Goal: Task Accomplishment & Management: Manage account settings

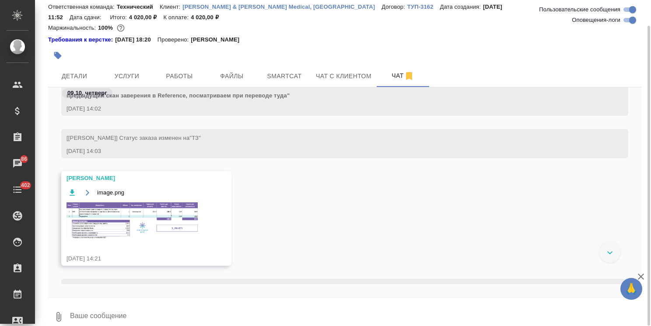
scroll to position [607, 0]
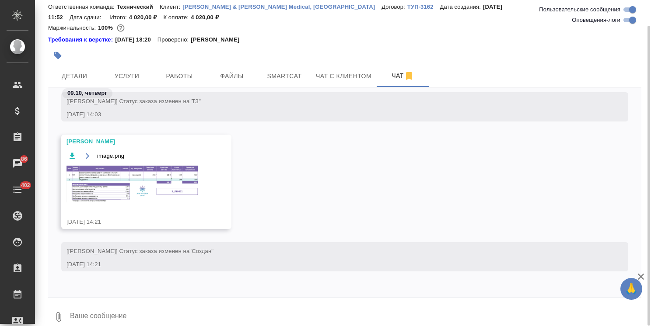
click at [145, 171] on img at bounding box center [131, 184] width 131 height 37
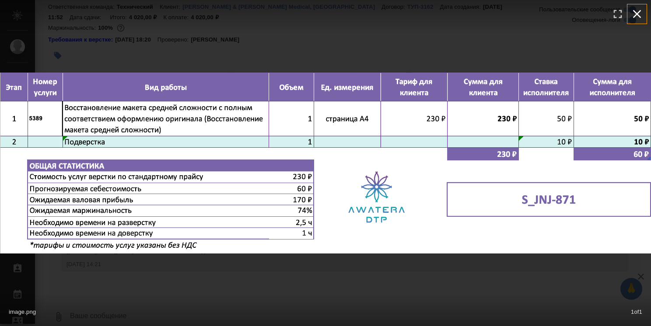
click at [637, 15] on icon "button" at bounding box center [637, 14] width 14 height 14
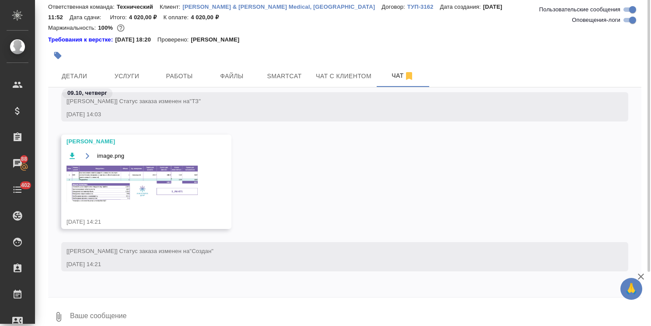
scroll to position [0, 0]
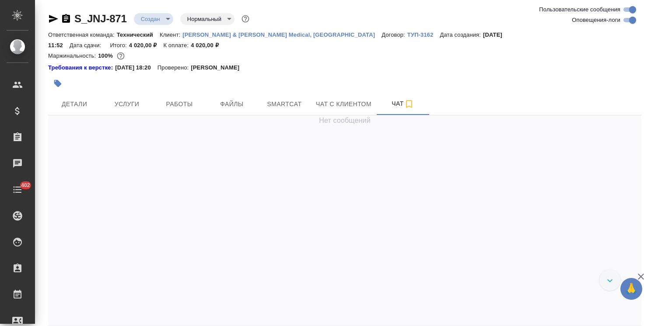
click at [154, 20] on body "🙏 .cls-1 fill:#fff; AWATERA Usmanova Olga Клиенты Спецификации Заказы Чаты 402 …" at bounding box center [325, 163] width 651 height 326
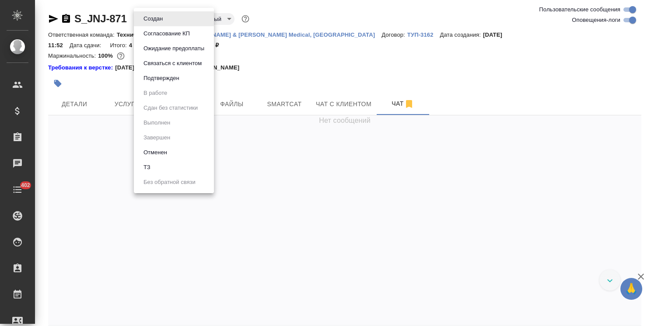
click at [170, 36] on button "Согласование КП" at bounding box center [167, 34] width 52 height 10
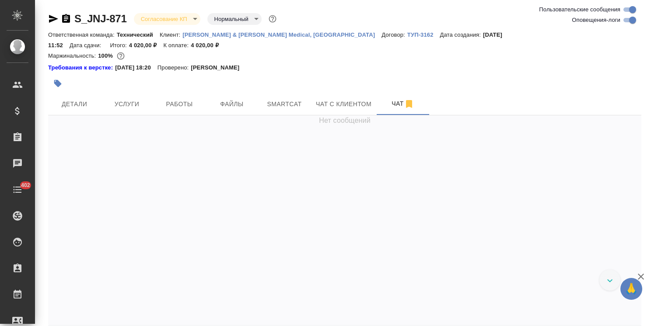
scroll to position [841, 0]
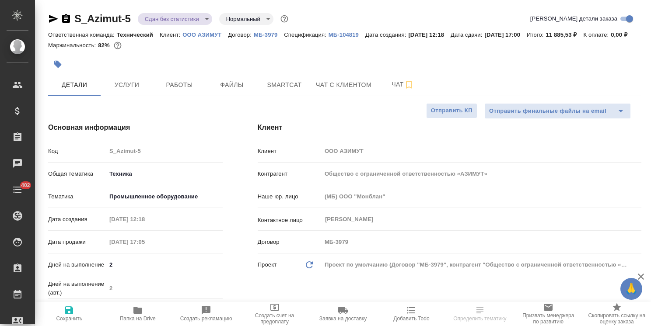
select select "RU"
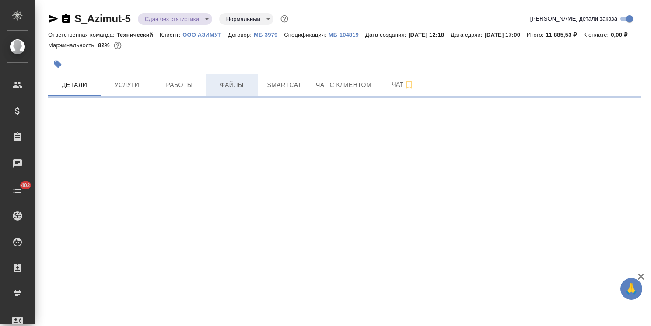
select select "RU"
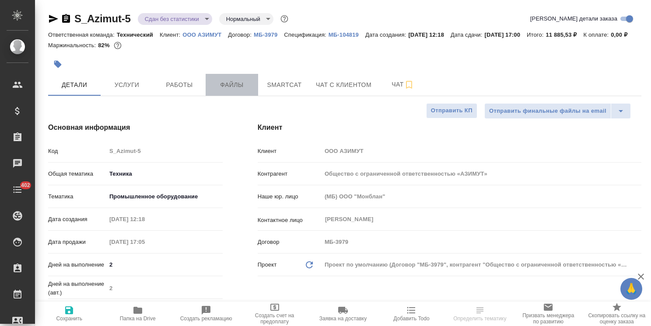
click at [218, 90] on span "Файлы" at bounding box center [232, 85] width 42 height 11
type textarea "x"
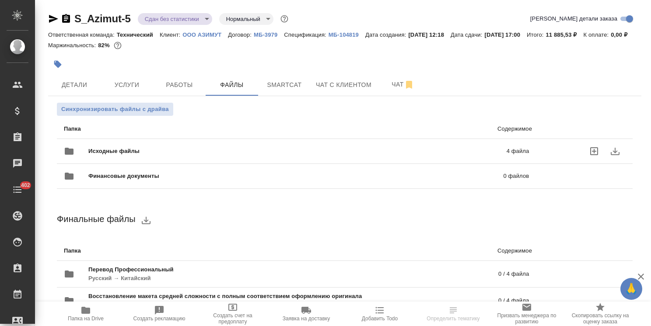
click at [173, 157] on div "Исходные файлы 4 файла" at bounding box center [296, 151] width 465 height 21
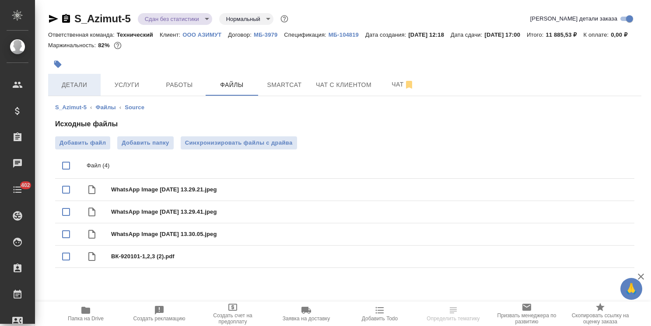
click at [83, 90] on span "Детали" at bounding box center [74, 85] width 42 height 11
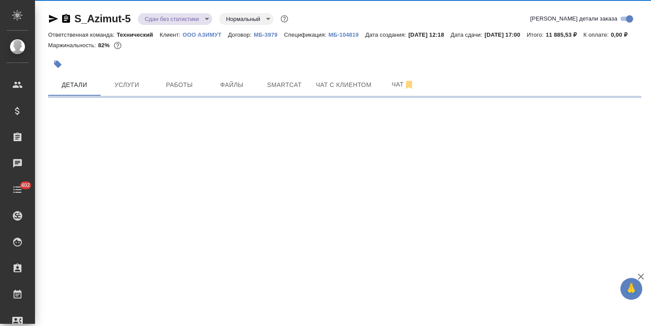
select select "RU"
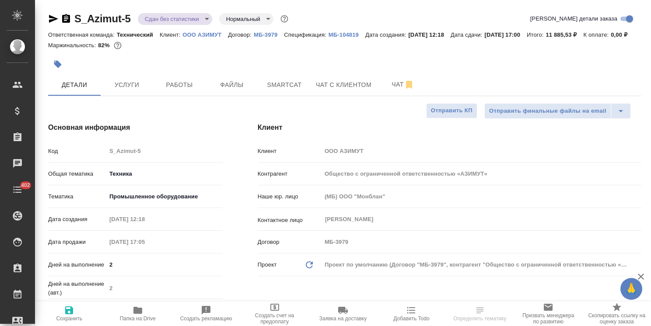
type textarea "x"
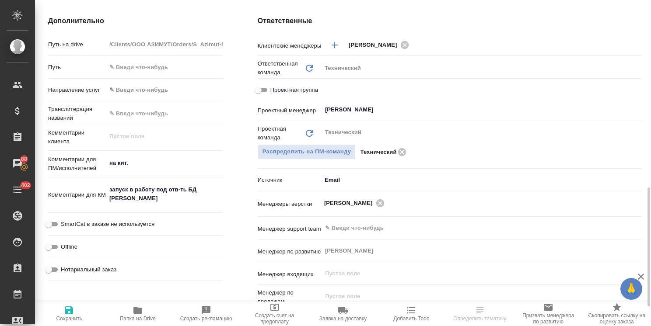
scroll to position [393, 0]
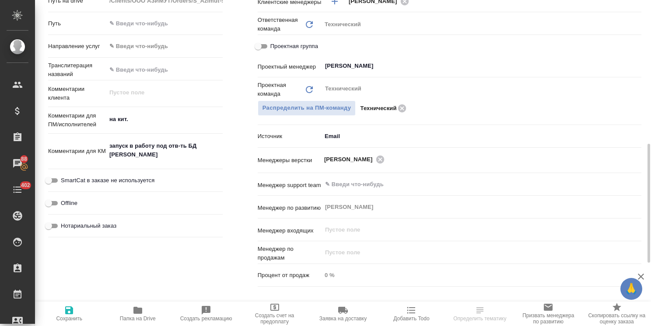
type textarea "x"
drag, startPoint x: 140, startPoint y: 166, endPoint x: 94, endPoint y: 160, distance: 46.7
click at [94, 161] on div "Комментарии для КМ запуск в работу под отв-ть БД Паши Сеитова x" at bounding box center [135, 151] width 174 height 29
click at [143, 163] on textarea "запуск в работу под отв-ть БД Паши Сеитова" at bounding box center [164, 151] width 115 height 24
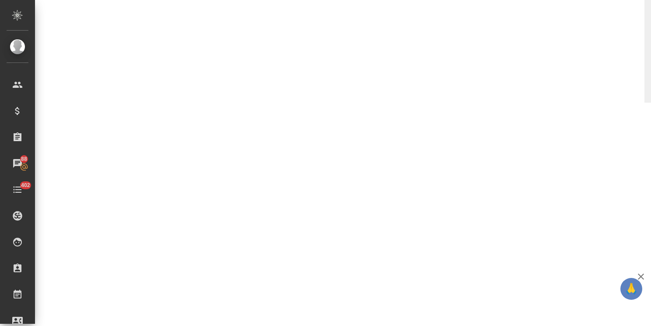
select select "RU"
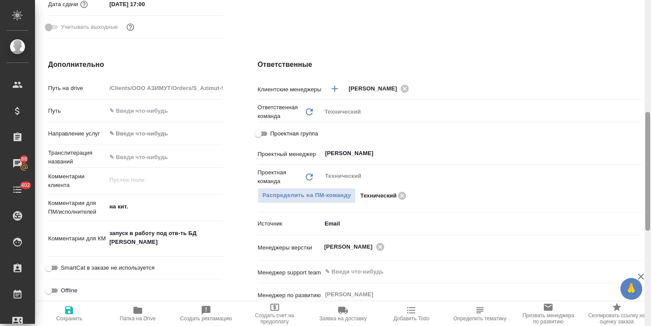
type textarea "x"
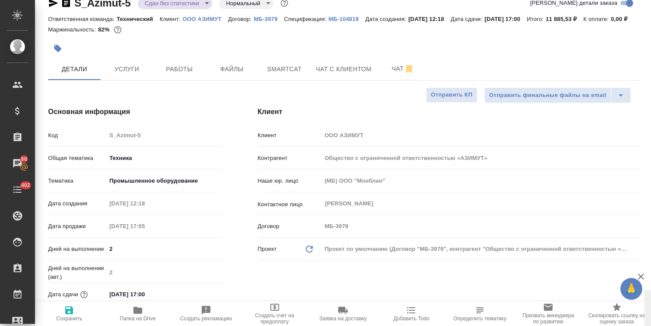
drag, startPoint x: 647, startPoint y: 197, endPoint x: 642, endPoint y: 60, distance: 136.5
click at [643, 61] on div "S_Azimut-5 Сдан без статистики distributed Нормальный normal Кратко детали зака…" at bounding box center [343, 163] width 616 height 326
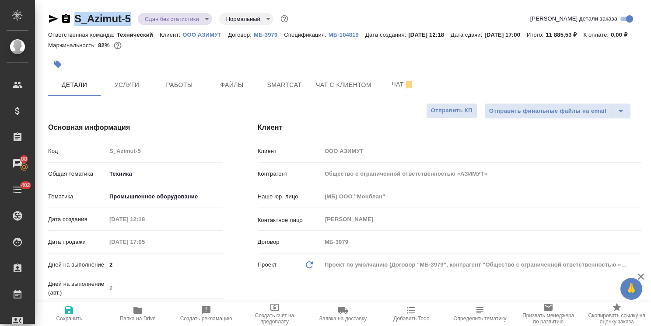
drag, startPoint x: 132, startPoint y: 12, endPoint x: 66, endPoint y: 10, distance: 65.6
copy link "S_Azimut-5"
type textarea "x"
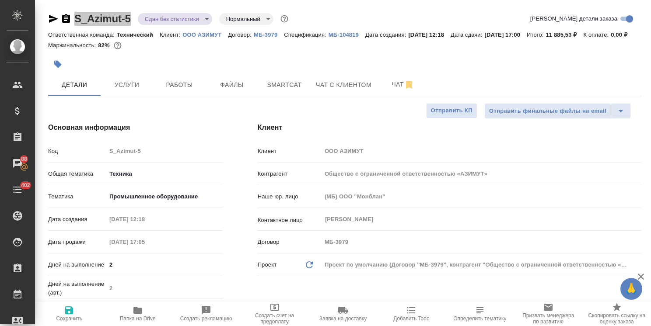
type textarea "x"
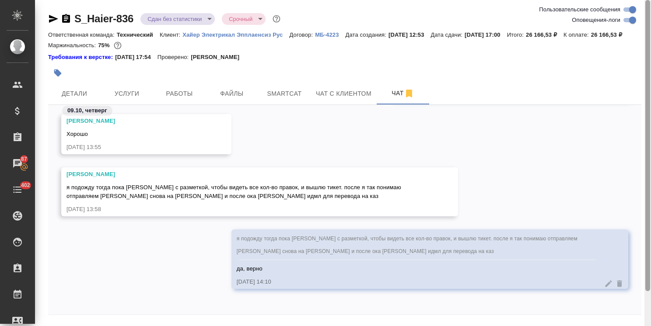
scroll to position [38, 0]
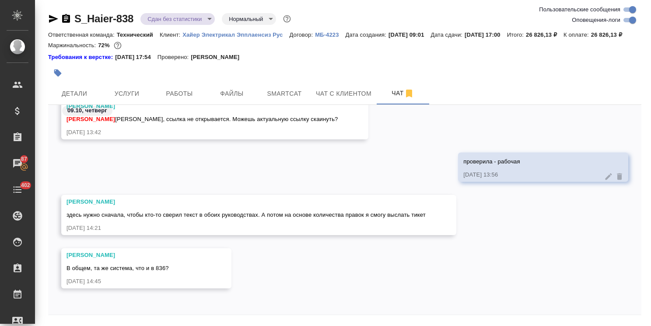
scroll to position [38, 0]
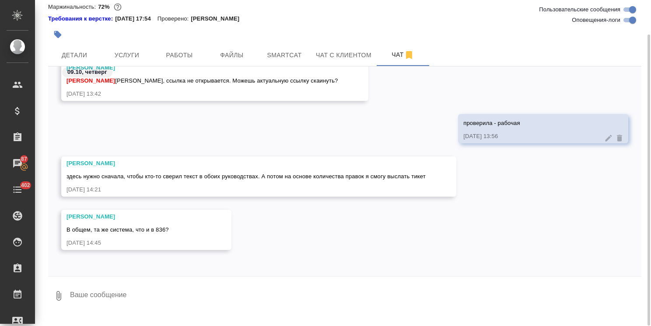
click at [135, 302] on textarea at bounding box center [355, 296] width 572 height 30
type textarea "ага, делайте"
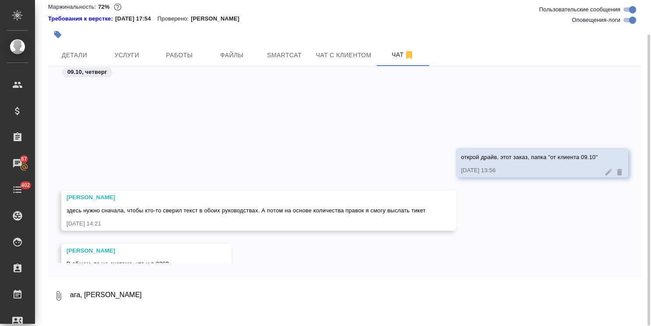
scroll to position [13512, 0]
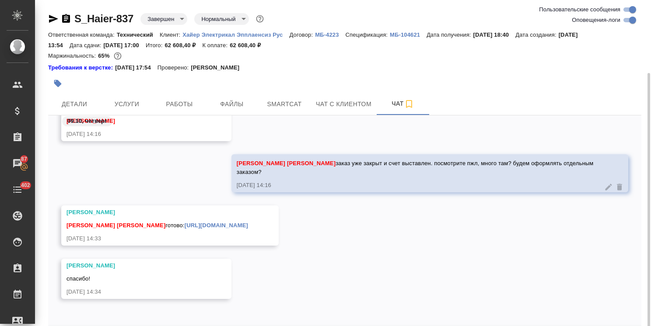
scroll to position [38, 0]
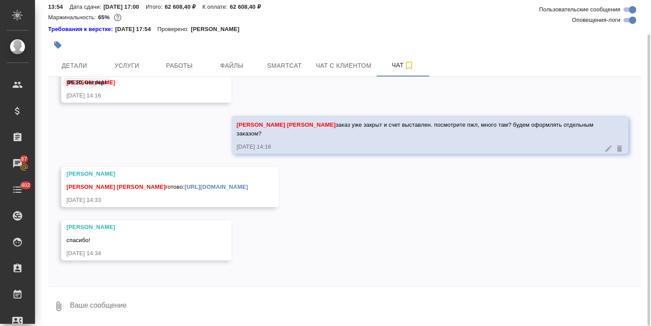
click at [124, 312] on textarea at bounding box center [355, 307] width 572 height 30
type textarea "спасибо!"
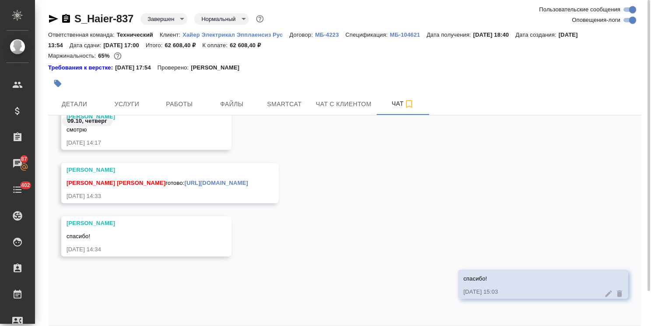
scroll to position [54342, 0]
click at [184, 180] on link "https://drive.awatera.com/apps/files/files?dir=/Shares/%D0%A5%D0%B0%D0%B9%D0%B5…" at bounding box center [215, 183] width 63 height 7
drag, startPoint x: 139, startPoint y: 10, endPoint x: 68, endPoint y: 13, distance: 70.4
click at [68, 13] on div "S_Haier-837 Завершен closed Нормальный normal Ответственная команда: Технически…" at bounding box center [344, 182] width 602 height 365
copy link "S_Haier-837"
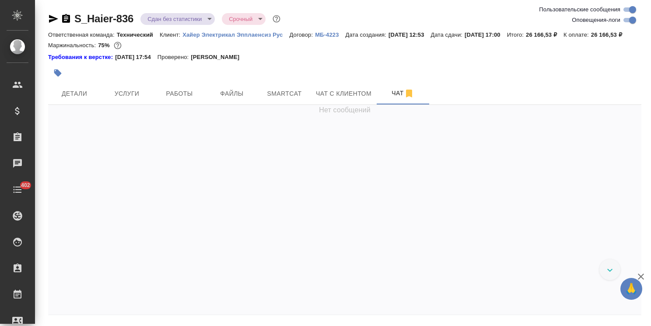
click at [644, 277] on icon "button" at bounding box center [640, 276] width 10 height 10
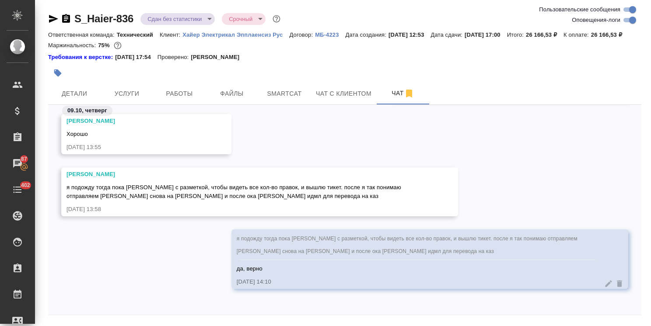
scroll to position [38, 0]
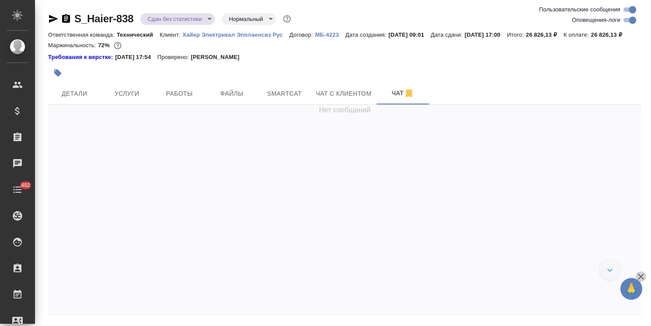
click at [638, 275] on icon "button" at bounding box center [640, 277] width 6 height 6
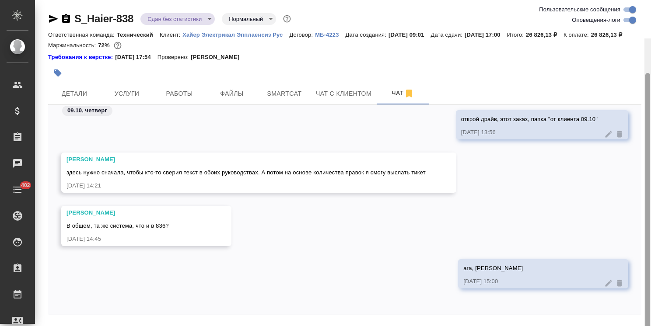
scroll to position [38, 0]
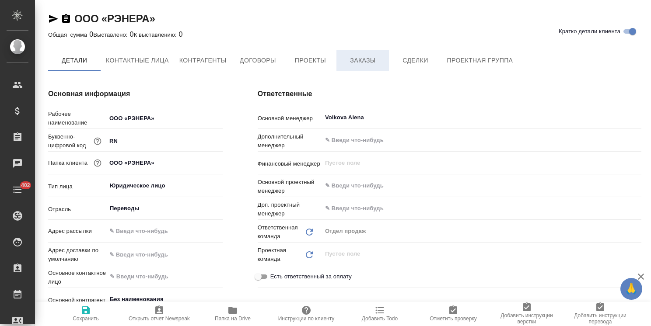
type textarea "x"
click at [349, 61] on span "Заказы" at bounding box center [362, 61] width 42 height 11
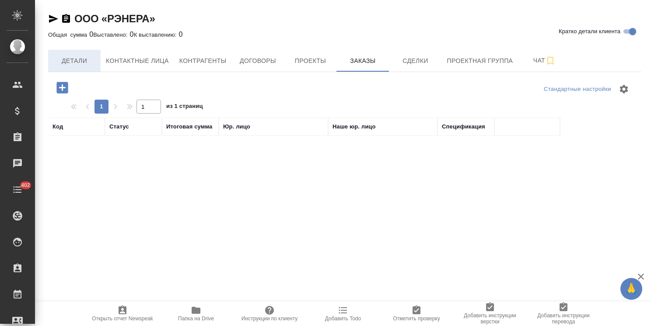
click at [74, 62] on span "Детали" at bounding box center [74, 61] width 42 height 11
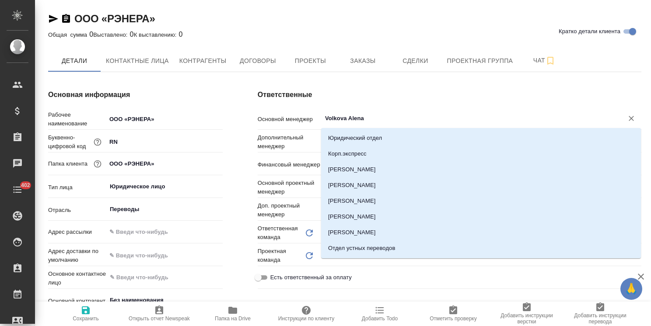
click at [372, 121] on input "Volkova Alena" at bounding box center [466, 118] width 285 height 10
type textarea "x"
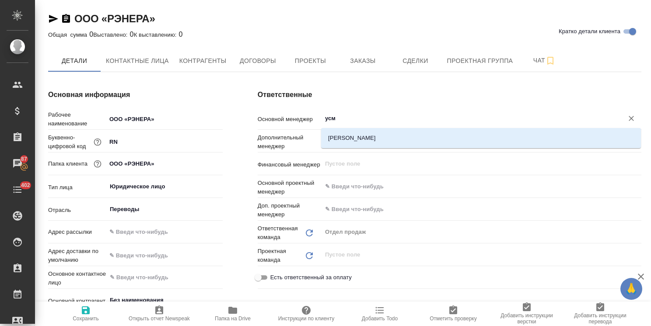
type input "усма"
click at [379, 136] on li "[PERSON_NAME]" at bounding box center [481, 138] width 320 height 16
type textarea "x"
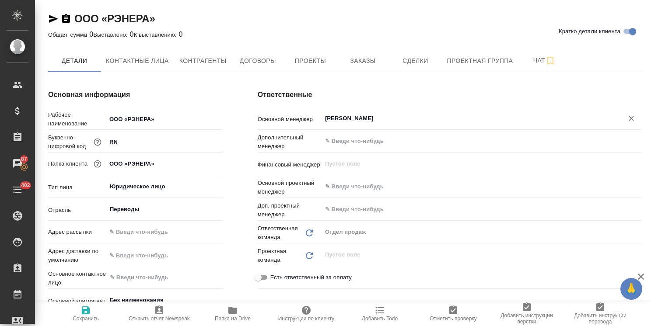
type input "[PERSON_NAME]"
click at [81, 317] on span "Сохранить" at bounding box center [86, 319] width 26 height 6
type textarea "x"
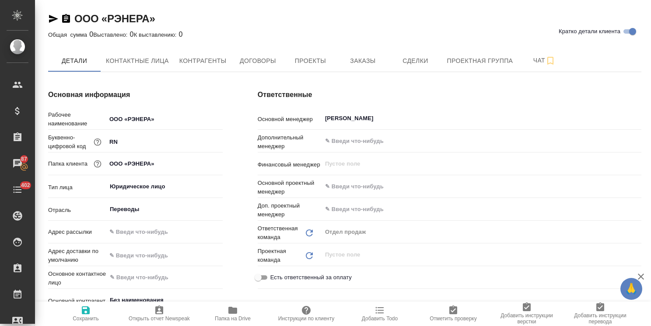
type textarea "x"
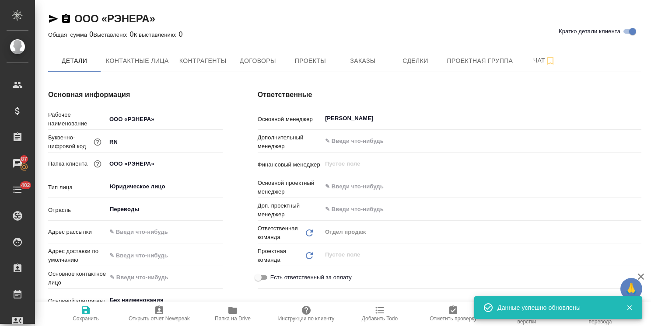
type textarea "x"
type input "Брылякова Анастасия"
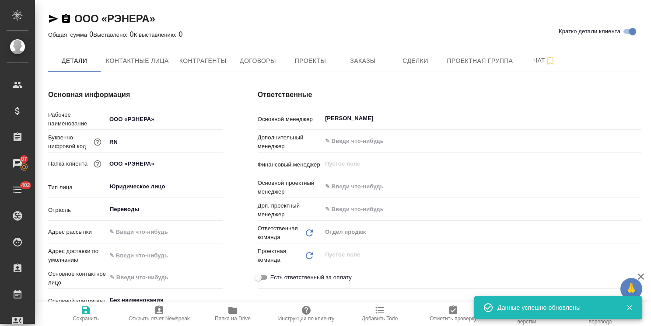
type input "Технический"
click at [206, 58] on span "Контрагенты" at bounding box center [202, 61] width 47 height 11
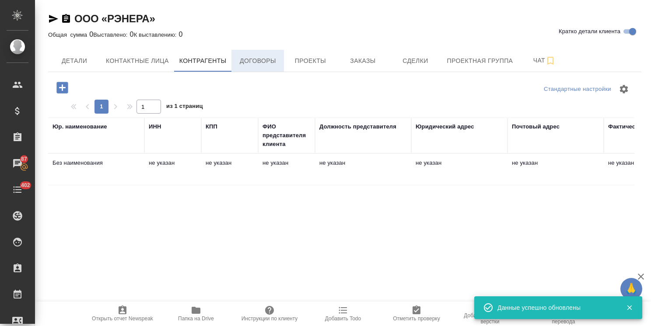
click at [254, 62] on span "Договоры" at bounding box center [258, 61] width 42 height 11
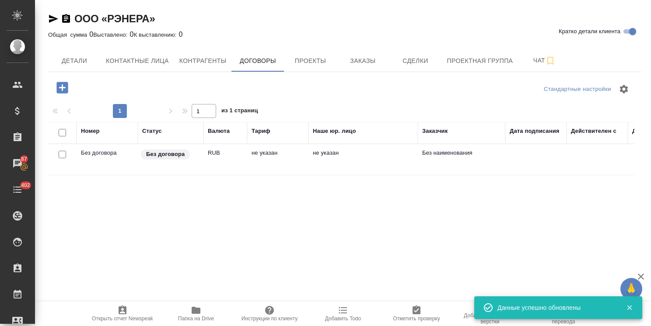
click at [150, 166] on td "Без договора" at bounding box center [171, 159] width 66 height 31
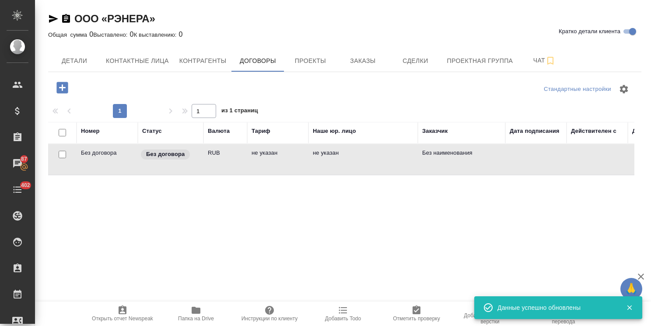
click at [150, 166] on td "Без договора" at bounding box center [171, 159] width 66 height 31
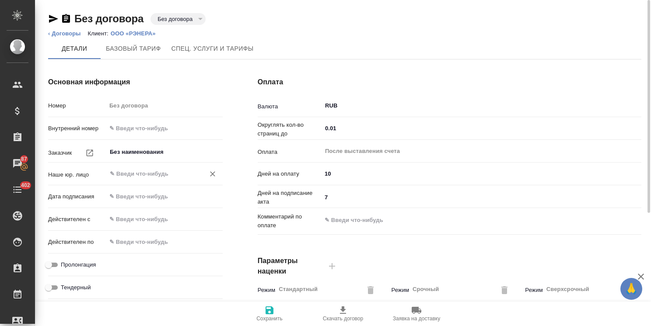
click at [159, 167] on div "​" at bounding box center [164, 174] width 116 height 16
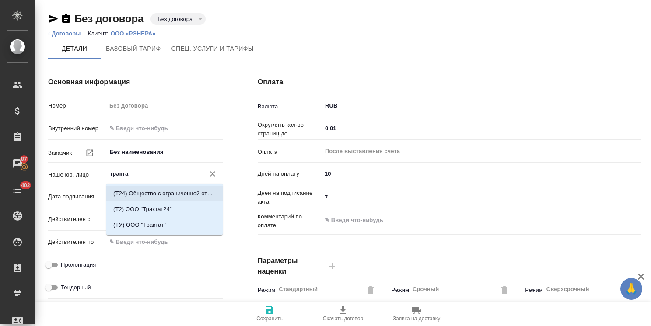
click at [181, 191] on p "(T24) Общество с ограниченной ответственностью «Трактат24»" at bounding box center [164, 193] width 102 height 9
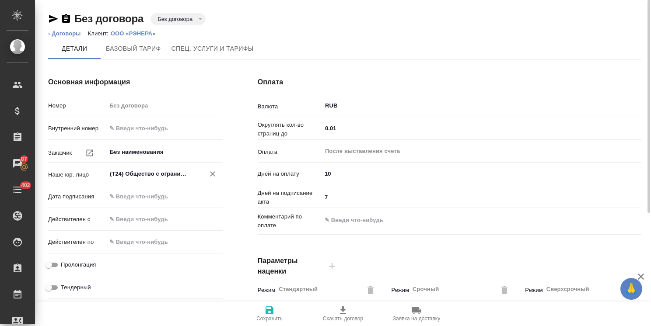
click at [180, 175] on input "(T24) Общество с ограниченной ответственностью «Трактат24»" at bounding box center [150, 174] width 82 height 10
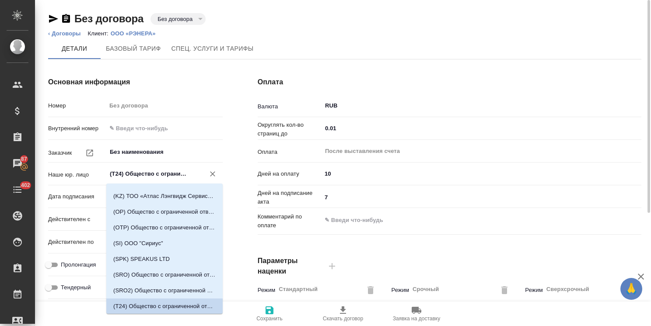
scroll to position [0, 103]
drag, startPoint x: 175, startPoint y: 171, endPoint x: 270, endPoint y: 173, distance: 94.9
click at [270, 173] on div "Основная информация Номер Без договора Внутренний номер Заказчик Без наименован…" at bounding box center [345, 225] width 628 height 333
click at [198, 145] on div "Без наименования ​" at bounding box center [164, 152] width 116 height 16
type input "(T24) Общество с ограниченной ответственностью «Трактат24»"
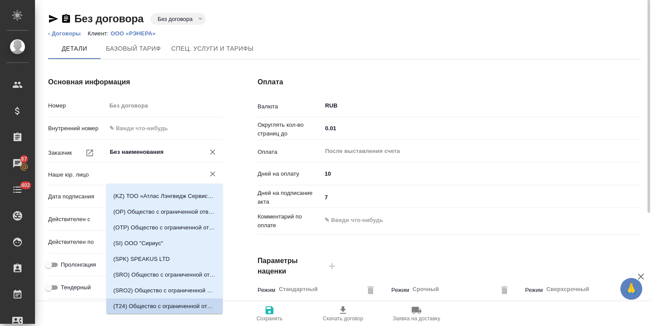
scroll to position [0, 0]
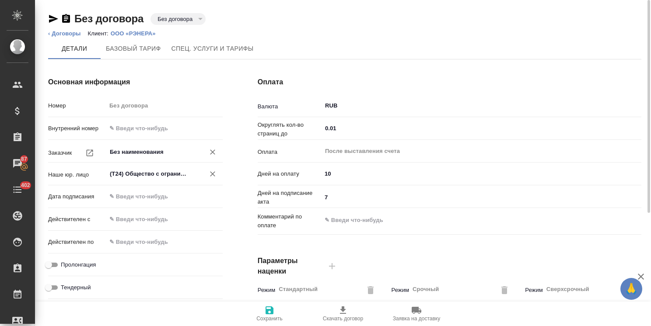
click at [191, 178] on div "(T24) Общество с ограниченной ответственностью «Трактат24» ​" at bounding box center [164, 174] width 116 height 16
click at [264, 318] on span "Сохранить" at bounding box center [269, 319] width 26 height 6
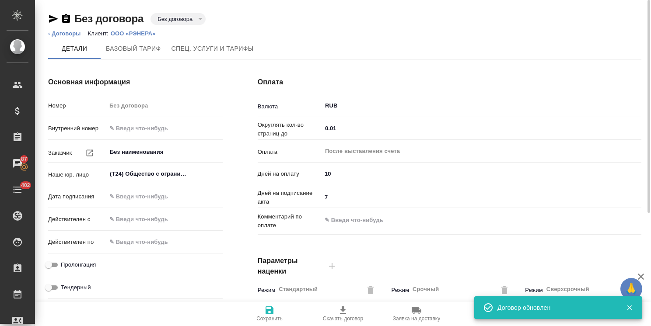
click at [136, 35] on p "ООО «РЭНЕРА»" at bounding box center [137, 33] width 52 height 7
click at [162, 172] on input "(T24) Общество с ограниченной ответственностью «Трактат24»" at bounding box center [150, 174] width 82 height 10
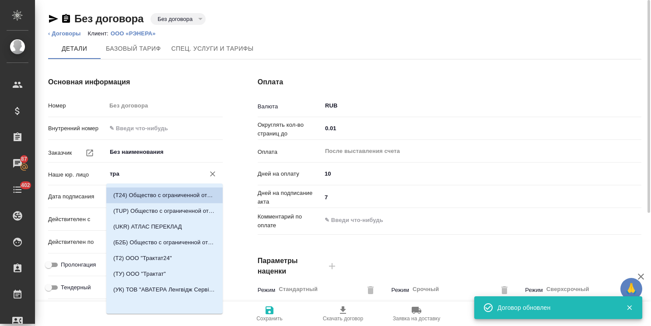
scroll to position [2, 0]
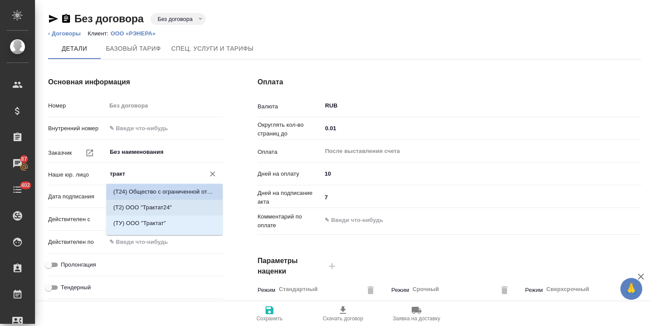
click at [171, 205] on p "(Т2) ООО "Трактат24"" at bounding box center [142, 207] width 59 height 9
type input "(Т2) ООО "Трактат24""
type textarea "x"
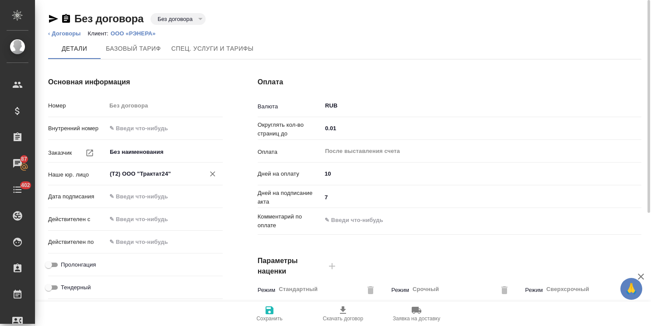
type input "(Т2) ООО "Трактат24""
click at [266, 316] on span "Сохранить" at bounding box center [269, 319] width 26 height 6
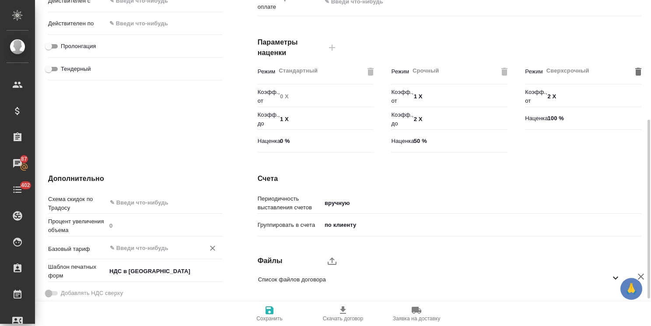
scroll to position [268, 0]
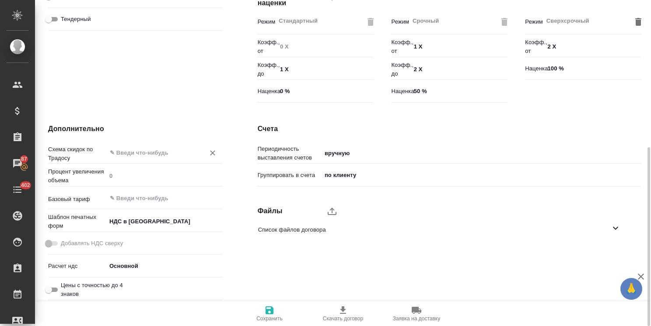
click at [150, 159] on div "​" at bounding box center [164, 153] width 116 height 16
type input "выбери"
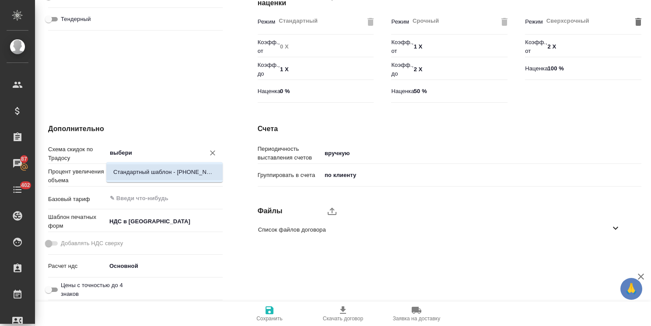
click at [147, 178] on li "Стандартный шаблон - [PHONE_NUMBER] - ВЫБЕРИ МЕНЯ!" at bounding box center [164, 172] width 116 height 16
type textarea "x"
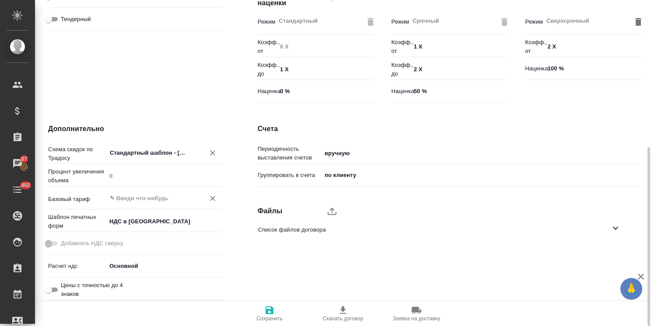
type input "Стандартный шаблон - [PHONE_NUMBER] - ВЫБЕРИ МЕНЯ!"
click at [149, 201] on input "text" at bounding box center [150, 198] width 82 height 10
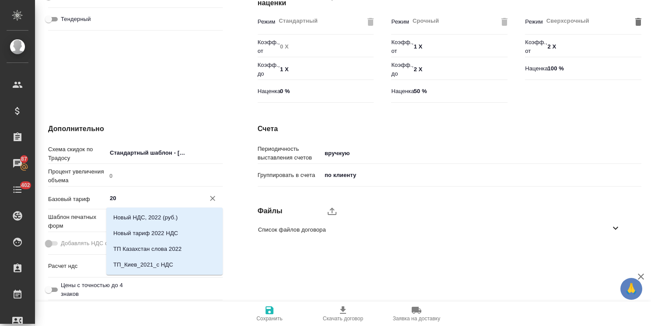
type input "2"
type textarea "x"
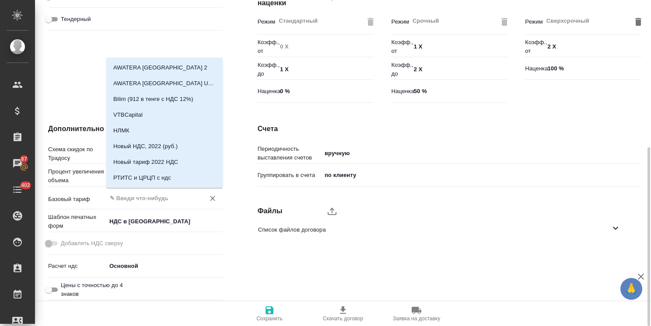
click at [268, 309] on icon "button" at bounding box center [269, 310] width 8 height 8
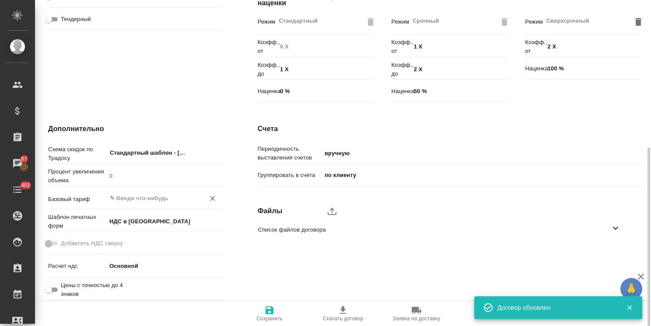
click at [162, 193] on input "text" at bounding box center [150, 198] width 82 height 10
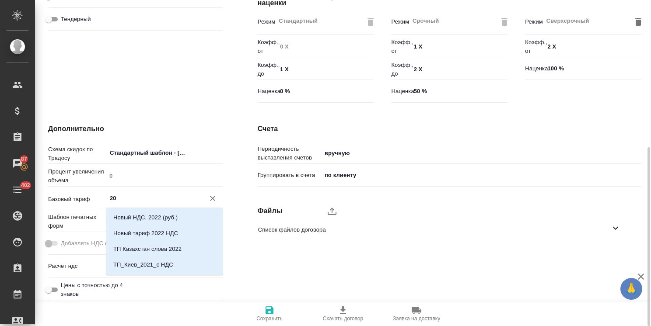
type input "2"
type textarea "x"
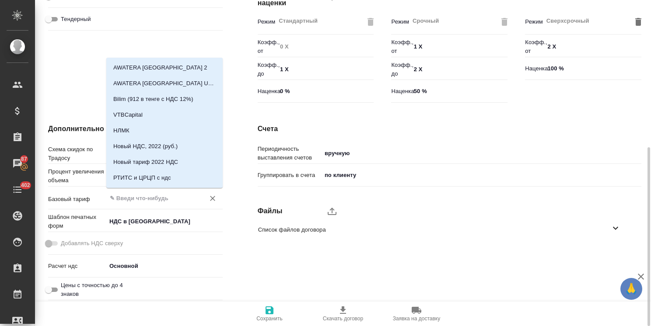
click at [251, 265] on div "Счета Периодичность выставления счетов вручную manual Группировать в счета по к…" at bounding box center [449, 213] width 418 height 215
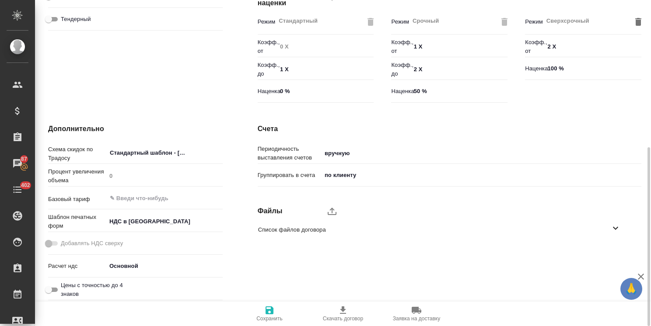
click at [258, 316] on span "Сохранить" at bounding box center [269, 319] width 26 height 6
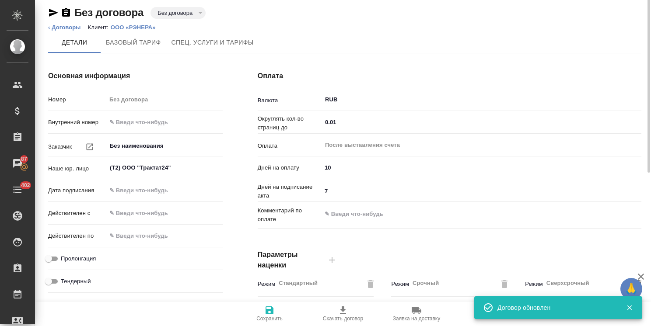
scroll to position [0, 0]
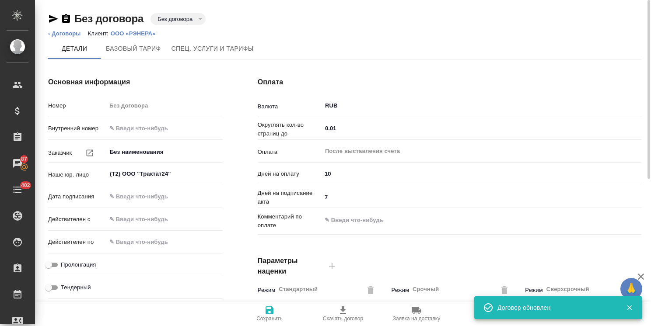
click at [51, 18] on icon "button" at bounding box center [53, 19] width 10 height 10
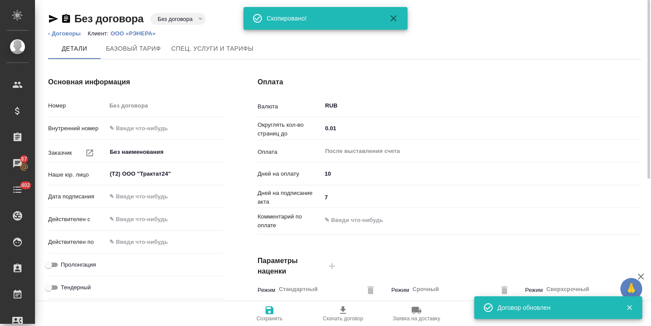
click at [55, 19] on icon "button" at bounding box center [53, 19] width 9 height 8
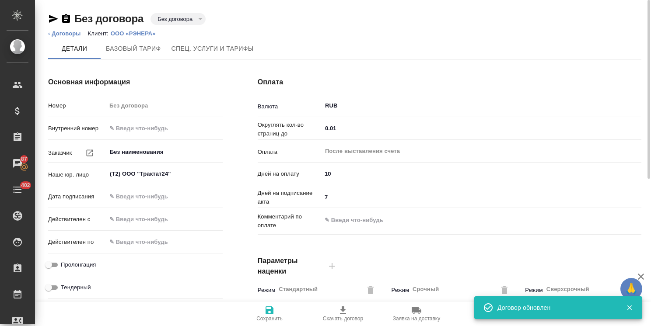
click at [50, 15] on icon "button" at bounding box center [53, 19] width 10 height 10
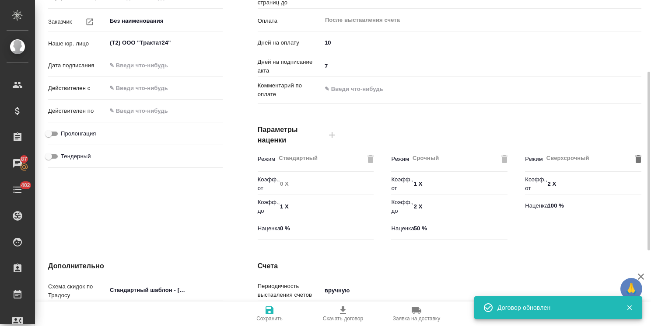
scroll to position [268, 0]
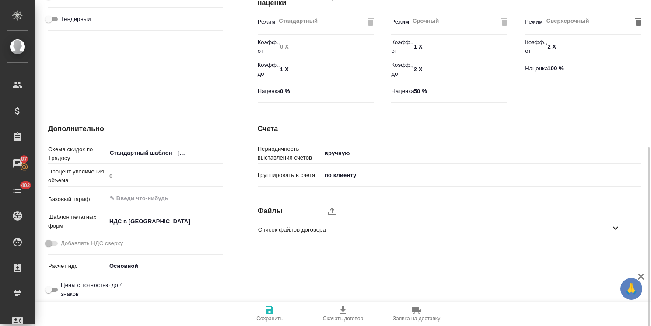
click at [159, 221] on body "🙏 .cls-1 fill:#fff; AWATERA Usmanova Olga Клиенты Спецификации Заказы 87 Чаты 4…" at bounding box center [325, 163] width 651 height 326
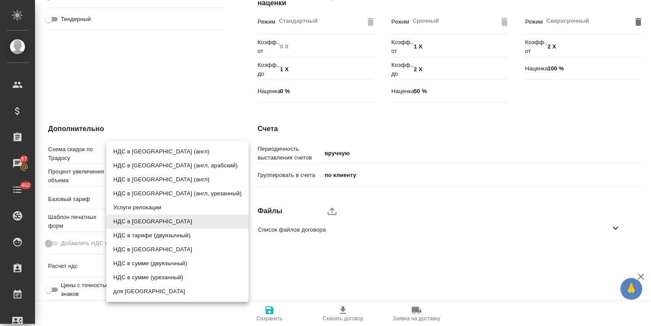
click at [148, 251] on li "НДС в сумме" at bounding box center [177, 250] width 142 height 14
type textarea "x"
type input "russian2"
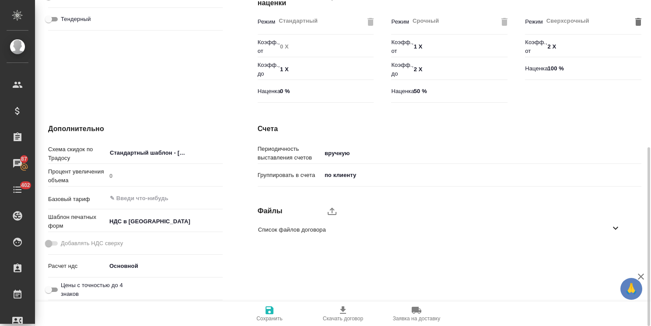
click at [277, 310] on span "Сохранить" at bounding box center [269, 313] width 63 height 17
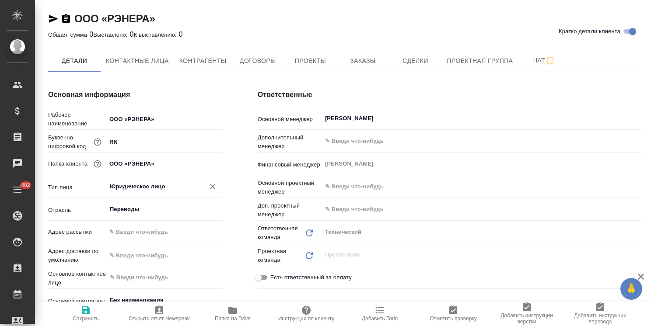
type textarea "x"
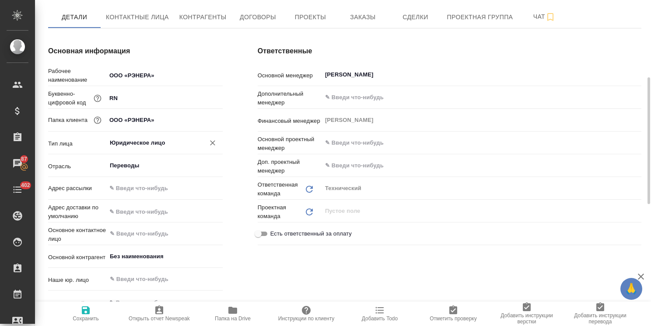
scroll to position [87, 0]
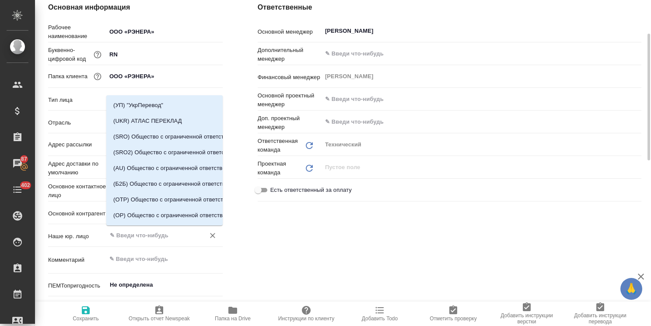
click at [149, 238] on input "text" at bounding box center [150, 235] width 82 height 10
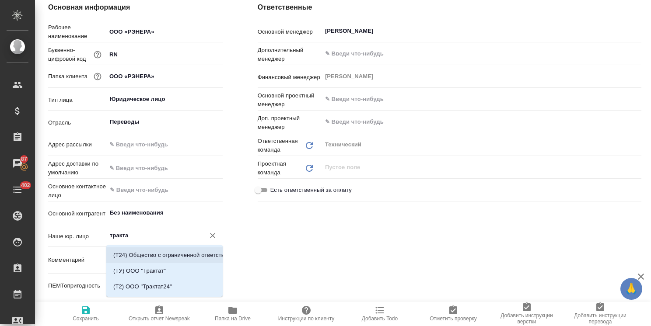
click at [177, 254] on li "(T24) Общество с ограниченной ответственностью «Трактат24»" at bounding box center [164, 255] width 116 height 16
type input "(T24) Общество с ограниченной ответственностью «Трактат24»"
type textarea "x"
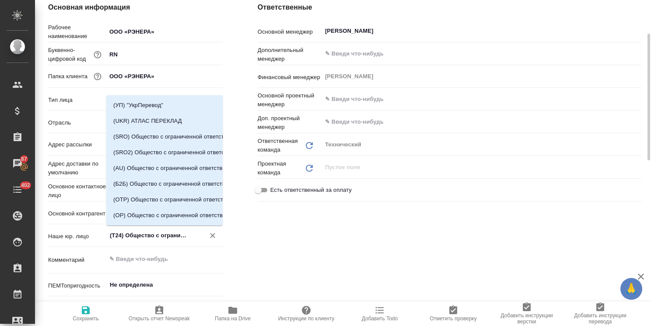
click at [167, 232] on input "(T24) Общество с ограниченной ответственностью «Трактат24»" at bounding box center [150, 235] width 82 height 10
drag, startPoint x: 171, startPoint y: 232, endPoint x: 315, endPoint y: 242, distance: 144.2
click at [315, 242] on div "Основная информация Рабочее наименование ООО «РЭНЕРА» Буквенно-цифровой код RN …" at bounding box center [345, 164] width 628 height 359
click at [213, 233] on icon "Очистить" at bounding box center [212, 235] width 9 height 9
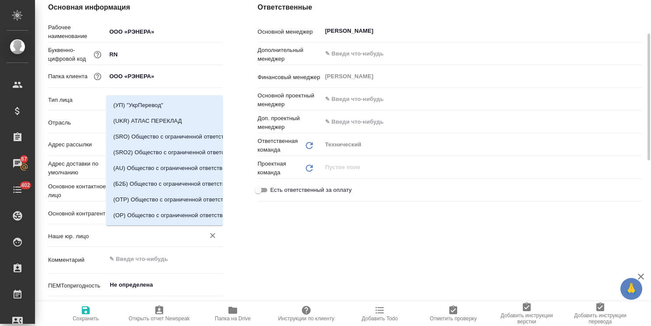
type textarea "x"
click at [212, 237] on icon "Очистить" at bounding box center [212, 235] width 9 height 9
type textarea "x"
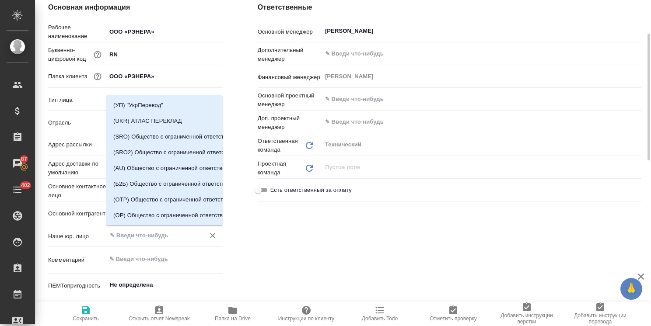
type textarea "x"
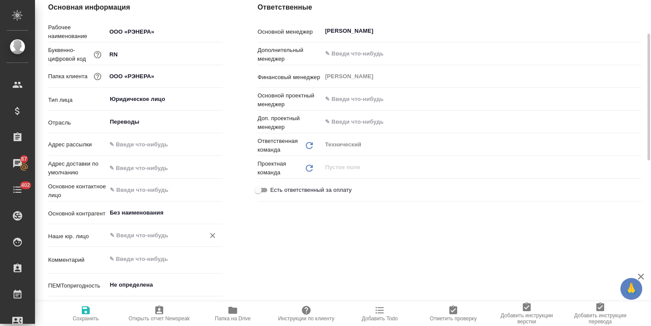
click at [152, 235] on input "text" at bounding box center [150, 235] width 82 height 10
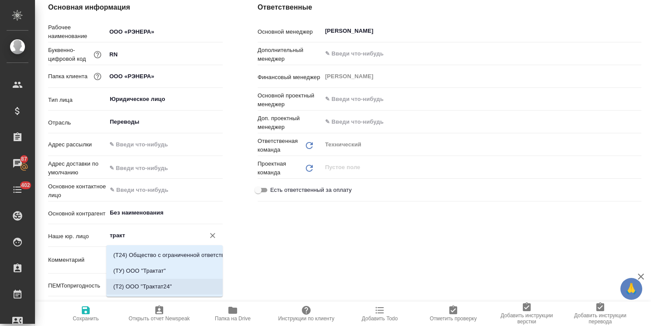
click at [170, 286] on li "(Т2) ООО "Трактат24"" at bounding box center [164, 287] width 116 height 16
type input "(Т2) ООО "Трактат24""
type textarea "x"
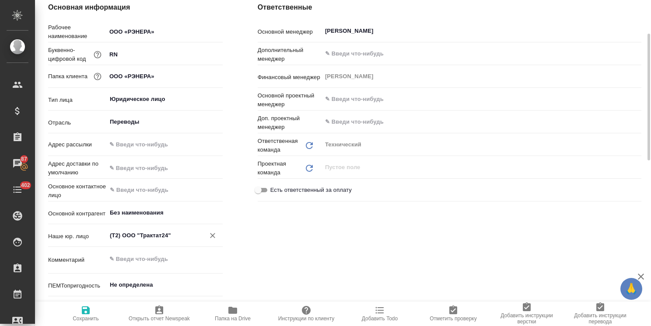
type input "(Т2) ООО "Трактат24""
click at [86, 317] on span "Сохранить" at bounding box center [86, 319] width 26 height 6
type textarea "x"
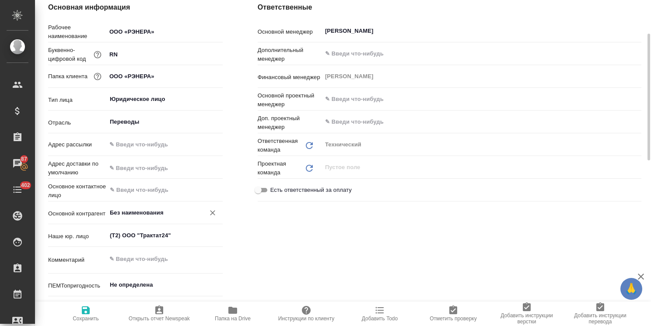
type textarea "x"
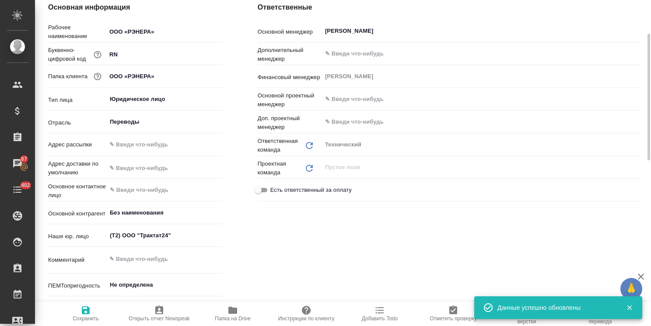
type textarea "x"
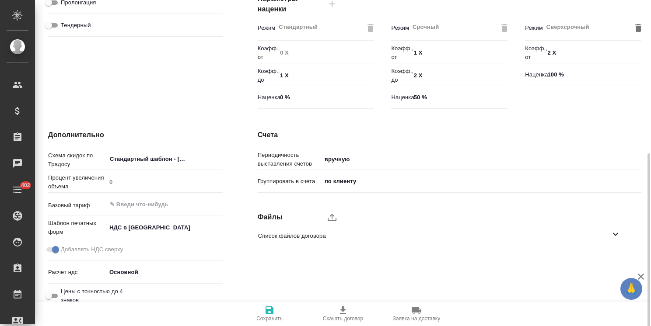
scroll to position [268, 0]
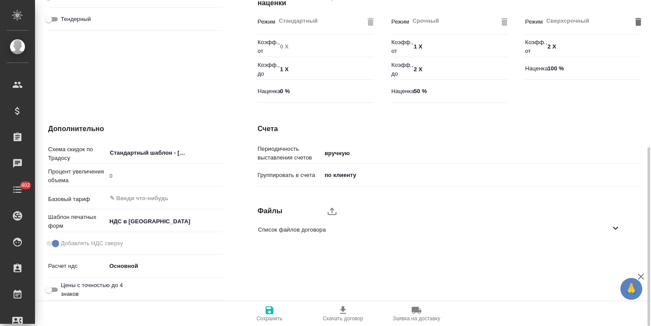
click at [156, 223] on body "🙏 .cls-1 fill:#fff; AWATERA [PERSON_NAME] Спецификации Заказы Чаты 402 Todo Про…" at bounding box center [325, 163] width 651 height 326
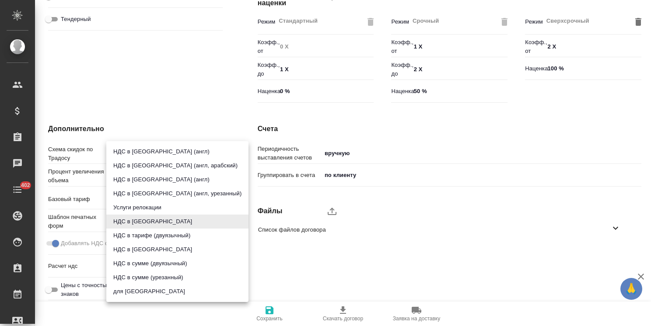
click at [153, 249] on li "НДС в сумме" at bounding box center [177, 250] width 142 height 14
type input "russian2"
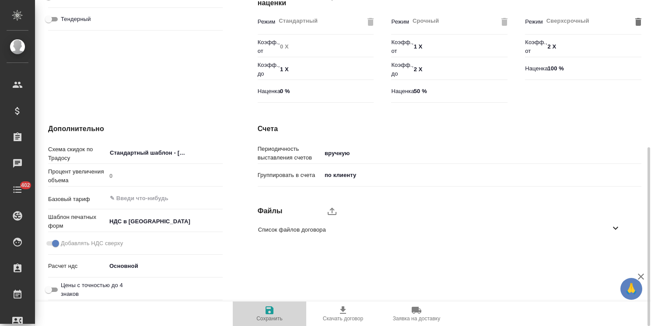
click at [264, 323] on button "Сохранить" at bounding box center [269, 314] width 73 height 24
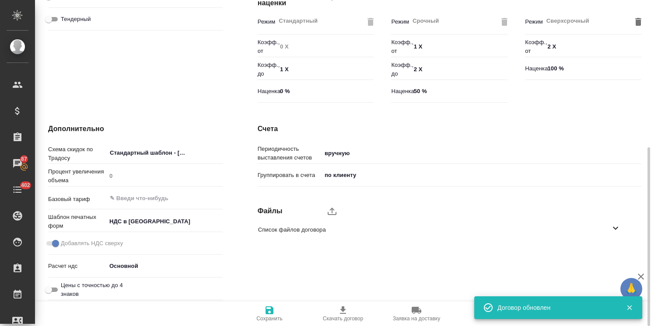
click at [275, 314] on span "Сохранить" at bounding box center [269, 313] width 63 height 17
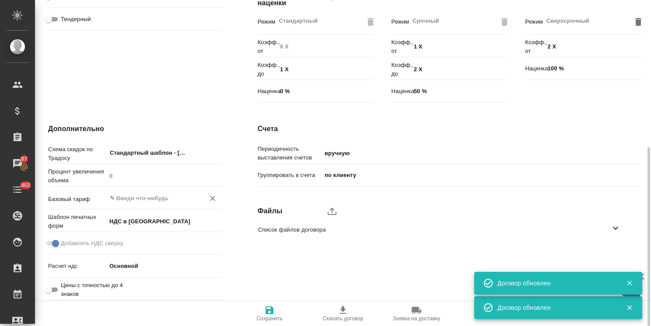
click at [156, 199] on input "text" at bounding box center [150, 198] width 82 height 10
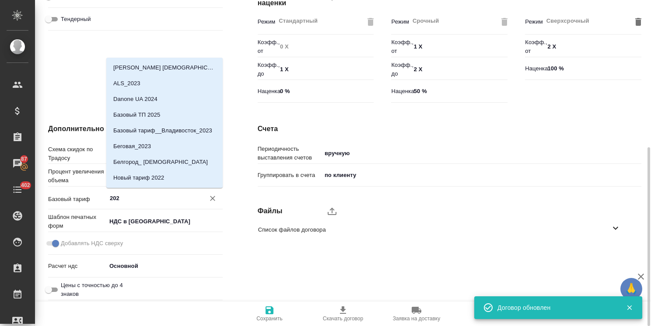
type input "2025"
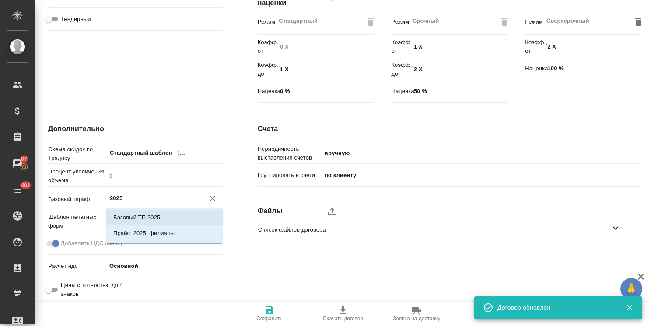
click at [156, 216] on p "Базовый ТП 2025" at bounding box center [136, 217] width 47 height 9
type textarea "x"
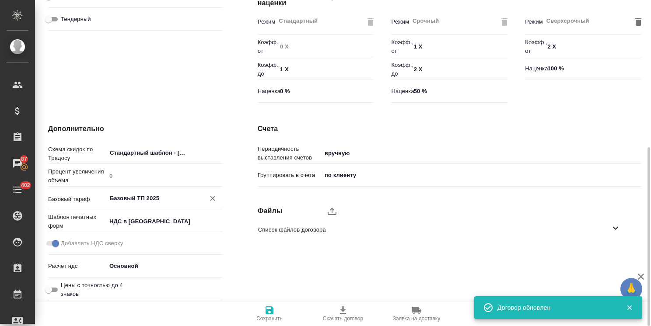
type input "Базовый ТП 2025"
click at [265, 314] on icon "button" at bounding box center [269, 310] width 10 height 10
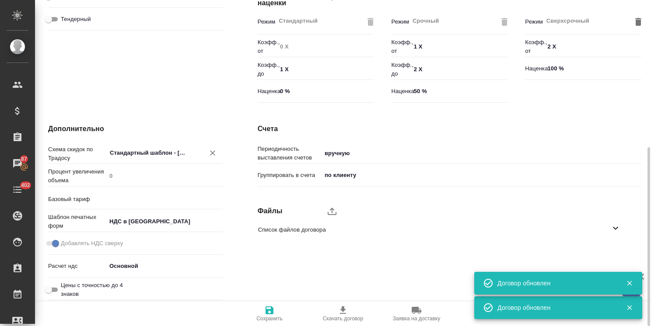
type input "Базовый ТП 2025"
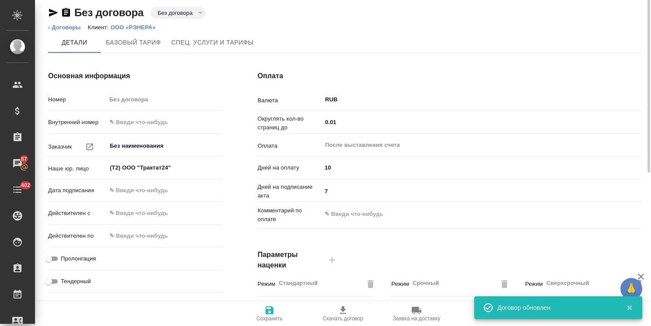
scroll to position [0, 0]
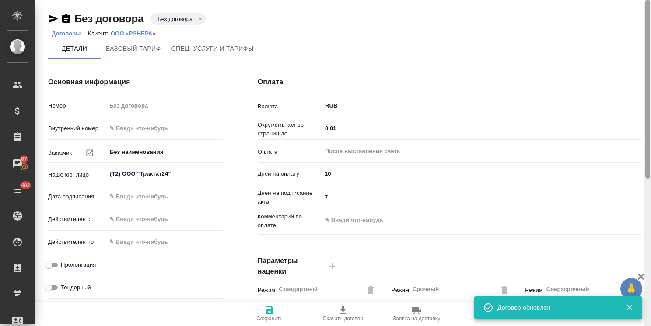
drag, startPoint x: 646, startPoint y: 146, endPoint x: 578, endPoint y: 27, distance: 136.9
click at [623, 55] on div "Без договора Без договора draft ‹ Договоры Клиент: ООО «РЭНЕРА» Детали Базовый …" at bounding box center [343, 163] width 616 height 326
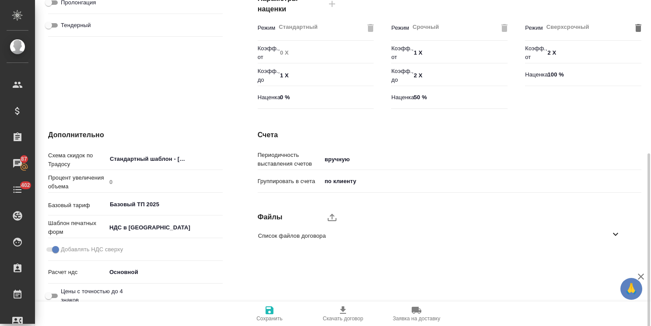
scroll to position [268, 0]
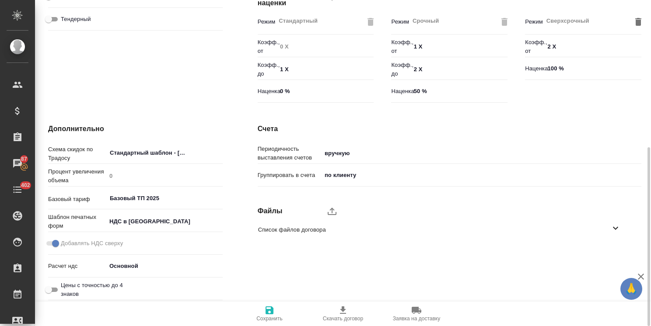
click at [270, 316] on span "Сохранить" at bounding box center [269, 319] width 26 height 6
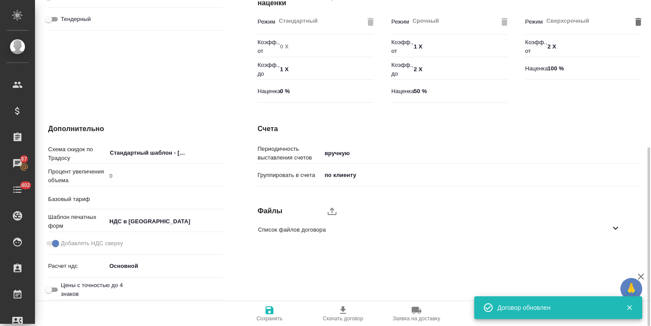
type input "Базовый ТП 2025"
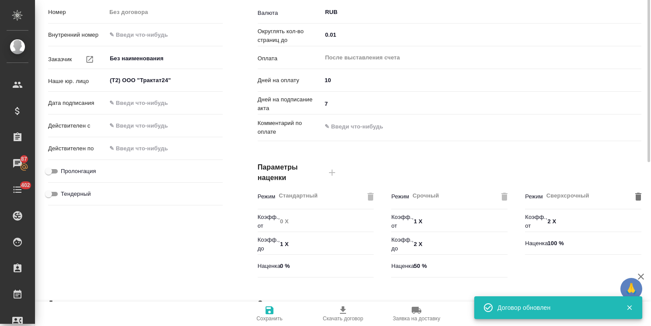
scroll to position [6, 0]
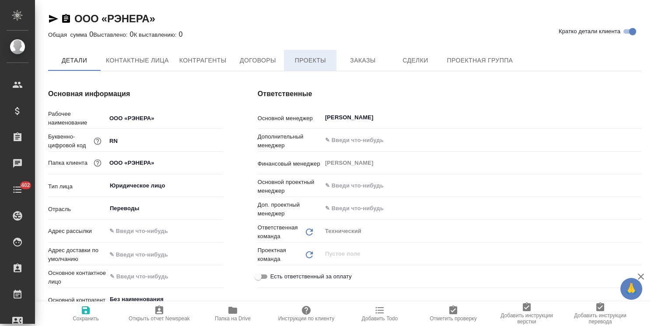
type textarea "x"
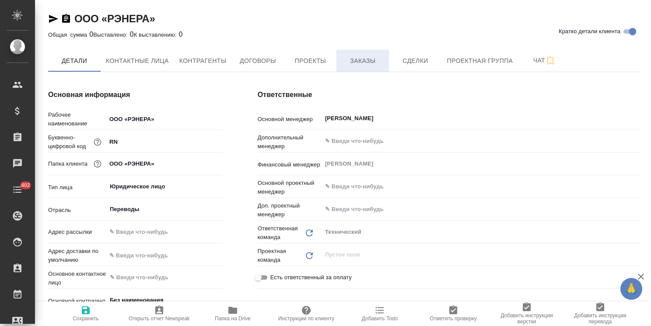
click at [355, 63] on span "Заказы" at bounding box center [362, 61] width 42 height 11
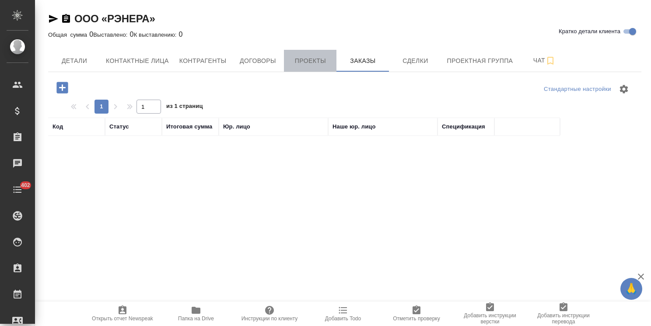
click at [299, 61] on span "Проекты" at bounding box center [310, 61] width 42 height 11
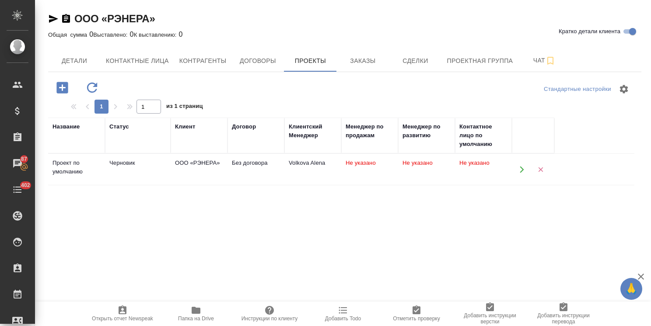
click at [195, 162] on div "ООО «РЭНЕРА»" at bounding box center [199, 163] width 48 height 9
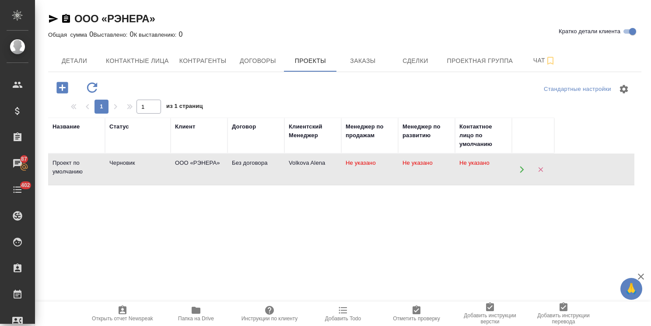
click at [195, 162] on div "ООО «РЭНЕРА»" at bounding box center [199, 163] width 48 height 9
click at [148, 56] on span "Контактные лица" at bounding box center [137, 61] width 63 height 11
select select "RU"
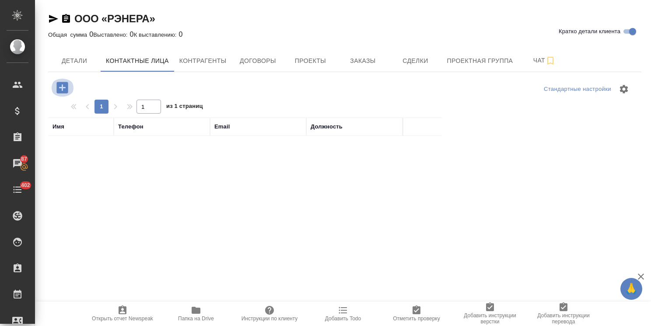
click at [66, 94] on icon "button" at bounding box center [62, 87] width 15 height 15
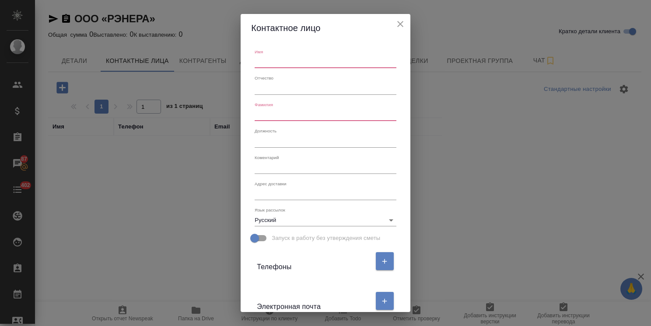
click at [279, 66] on input "text" at bounding box center [324, 62] width 141 height 12
type input "-"
click at [271, 111] on input "text" at bounding box center [324, 115] width 141 height 12
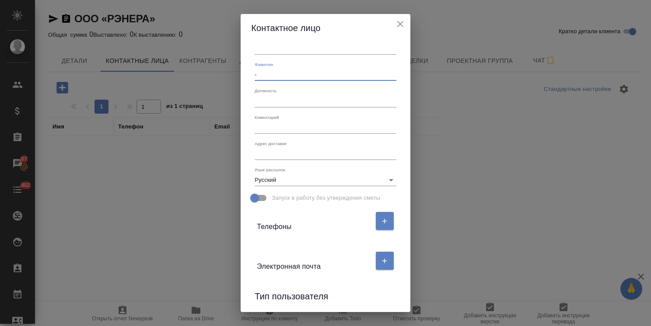
scroll to position [114, 0]
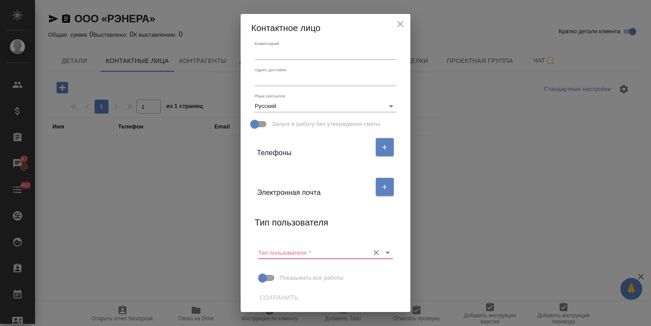
type input "-"
click at [294, 257] on input "Тип пользователя:   *" at bounding box center [311, 253] width 106 height 12
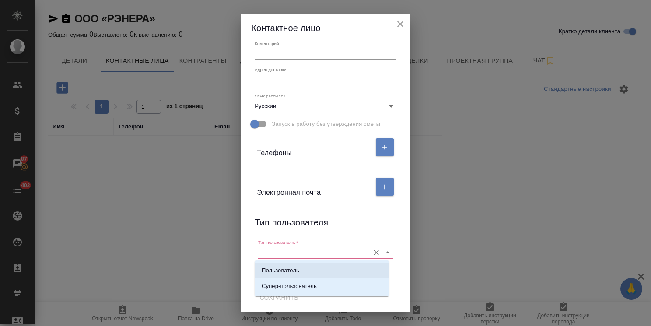
click at [287, 265] on li "Пользователь" at bounding box center [321, 271] width 134 height 16
type input "Пользователь"
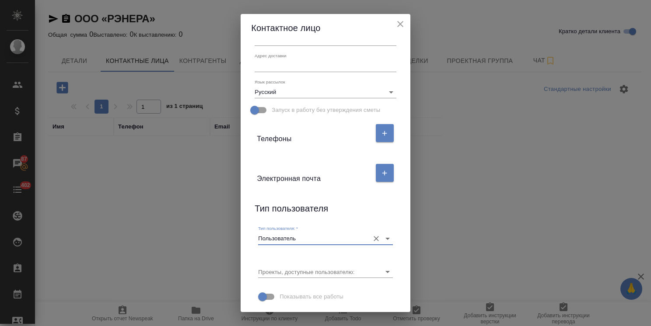
scroll to position [147, 0]
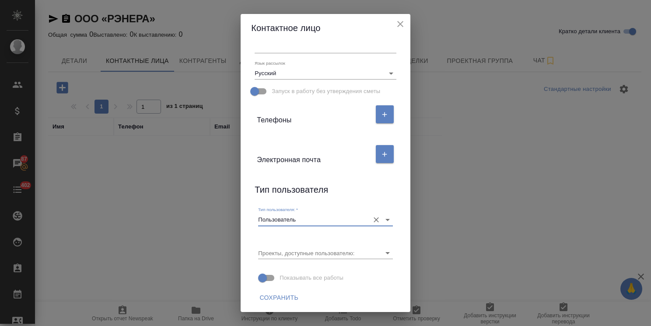
click at [278, 296] on span "Сохранить" at bounding box center [278, 297] width 39 height 11
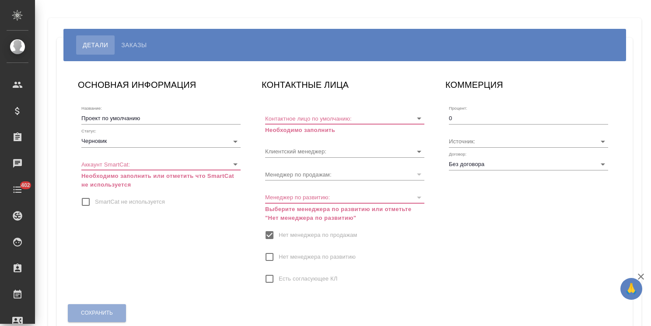
type input "Volkova Alena"
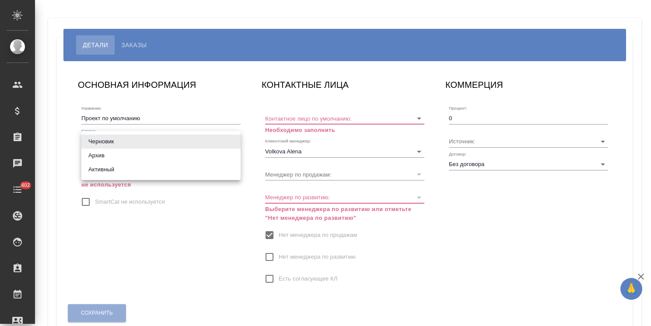
click at [124, 143] on body "🙏 .cls-1 fill:#fff; AWATERA [PERSON_NAME] Спецификации Заказы Чаты 402 Todo Про…" at bounding box center [325, 163] width 651 height 326
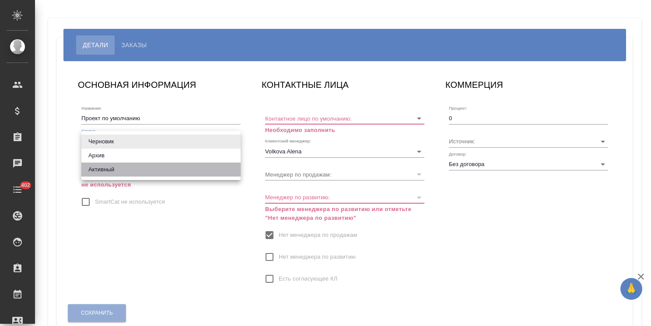
click at [110, 171] on li "Активный" at bounding box center [160, 170] width 159 height 14
type input "active"
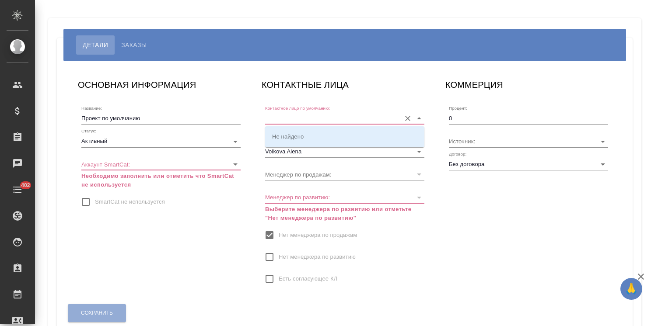
click at [301, 123] on input "Контактное лицо по умолчанию:" at bounding box center [330, 118] width 131 height 12
click at [498, 218] on div "КОММЕРЦИЯ Процент: 0 Источник: Договор: Без договора" at bounding box center [528, 186] width 184 height 235
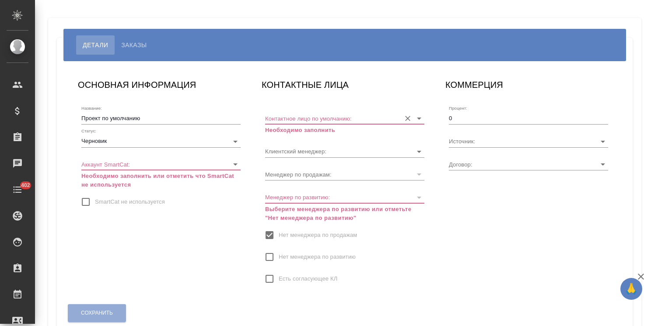
type input "Без договора"
type input "Volkova Alena"
click at [332, 122] on input "Контактное лицо по умолчанию:" at bounding box center [330, 118] width 131 height 12
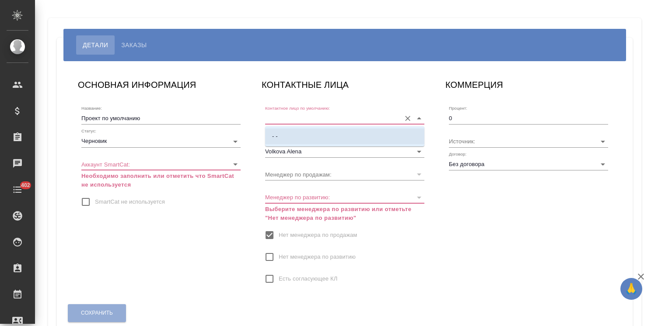
click at [328, 137] on li "- -" at bounding box center [344, 137] width 159 height 16
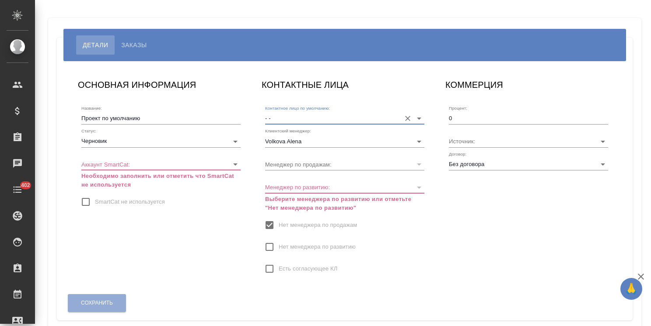
type input "- -"
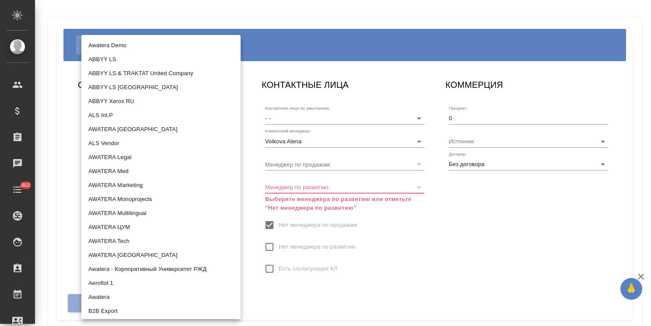
click at [132, 162] on body "🙏 .cls-1 fill:#fff; AWATERA Usmanova Olga Клиенты Спецификации Заказы Чаты 402 …" at bounding box center [325, 163] width 651 height 326
click at [136, 243] on li "AWATERA Tech" at bounding box center [160, 241] width 159 height 14
type input "5ee7315ce042774c5440625b"
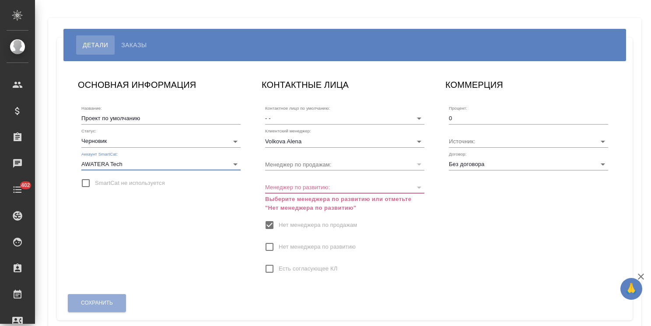
click at [113, 140] on body "🙏 .cls-1 fill:#fff; AWATERA Usmanova Olga Клиенты Спецификации Заказы Чаты 402 …" at bounding box center [325, 163] width 651 height 326
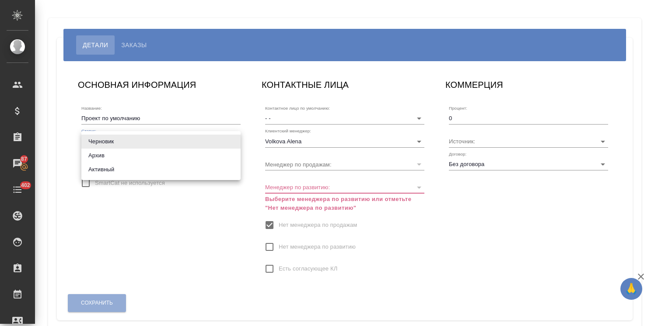
click at [110, 168] on li "Активный" at bounding box center [160, 170] width 159 height 14
type input "active"
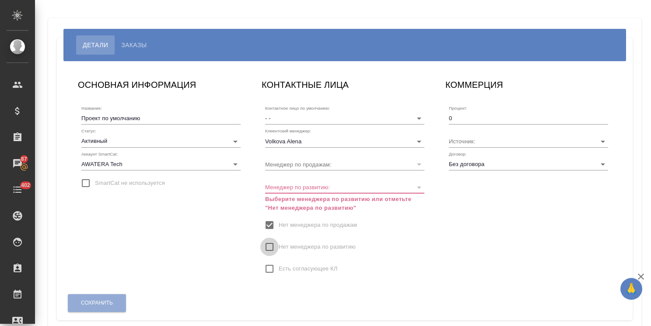
click at [273, 249] on input "Нет менеджера по развитию" at bounding box center [269, 247] width 18 height 18
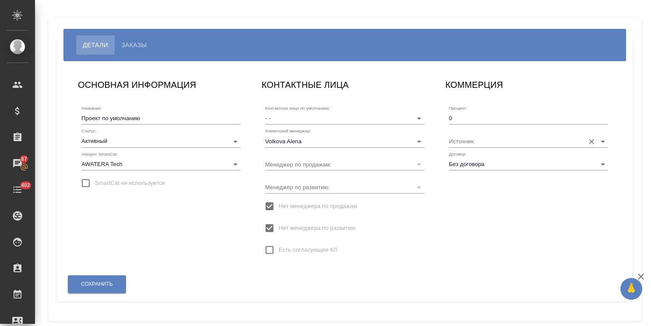
click at [483, 141] on input "Источник:" at bounding box center [514, 141] width 131 height 12
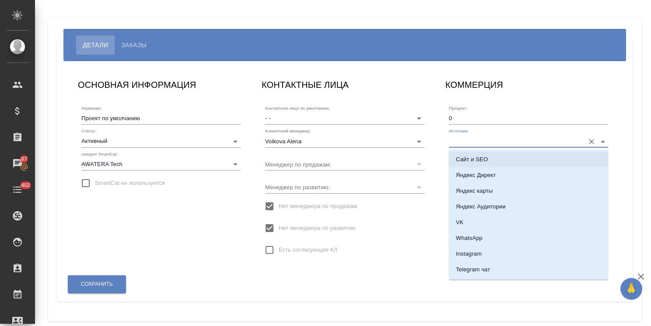
drag, startPoint x: 493, startPoint y: 159, endPoint x: 345, endPoint y: 224, distance: 161.9
click at [492, 159] on li "Сайт и SEO" at bounding box center [528, 160] width 159 height 16
type input "Сайт и SEO"
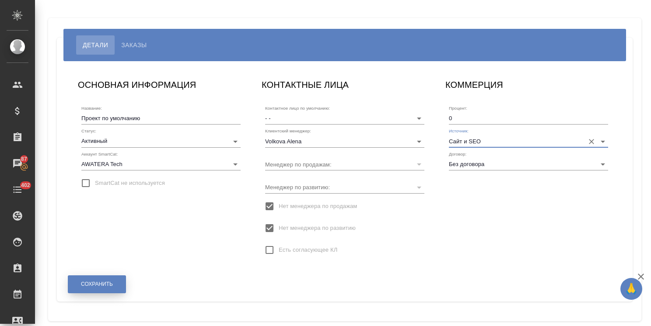
click at [112, 282] on span "Сохранить" at bounding box center [97, 284] width 32 height 7
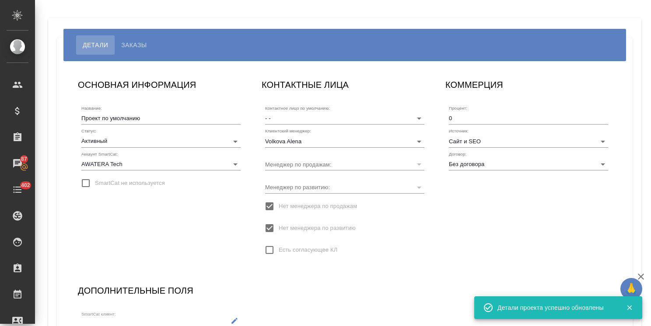
scroll to position [84, 0]
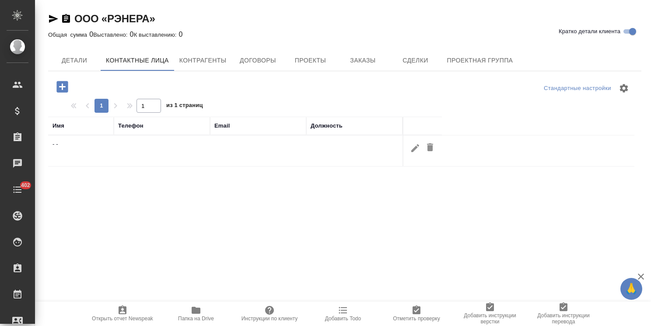
select select "RU"
click at [306, 57] on span "Проекты" at bounding box center [310, 60] width 42 height 11
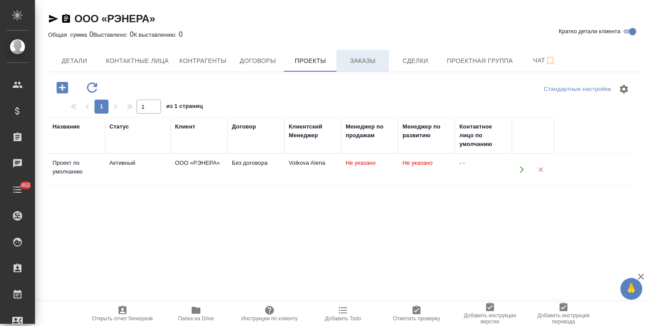
click at [366, 62] on span "Заказы" at bounding box center [362, 61] width 42 height 11
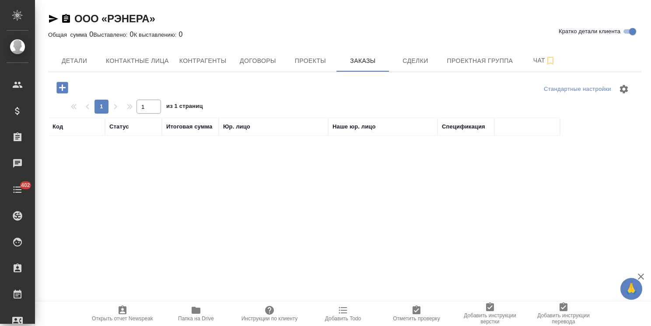
click at [59, 90] on icon "button" at bounding box center [61, 87] width 11 height 11
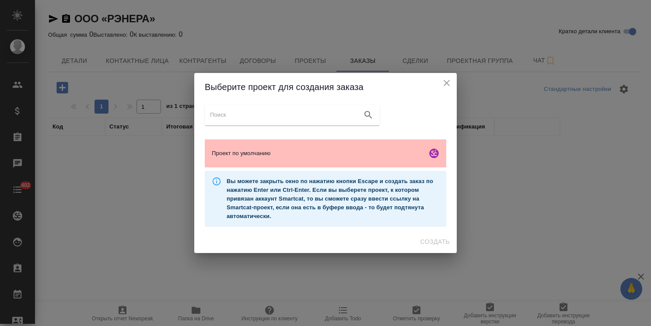
drag, startPoint x: 329, startPoint y: 150, endPoint x: 343, endPoint y: 157, distance: 15.8
click at [330, 150] on span "Проект по умолчанию" at bounding box center [318, 153] width 212 height 9
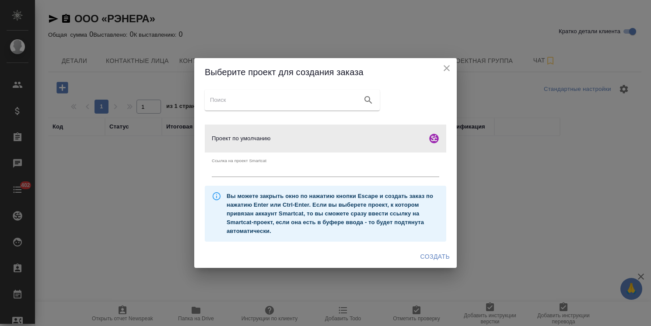
click at [429, 255] on span "Создать" at bounding box center [434, 256] width 29 height 11
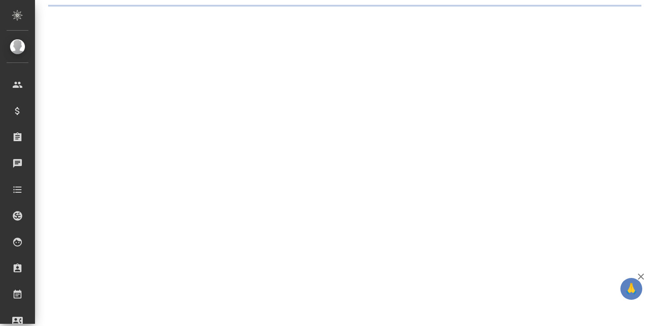
select select "RU"
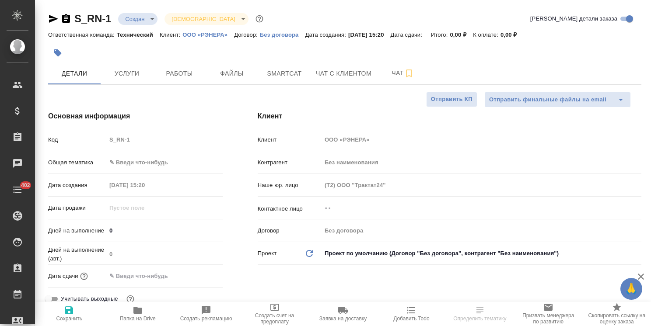
type textarea "x"
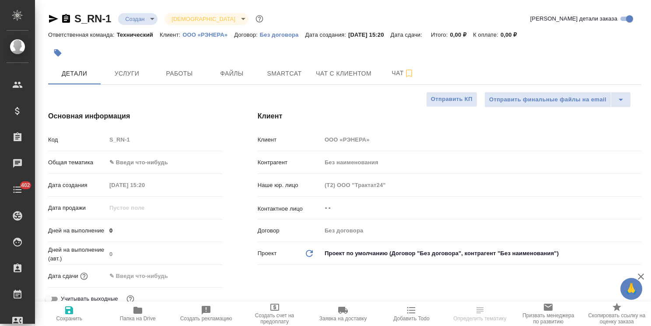
type textarea "x"
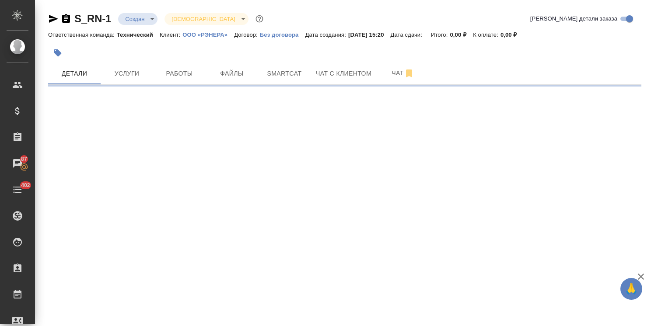
select select "RU"
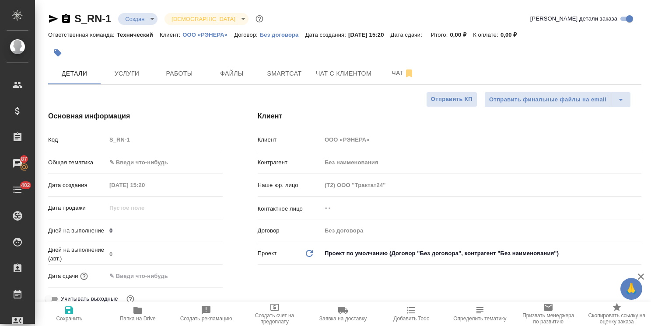
type textarea "x"
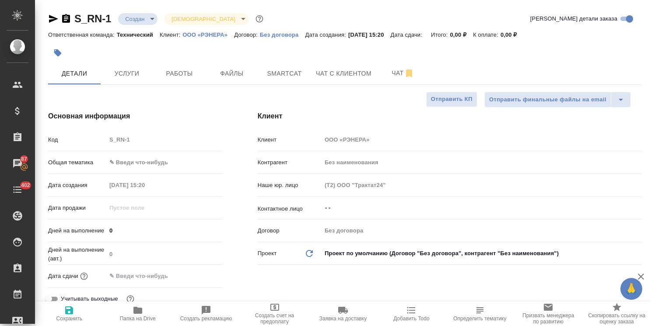
type textarea "x"
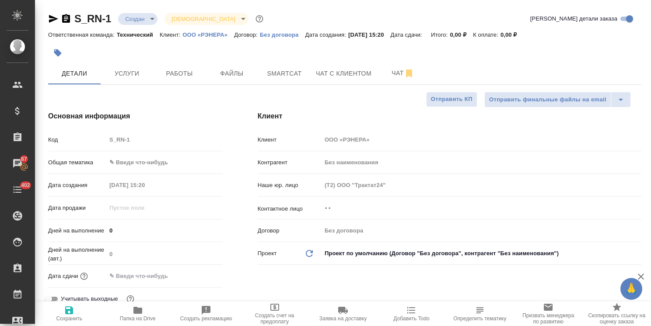
type textarea "x"
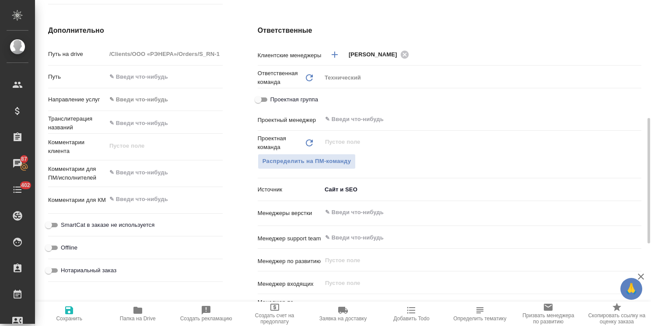
type textarea "x"
click at [153, 171] on textarea at bounding box center [164, 172] width 116 height 15
paste textarea "Необходим технический перевод эксплуатационной документации с Английского на Ру…"
type textarea "x"
type textarea "Необходим технический перевод эксплуатационной документации с Английского на Ру…"
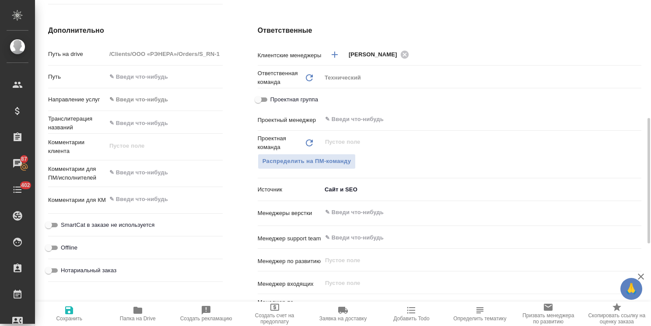
type textarea "x"
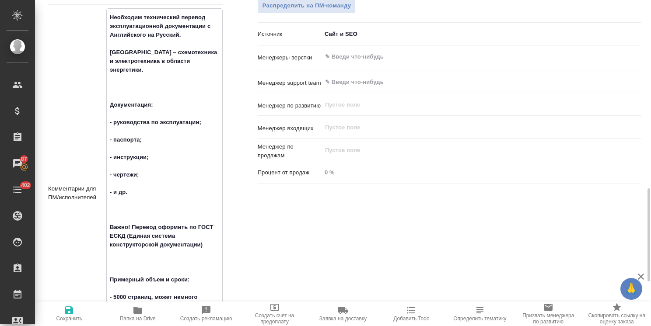
scroll to position [549, 0]
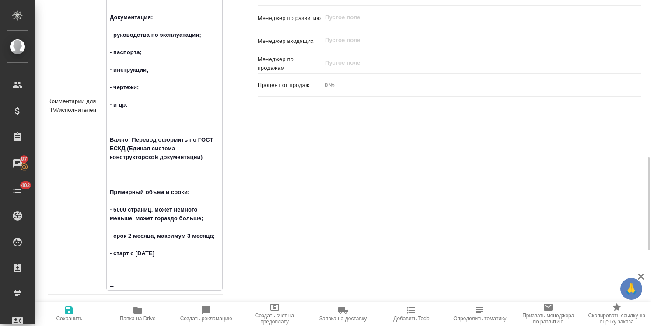
type textarea "Необходим технический перевод эксплуатационной документации с Английского на Ру…"
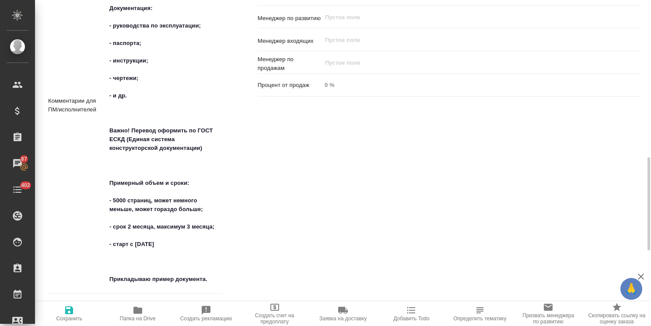
type textarea "x"
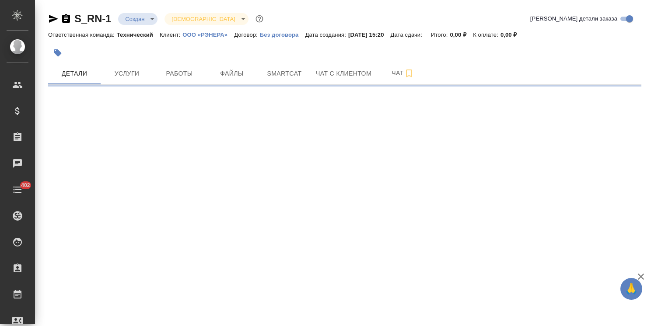
select select "RU"
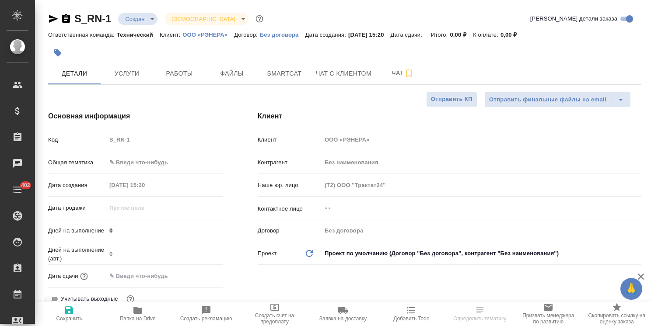
type textarea "x"
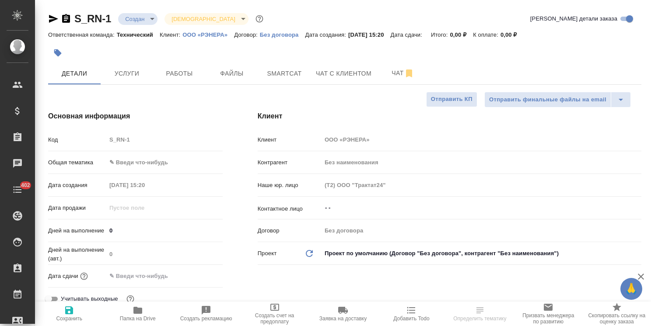
type textarea "x"
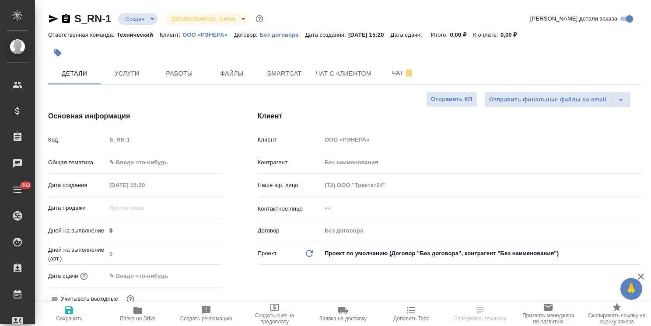
type textarea "x"
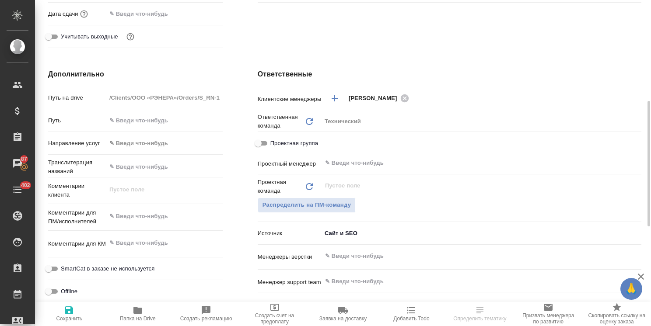
type textarea "x"
click at [160, 216] on textarea at bounding box center [164, 216] width 116 height 15
paste textarea "Необходим технический перевод эксплуатационной документации с Английского на Ру…"
type textarea "x"
type textarea "Необходим технический перевод эксплуатационной документации с Английского на Ру…"
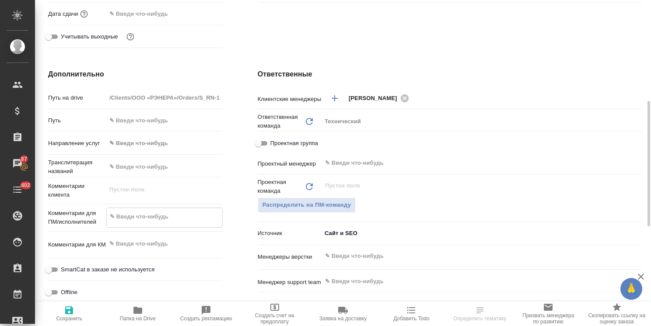
type textarea "x"
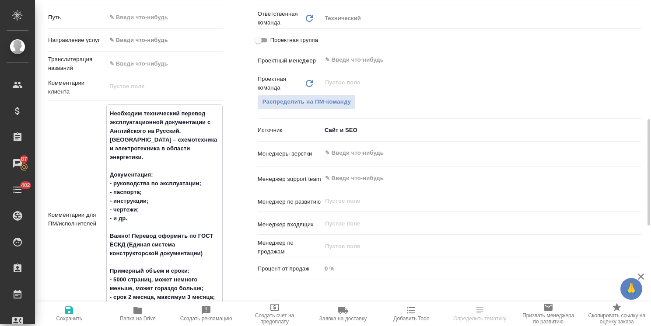
scroll to position [322, 0]
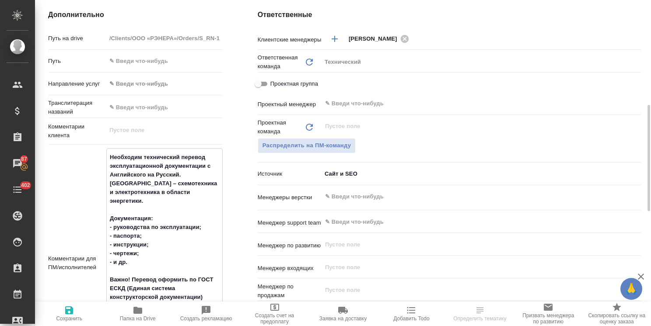
type textarea "Необходим технический перевод эксплуатационной документации с Английского на Ру…"
type textarea "x"
click at [70, 313] on icon "button" at bounding box center [69, 310] width 8 height 8
type textarea "x"
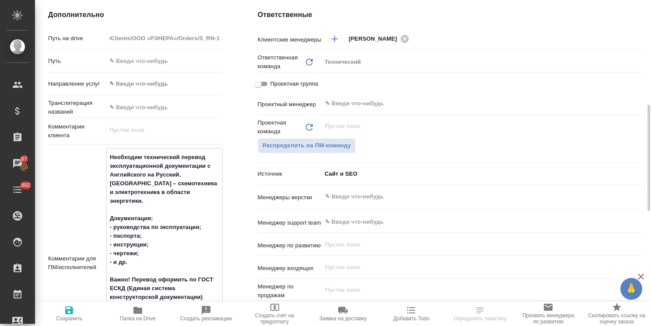
type textarea "x"
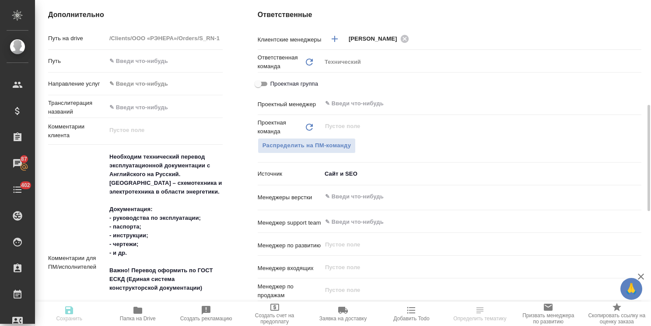
type textarea "x"
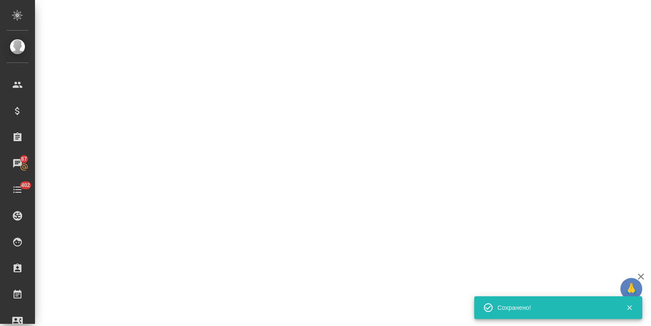
select select "RU"
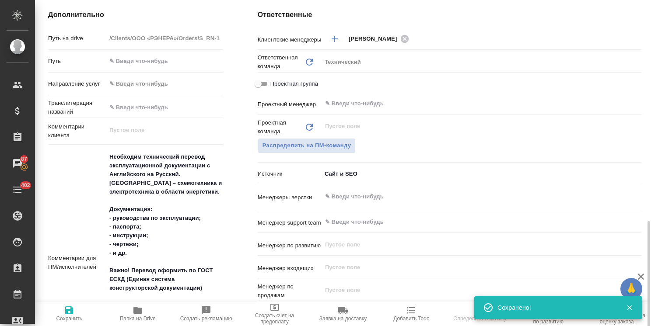
scroll to position [409, 0]
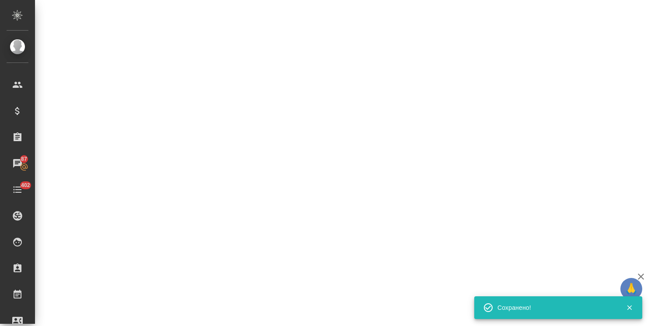
select select "RU"
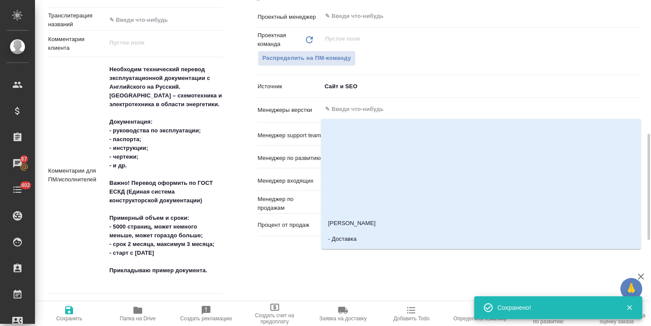
click at [345, 108] on input "text" at bounding box center [466, 109] width 285 height 10
type textarea "x"
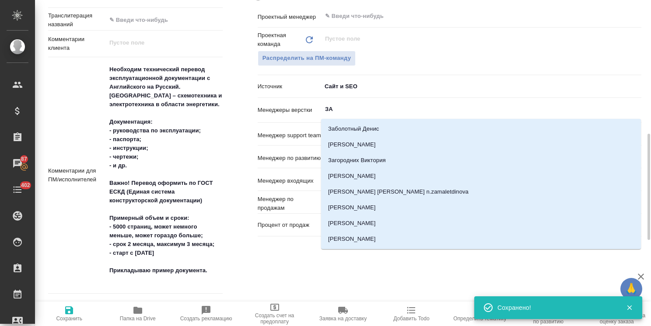
type input "ЗАБ"
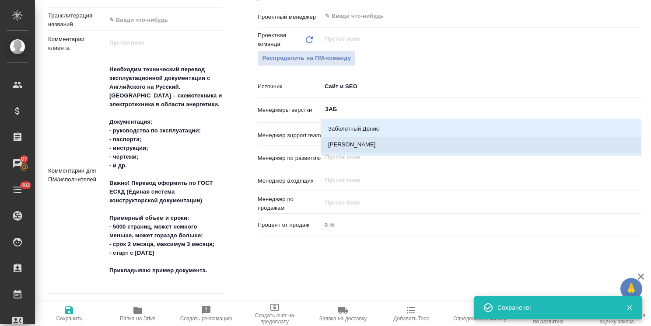
click at [351, 143] on li "[PERSON_NAME]" at bounding box center [481, 145] width 320 height 16
type textarea "x"
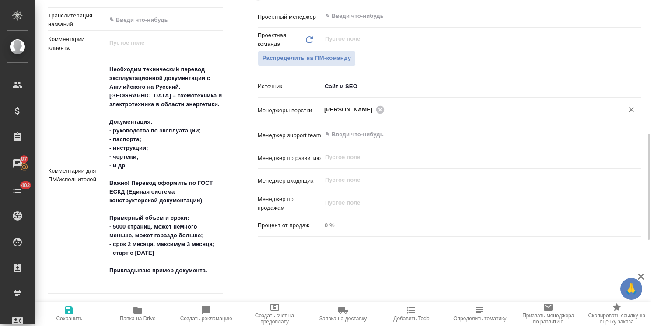
click at [65, 313] on icon "button" at bounding box center [69, 310] width 10 height 10
type textarea "x"
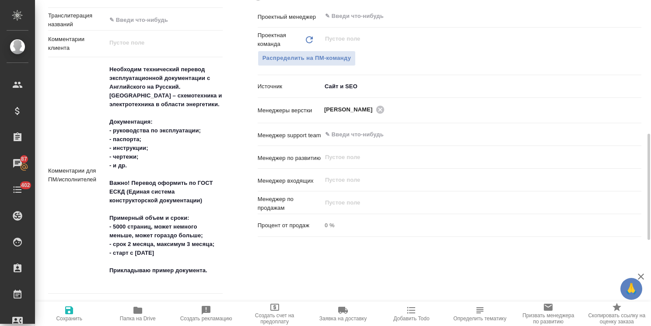
type textarea "x"
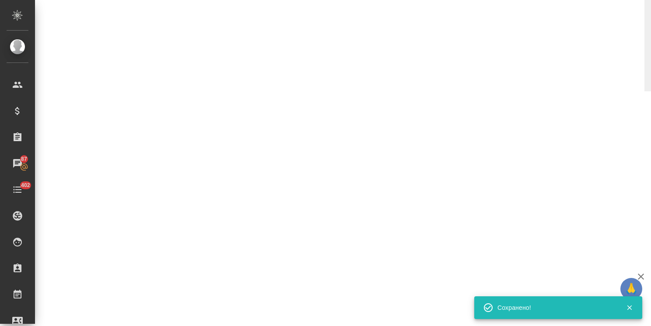
select select "RU"
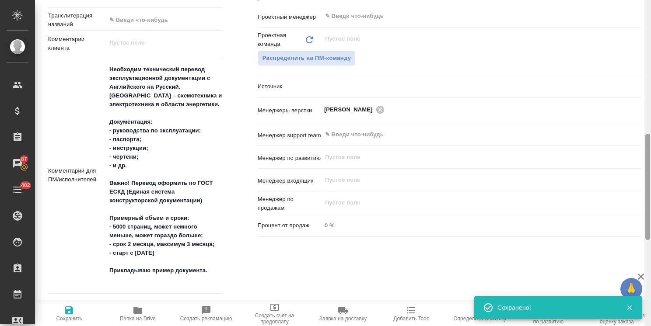
type textarea "x"
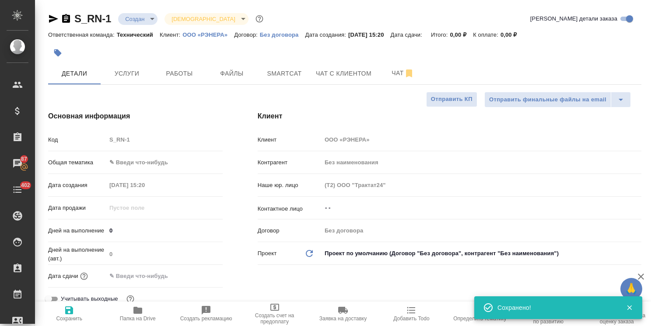
drag, startPoint x: 646, startPoint y: 208, endPoint x: 652, endPoint y: 13, distance: 194.6
click at [650, 13] on html "🙏 .cls-1 fill:#fff; AWATERA Usmanova Olga Клиенты Спецификации Заказы 87 Чаты 4…" at bounding box center [325, 163] width 651 height 326
click at [223, 75] on span "Файлы" at bounding box center [232, 73] width 42 height 11
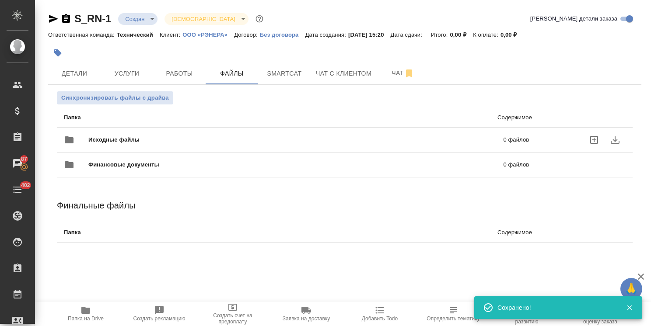
click at [125, 136] on span "Исходные файлы" at bounding box center [204, 140] width 233 height 9
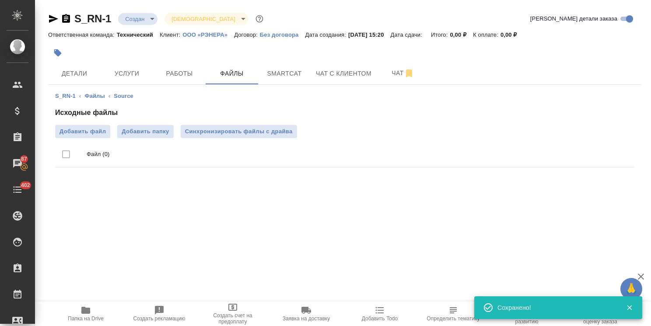
click at [82, 121] on div "Исходные файлы Добавить файл Добавить папку Синхронизировать файлы с драйва Фай…" at bounding box center [344, 139] width 579 height 63
click at [84, 129] on span "Добавить файл" at bounding box center [82, 131] width 46 height 9
click at [0, 0] on input "Добавить файл" at bounding box center [0, 0] width 0 height 0
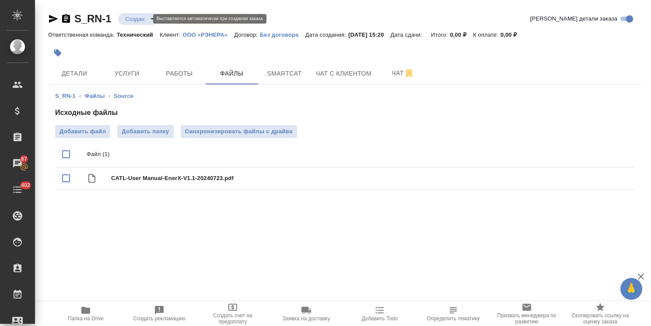
click at [142, 17] on body "🙏 .cls-1 fill:#fff; AWATERA Usmanova Olga Клиенты Спецификации Заказы 87 Чаты 4…" at bounding box center [325, 163] width 651 height 326
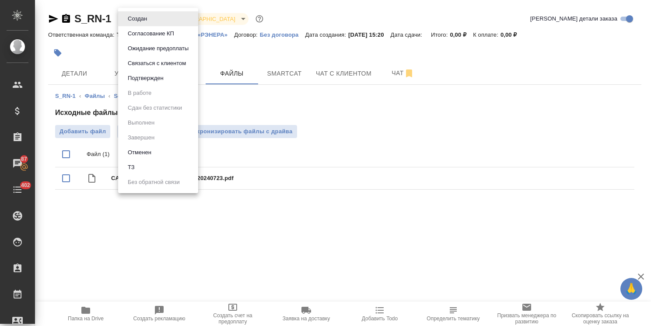
click at [149, 169] on li "ТЗ" at bounding box center [158, 167] width 80 height 15
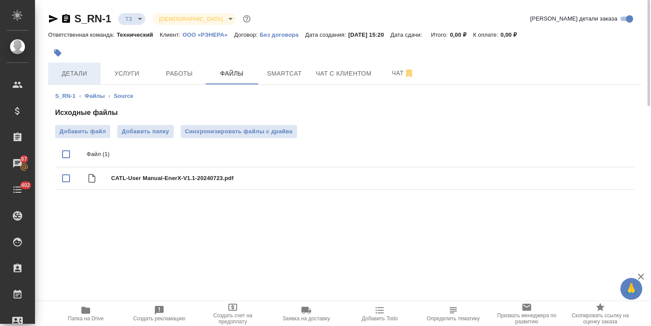
click at [66, 74] on span "Детали" at bounding box center [74, 73] width 42 height 11
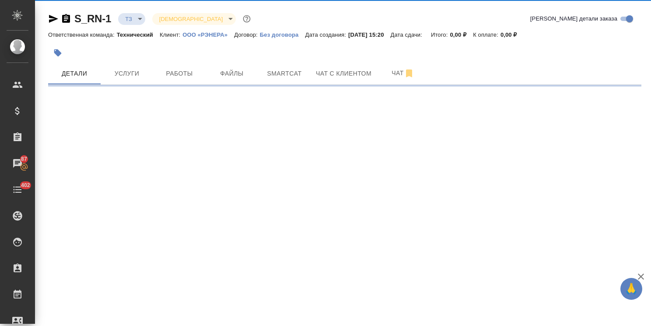
select select "RU"
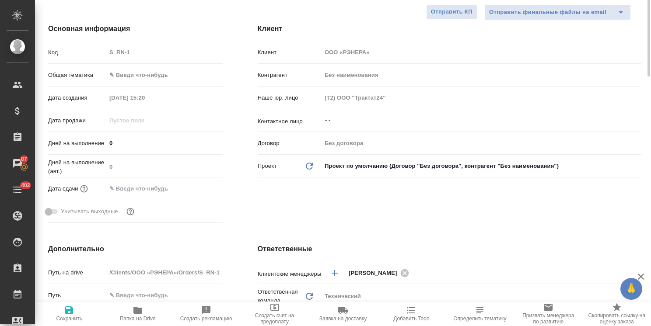
scroll to position [44, 0]
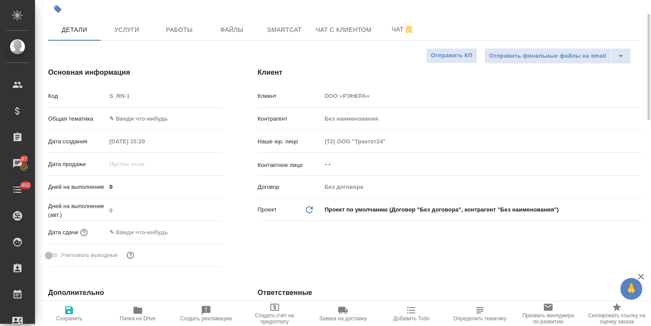
click at [146, 109] on div "Код S_RN-1" at bounding box center [135, 99] width 174 height 23
click at [143, 122] on body "🙏 .cls-1 fill:#fff; AWATERA Usmanova Olga Клиенты Спецификации Заказы 87 Чаты 4…" at bounding box center [325, 163] width 651 height 326
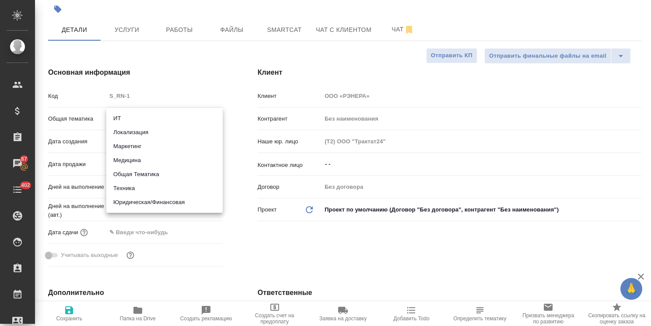
click at [126, 186] on li "Техника" at bounding box center [164, 188] width 116 height 14
type input "tech"
type textarea "x"
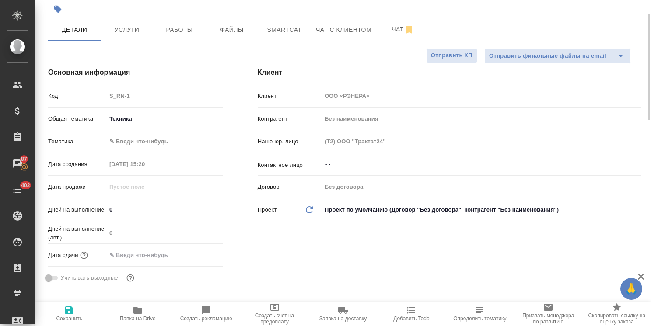
click at [150, 139] on body "🙏 .cls-1 fill:#fff; AWATERA Usmanova Olga Клиенты Спецификации Заказы 87 Чаты 4…" at bounding box center [325, 163] width 651 height 326
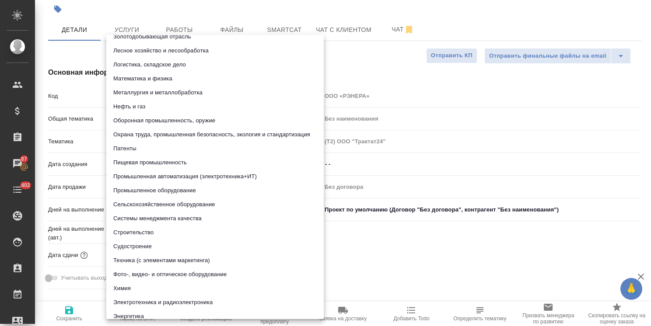
scroll to position [87, 0]
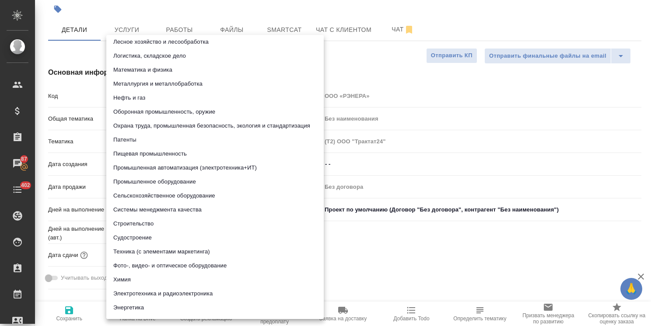
click at [160, 293] on li "Электротехника и радиоэлектроника" at bounding box center [214, 294] width 217 height 14
type textarea "x"
type input "5a8b8b956a9677013d343e6e"
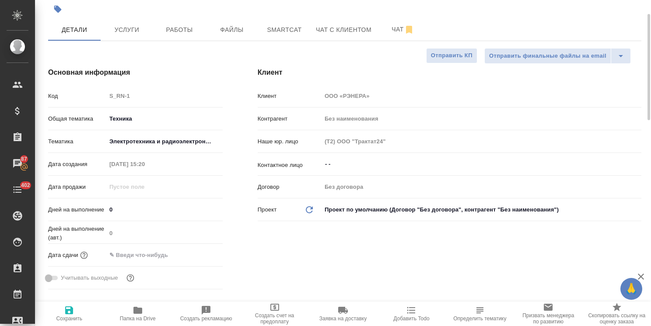
click at [70, 313] on icon "button" at bounding box center [69, 310] width 8 height 8
type textarea "x"
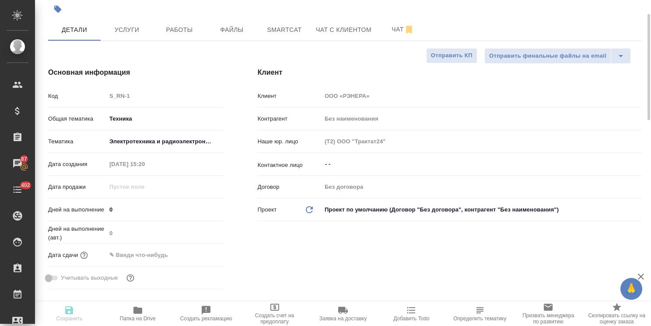
type textarea "x"
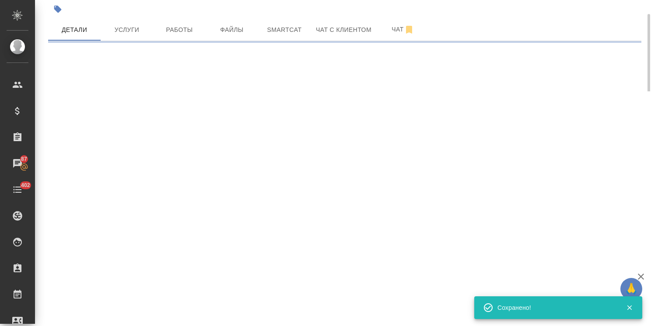
select select "RU"
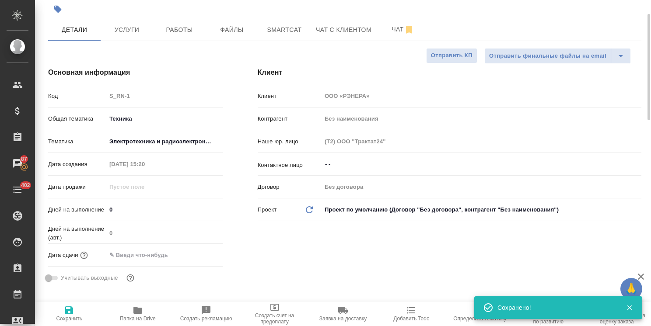
type textarea "x"
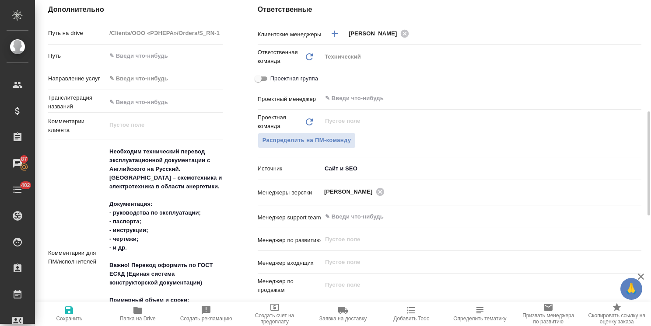
scroll to position [393, 0]
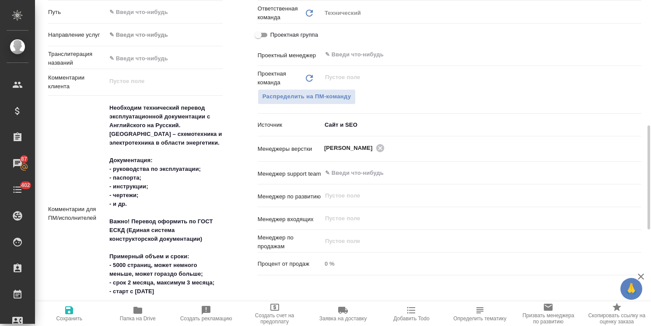
click at [202, 241] on textarea "Необходим технический перевод эксплуатационной документации с Английского на Ру…" at bounding box center [164, 213] width 116 height 225
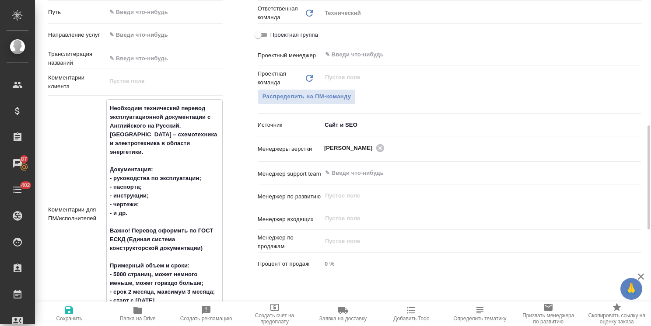
drag, startPoint x: 149, startPoint y: 233, endPoint x: 95, endPoint y: 220, distance: 55.5
click at [95, 220] on div "Комментарии для ПМ/исполнителей Необходим технический перевод эксплуатационной …" at bounding box center [135, 214] width 174 height 230
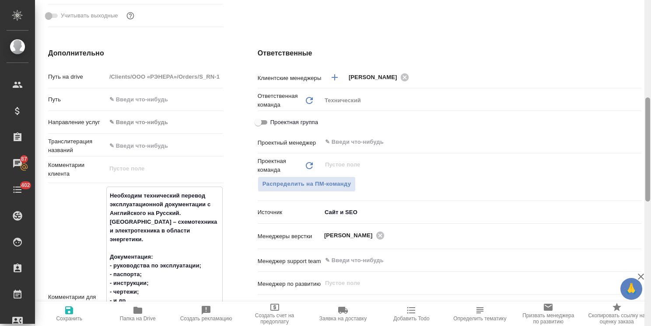
type textarea "x"
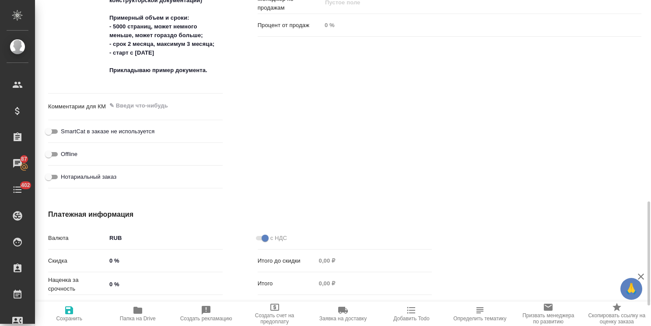
drag, startPoint x: 650, startPoint y: 170, endPoint x: 481, endPoint y: 70, distance: 196.4
click at [641, 52] on div "S_RN-1 ТЗ tz Святая троица holyTrinity Кратко детали заказа Ответственная коман…" at bounding box center [343, 163] width 616 height 326
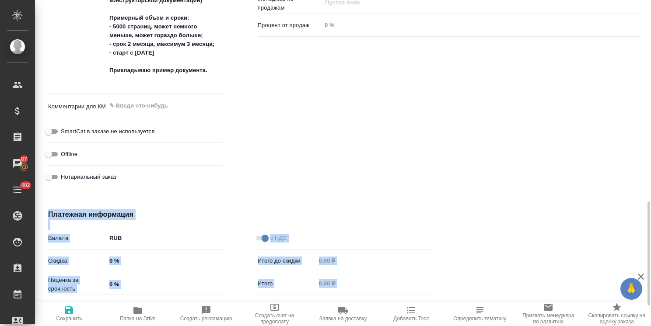
click at [629, 219] on div at bounding box center [553, 288] width 209 height 192
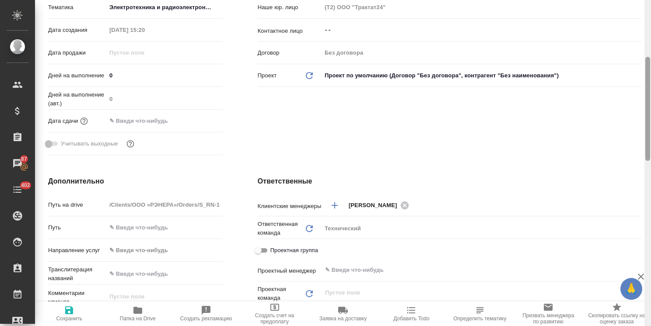
scroll to position [0, 0]
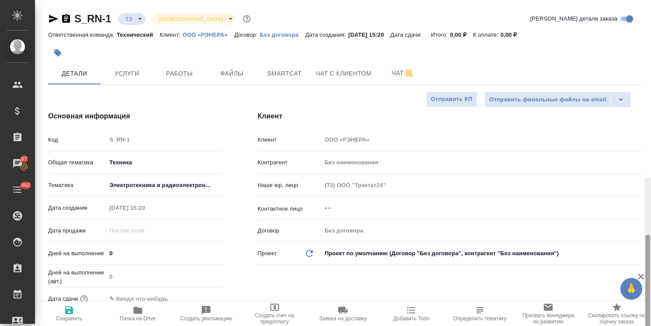
drag, startPoint x: 646, startPoint y: 230, endPoint x: 490, endPoint y: 37, distance: 248.4
click at [646, 235] on div at bounding box center [647, 287] width 5 height 104
click at [392, 81] on button "Чат" at bounding box center [402, 74] width 52 height 22
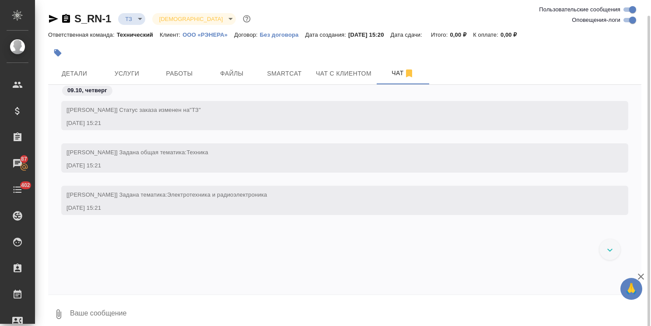
scroll to position [8, 0]
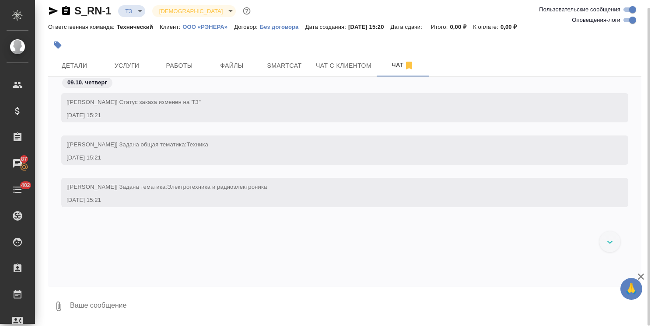
click at [110, 300] on textarea at bounding box center [355, 307] width 572 height 30
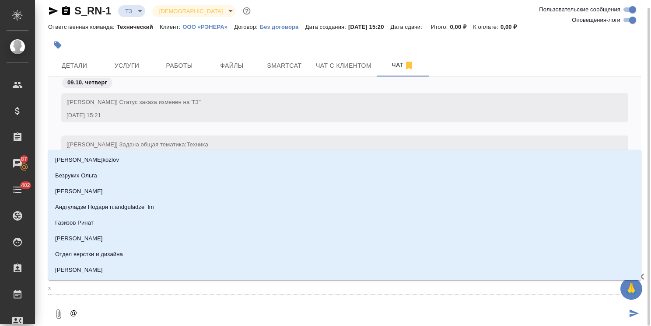
type textarea "@з"
type input "з"
type textarea "@за"
type input "за"
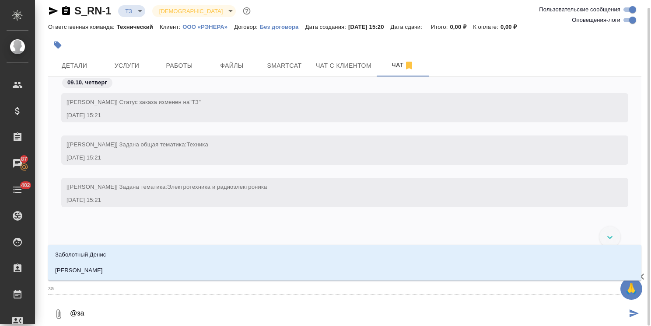
type textarea "@заб"
type input "заб"
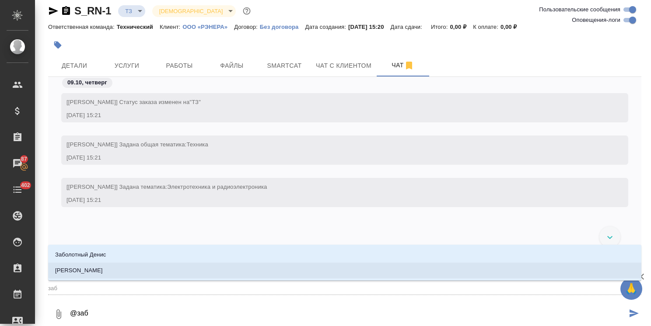
click at [168, 274] on li "[PERSON_NAME]" at bounding box center [344, 271] width 593 height 16
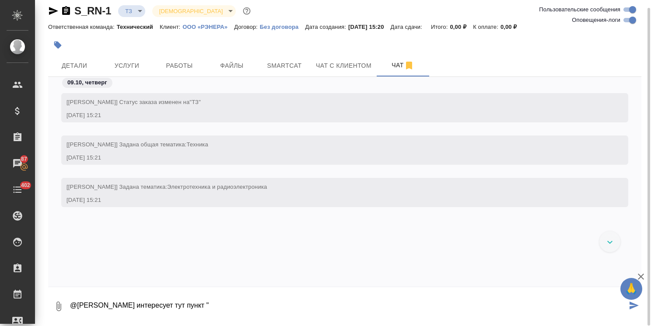
paste textarea "Важно! Перевод оформить по ГОСТ ЕСКД (Единая система конструкторской документац…"
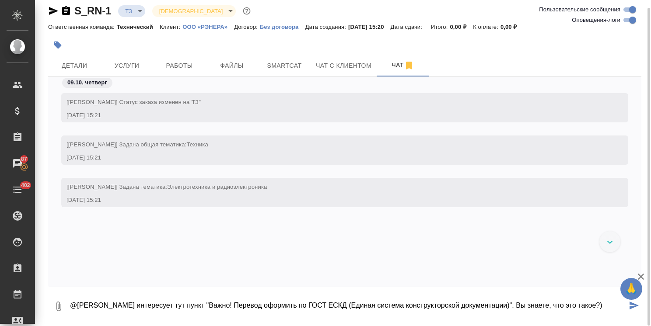
type textarea "@Заборова Александра интересует тут пункт "Важно! Перевод оформить по ГОСТ ЕСКД…"
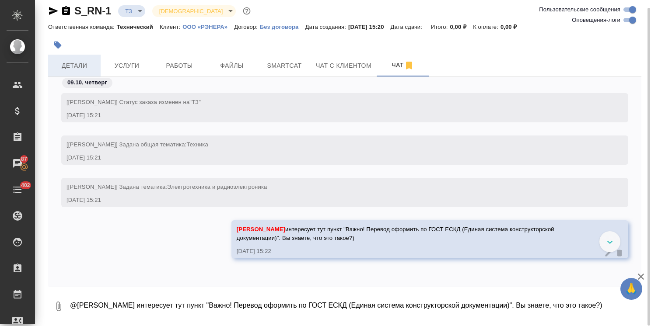
click at [82, 71] on button "Детали" at bounding box center [74, 66] width 52 height 22
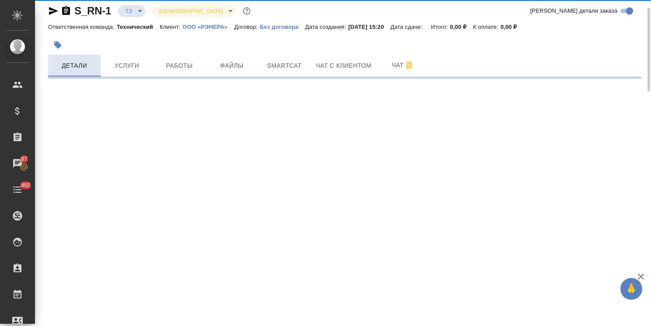
select select "RU"
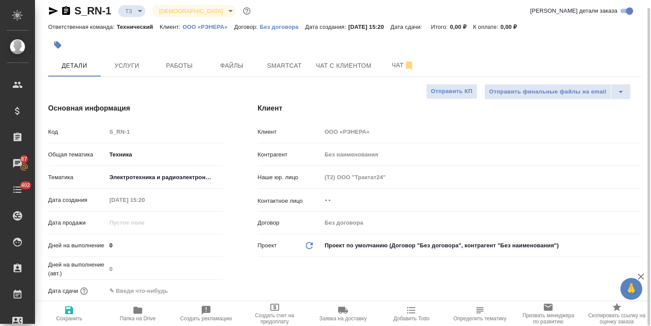
type textarea "x"
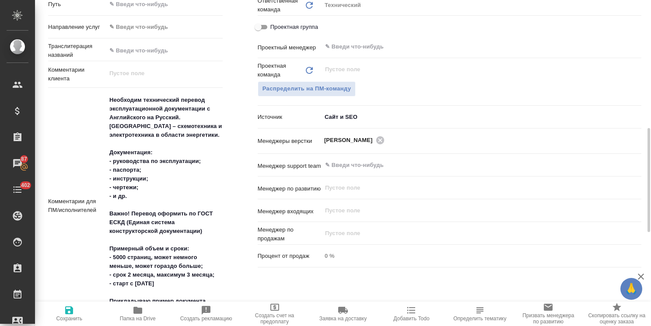
scroll to position [445, 0]
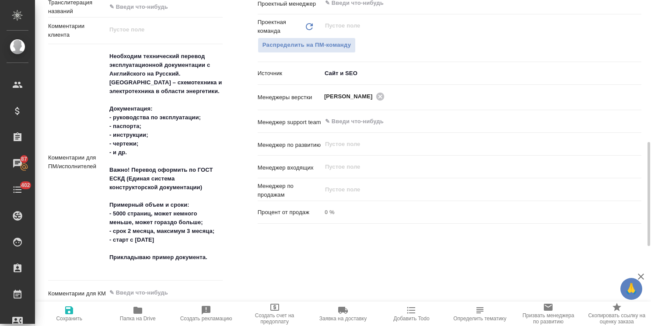
type textarea "x"
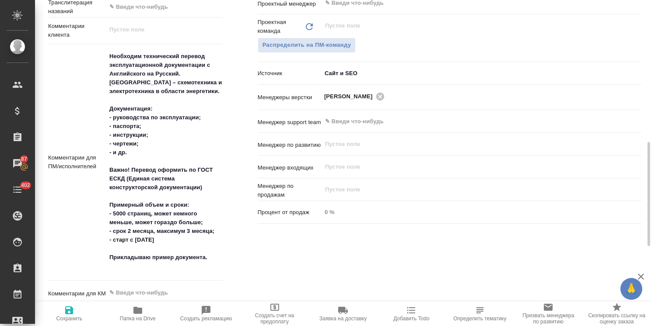
type textarea "x"
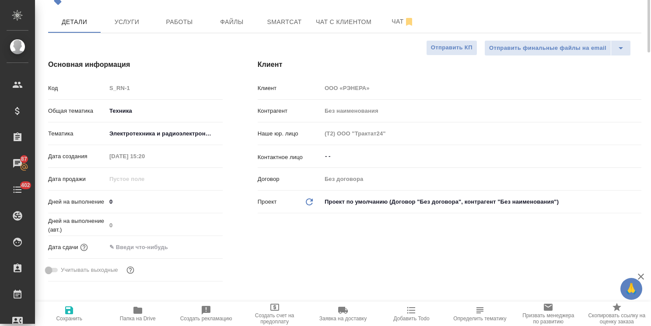
scroll to position [0, 0]
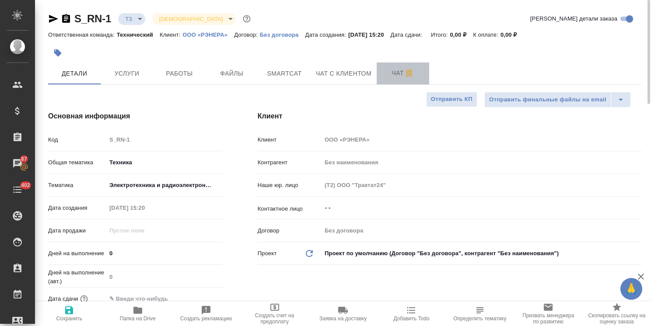
click at [393, 71] on span "Чат" at bounding box center [403, 73] width 42 height 11
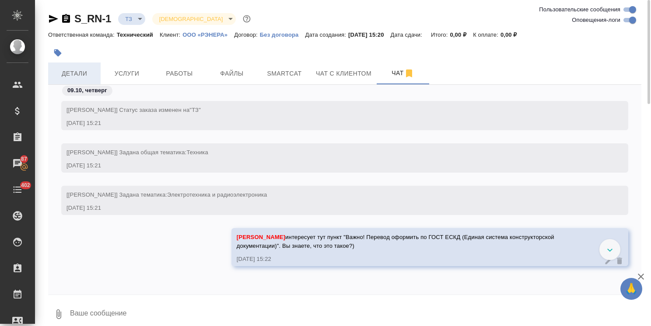
click at [87, 76] on span "Детали" at bounding box center [74, 73] width 42 height 11
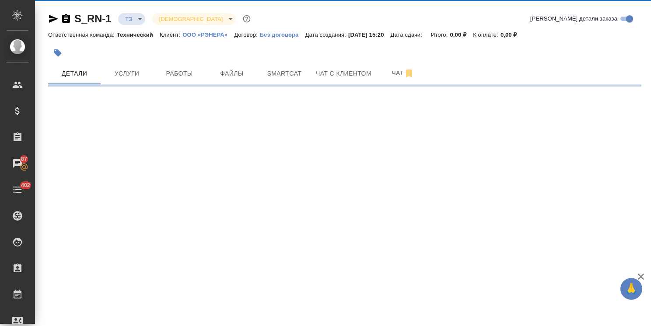
select select "RU"
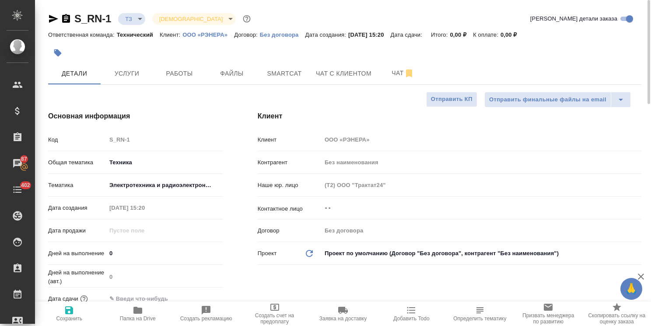
type textarea "x"
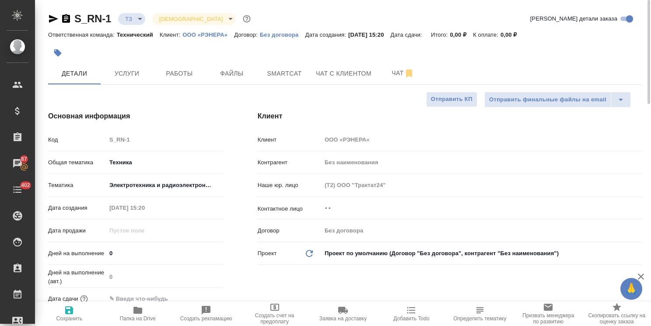
type textarea "x"
drag, startPoint x: 115, startPoint y: 10, endPoint x: 67, endPoint y: 8, distance: 47.7
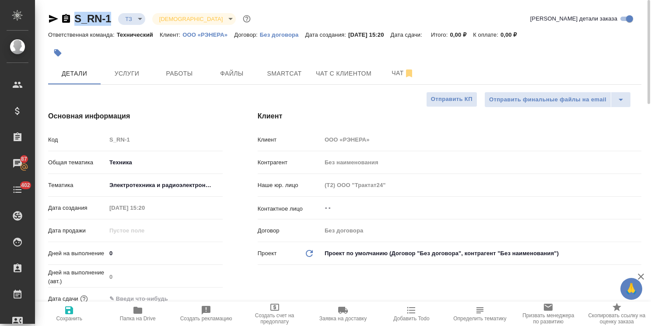
copy link "S_RN-1"
type textarea "x"
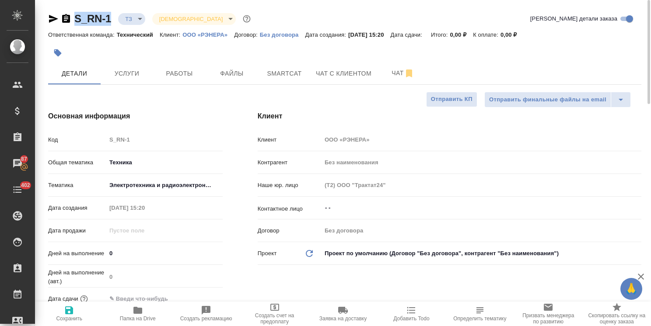
type textarea "x"
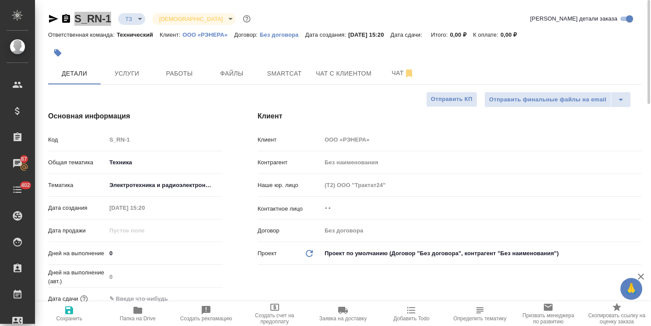
type textarea "x"
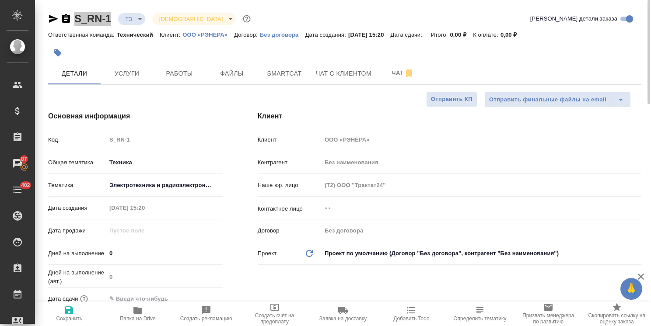
type textarea "x"
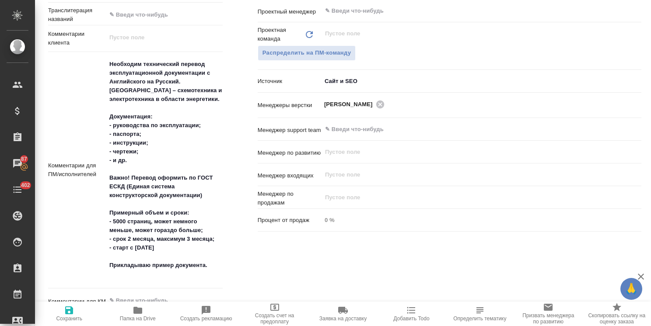
scroll to position [695, 0]
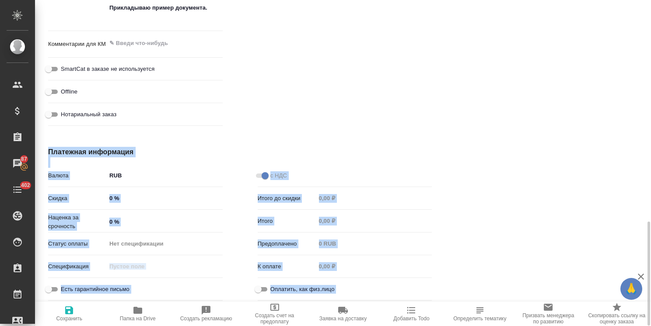
drag, startPoint x: 650, startPoint y: 198, endPoint x: 631, endPoint y: 39, distance: 160.3
click at [641, 29] on div "S_RN-1 ТЗ tz Святая троица holyTrinity Кратко детали заказа Ответственная коман…" at bounding box center [343, 163] width 616 height 326
click at [432, 244] on div "с НДС Итого до скидки 0,00 ₽ Итого 0,00 ₽ Предоплачено 0 RUB К оплате 0,00 ₽ Оп…" at bounding box center [344, 235] width 209 height 171
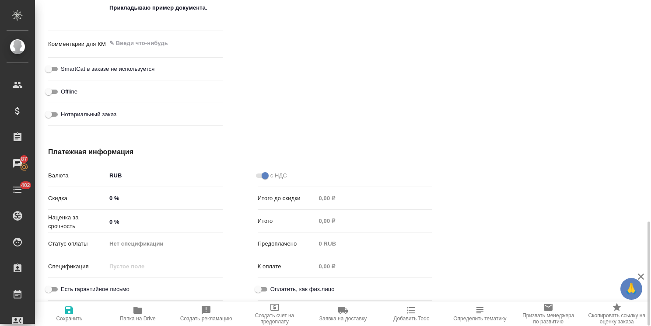
type textarea "x"
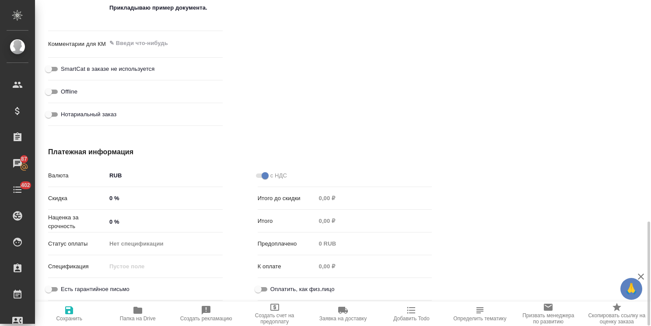
type textarea "x"
click at [149, 317] on span "Папка на Drive" at bounding box center [138, 319] width 36 height 6
type textarea "x"
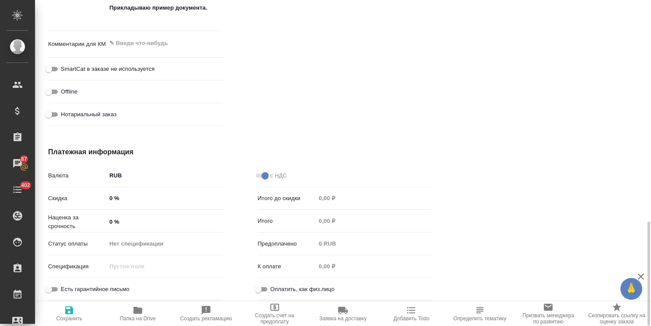
type textarea "x"
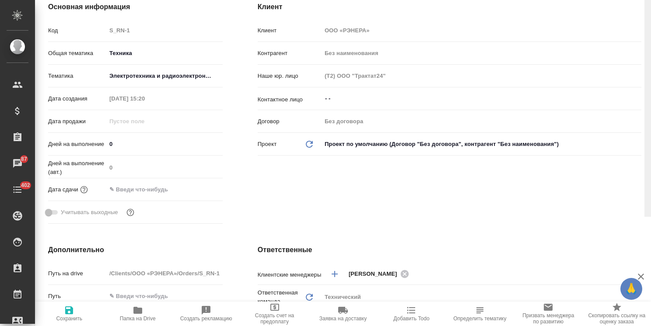
scroll to position [0, 0]
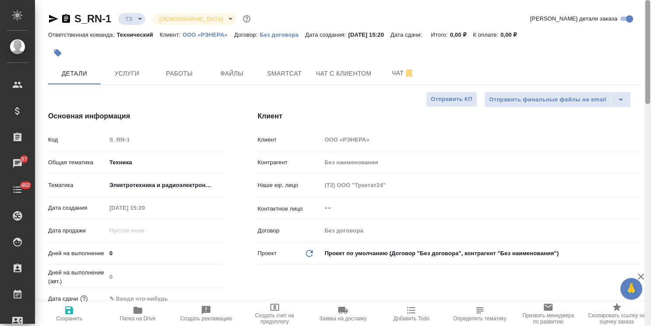
drag, startPoint x: 647, startPoint y: 243, endPoint x: 632, endPoint y: 2, distance: 241.0
click at [650, 8] on html "🙏 .cls-1 fill:#fff; AWATERA Usmanova Olga Клиенты Спецификации Заказы 87 Чаты 4…" at bounding box center [325, 163] width 651 height 326
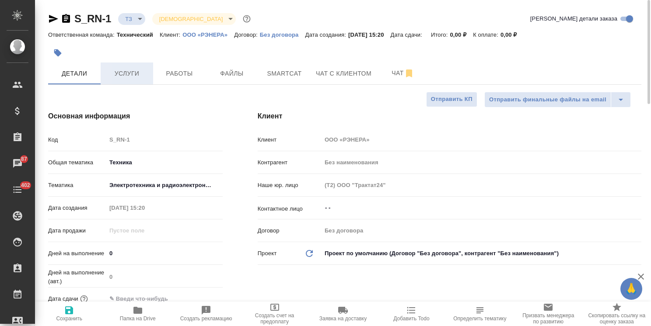
click at [121, 75] on span "Услуги" at bounding box center [127, 73] width 42 height 11
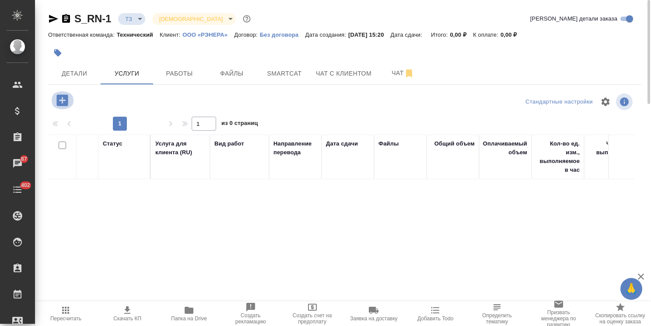
click at [59, 98] on icon "button" at bounding box center [61, 99] width 11 height 11
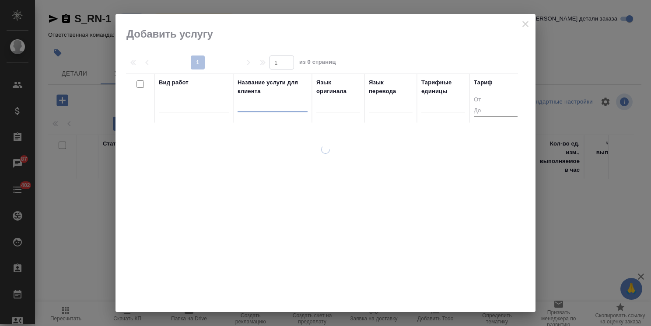
click at [276, 107] on input "text" at bounding box center [272, 106] width 70 height 11
click at [204, 108] on div at bounding box center [194, 103] width 70 height 13
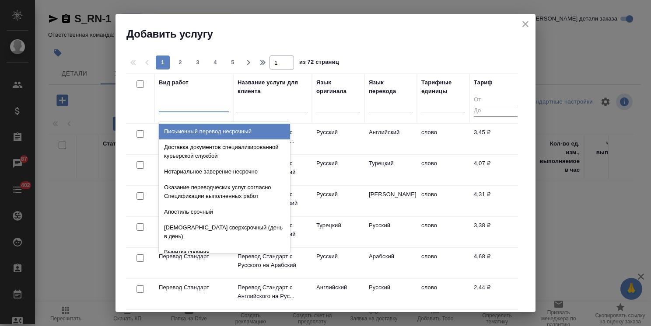
click at [203, 133] on div "Письменный перевод несрочный" at bounding box center [224, 132] width 131 height 16
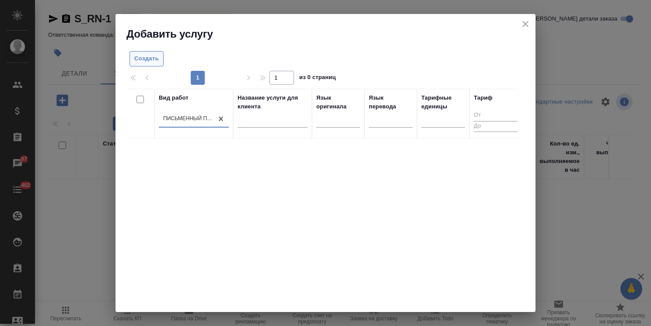
click at [152, 60] on span "Создать" at bounding box center [146, 59] width 24 height 10
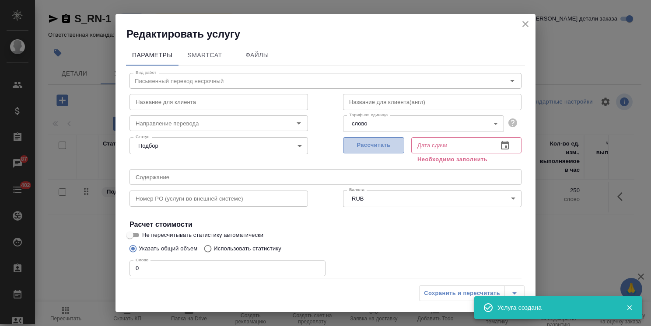
click at [372, 147] on span "Рассчитать" at bounding box center [374, 145] width 52 height 10
type input "09.10.2025 15:31"
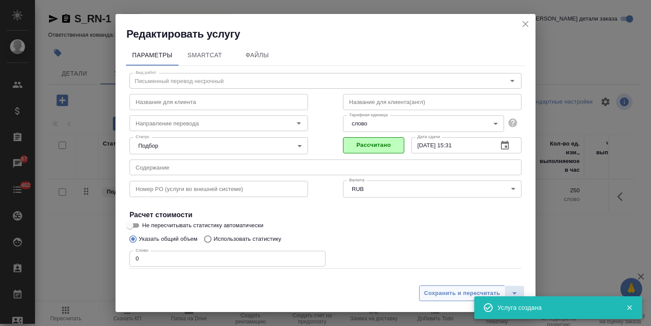
click at [435, 292] on span "Сохранить и пересчитать" at bounding box center [462, 294] width 76 height 10
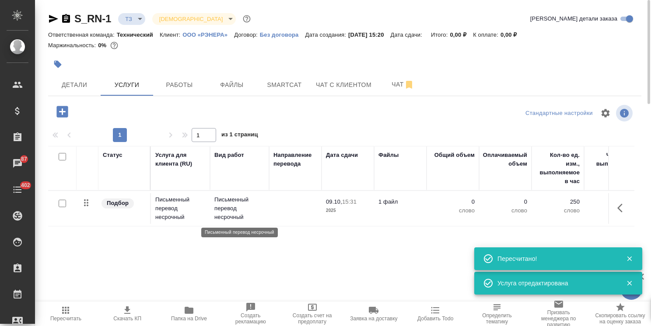
click at [237, 209] on p "Письменный перевод несрочный" at bounding box center [239, 208] width 50 height 26
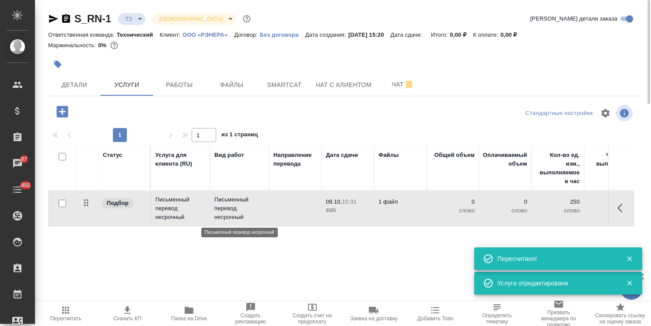
click at [237, 209] on p "Письменный перевод несрочный" at bounding box center [239, 208] width 50 height 26
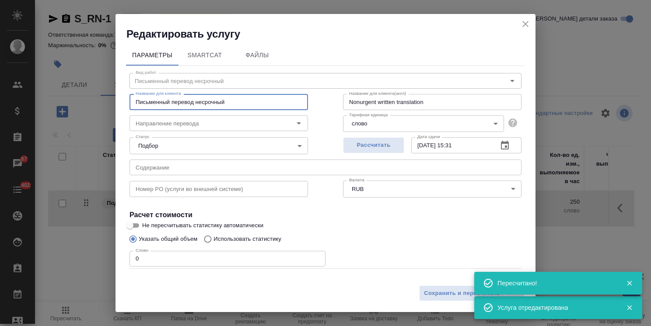
drag, startPoint x: 222, startPoint y: 101, endPoint x: 196, endPoint y: 103, distance: 25.9
click at [196, 103] on input "Письменный перевод несрочный" at bounding box center [218, 102] width 178 height 16
type input "Письменный перевод"
click at [400, 231] on div "Указать общий объем Использовать статистику" at bounding box center [325, 239] width 392 height 17
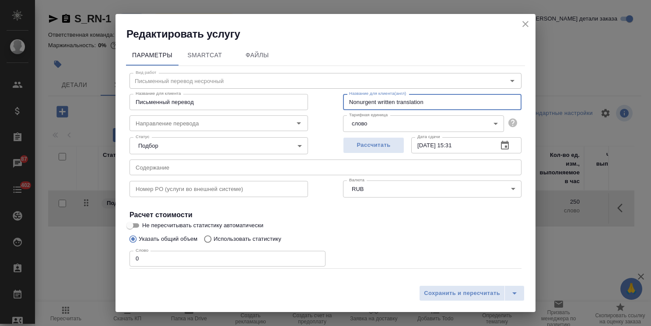
drag, startPoint x: 378, startPoint y: 102, endPoint x: 332, endPoint y: 101, distance: 45.9
click at [332, 101] on div "Вид работ Письменный перевод несрочный Вид работ Название для клиента Письменны…" at bounding box center [325, 193] width 399 height 255
click at [358, 254] on div "Слово 0 Слово" at bounding box center [325, 257] width 392 height 21
click at [162, 126] on input "Направление перевода" at bounding box center [204, 123] width 144 height 10
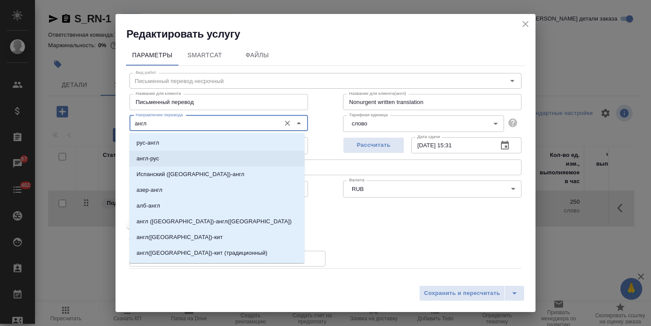
click at [171, 155] on li "англ-рус" at bounding box center [216, 159] width 175 height 16
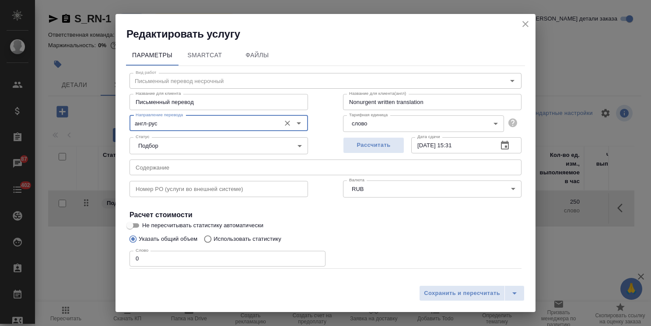
type input "англ-рус"
click at [456, 302] on div "Сохранить и пересчитать" at bounding box center [325, 296] width 420 height 31
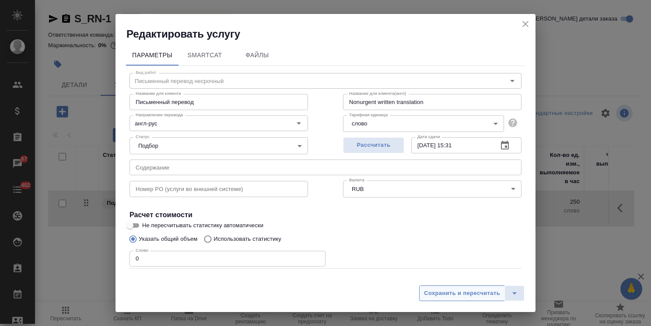
click at [455, 296] on span "Сохранить и пересчитать" at bounding box center [462, 294] width 76 height 10
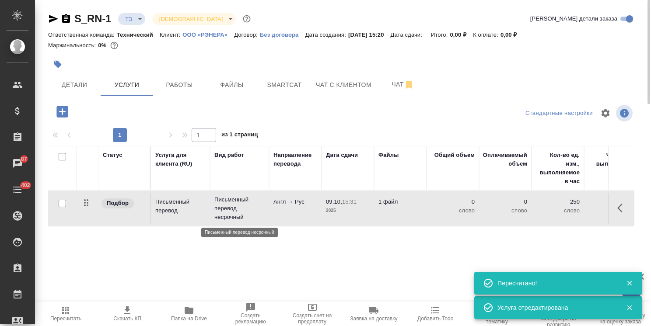
click at [239, 207] on p "Письменный перевод несрочный" at bounding box center [239, 208] width 50 height 26
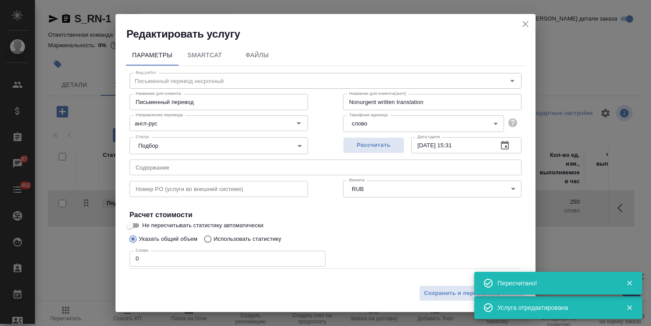
click at [524, 26] on icon "close" at bounding box center [525, 24] width 10 height 10
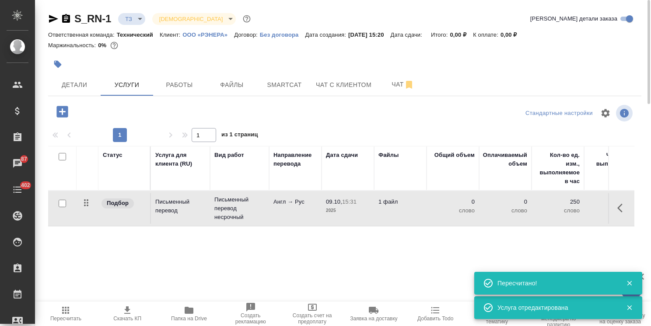
click at [249, 218] on p "Письменный перевод несрочный" at bounding box center [239, 208] width 50 height 26
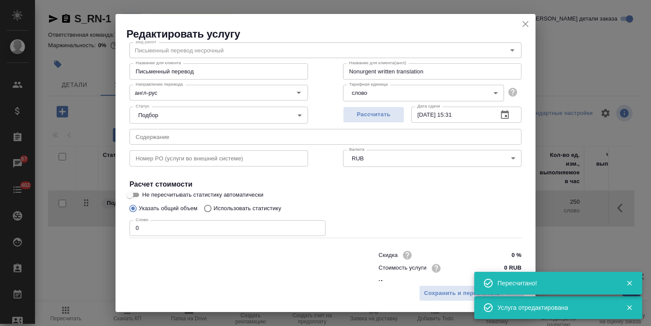
scroll to position [42, 0]
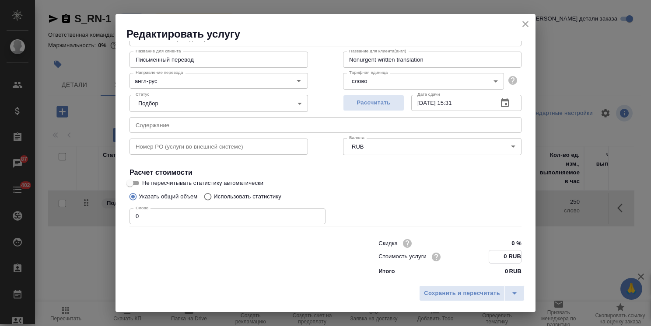
click at [497, 258] on input "0 RUB" at bounding box center [505, 257] width 32 height 13
drag, startPoint x: 501, startPoint y: 256, endPoint x: 494, endPoint y: 256, distance: 6.1
click at [494, 256] on input "0 RUB" at bounding box center [505, 257] width 32 height 13
type input "1.63 RUB"
click at [471, 296] on span "Сохранить и пересчитать" at bounding box center [462, 294] width 76 height 10
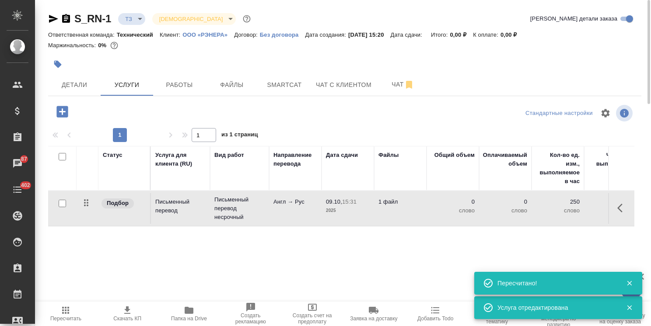
click at [63, 314] on icon "button" at bounding box center [65, 310] width 10 height 10
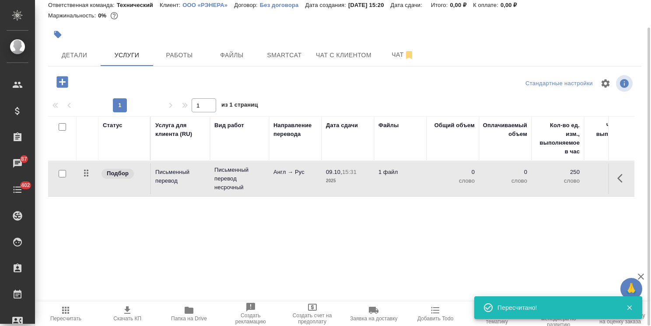
scroll to position [0, 0]
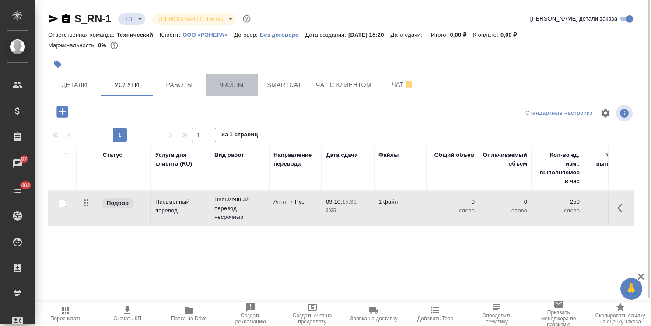
click at [235, 84] on span "Файлы" at bounding box center [232, 85] width 42 height 11
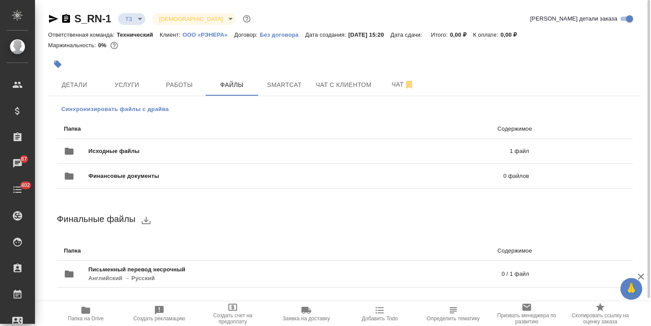
click at [138, 108] on span "Синхронизировать файлы с драйва" at bounding box center [115, 109] width 108 height 9
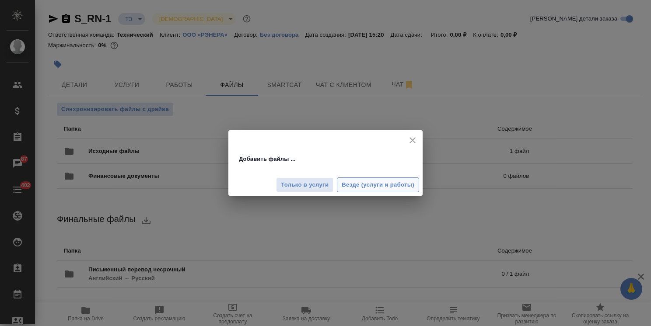
click at [374, 187] on span "Везде (услуги и работы)" at bounding box center [377, 185] width 73 height 10
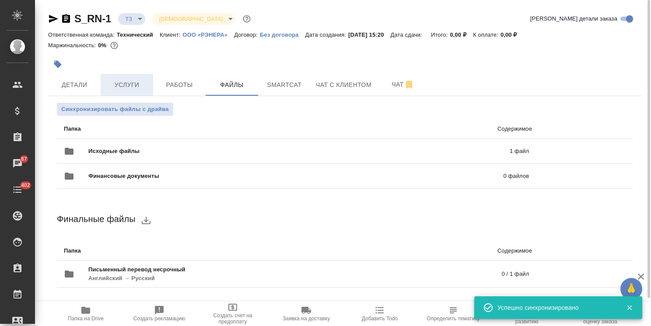
click at [126, 82] on span "Услуги" at bounding box center [127, 85] width 42 height 11
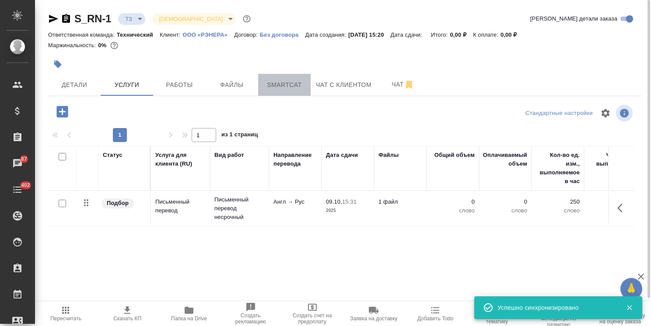
click at [288, 83] on span "Smartcat" at bounding box center [284, 85] width 42 height 11
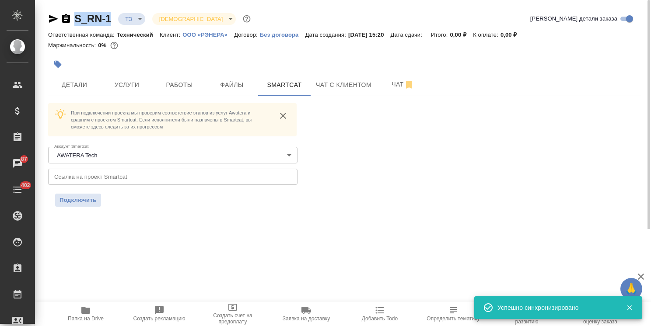
drag, startPoint x: 84, startPoint y: 10, endPoint x: 65, endPoint y: 10, distance: 18.4
click at [65, 10] on div "S_RN-1 ТЗ tz Святая троица holyTrinity Кратко детали заказа Ответственная коман…" at bounding box center [344, 114] width 602 height 229
copy link "S_RN-1"
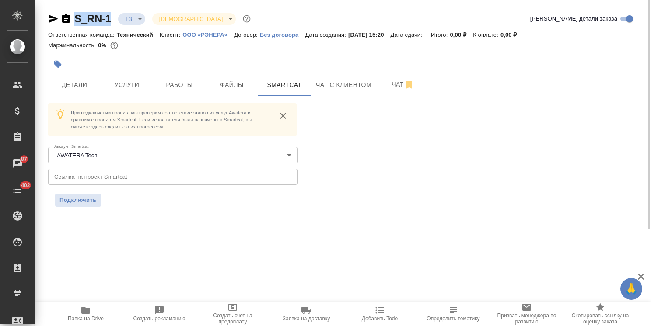
copy link "S_RN-1"
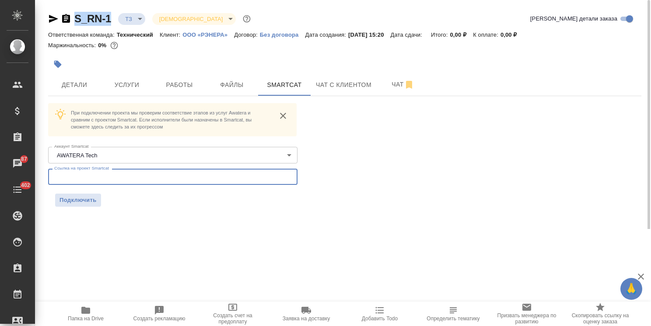
drag, startPoint x: 122, startPoint y: 173, endPoint x: 121, endPoint y: 180, distance: 6.7
click at [122, 173] on input "text" at bounding box center [172, 177] width 249 height 16
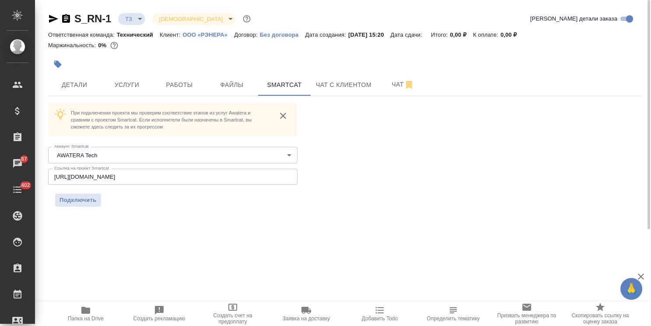
click at [70, 208] on div "S_RN-1 ТЗ tz Святая троица holyTrinity Кратко детали заказа Ответственная коман…" at bounding box center [344, 114] width 602 height 229
click at [77, 202] on span "Подключить" at bounding box center [77, 200] width 37 height 9
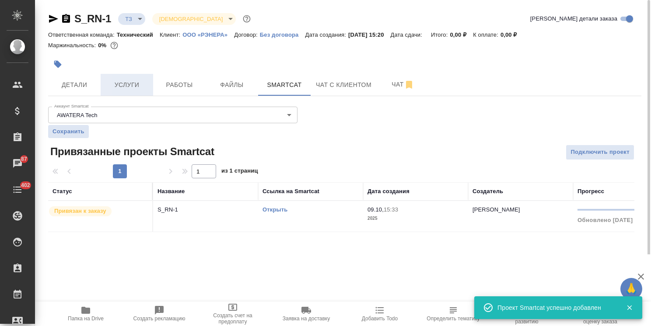
click at [137, 80] on span "Услуги" at bounding box center [127, 85] width 42 height 11
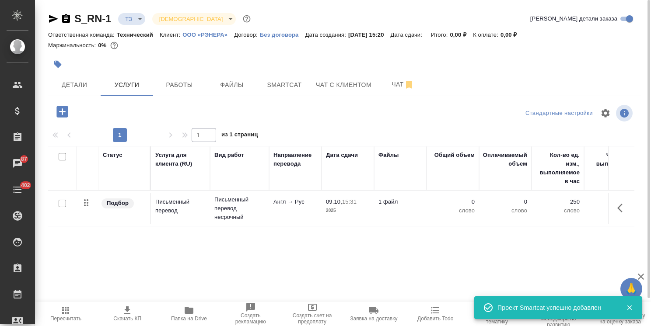
click at [619, 207] on icon "button" at bounding box center [622, 208] width 10 height 10
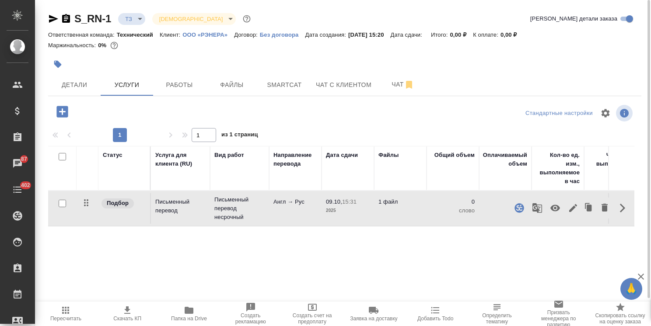
click at [571, 208] on icon "button" at bounding box center [573, 208] width 8 height 8
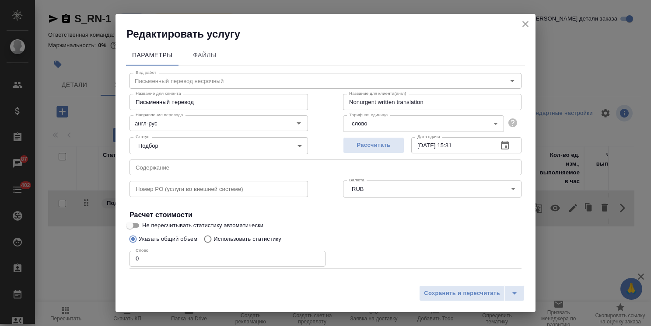
click at [245, 242] on p "Использовать статистику" at bounding box center [247, 239] width 68 height 9
click at [213, 242] on input "Использовать статистику" at bounding box center [206, 239] width 14 height 17
radio input "true"
radio input "false"
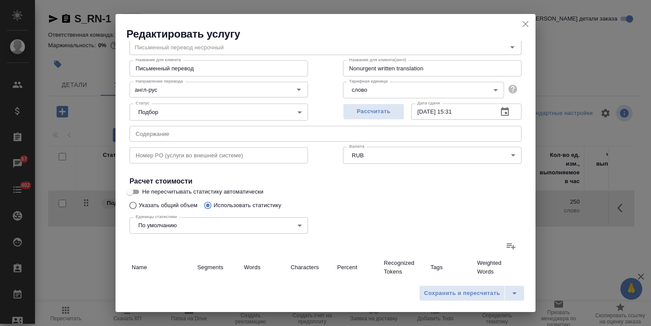
scroll to position [87, 0]
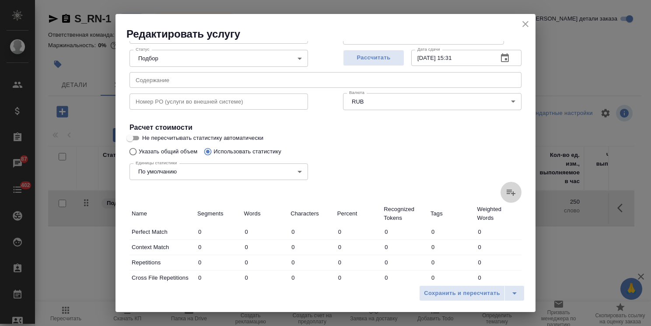
click at [507, 190] on icon at bounding box center [510, 192] width 10 height 10
click at [0, 0] on input "file" at bounding box center [0, 0] width 0 height 0
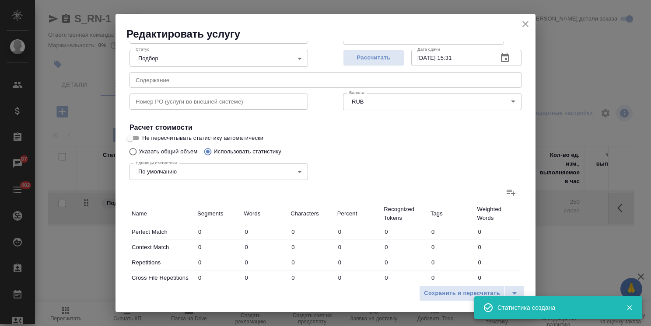
type input "38"
type input "39"
type input "151"
type input "837"
type input "3076"
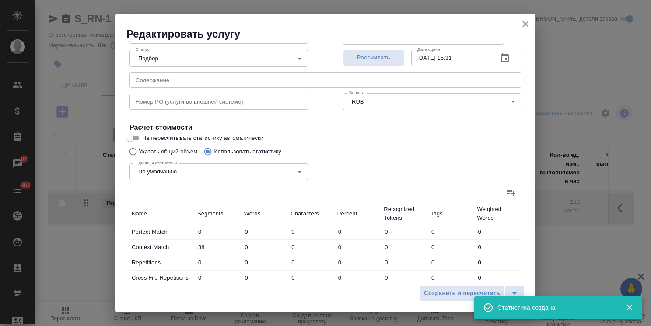
type input "25978"
type input "246"
type input "261"
type input "1432"
type input "66"
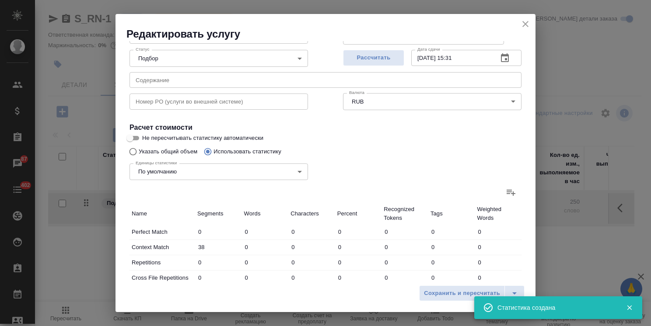
type input "82"
type input "417"
type input "6"
type input "13"
type input "80"
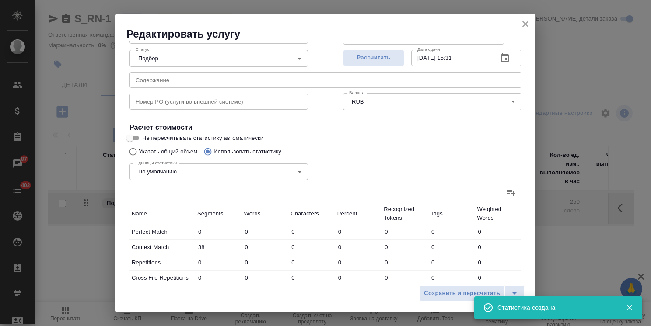
type input "66"
type input "139"
type input "936"
type input "1907"
type input "15138"
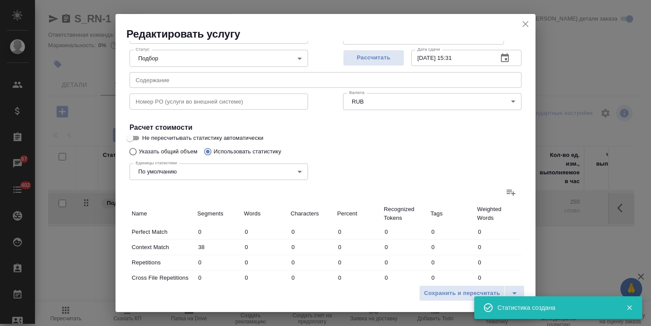
type input "95117"
type input "2329"
type input "15672"
type input "98133"
type input "3166"
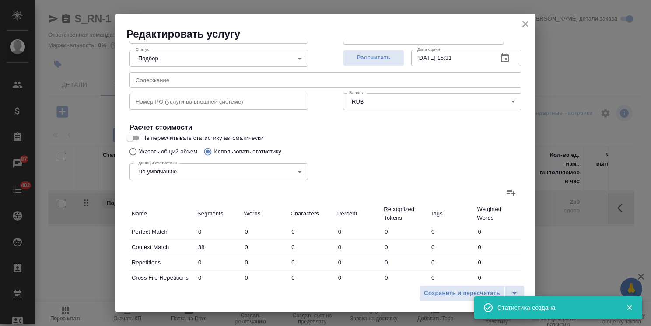
type input "18748"
type input "124111"
click at [526, 24] on icon "close" at bounding box center [525, 24] width 6 height 6
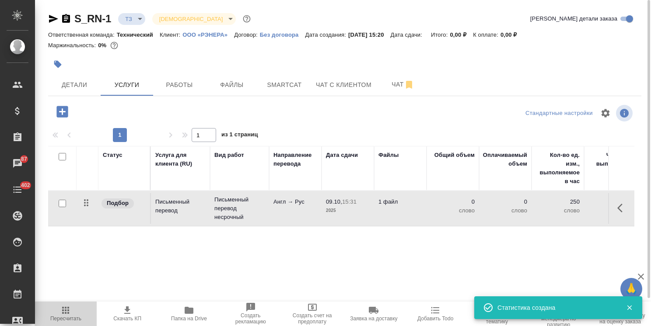
click at [63, 314] on icon "button" at bounding box center [65, 310] width 10 height 10
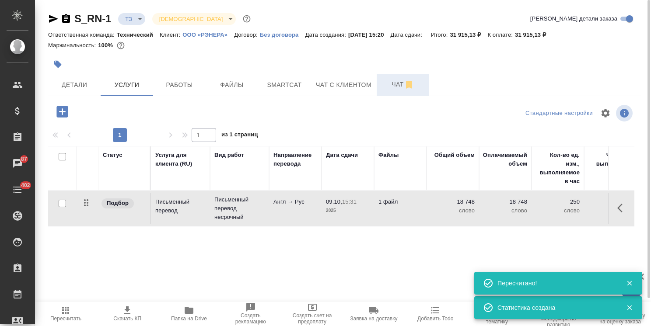
click at [394, 81] on span "Чат" at bounding box center [403, 84] width 42 height 11
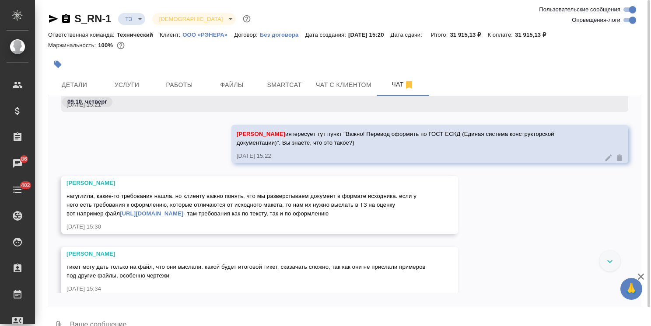
scroll to position [129, 0]
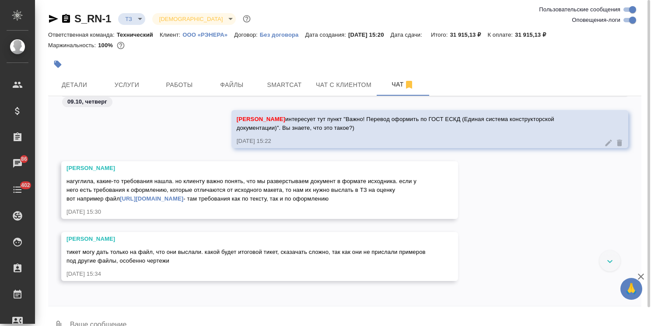
click at [183, 199] on link "https://www.swrit.ru/doc/eskd/2.105-95.pdf" at bounding box center [151, 198] width 63 height 7
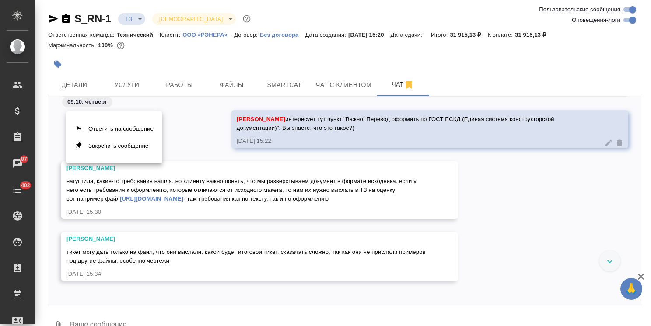
click at [168, 196] on div at bounding box center [325, 163] width 651 height 326
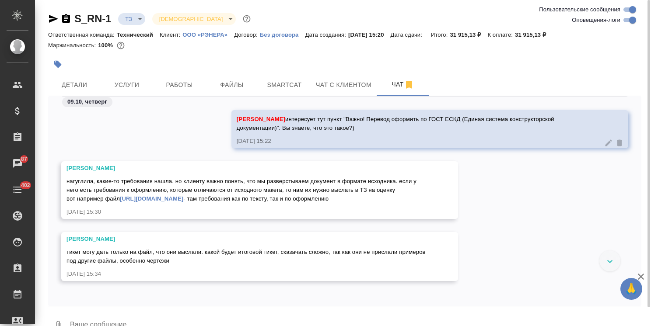
drag, startPoint x: 234, startPoint y: 197, endPoint x: 122, endPoint y: 198, distance: 111.9
click at [122, 198] on span "нагуглила, какие-то требования нашла. но клиенту важно понять, что мы разверсты…" at bounding box center [242, 190] width 352 height 24
copy link "https://www.swrit.ru/doc/eskd/2.105-95.pdf"
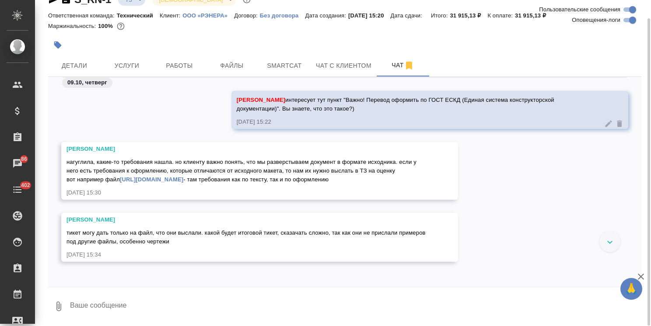
click at [119, 299] on textarea at bounding box center [355, 307] width 572 height 30
type textarea "давай на этот файл пока, Саш"
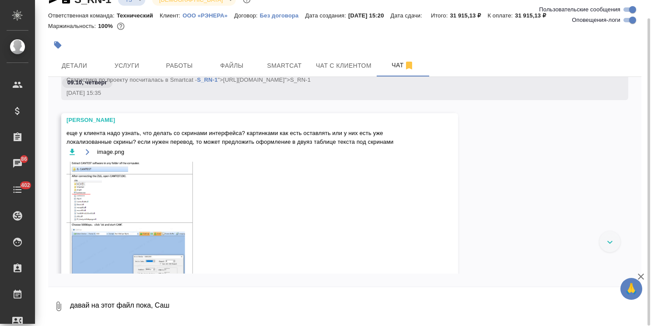
scroll to position [316, 0]
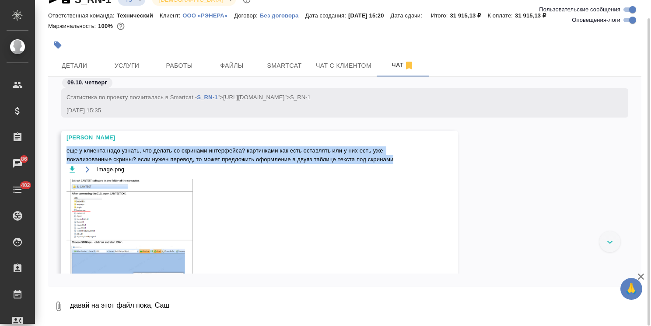
drag, startPoint x: 67, startPoint y: 150, endPoint x: 402, endPoint y: 157, distance: 335.4
click at [402, 157] on span "еще у клиента надо узнать, что делать со скринами интерфейса? картинками как ес…" at bounding box center [246, 154] width 361 height 17
copy span "еще у клиента надо узнать, что делать со скринами интерфейса? картинками как ес…"
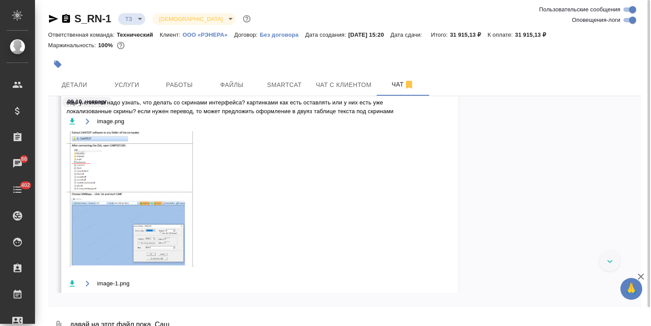
scroll to position [332, 0]
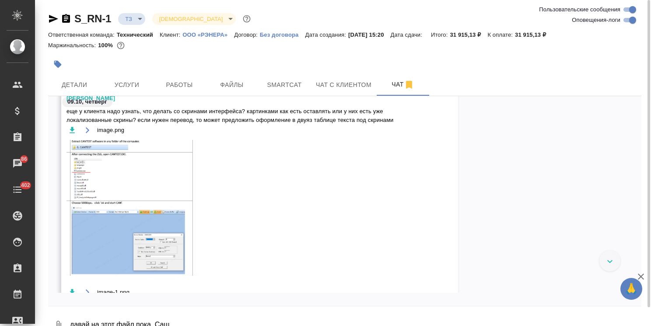
click at [133, 190] on img at bounding box center [131, 208] width 131 height 136
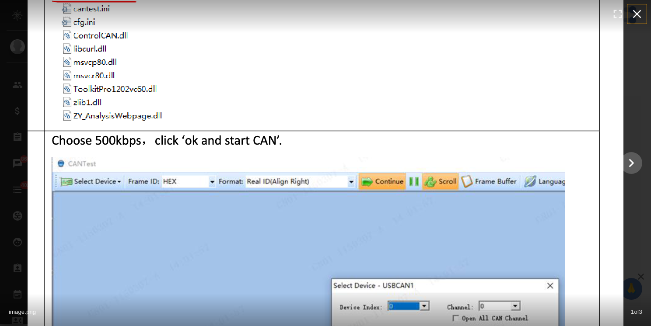
click at [635, 12] on icon "button" at bounding box center [637, 14] width 8 height 8
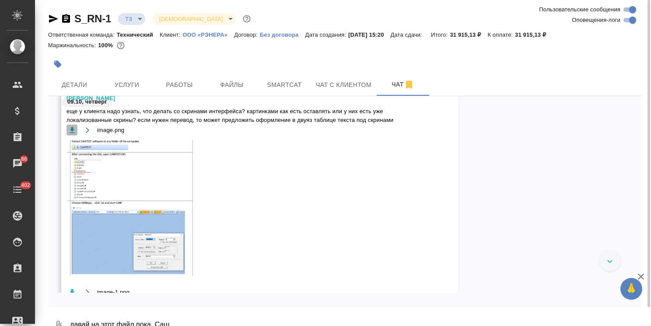
click at [72, 130] on icon "button" at bounding box center [72, 130] width 5 height 6
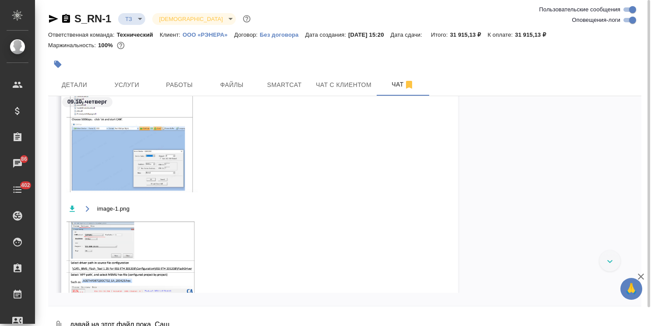
scroll to position [420, 0]
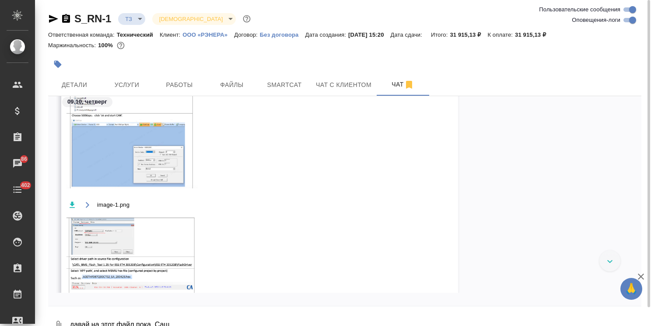
click at [72, 205] on icon "button" at bounding box center [72, 205] width 5 height 6
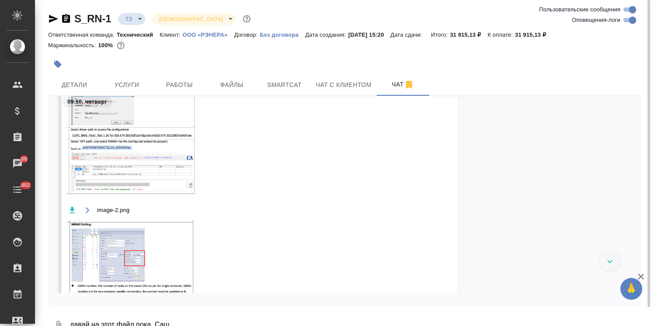
scroll to position [551, 0]
drag, startPoint x: 72, startPoint y: 210, endPoint x: 131, endPoint y: 176, distance: 68.5
click at [72, 209] on icon "button" at bounding box center [72, 208] width 9 height 9
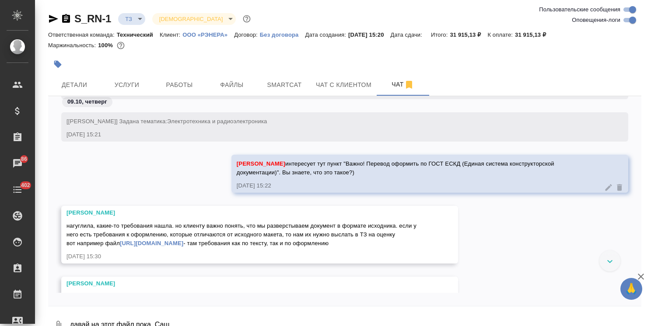
scroll to position [70, 0]
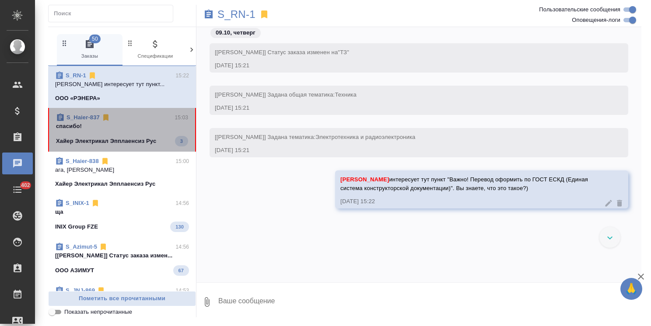
click at [136, 133] on span "S_Haier-837 15:03 спасибо! Хайер Электрикал Эпплаенсиз Рус 3" at bounding box center [122, 129] width 132 height 33
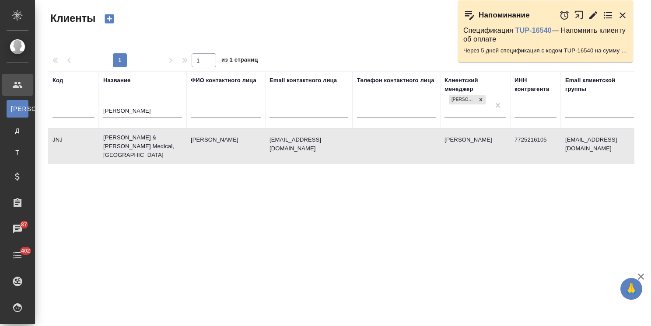
select select "RU"
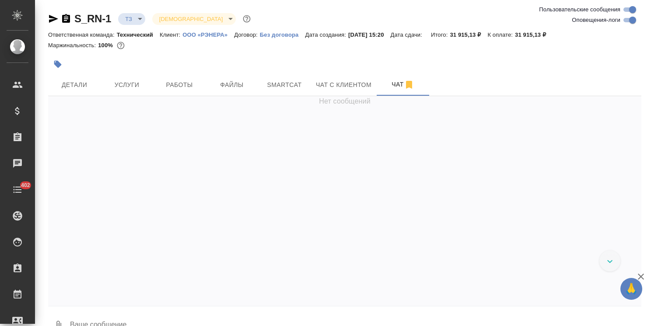
click at [638, 273] on icon "button" at bounding box center [640, 276] width 10 height 10
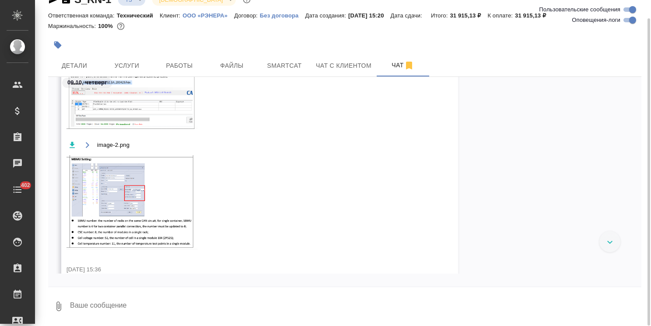
scroll to position [589, 0]
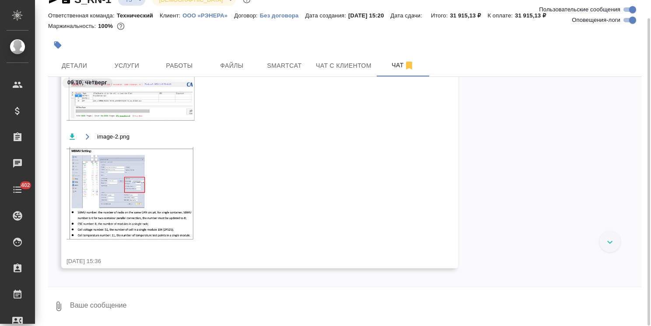
drag, startPoint x: 642, startPoint y: 216, endPoint x: 637, endPoint y: 244, distance: 28.0
click at [634, 257] on div "S_RN-1 ТЗ tz Святая троица holyTrinity Ответственная команда: Технический Клиен…" at bounding box center [344, 154] width 602 height 346
click at [616, 216] on div "Заборова Александра еще у клиента надо узнать, что делать со скринами интерфейс…" at bounding box center [344, 41] width 593 height 480
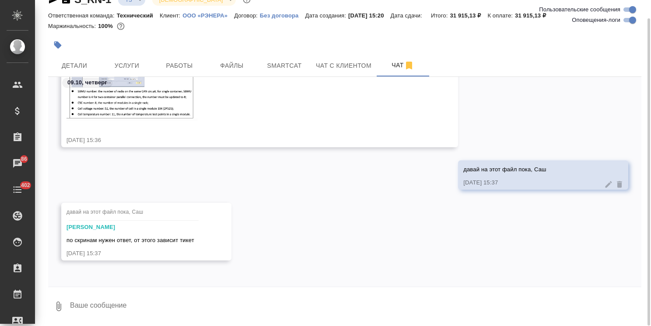
click at [154, 299] on textarea at bounding box center [355, 307] width 572 height 30
type textarea "поняла, спасибо, ждем"
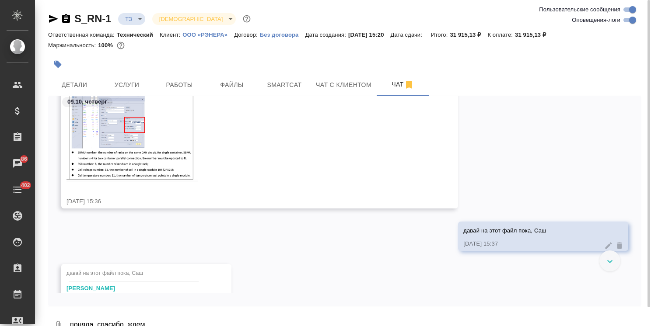
scroll to position [806, 0]
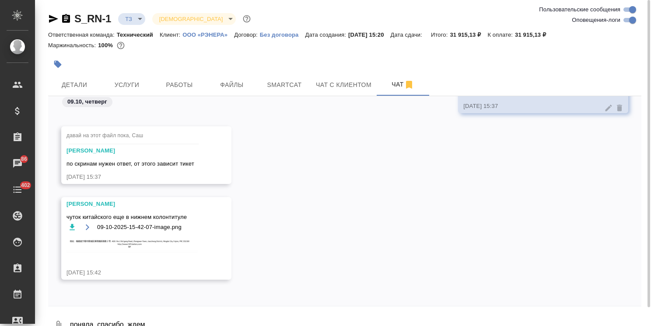
click at [121, 247] on img at bounding box center [131, 245] width 131 height 16
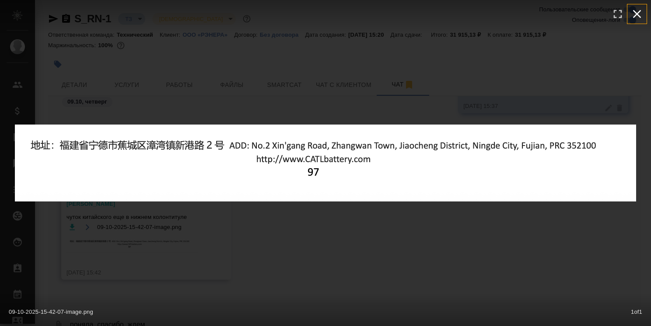
click at [640, 14] on icon "button" at bounding box center [637, 14] width 14 height 14
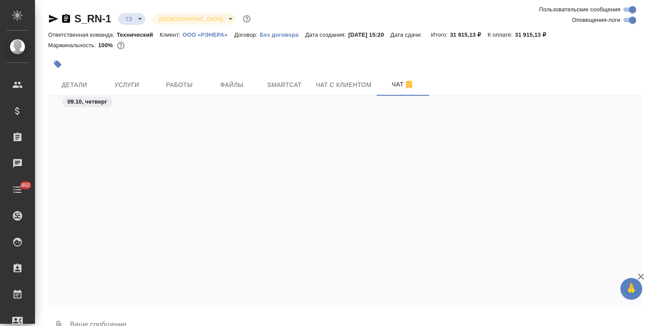
scroll to position [473, 0]
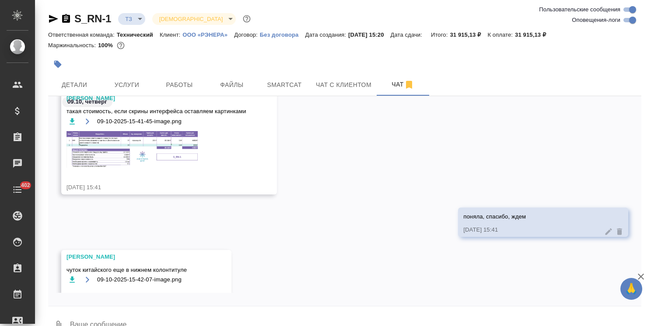
click at [641, 275] on icon "button" at bounding box center [640, 277] width 6 height 6
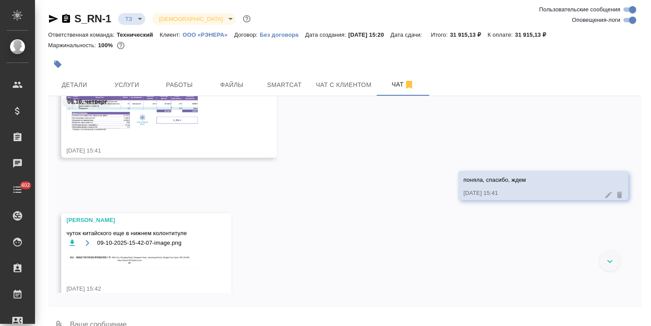
scroll to position [517, 0]
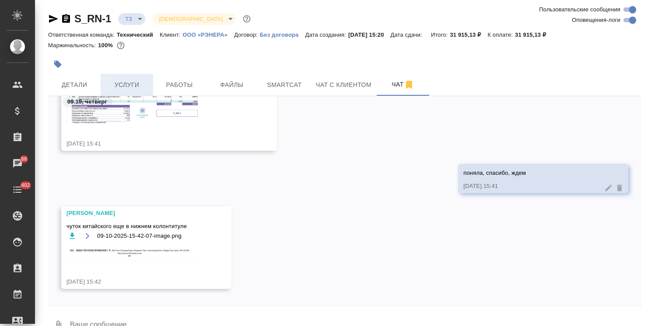
click at [142, 83] on span "Услуги" at bounding box center [127, 85] width 42 height 11
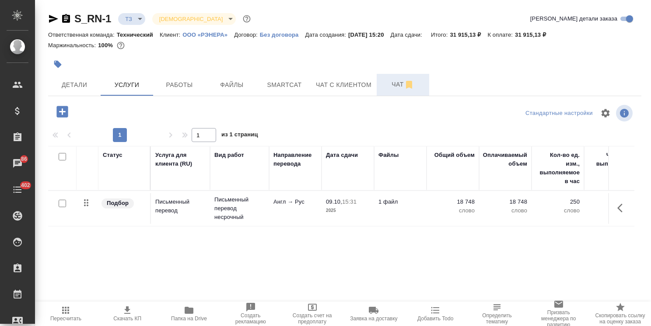
click at [395, 85] on span "Чат" at bounding box center [403, 84] width 42 height 11
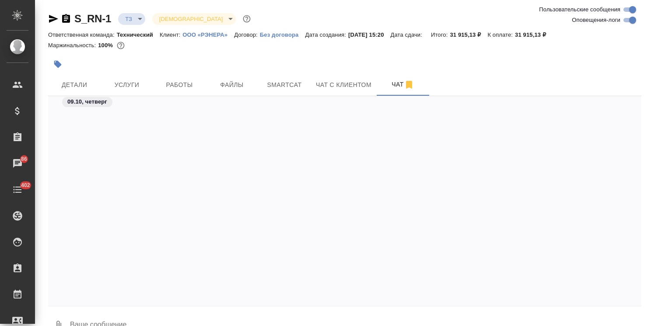
scroll to position [526, 0]
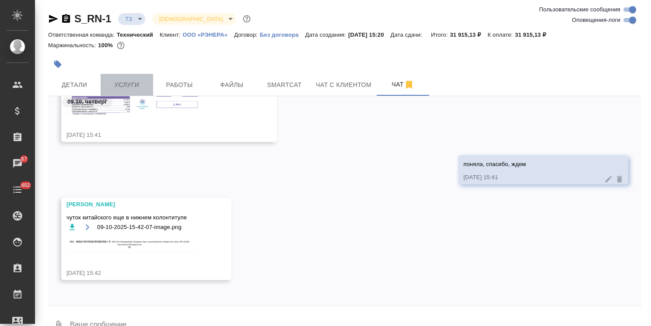
click at [128, 78] on button "Услуги" at bounding box center [127, 85] width 52 height 22
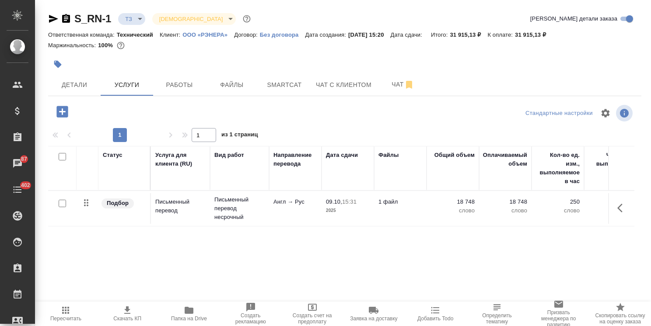
click at [59, 116] on icon "button" at bounding box center [61, 111] width 11 height 11
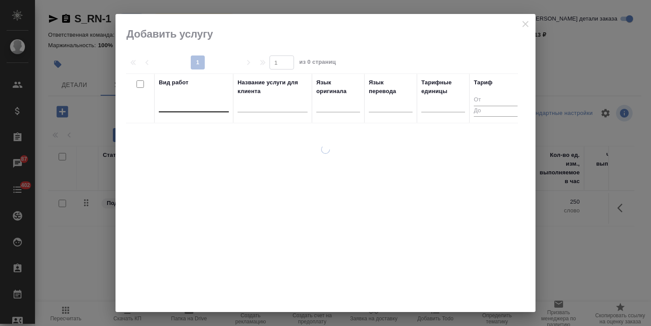
click at [194, 107] on div at bounding box center [194, 103] width 70 height 13
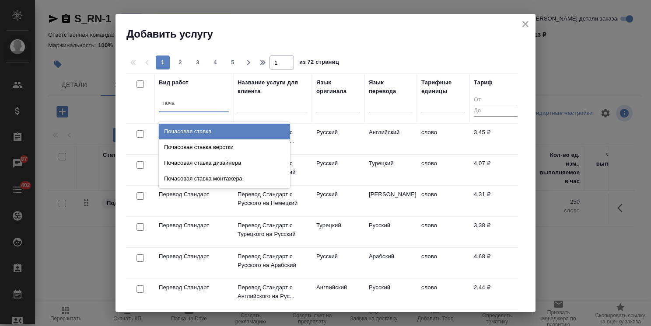
type input "почас"
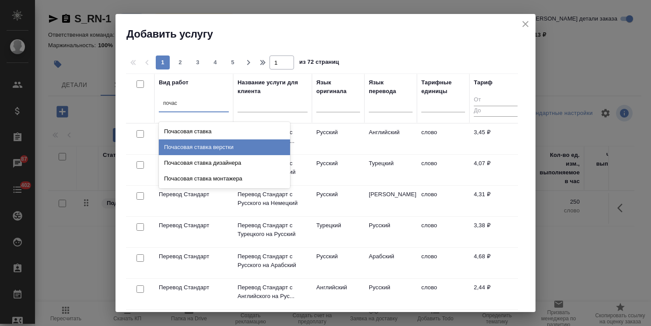
click at [212, 153] on div "Почасовая ставка верстки" at bounding box center [224, 147] width 131 height 16
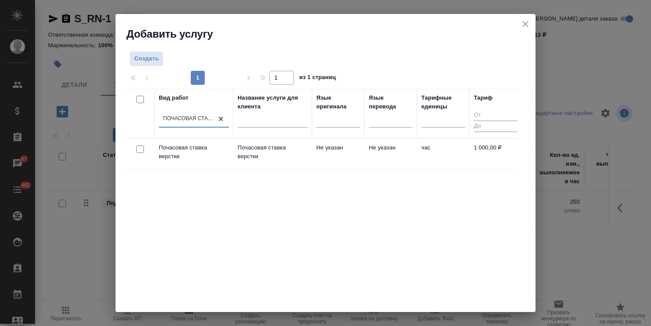
click at [141, 148] on input "checkbox" at bounding box center [139, 149] width 7 height 7
checkbox input "true"
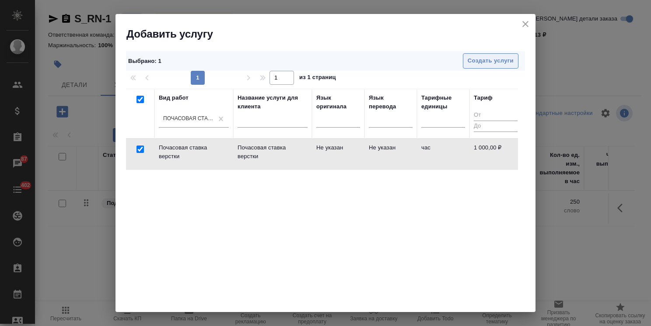
click at [474, 63] on span "Создать услуги" at bounding box center [490, 61] width 46 height 10
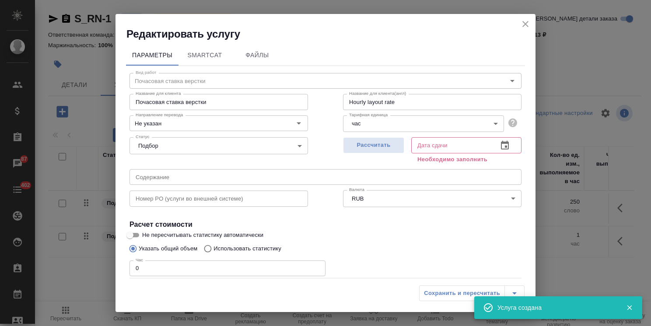
drag, startPoint x: 129, startPoint y: 98, endPoint x: 24, endPoint y: 99, distance: 105.8
click at [27, 99] on div "Редактировать услугу Параметры SmartCat Файлы Вид работ Почасовая ставка верстк…" at bounding box center [325, 163] width 651 height 326
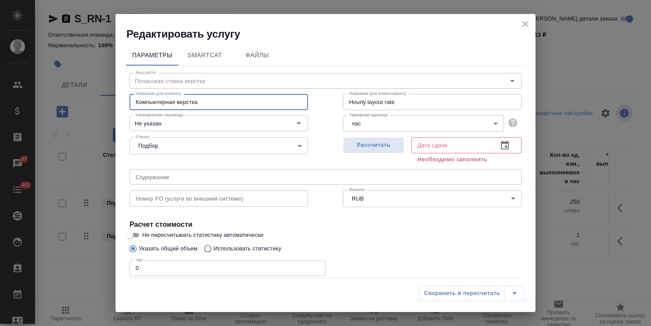
type input "Компьютерная верстка"
click at [285, 191] on input "text" at bounding box center [218, 199] width 178 height 16
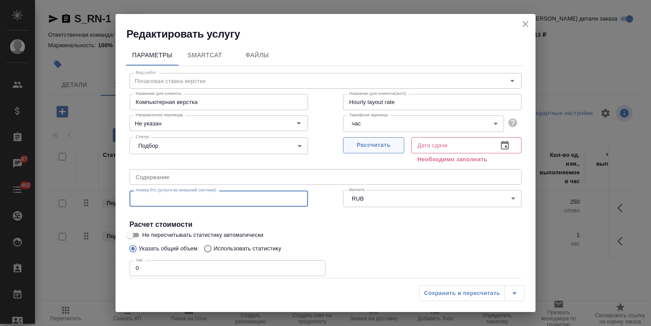
click at [370, 143] on span "Рассчитать" at bounding box center [374, 145] width 52 height 10
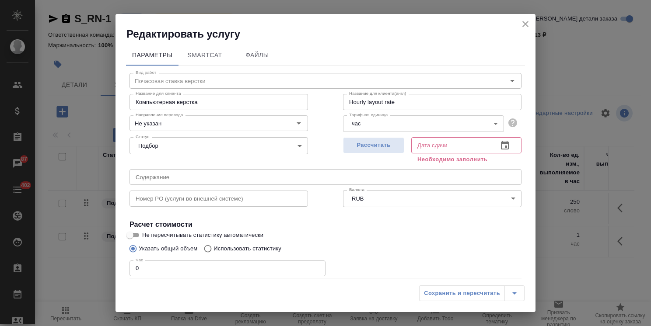
type input "[DATE] 15:49"
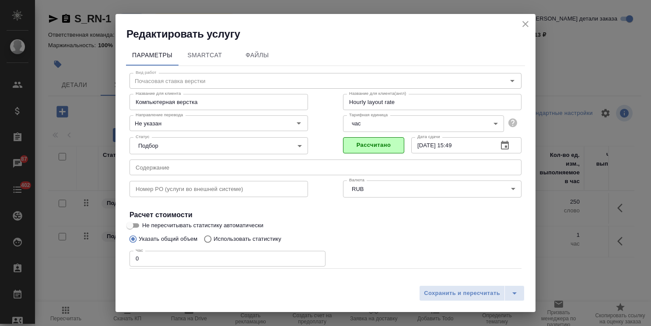
drag, startPoint x: 114, startPoint y: 257, endPoint x: 47, endPoint y: 257, distance: 66.5
click at [49, 257] on div "Редактировать услугу Параметры SmartCat Файлы Вид работ Почасовая ставка верстк…" at bounding box center [325, 163] width 651 height 326
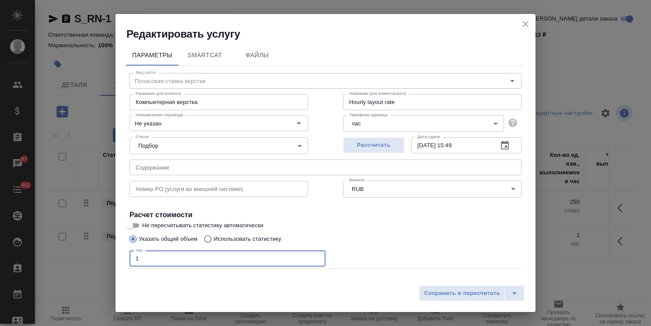
type input "1"
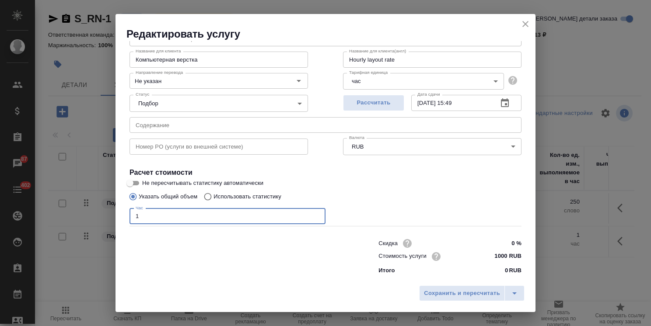
drag, startPoint x: 495, startPoint y: 258, endPoint x: 476, endPoint y: 257, distance: 18.8
click at [476, 257] on div "Стоимость услуги 1000 RUB" at bounding box center [449, 256] width 143 height 13
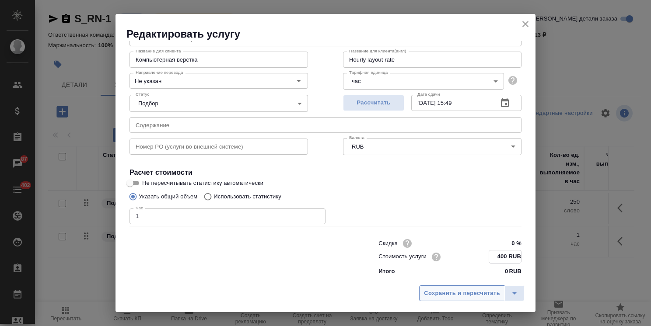
type input "400 RUB"
click at [485, 292] on span "Сохранить и пересчитать" at bounding box center [462, 294] width 76 height 10
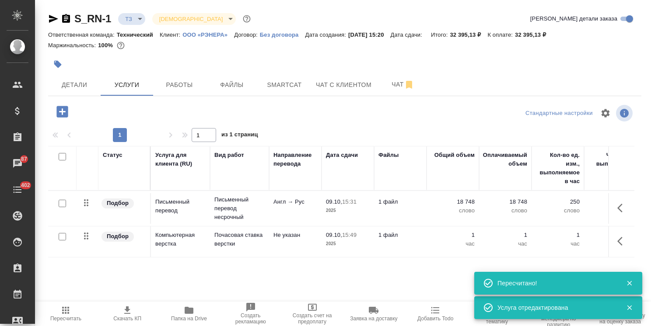
scroll to position [30, 0]
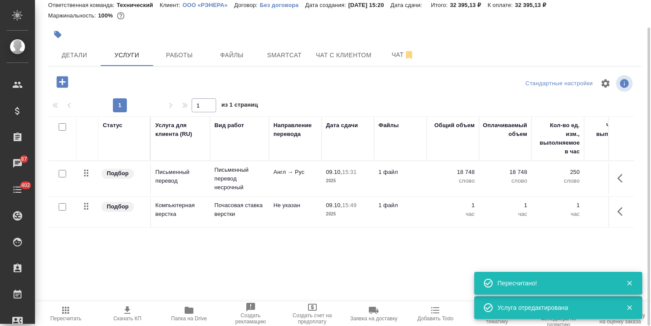
click at [403, 301] on div "Стандартные настройки 1 1 из 1 страниц Статус Услуга для клиента (RU) Вид работ…" at bounding box center [344, 188] width 593 height 231
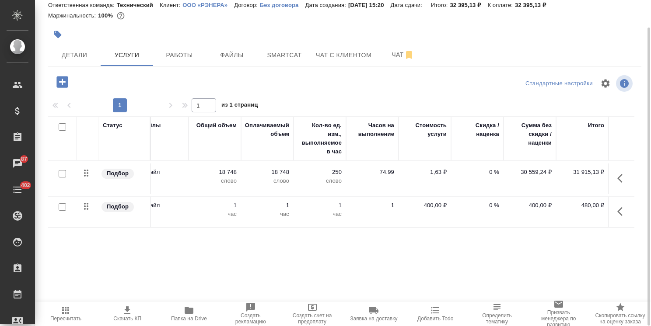
scroll to position [0, 0]
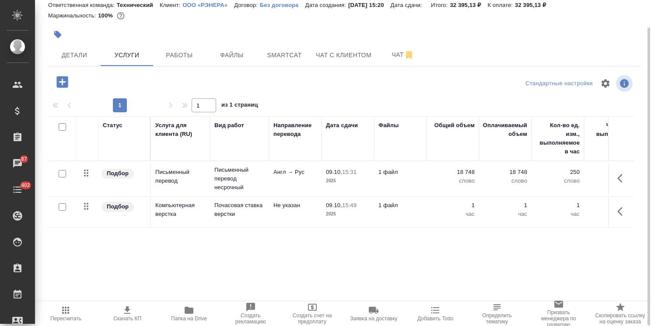
drag, startPoint x: 348, startPoint y: 296, endPoint x: 493, endPoint y: 292, distance: 145.7
click at [493, 292] on div "Статус Услуга для клиента (RU) Вид работ Направление перевода Дата сдачи Файлы …" at bounding box center [341, 210] width 586 height 188
click at [427, 280] on div "Статус Услуга для клиента (RU) Вид работ Направление перевода Дата сдачи Файлы …" at bounding box center [341, 210] width 586 height 188
click at [350, 215] on p "2025" at bounding box center [348, 214] width 44 height 9
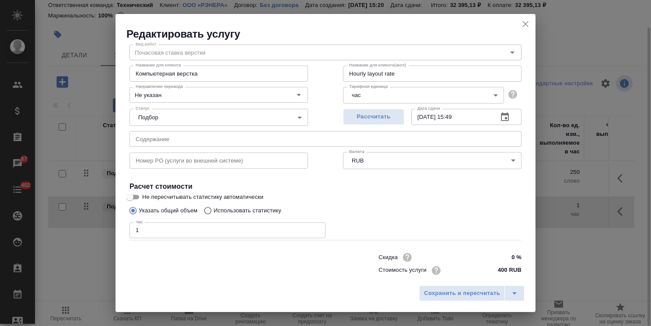
scroll to position [42, 0]
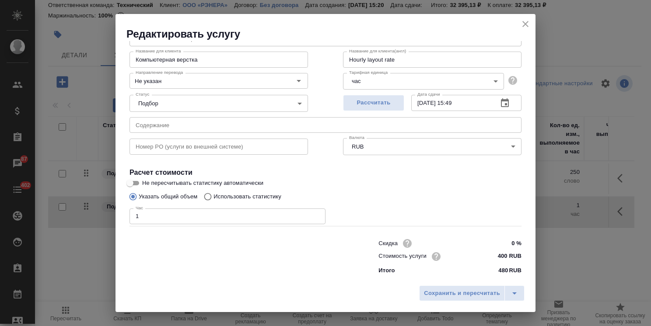
click at [523, 27] on icon "close" at bounding box center [525, 24] width 10 height 10
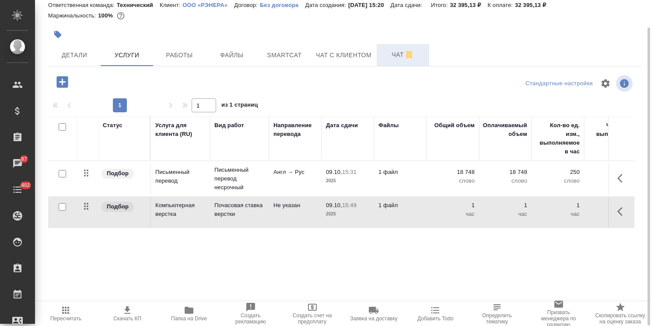
click at [385, 61] on button "Чат" at bounding box center [402, 55] width 52 height 22
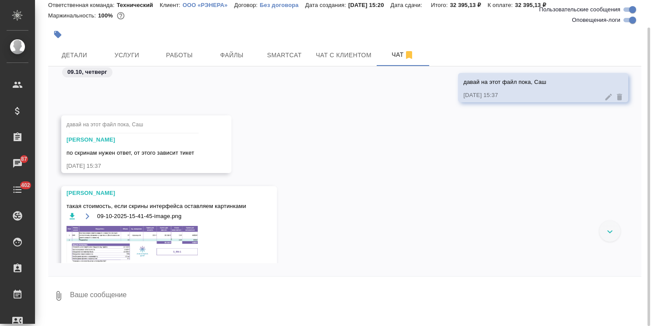
scroll to position [799, 0]
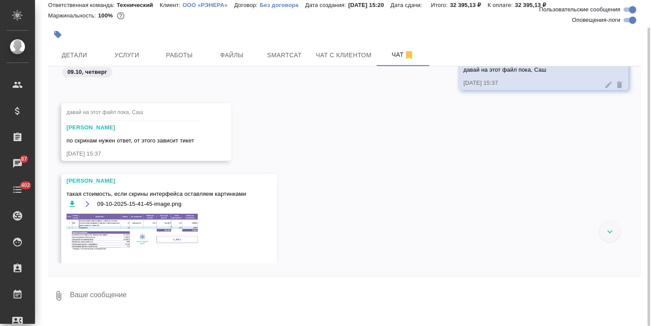
click at [118, 219] on img at bounding box center [131, 232] width 131 height 37
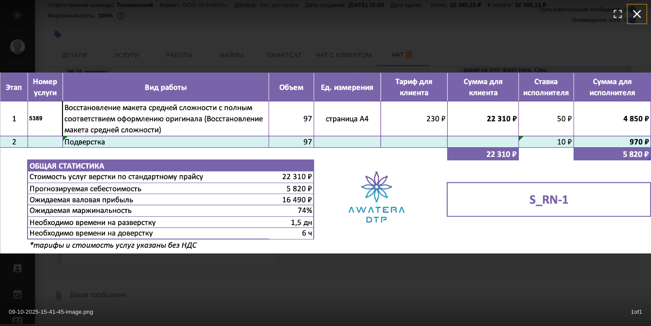
click at [633, 9] on icon "button" at bounding box center [637, 14] width 14 height 14
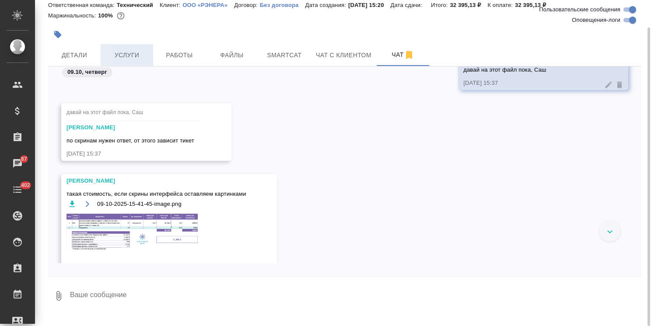
click at [126, 58] on span "Услуги" at bounding box center [127, 55] width 42 height 11
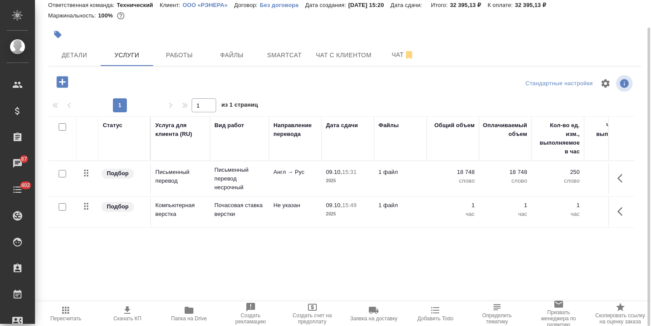
click at [312, 212] on td "Не указан" at bounding box center [295, 212] width 52 height 31
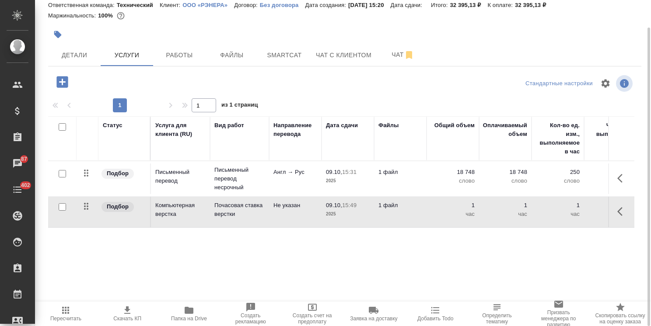
click at [312, 212] on td "Не указан" at bounding box center [295, 212] width 52 height 31
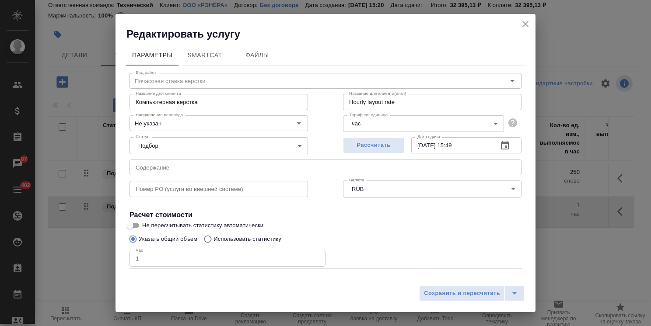
scroll to position [42, 0]
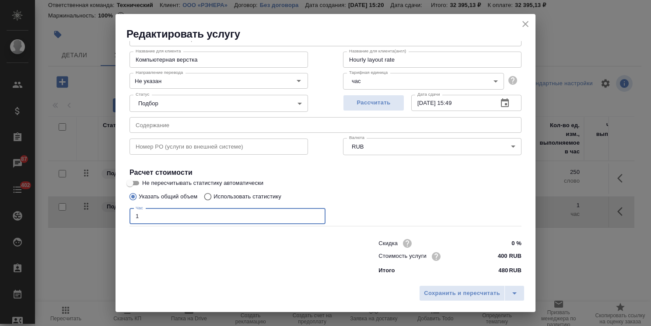
drag, startPoint x: 166, startPoint y: 212, endPoint x: 75, endPoint y: 211, distance: 91.4
click at [83, 212] on div "Редактировать услугу Параметры SmartCat Файлы Вид работ Почасовая ставка верстк…" at bounding box center [325, 163] width 651 height 326
type input "56"
click at [451, 288] on button "Сохранить и пересчитать" at bounding box center [462, 293] width 86 height 16
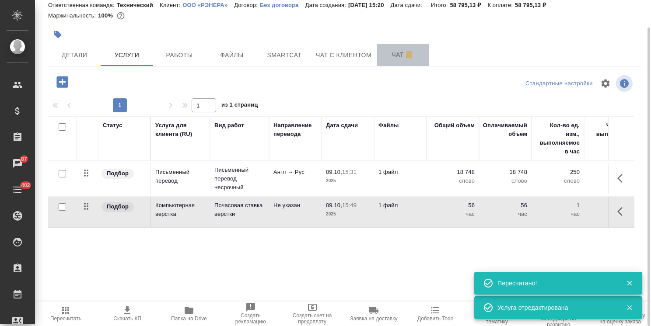
click at [389, 52] on span "Чат" at bounding box center [403, 54] width 42 height 11
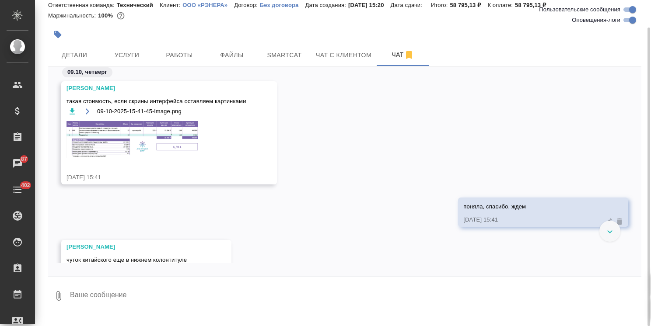
scroll to position [439, 0]
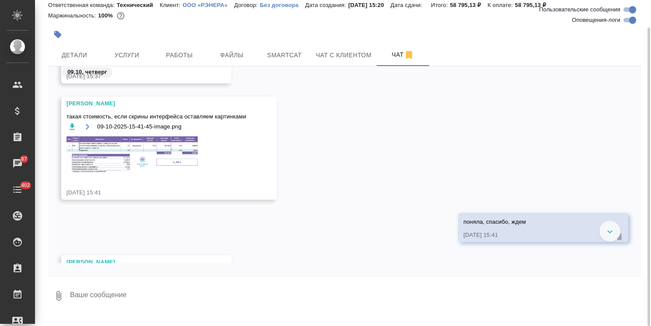
click at [134, 122] on div "09-10-2025-15-41-45-image.png" at bounding box center [156, 126] width 180 height 11
click at [128, 150] on img at bounding box center [131, 154] width 131 height 37
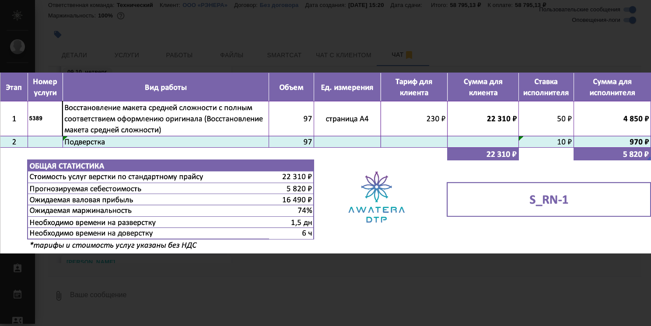
click at [632, 11] on icon "button" at bounding box center [637, 10] width 14 height 14
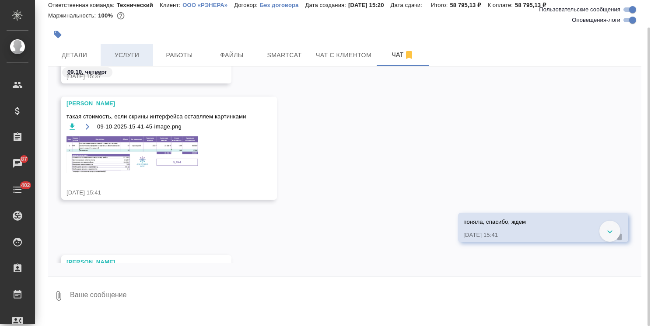
click at [131, 60] on span "Услуги" at bounding box center [127, 55] width 42 height 11
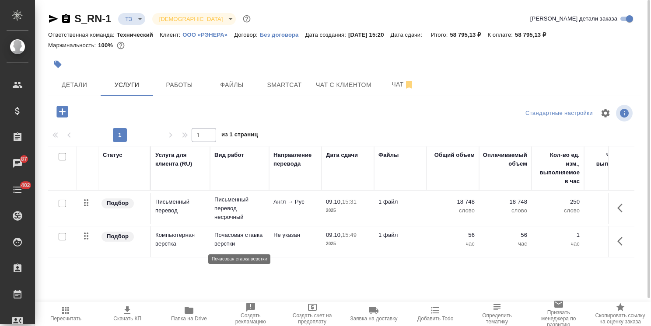
click at [243, 239] on p "Почасовая ставка верстки" at bounding box center [239, 239] width 50 height 17
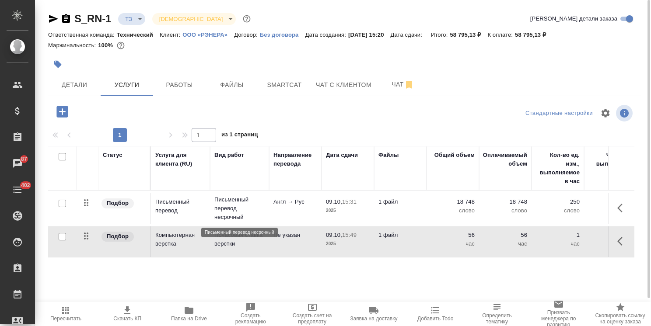
click at [252, 210] on p "Письменный перевод несрочный" at bounding box center [239, 208] width 50 height 26
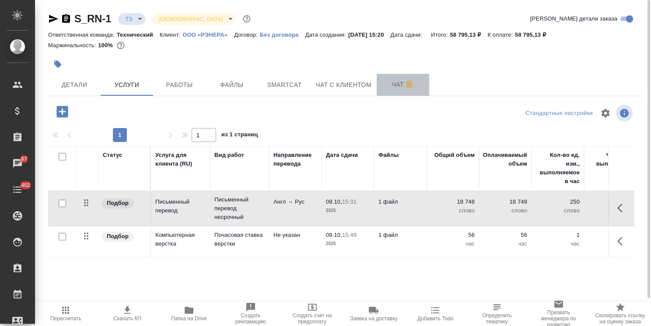
click at [398, 87] on span "Чат" at bounding box center [403, 84] width 42 height 11
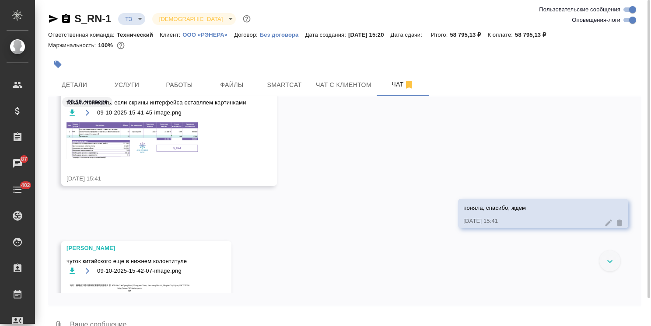
scroll to position [439, 0]
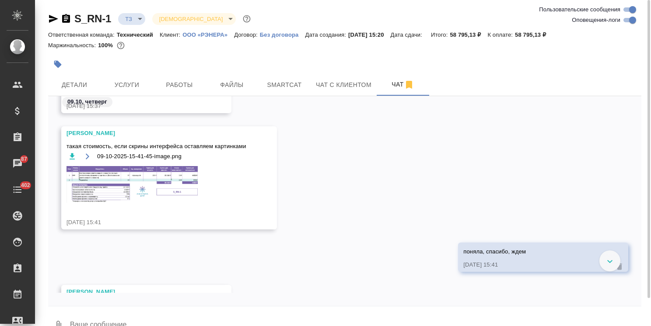
click at [139, 187] on img at bounding box center [131, 184] width 131 height 37
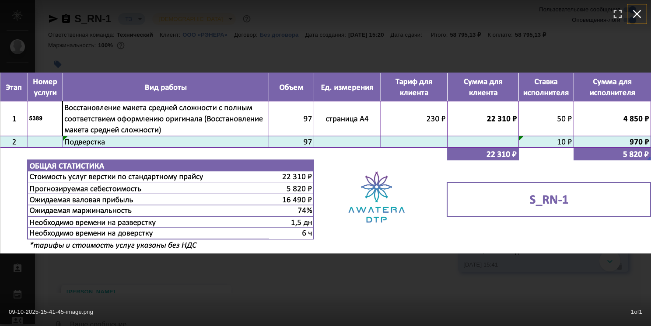
click at [633, 16] on icon "button" at bounding box center [637, 14] width 14 height 14
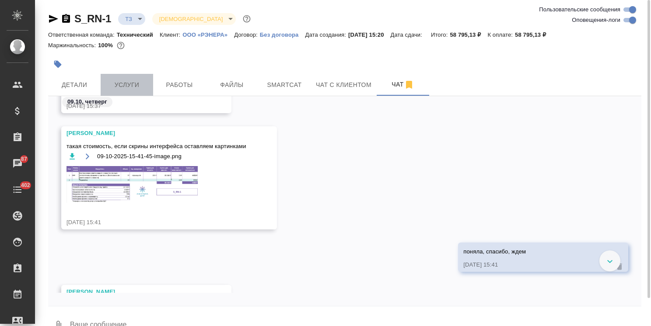
click at [138, 90] on span "Услуги" at bounding box center [127, 85] width 42 height 11
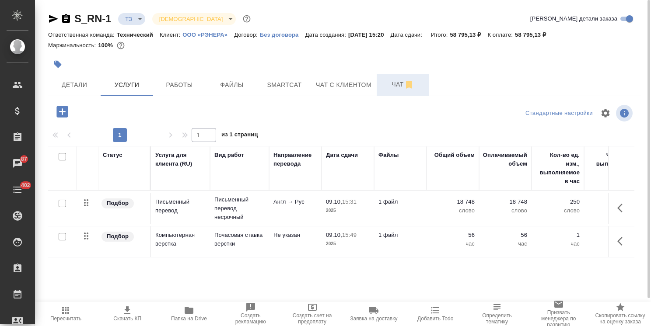
click at [383, 89] on span "Чат" at bounding box center [403, 84] width 42 height 11
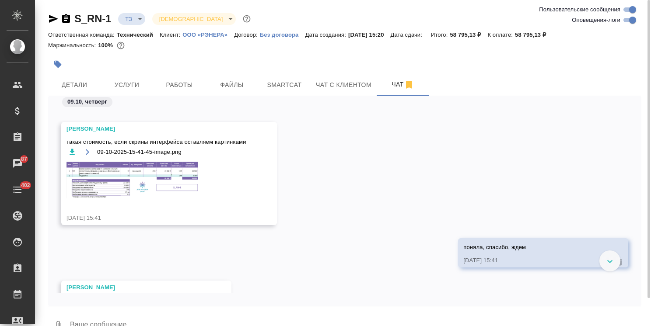
scroll to position [439, 0]
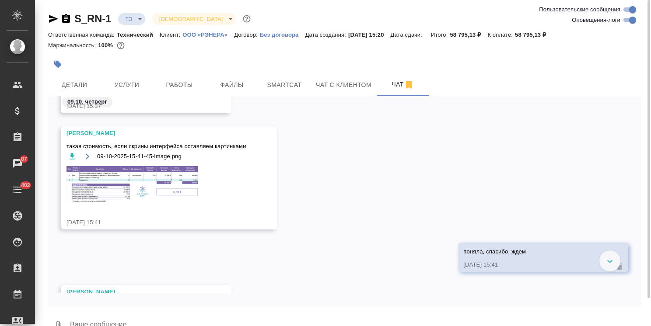
click at [164, 188] on img at bounding box center [131, 184] width 131 height 37
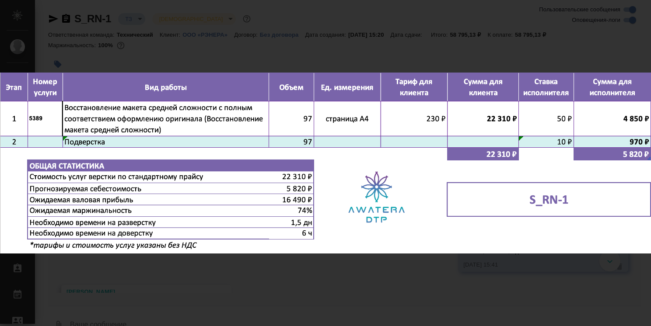
click at [634, 13] on icon "button" at bounding box center [637, 10] width 14 height 14
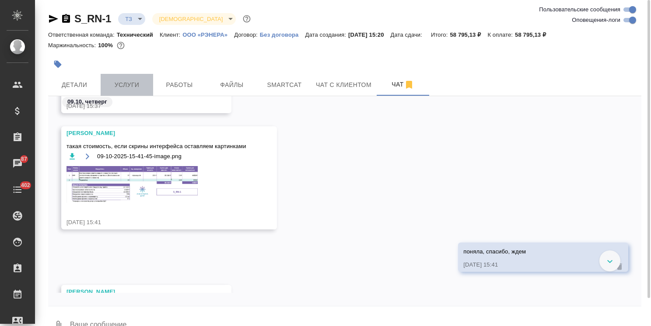
click at [132, 87] on span "Услуги" at bounding box center [127, 85] width 42 height 11
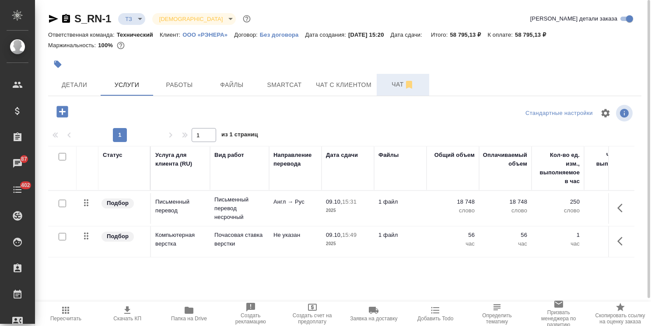
click at [387, 88] on span "Чат" at bounding box center [403, 84] width 42 height 11
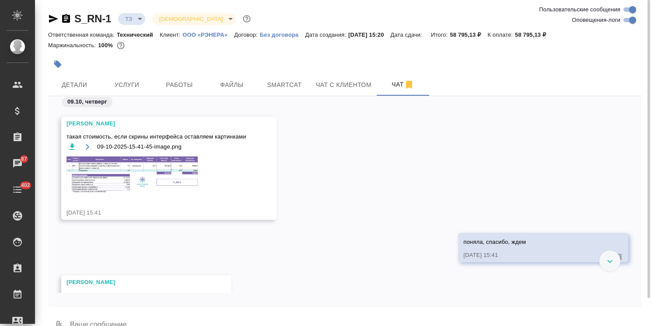
scroll to position [439, 0]
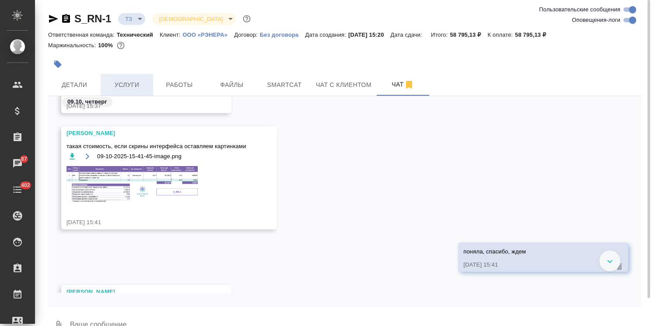
click at [122, 92] on button "Услуги" at bounding box center [127, 85] width 52 height 22
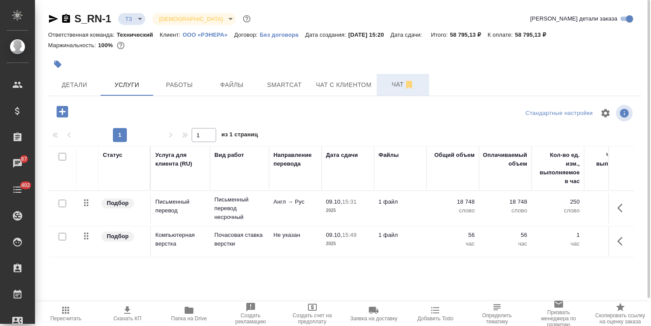
click at [383, 89] on span "Чат" at bounding box center [403, 84] width 42 height 11
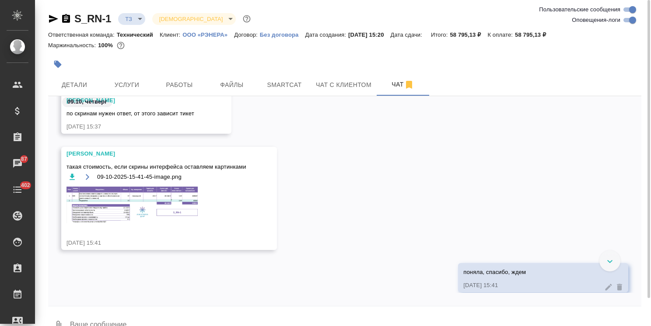
scroll to position [395, 0]
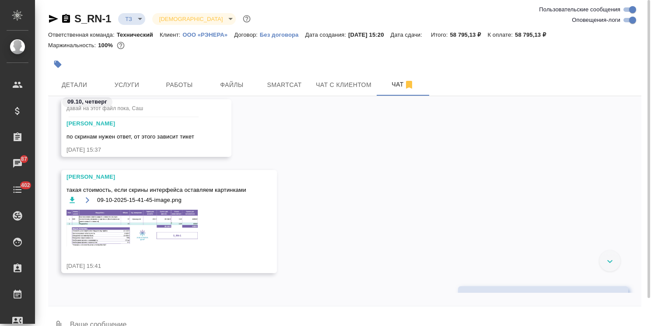
click at [133, 221] on img at bounding box center [131, 228] width 131 height 37
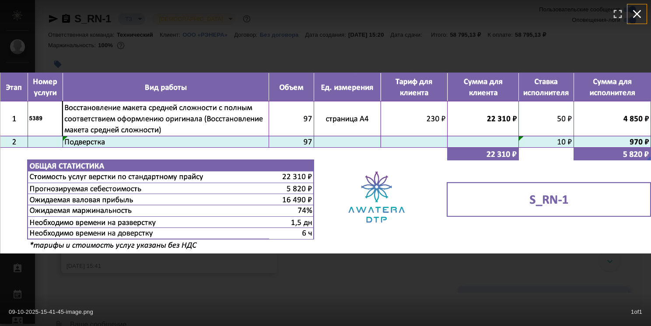
click at [635, 12] on icon "button" at bounding box center [637, 14] width 8 height 8
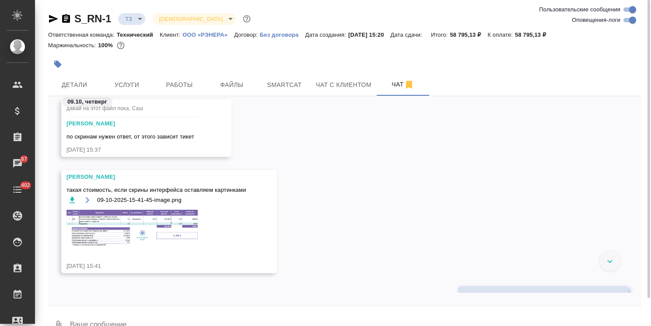
click at [128, 231] on img at bounding box center [131, 228] width 131 height 37
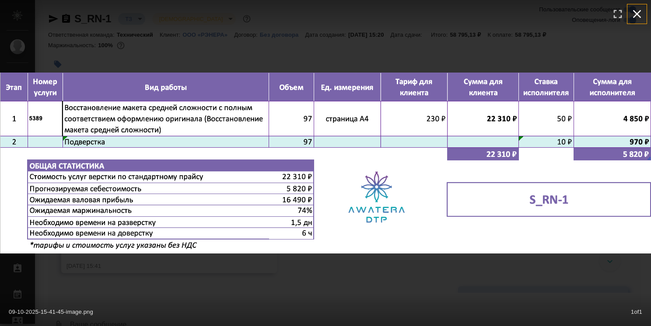
click at [636, 15] on icon "button" at bounding box center [637, 14] width 14 height 14
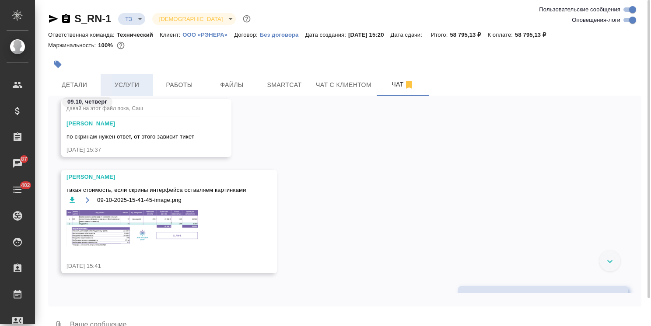
click at [132, 81] on span "Услуги" at bounding box center [127, 85] width 42 height 11
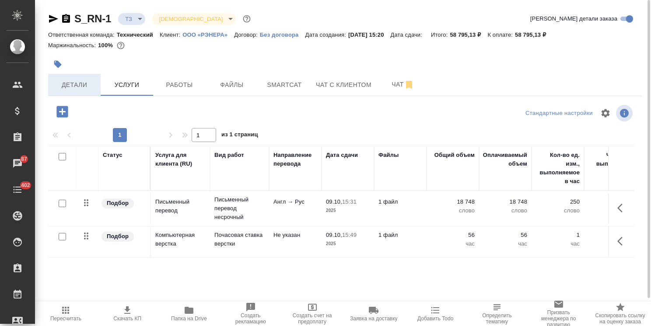
click at [87, 80] on span "Детали" at bounding box center [74, 85] width 42 height 11
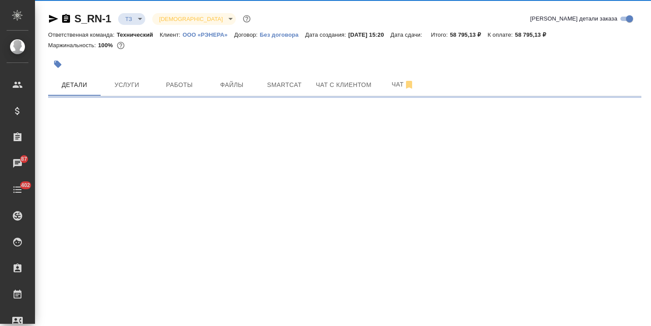
select select "RU"
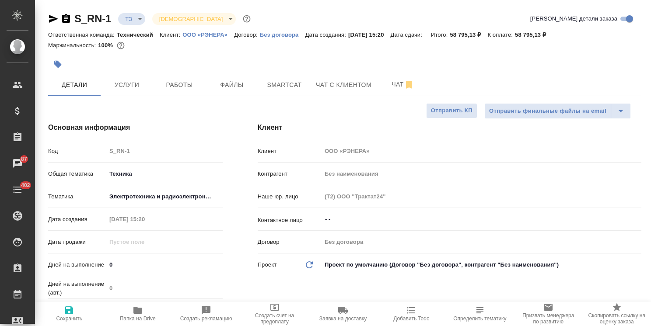
type textarea "x"
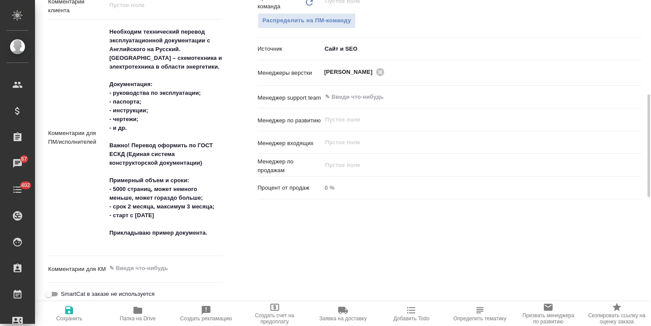
scroll to position [437, 0]
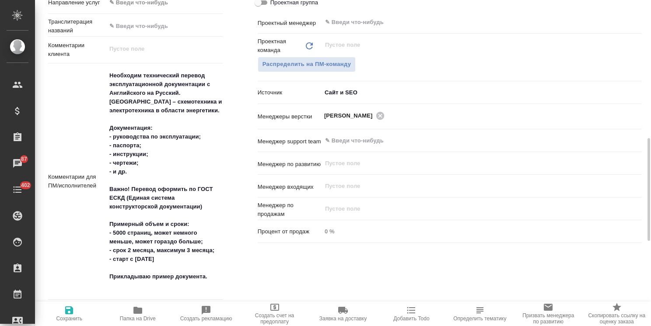
type textarea "x"
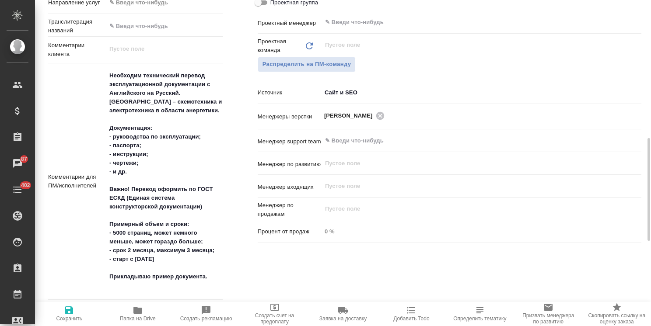
type textarea "x"
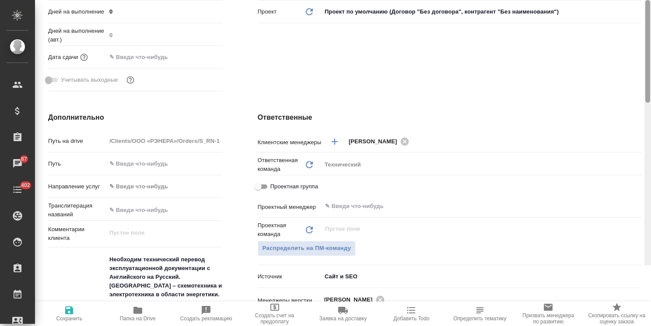
scroll to position [9, 0]
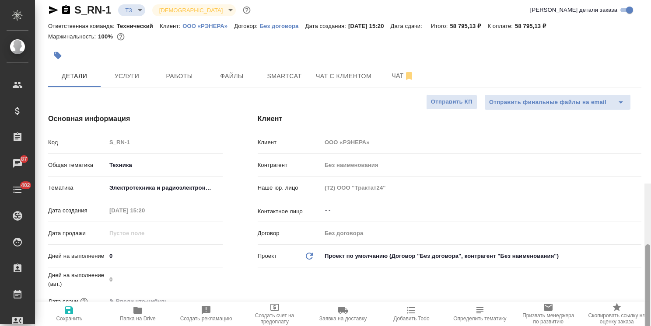
drag, startPoint x: 647, startPoint y: 221, endPoint x: 665, endPoint y: 50, distance: 171.9
click at [650, 50] on html ".cls-1 fill:#fff; AWATERA Usmanova Olga Клиенты Спецификации Заказы 87 Чаты 402…" at bounding box center [325, 163] width 651 height 326
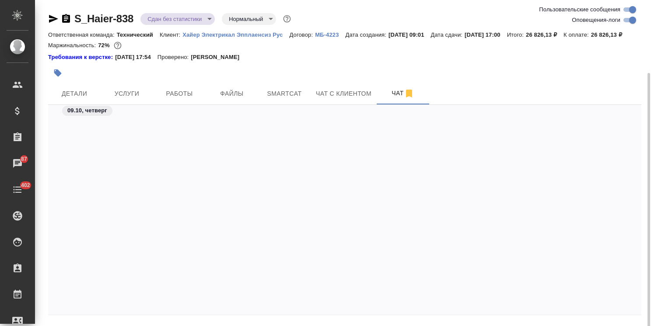
scroll to position [13761, 0]
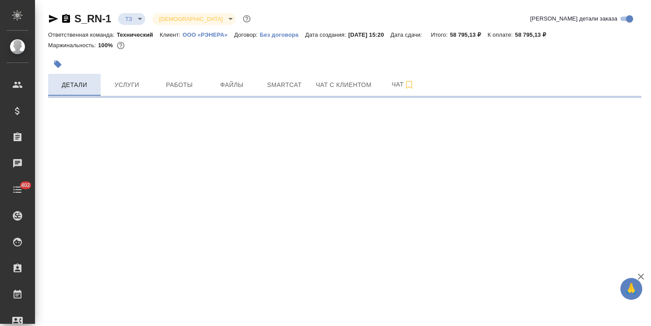
select select "RU"
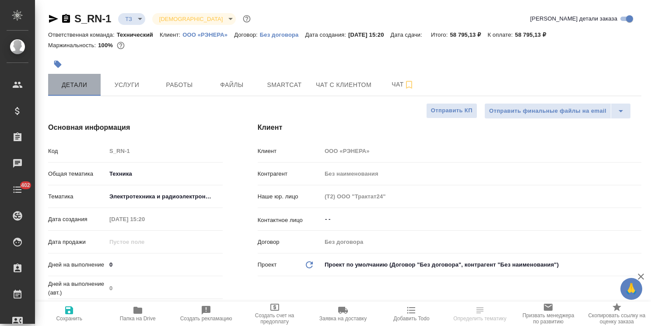
click at [99, 92] on button "Детали" at bounding box center [74, 85] width 52 height 22
type textarea "x"
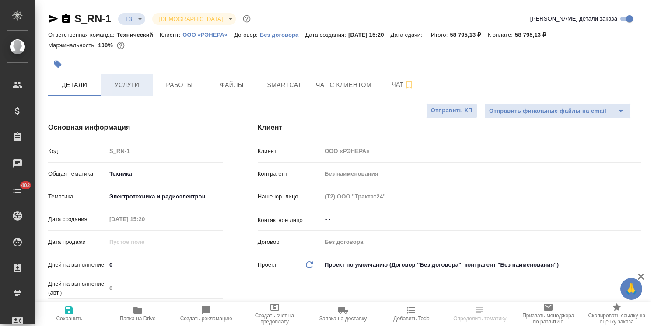
type textarea "x"
click at [123, 93] on button "Услуги" at bounding box center [127, 85] width 52 height 22
type textarea "x"
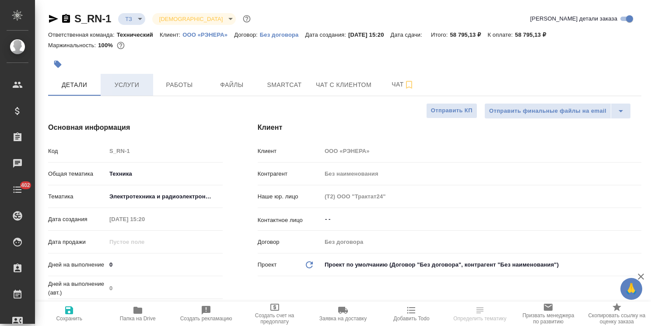
type textarea "x"
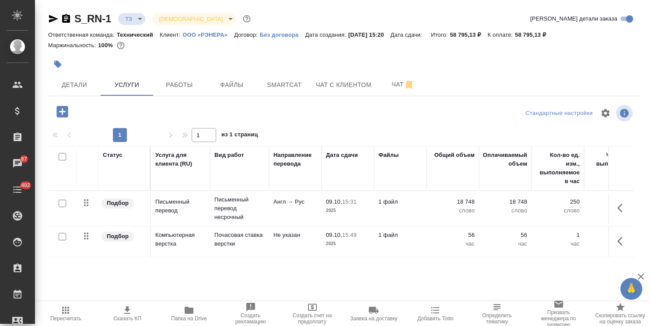
click at [425, 246] on td "1 файл" at bounding box center [400, 241] width 52 height 31
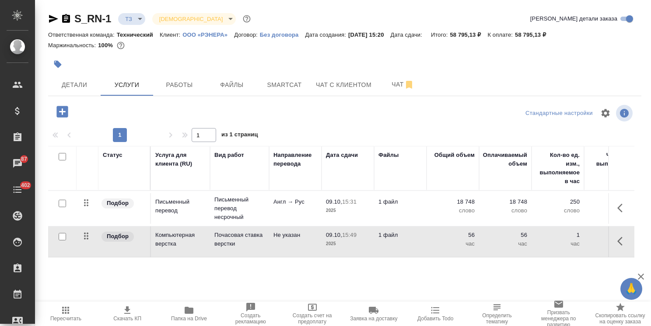
click at [425, 246] on td "1 файл" at bounding box center [400, 241] width 52 height 31
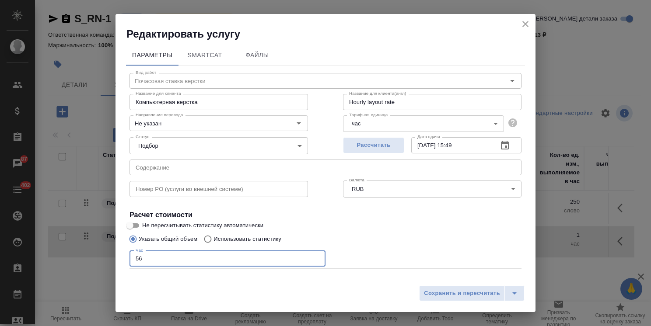
drag, startPoint x: 155, startPoint y: 254, endPoint x: 91, endPoint y: 253, distance: 63.4
click at [101, 253] on div "Редактировать услугу Параметры SmartCat Файлы Вид работ Почасовая ставка верстк…" at bounding box center [325, 163] width 651 height 326
type input "25"
click at [472, 298] on span "Сохранить и пересчитать" at bounding box center [462, 294] width 76 height 10
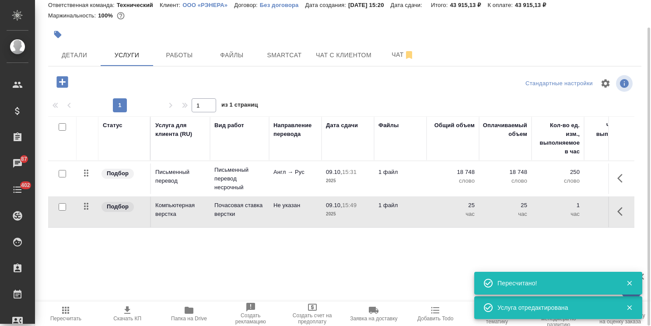
scroll to position [0, 6]
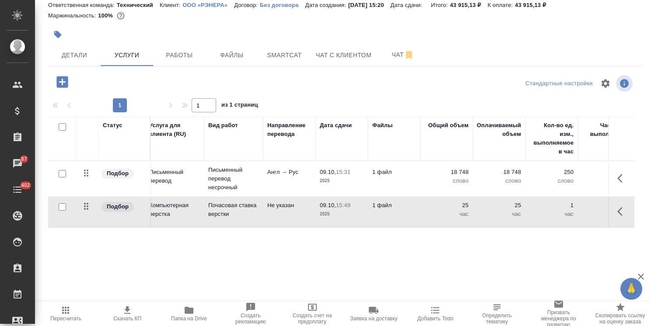
drag, startPoint x: 535, startPoint y: 289, endPoint x: 428, endPoint y: 276, distance: 107.5
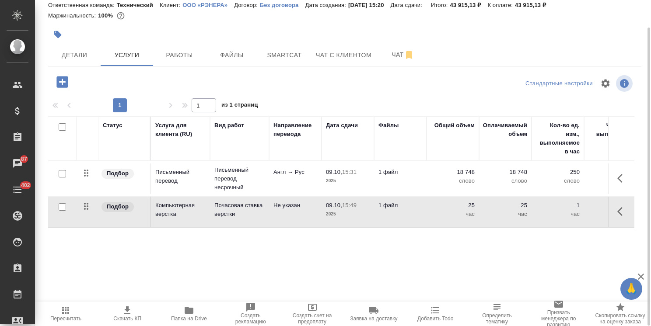
scroll to position [0, 0]
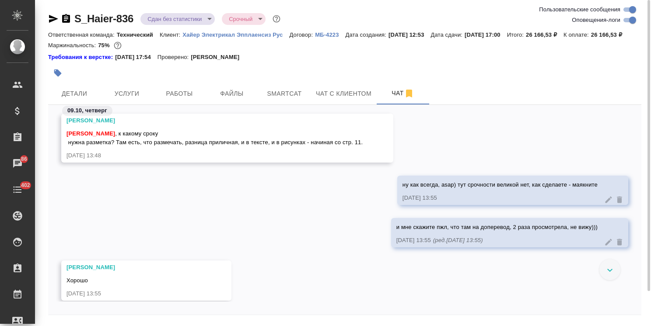
scroll to position [16397, 0]
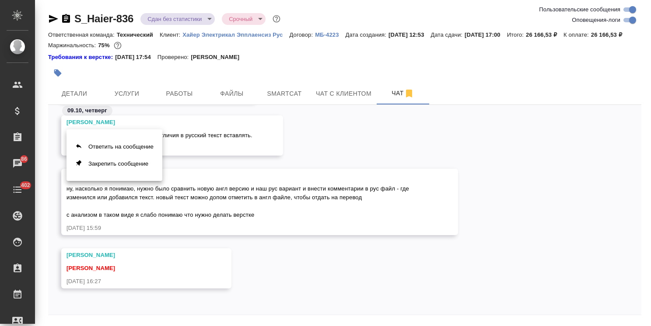
click at [526, 261] on div at bounding box center [325, 163] width 651 height 326
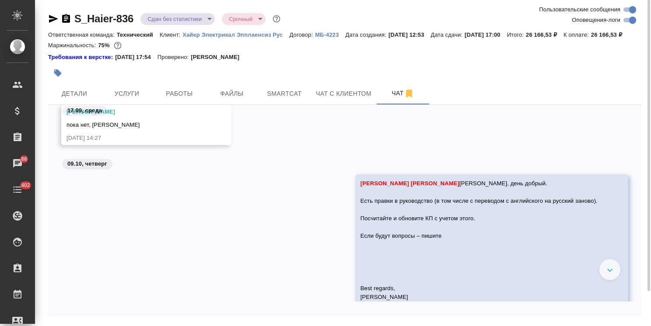
scroll to position [15378, 0]
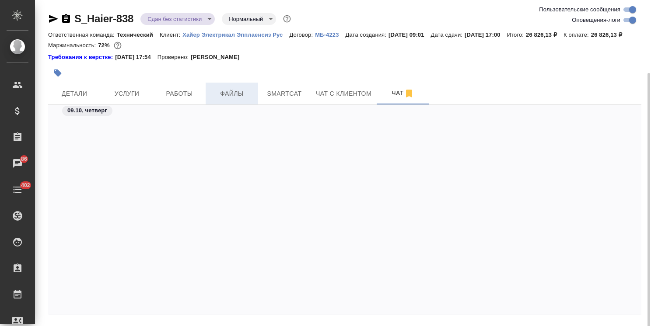
scroll to position [13761, 0]
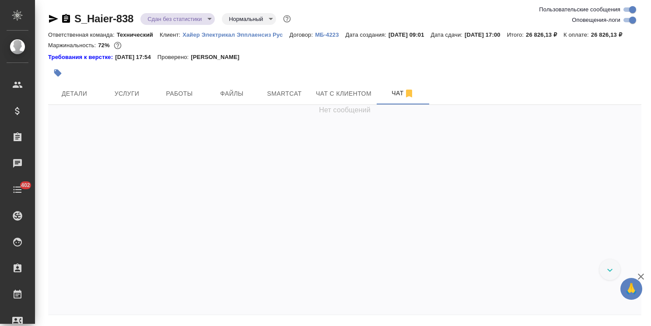
scroll to position [13761, 0]
click at [644, 276] on icon "button" at bounding box center [640, 276] width 10 height 10
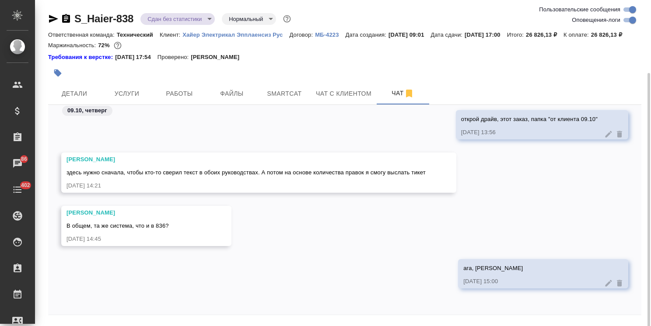
scroll to position [38, 0]
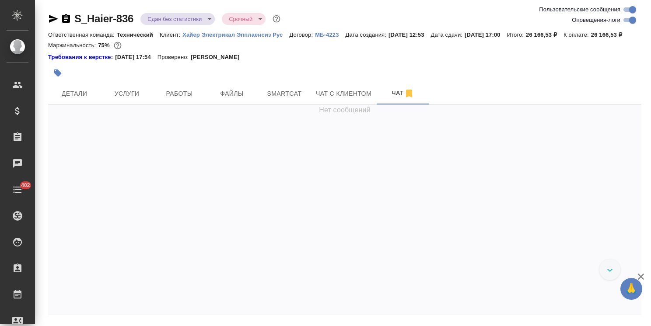
click at [638, 277] on icon "button" at bounding box center [640, 276] width 10 height 10
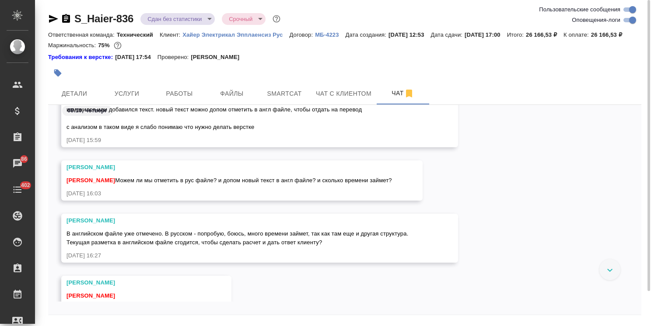
scroll to position [17123, 0]
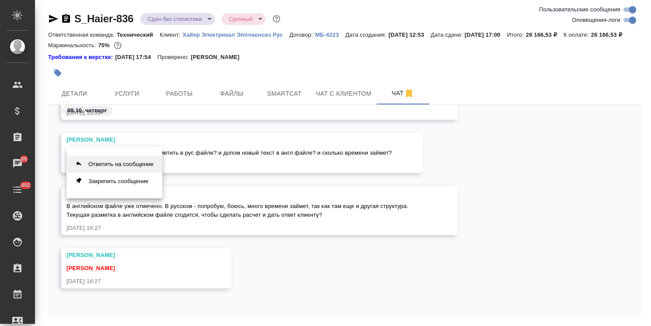
click at [152, 165] on button "Ответить на сообщение" at bounding box center [114, 164] width 96 height 17
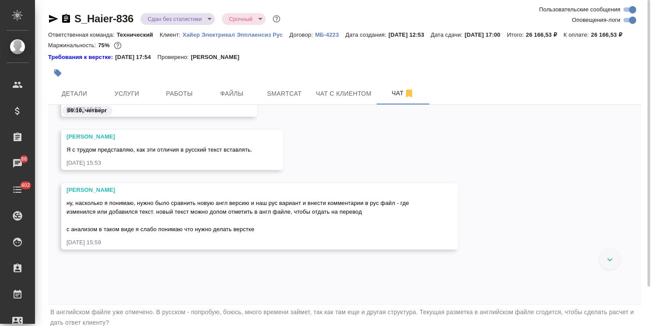
scroll to position [44, 0]
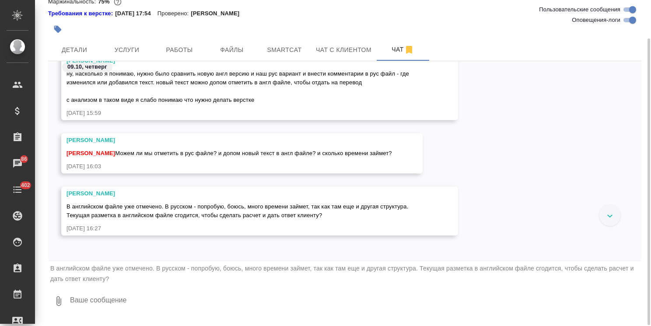
drag, startPoint x: 641, startPoint y: 244, endPoint x: 638, endPoint y: 248, distance: 5.3
click at [638, 248] on div "S_Haier-836 Сдан без статистики distributed Срочный urgent Ответственная команд…" at bounding box center [344, 133] width 602 height 355
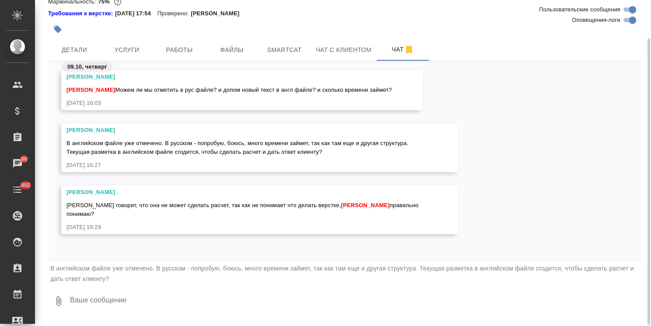
click at [104, 286] on div "В английском файле уже отмечено. В русском - попробую, боюсь, много времени зай…" at bounding box center [344, 273] width 593 height 25
click at [222, 258] on div "09.10, четверг Заборова Александра ну, насколько я понимаю, нужно было сравнить…" at bounding box center [344, 160] width 593 height 199
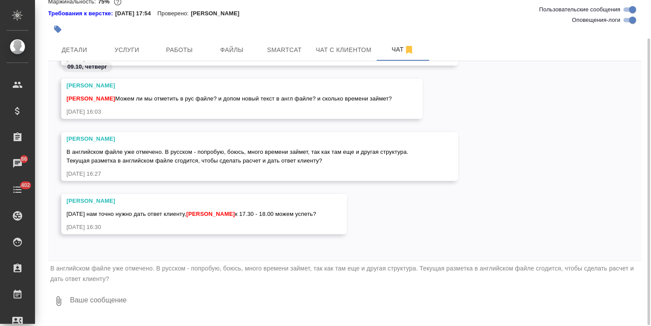
scroll to position [16963, 0]
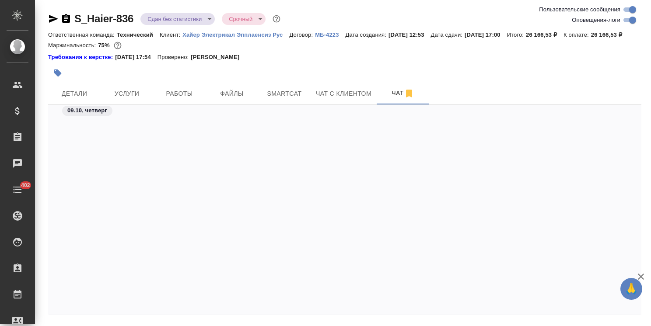
scroll to position [17363, 0]
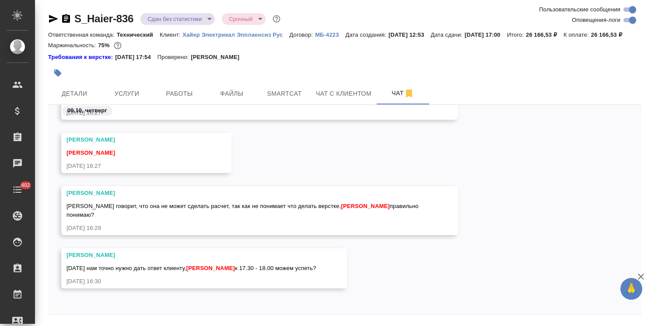
click at [641, 278] on icon "button" at bounding box center [640, 276] width 10 height 10
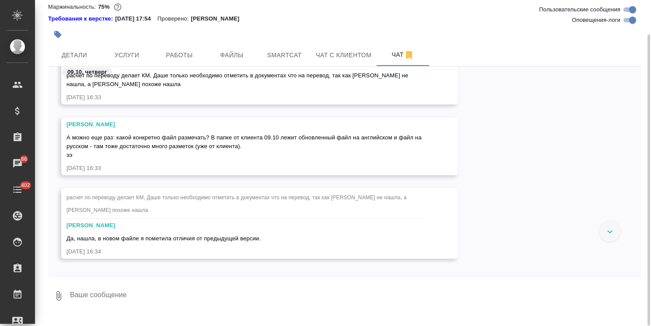
scroll to position [17685, 0]
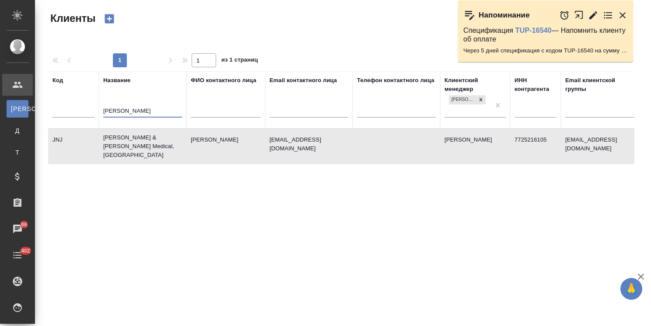
select select "RU"
type input "j"
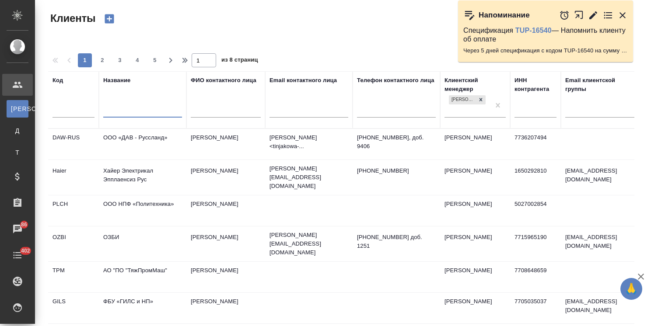
click at [626, 17] on icon "button" at bounding box center [622, 15] width 10 height 10
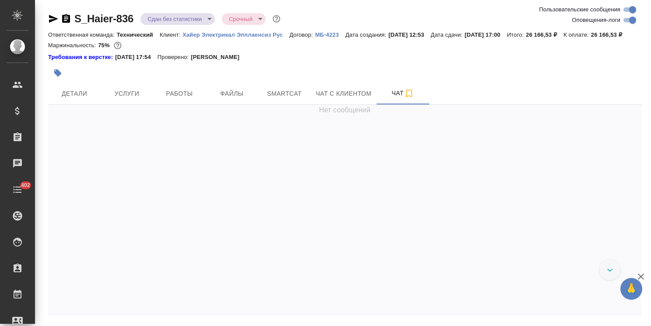
click at [642, 274] on icon "button" at bounding box center [640, 277] width 6 height 6
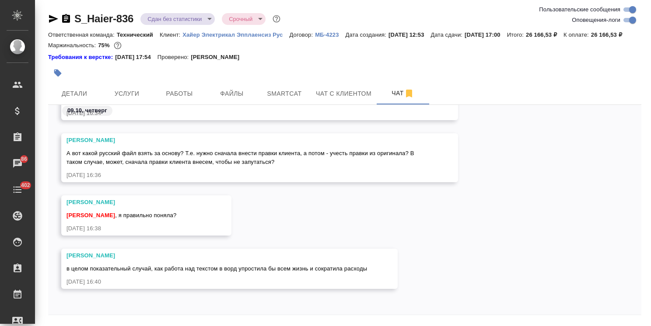
scroll to position [38, 0]
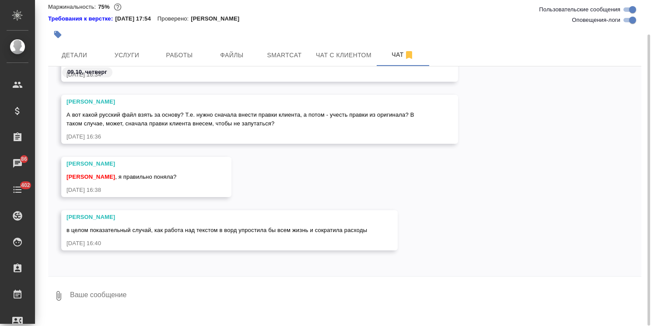
click at [157, 297] on textarea at bounding box center [355, 296] width 572 height 30
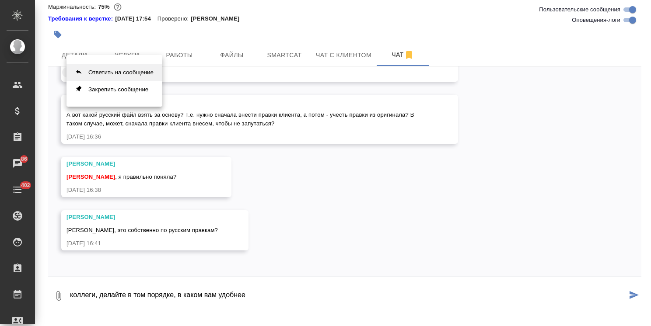
click at [145, 76] on button "Ответить на сообщение" at bounding box center [114, 72] width 96 height 17
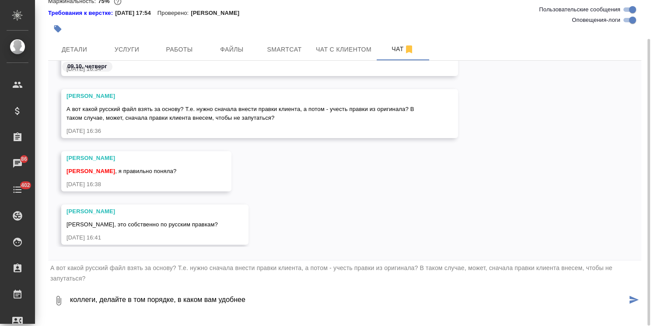
click at [283, 303] on textarea "коллеги, делайте в том порядке, в каком вам удобнее" at bounding box center [347, 301] width 557 height 30
type textarea "коллеги, делайте в том порядке, в каком вам удобнее"
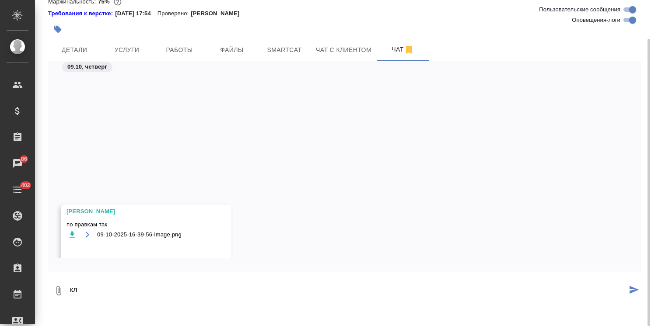
scroll to position [17962, 0]
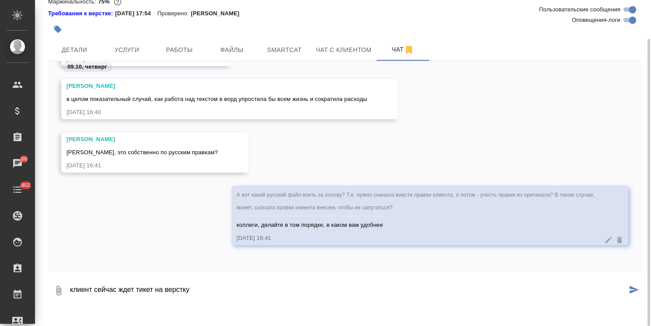
type textarea "клиент сейчас ждет тикет на верстку"
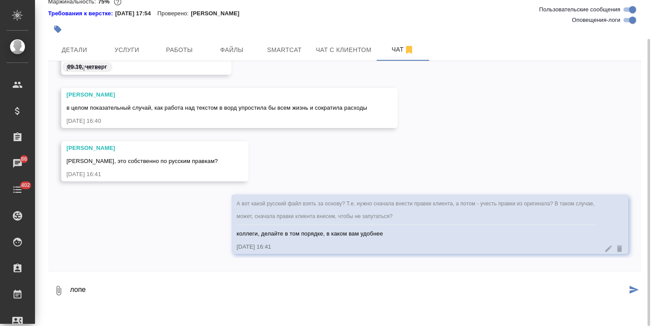
scroll to position [18034, 0]
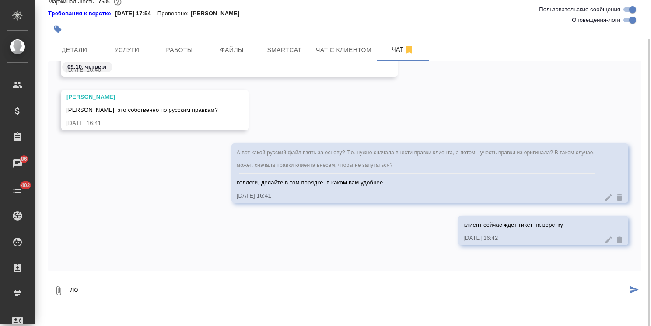
type textarea "л"
type textarea "доперевод найду"
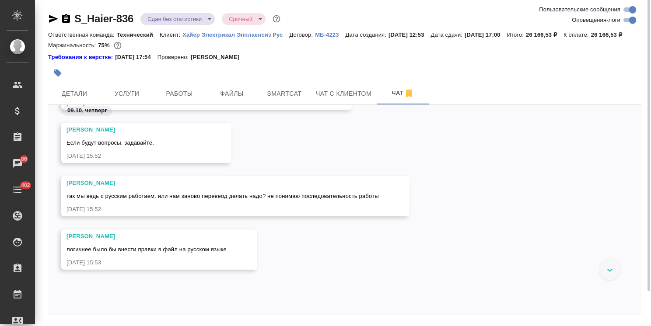
scroll to position [16522, 0]
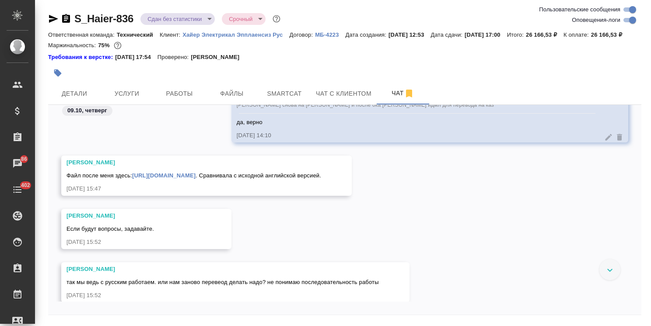
click at [195, 179] on link "[URL][DOMAIN_NAME]" at bounding box center [163, 175] width 63 height 7
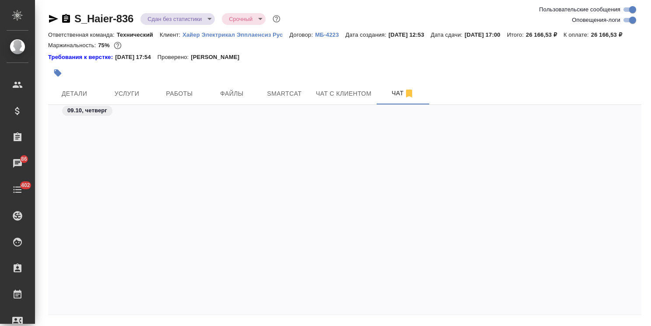
scroll to position [18040, 0]
drag, startPoint x: 640, startPoint y: 276, endPoint x: 611, endPoint y: 268, distance: 30.6
click at [640, 276] on icon "button" at bounding box center [640, 277] width 6 height 6
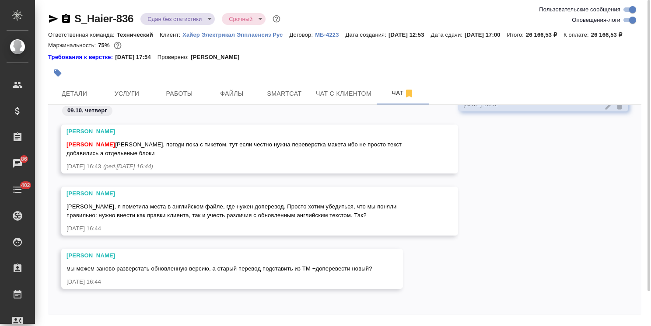
scroll to position [18918, 0]
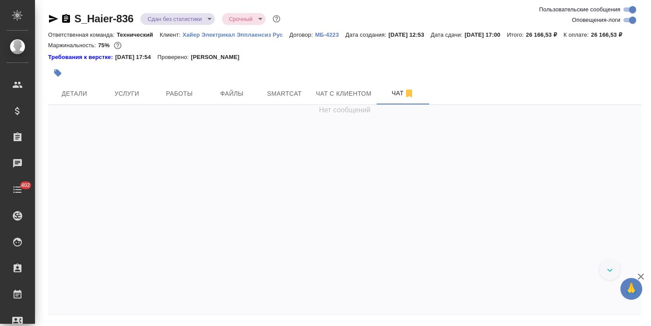
scroll to position [19124, 0]
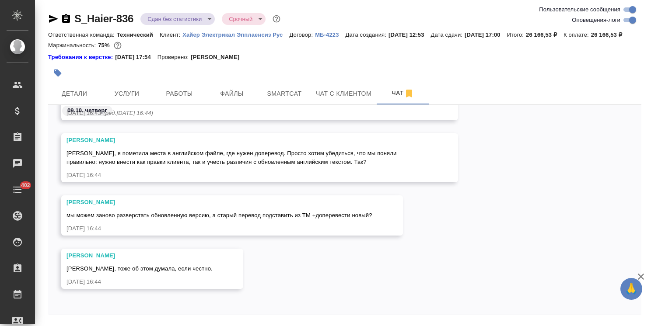
click at [638, 272] on icon "button" at bounding box center [640, 276] width 10 height 10
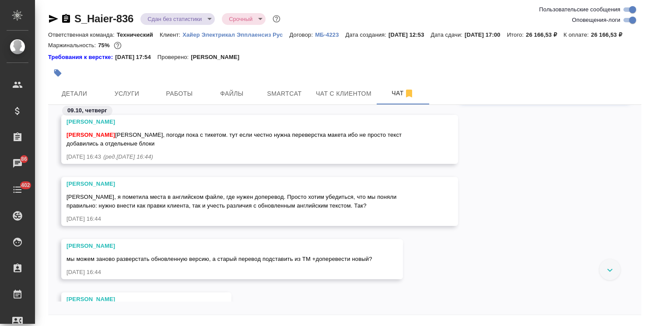
scroll to position [19063, 0]
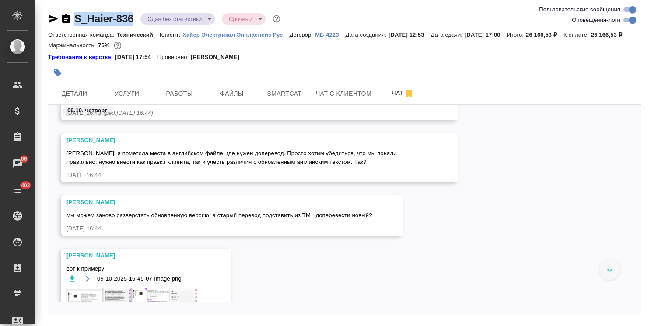
drag, startPoint x: 134, startPoint y: 12, endPoint x: 63, endPoint y: 10, distance: 71.3
click at [66, 13] on div "S_Haier-836 Сдан без статистики distributed Срочный urgent" at bounding box center [165, 19] width 234 height 14
copy link "S_Haier-836"
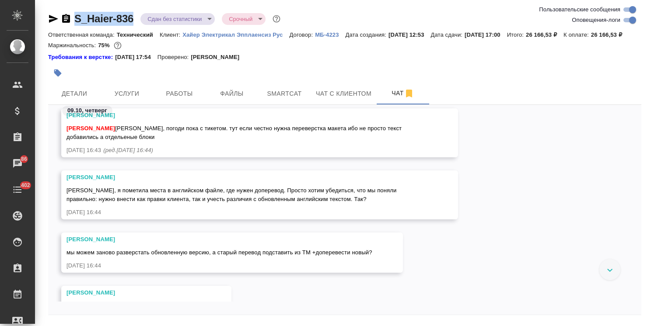
scroll to position [19013, 0]
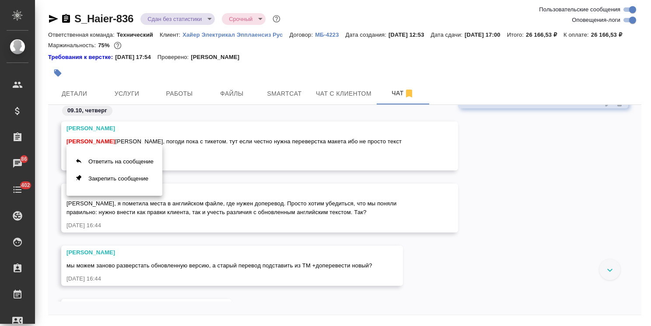
drag, startPoint x: 146, startPoint y: 159, endPoint x: 179, endPoint y: 265, distance: 110.6
click at [146, 159] on button "Ответить на сообщение" at bounding box center [114, 161] width 96 height 17
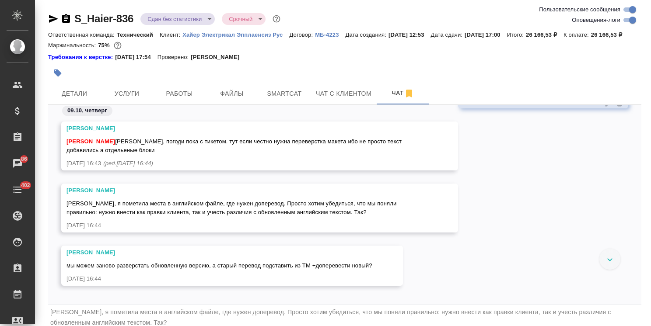
scroll to position [44, 0]
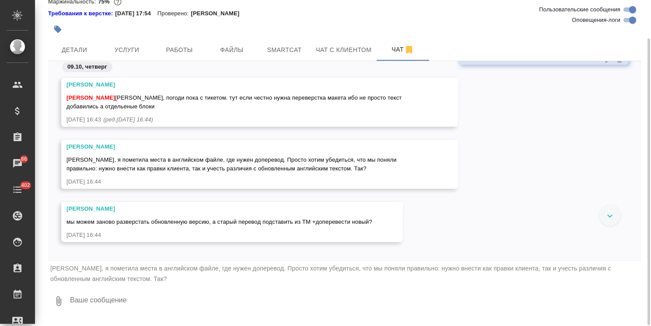
click at [137, 313] on textarea at bounding box center [355, 301] width 572 height 30
type textarea "так"
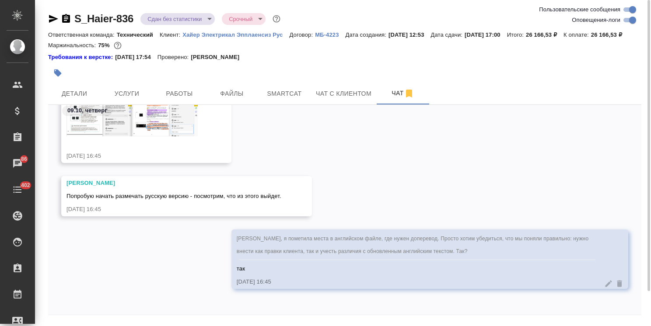
scroll to position [38, 0]
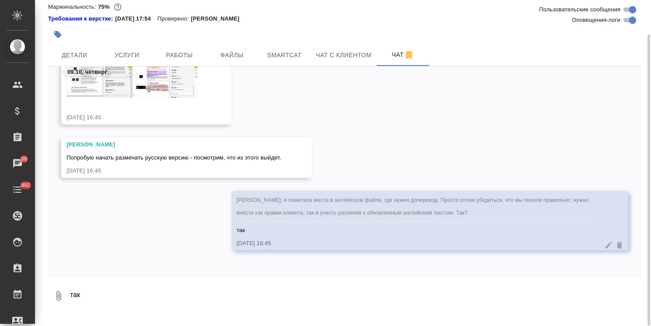
click at [132, 296] on textarea "так" at bounding box center [355, 296] width 572 height 30
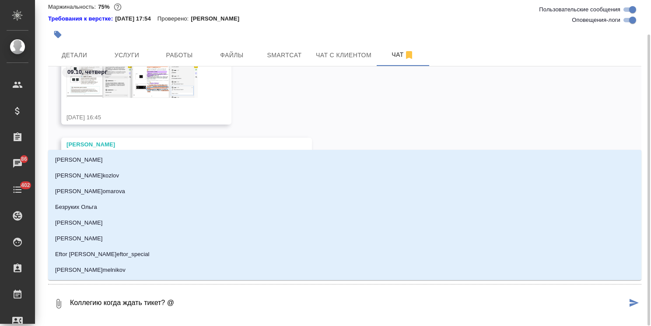
type textarea "Коллегию когда ждать тикет? @с"
type input "с"
type textarea "Коллегию когда ждать тикет? @ср"
type input "ср"
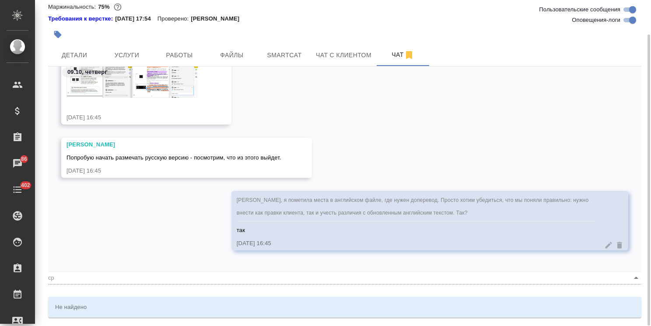
type textarea "Коллегию когда ждать тикет? @срг"
type input "срг"
type textarea "Коллегию когда ждать тикет? @срге"
type input "срге"
type textarea "Коллегию когда ждать тикет? @сргее"
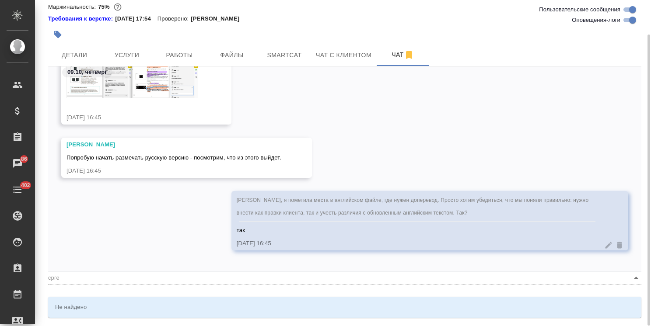
type input "сргее"
type textarea "Коллегию когда ждать тикет? @срге"
type input "срге"
type textarea "Коллегию когда ждать тикет? @срг"
type input "срг"
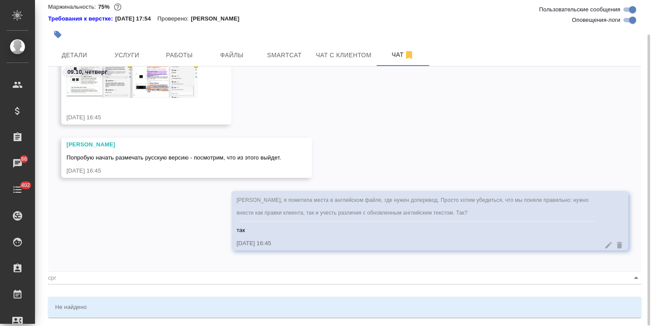
type textarea "Коллегию когда ждать тикет? @ср"
type input "ср"
type textarea "Коллегию когда ждать тикет? @с"
type input "с"
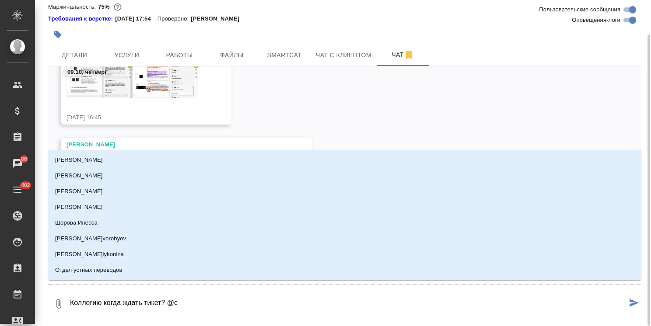
type textarea "Коллегию когда ждать тикет? @се"
type input "се"
type textarea "Коллегию когда ждать тикет? @сер"
type input "сер"
type textarea "Коллегию когда ждать тикет? @серг"
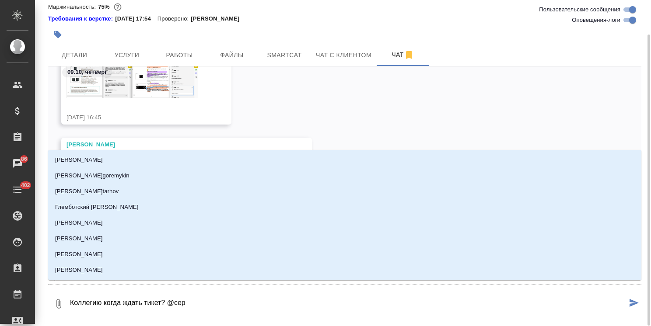
type input "серг"
type textarea "Коллегию когда ждать тикет? @серге"
type input "серге"
type textarea "Коллегию когда ждать тикет? @сергее"
type input "сергее"
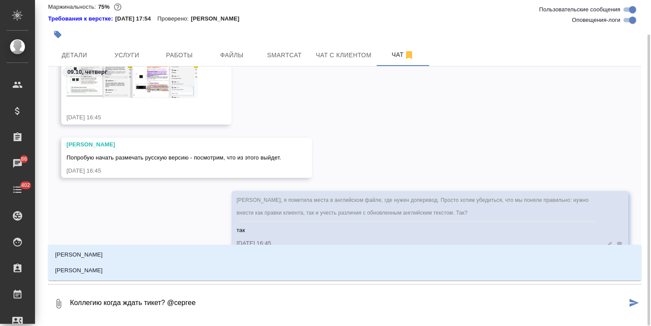
type textarea "Коллегию когда ждать тикет? @сергеев"
type input "сергеев"
type textarea "Коллегию когда ждать тикет? @сергеева"
type input "сергеева"
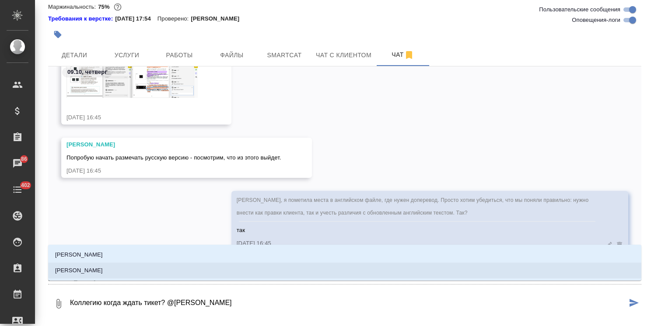
click at [122, 266] on li "Сергеева Анастасия" at bounding box center [344, 271] width 593 height 16
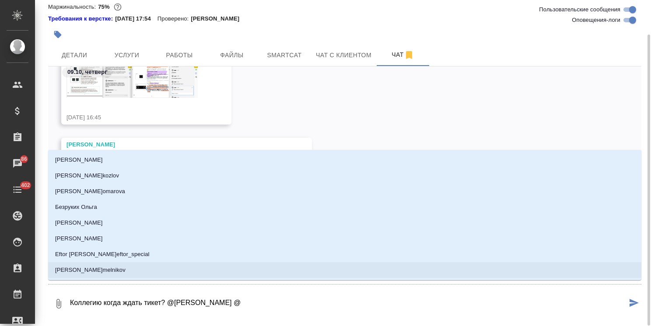
type textarea "Коллегию когда ждать тикет? @Сергеева Анастасия @з"
type input "з"
type textarea "Коллегию когда ждать тикет? @Сергеева Анастасия @за"
type input "за"
type textarea "Коллегию когда ждать тикет? @Сергеева Анастасия @заб"
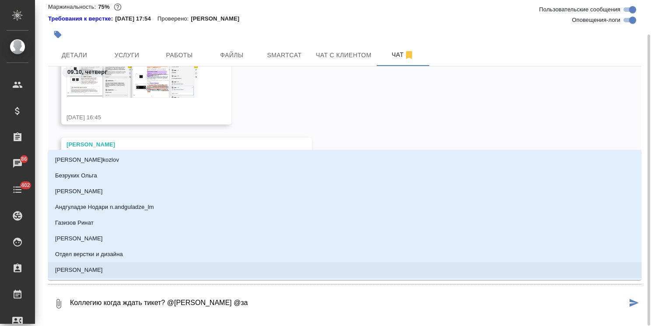
type input "заб"
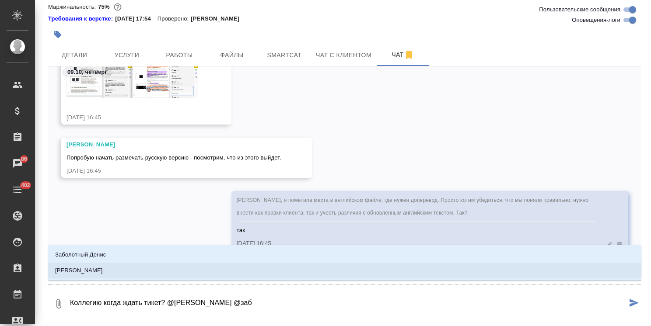
click at [133, 279] on ul "Заболотный Денис Заборова Александра" at bounding box center [344, 269] width 593 height 31
click at [141, 267] on li "[PERSON_NAME]" at bounding box center [344, 271] width 593 height 16
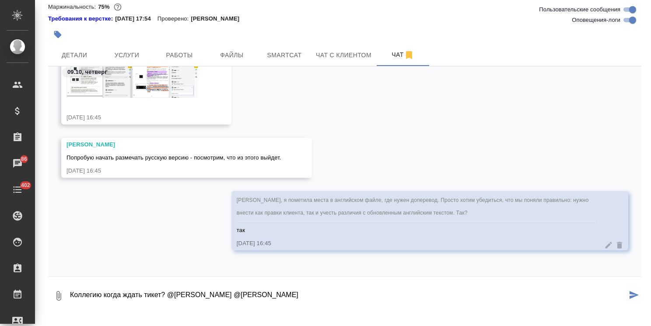
type textarea "Коллегию когда ждать тикет? @Сергеева Анастасия @Заборова Александра"
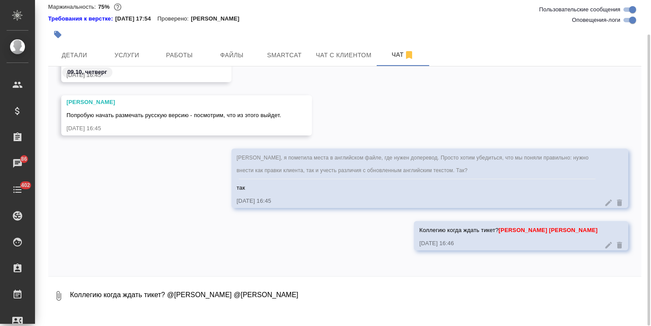
click at [604, 250] on icon at bounding box center [608, 245] width 9 height 9
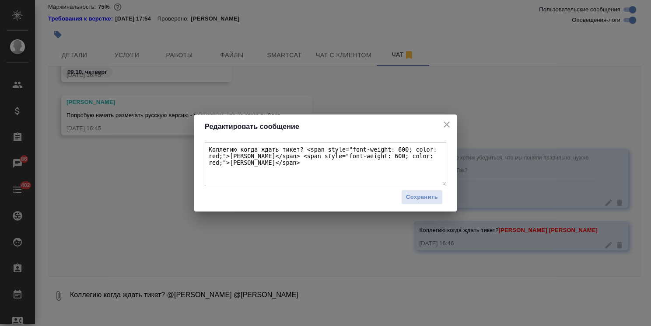
click at [234, 150] on textarea "Коллегию когда ждать тикет? <span style="font-weight: 600; color: red;">Сергеев…" at bounding box center [325, 165] width 241 height 44
type textarea "Коллеги, когда ждать тикет? <span style="font-weight: 600; color: red;">Сергеев…"
click at [418, 197] on span "Сохранить" at bounding box center [422, 197] width 32 height 10
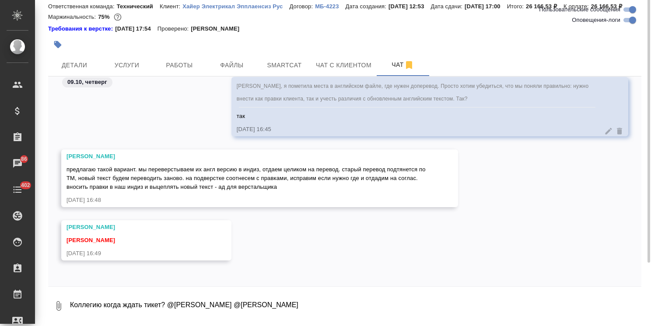
scroll to position [38, 0]
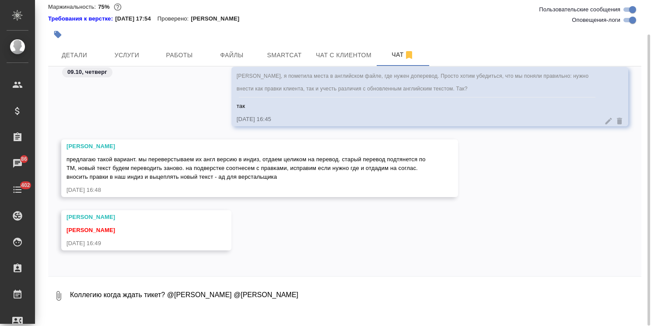
click at [178, 309] on textarea "Коллегию когда ждать тикет? @Сергеева Анастасия @Заборова Александра" at bounding box center [355, 296] width 572 height 30
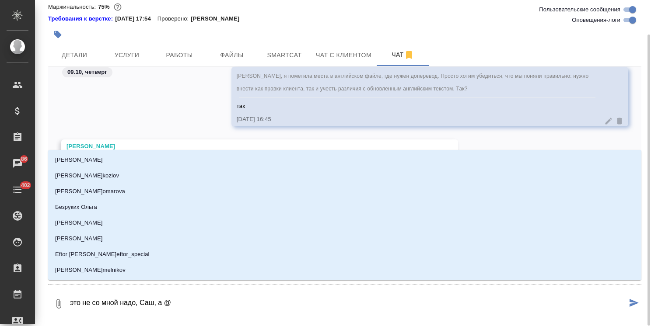
type textarea "это не со мной надо, Саш, а @р"
type input "р"
type textarea "это не со мной надо, Саш, а @ру"
type input "ру"
type textarea "это не со мной надо, Саш, а @рум"
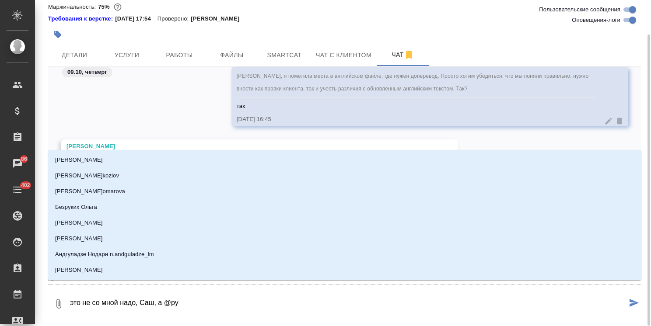
type input "рум"
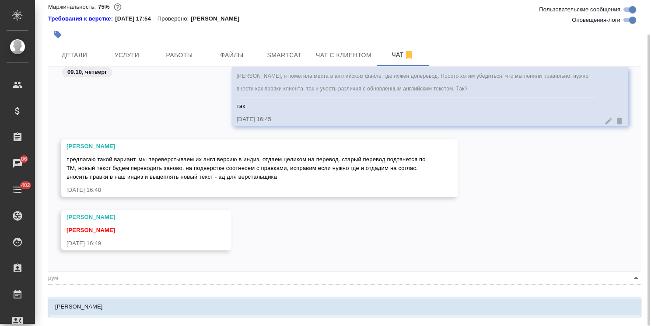
type textarea "это не со мной надо, Саш, а @румя"
type input "румя"
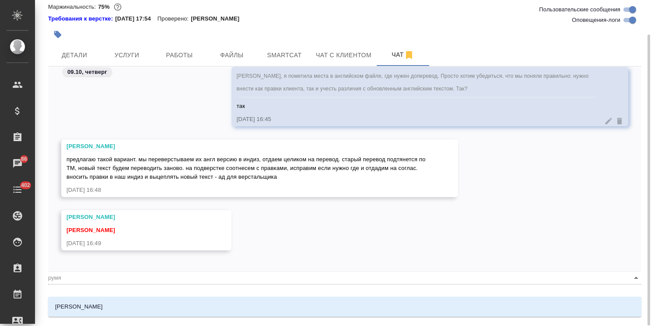
click at [188, 309] on li "Румянцева Дарья" at bounding box center [344, 307] width 593 height 16
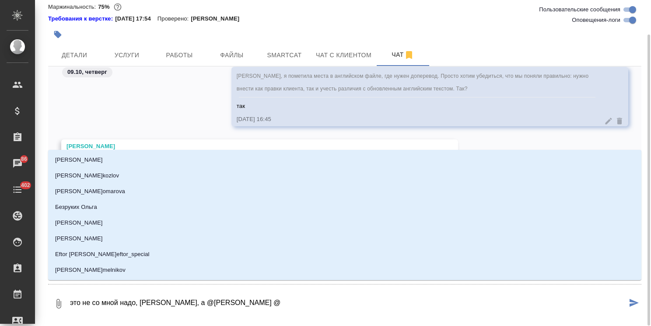
type textarea "это не со мной надо, Саш, а @Румянцева Дарья @с"
type input "с"
type textarea "это не со мной надо, Саш, а @Румянцева Дарья @се"
type input "се"
type textarea "это не со мной надо, Саш, а @Румянцева Дарья @сер"
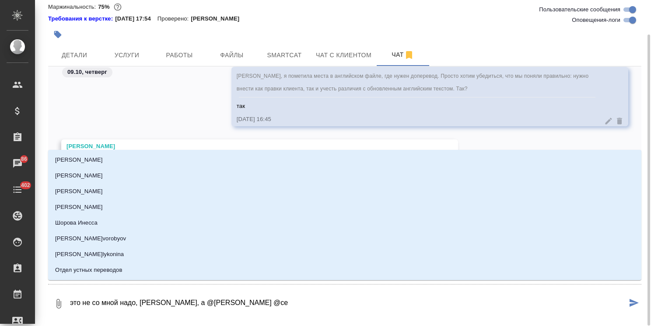
type input "сер"
type textarea "это не со мной надо, Саш, а @Румянцева Дарья @серг"
type input "серг"
type textarea "это не со мной надо, Саш, а @Румянцева Дарья @серге"
type input "серге"
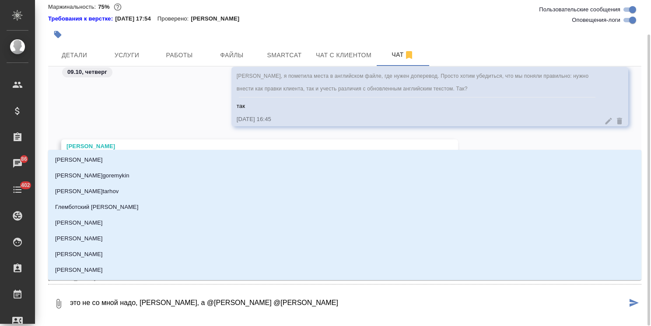
type textarea "это не со мной надо, Саш, а @Румянцева Дарья @сергее"
type input "сергее"
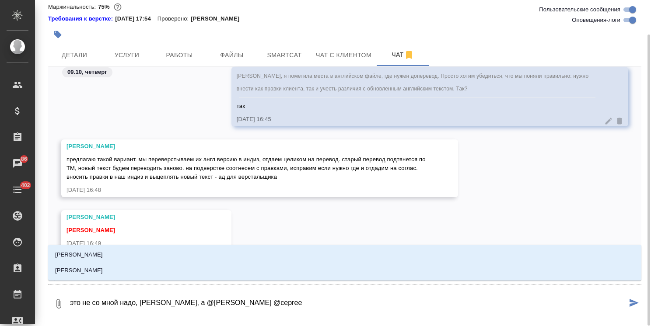
type textarea "это не со мной надо, Саш, а @Румянцева Дарья @сергеев"
type input "сергеев"
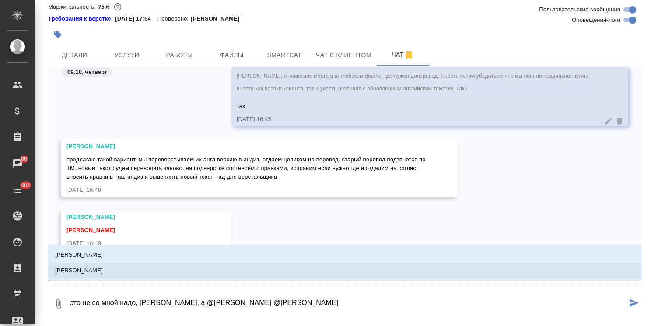
click at [192, 275] on li "[PERSON_NAME]" at bounding box center [344, 271] width 593 height 16
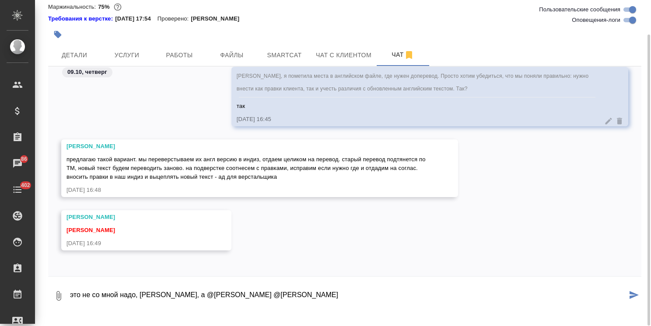
type textarea "это не со мной надо, Саш, а @Румянцева Дарья @Сергеева Анастасия"
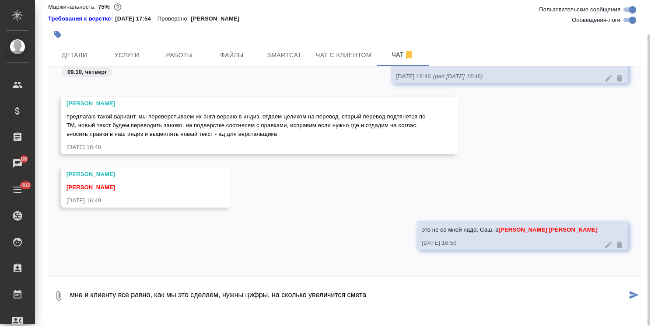
type textarea "мне и клиенту все равно, как мы это сделаем, нужны цифры, на сколько увеличится…"
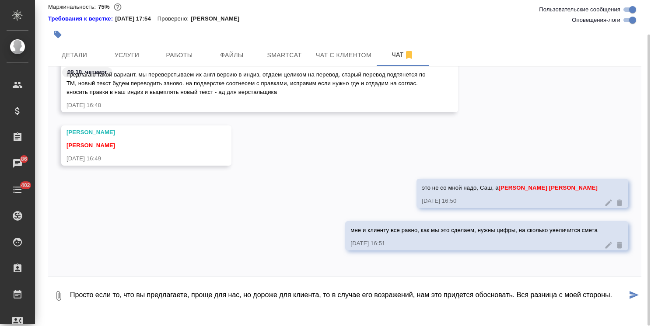
type textarea "Просто если то, что вы предлагаете, проще для нас, но дороже для клиента, то в …"
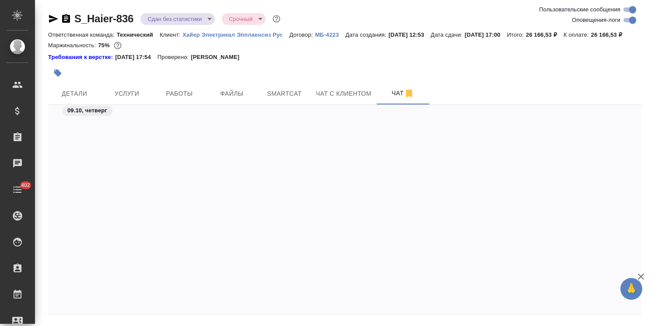
scroll to position [19880, 0]
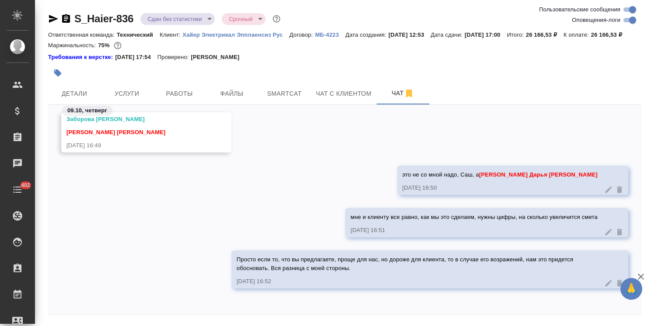
click at [642, 275] on icon "button" at bounding box center [640, 277] width 6 height 6
click at [129, 99] on span "Услуги" at bounding box center [127, 93] width 42 height 11
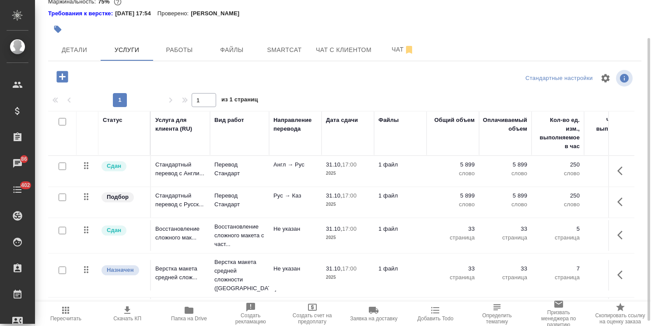
scroll to position [49, 0]
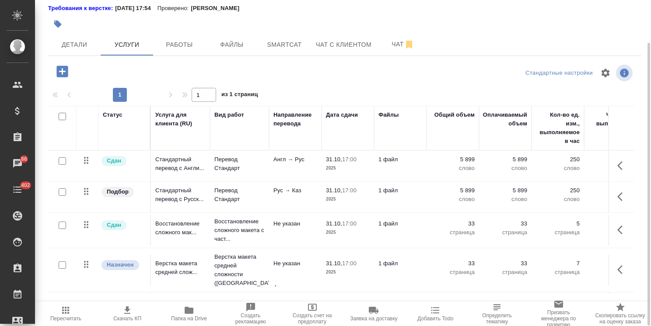
click at [300, 177] on td "Англ → Рус" at bounding box center [295, 166] width 52 height 31
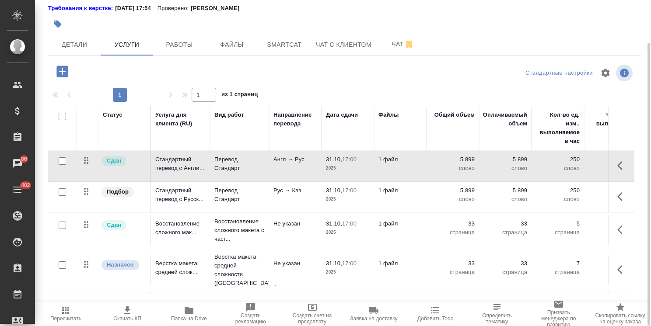
click at [300, 177] on td "Англ → Рус" at bounding box center [295, 166] width 52 height 31
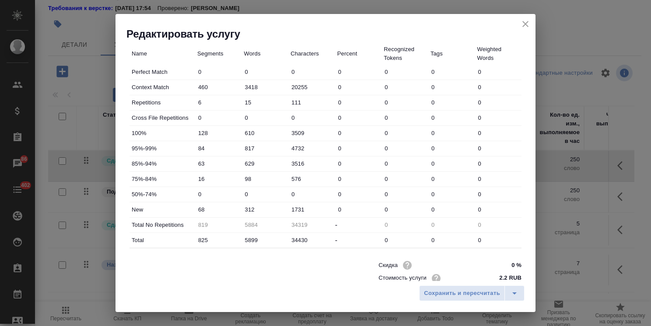
scroll to position [262, 0]
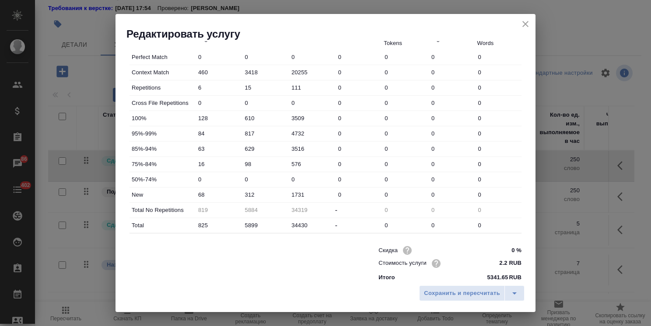
drag, startPoint x: 247, startPoint y: 193, endPoint x: 233, endPoint y: 193, distance: 14.0
click at [233, 193] on div "New 68 312 1731 0 0 0 0" at bounding box center [325, 195] width 392 height 15
type input "512"
drag, startPoint x: 242, startPoint y: 148, endPoint x: 221, endPoint y: 150, distance: 21.5
click at [220, 150] on div "85%-94% 63 629 3516 0 0 0 0" at bounding box center [325, 149] width 392 height 15
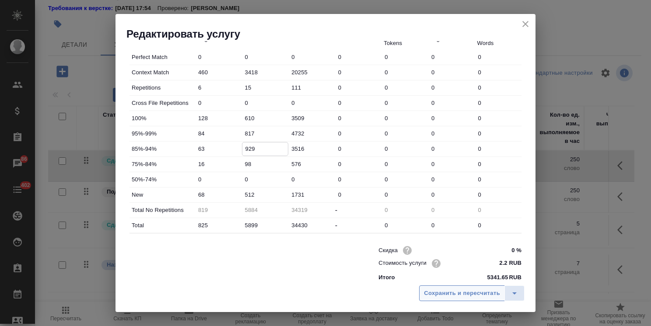
type input "929"
click at [445, 291] on span "Сохранить и пересчитать" at bounding box center [462, 294] width 76 height 10
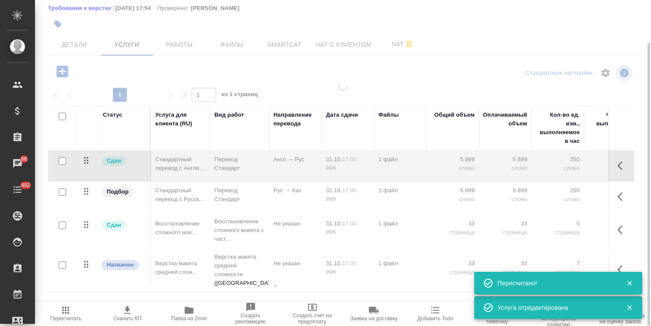
type input "normal"
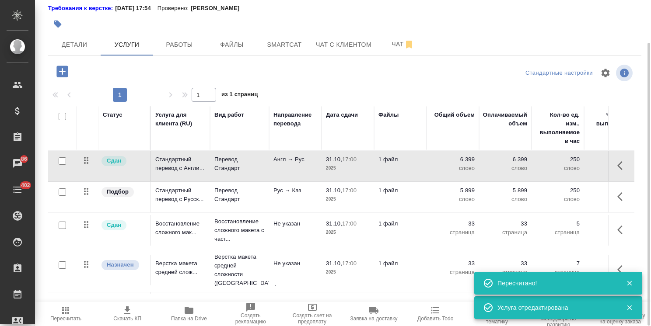
click at [437, 204] on p "слово" at bounding box center [453, 199] width 44 height 9
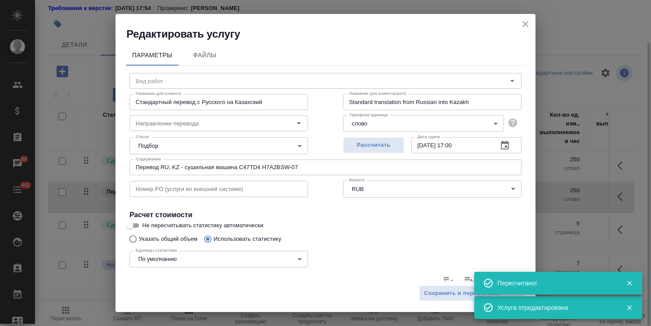
type input "Перевод Стандарт"
type input "рус-каз"
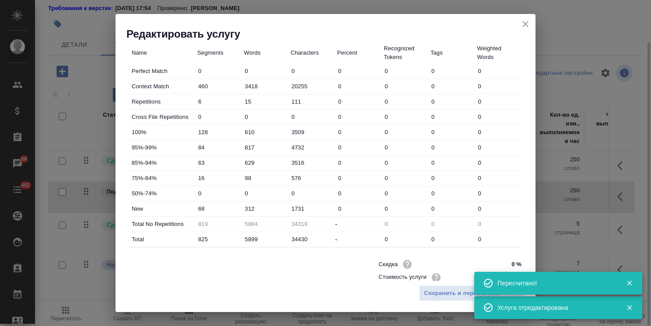
scroll to position [268, 0]
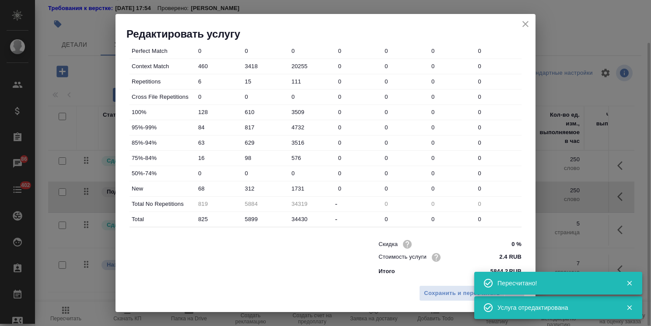
drag, startPoint x: 246, startPoint y: 188, endPoint x: 238, endPoint y: 190, distance: 8.4
click at [238, 190] on div "New 68 312 1731 0 0 0 0" at bounding box center [325, 188] width 392 height 15
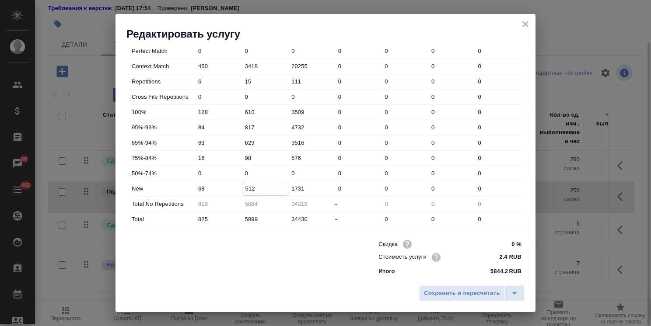
type input "512"
drag, startPoint x: 247, startPoint y: 143, endPoint x: 233, endPoint y: 142, distance: 14.5
click at [233, 142] on div "85%-94% 63 629 3516 0 0 0 0" at bounding box center [325, 143] width 392 height 15
type input "929"
click at [437, 290] on span "Сохранить и пересчитать" at bounding box center [462, 294] width 76 height 10
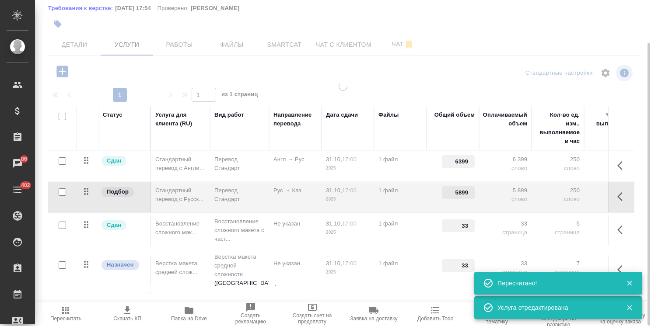
type input "6399"
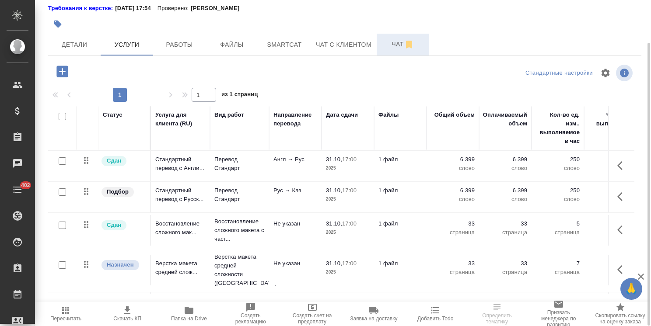
click at [400, 50] on span "Чат" at bounding box center [403, 44] width 42 height 11
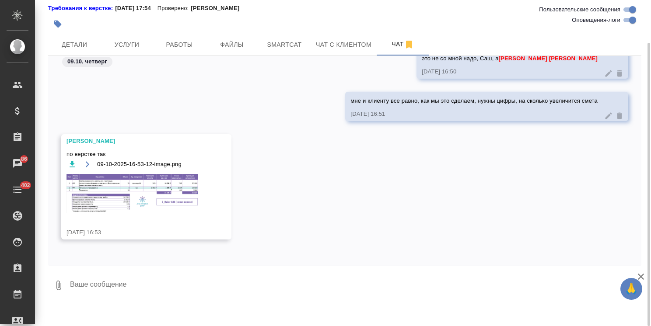
scroll to position [5, 0]
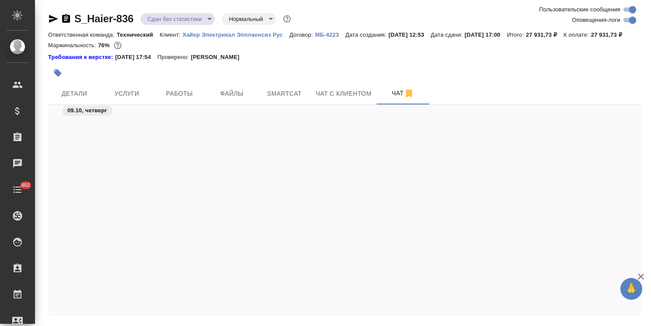
scroll to position [20042, 0]
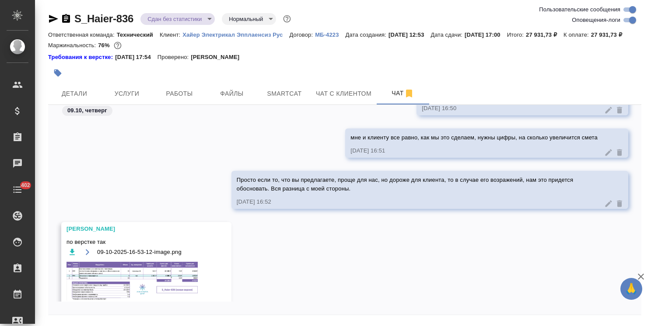
click at [640, 279] on icon "button" at bounding box center [640, 276] width 10 height 10
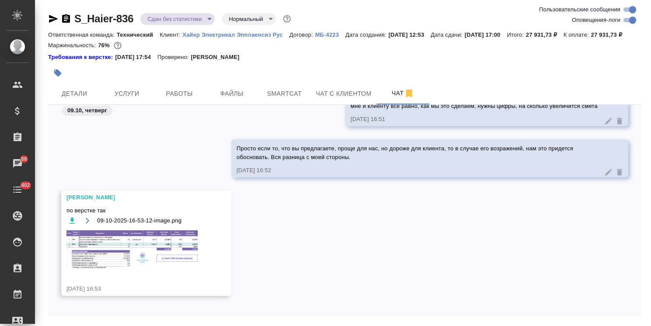
scroll to position [19905, 0]
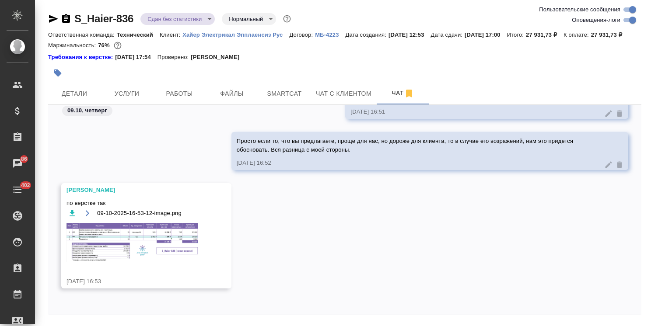
drag, startPoint x: 136, startPoint y: 303, endPoint x: 146, endPoint y: 316, distance: 16.2
click at [135, 302] on div "[PERSON_NAME] по верстке так 09-10-2025-16-53-12-image.png [DATE] 16:53" at bounding box center [344, 242] width 593 height 118
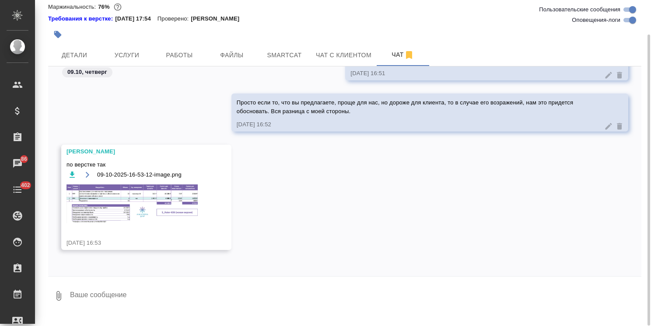
click at [137, 305] on textarea at bounding box center [355, 296] width 572 height 30
type textarea "Для инфо: на доперевод там пара страниц"
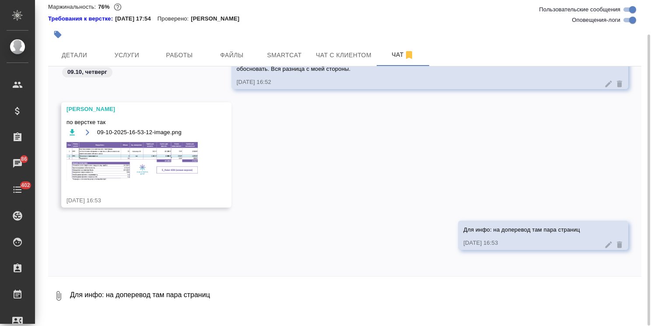
click at [146, 166] on img at bounding box center [131, 161] width 131 height 39
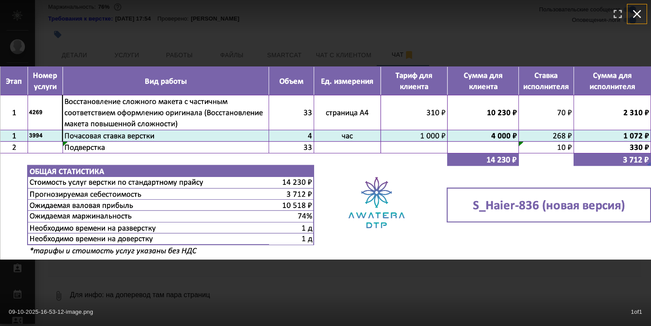
click at [644, 13] on button "button" at bounding box center [636, 13] width 19 height 19
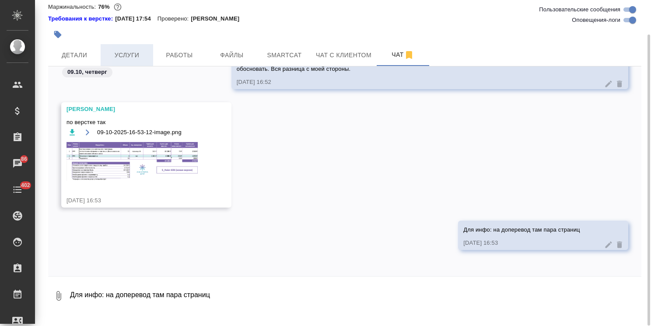
click at [123, 66] on button "Услуги" at bounding box center [127, 55] width 52 height 22
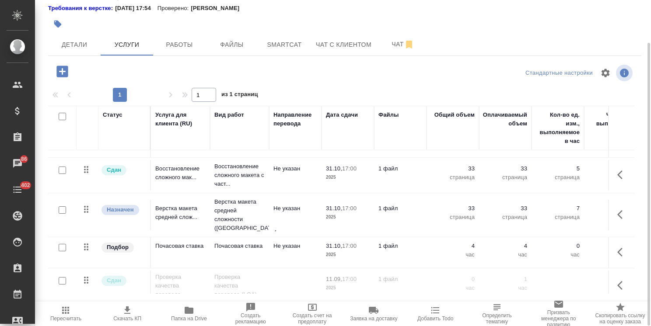
scroll to position [62, 0]
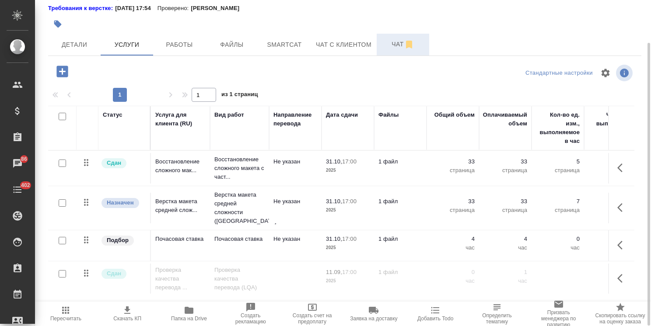
click at [392, 49] on button "Чат" at bounding box center [402, 45] width 52 height 22
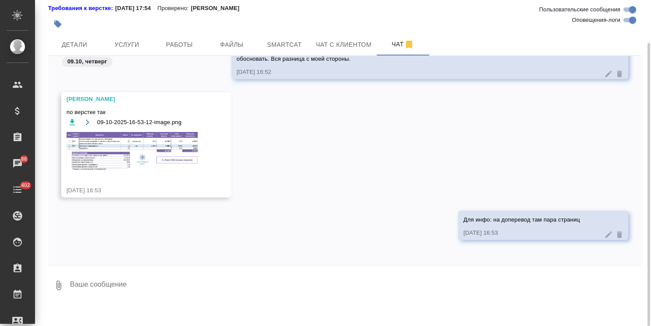
scroll to position [20246, 0]
click at [114, 293] on textarea at bounding box center [355, 286] width 572 height 30
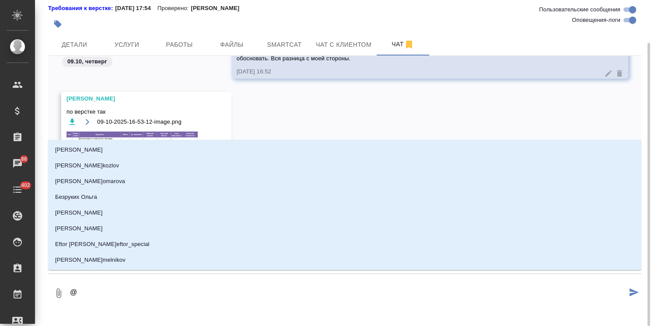
type textarea "@з"
type input "з"
type textarea "@за"
type input "за"
type textarea "@заб"
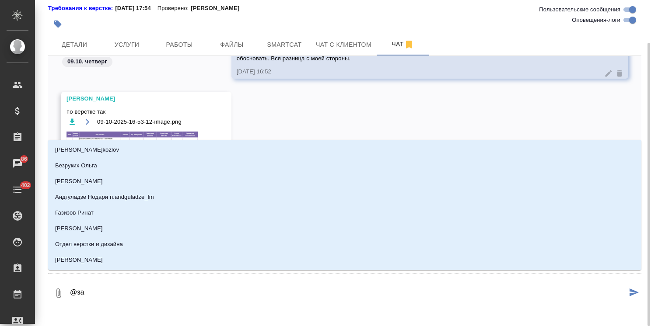
type input "заб"
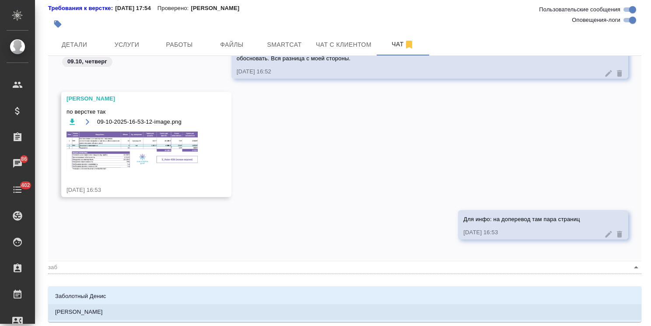
click at [100, 314] on p "[PERSON_NAME]" at bounding box center [79, 312] width 48 height 9
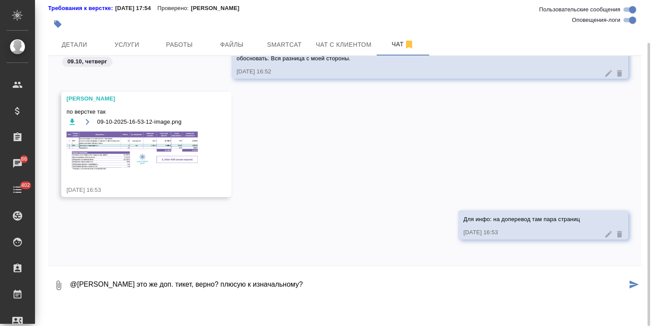
type textarea "@[PERSON_NAME] это же доп. тикет, верно? плюсую к изначальному?"
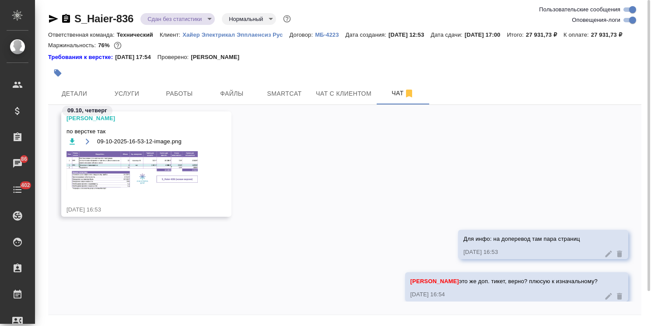
scroll to position [20083, 0]
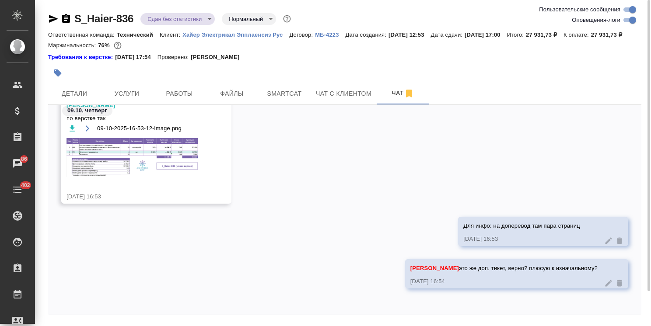
click at [133, 167] on img at bounding box center [131, 157] width 131 height 39
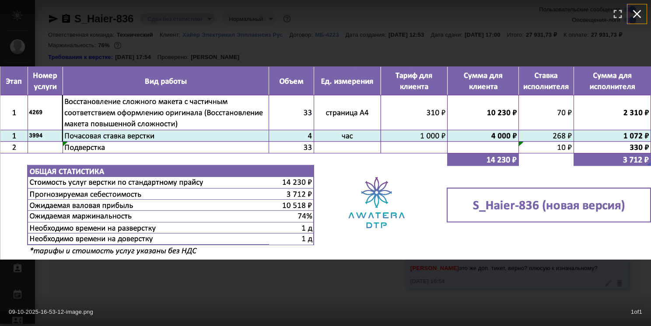
click at [640, 14] on icon "button" at bounding box center [637, 14] width 14 height 14
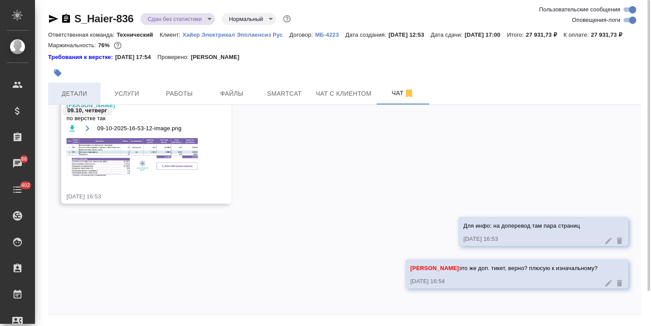
click at [73, 99] on span "Детали" at bounding box center [74, 93] width 42 height 11
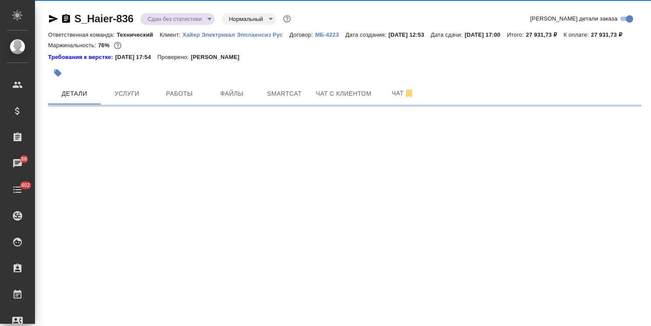
select select "RU"
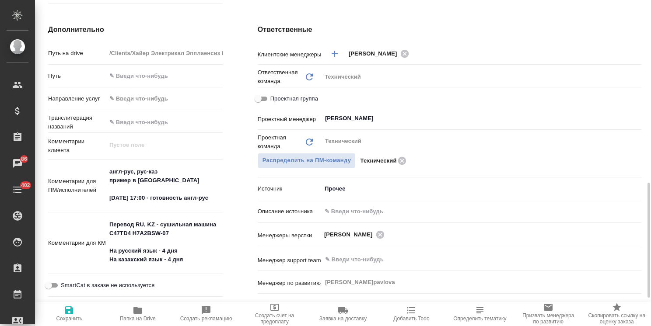
scroll to position [393, 0]
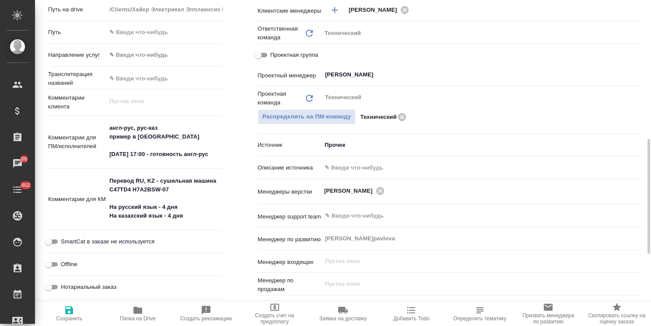
type textarea "x"
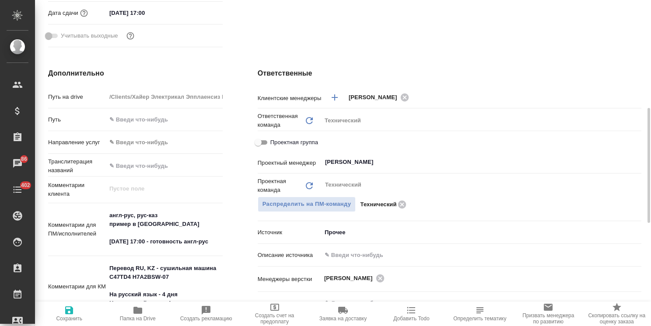
scroll to position [219, 0]
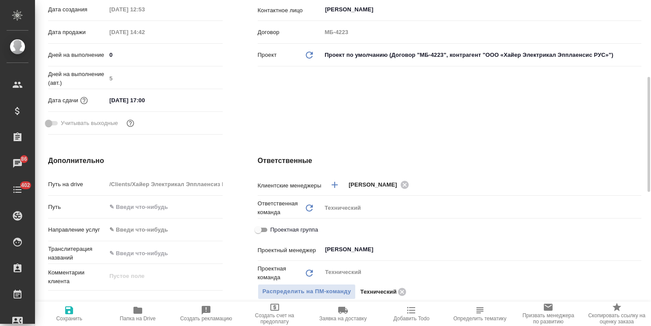
click at [74, 63] on div "Дней на выполнение 0" at bounding box center [135, 54] width 174 height 15
type input "1"
type textarea "x"
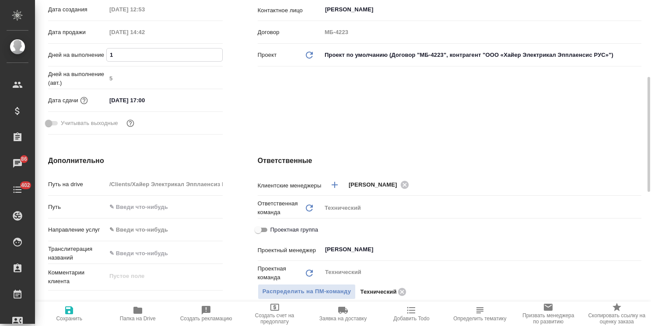
type input "10"
type textarea "x"
type input "10"
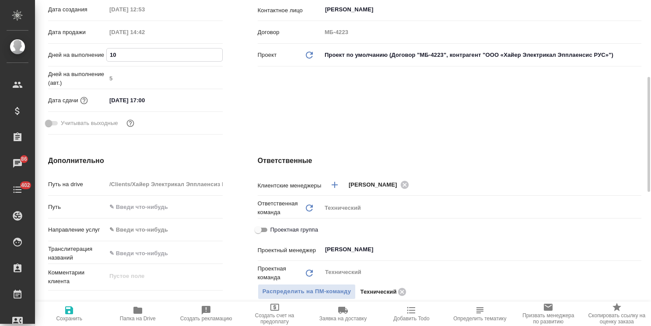
click at [75, 319] on span "Сохранить" at bounding box center [69, 319] width 26 height 6
type textarea "x"
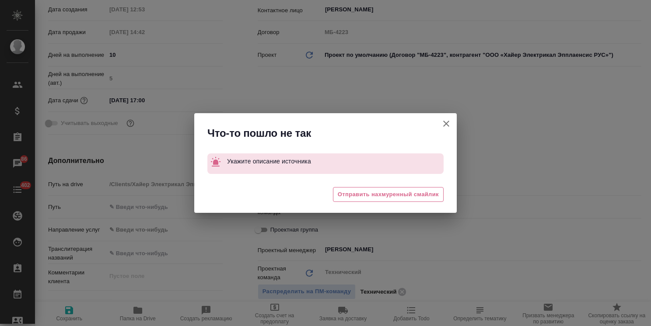
click at [445, 121] on icon "button" at bounding box center [446, 123] width 10 height 10
type textarea "x"
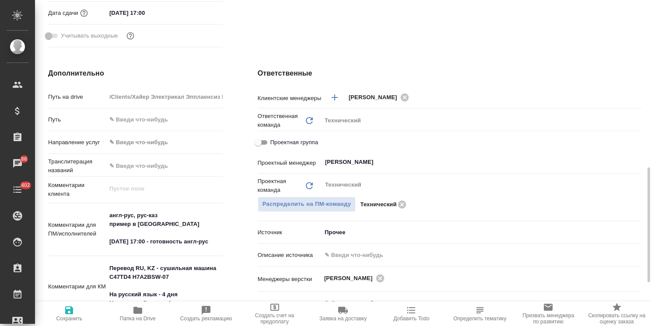
scroll to position [350, 0]
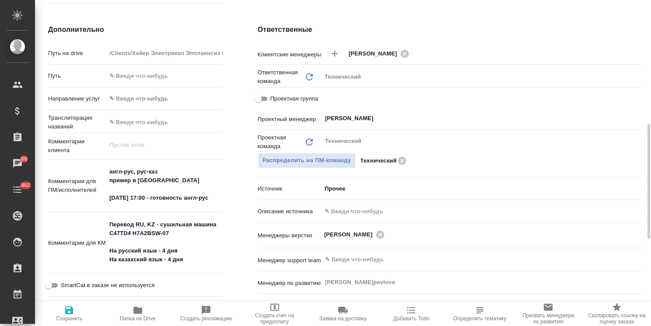
click at [346, 198] on body ".cls-1 fill:#fff; AWATERA Usmanova Olga Клиенты Спецификации Заказы 86 Чаты 402…" at bounding box center [325, 163] width 651 height 326
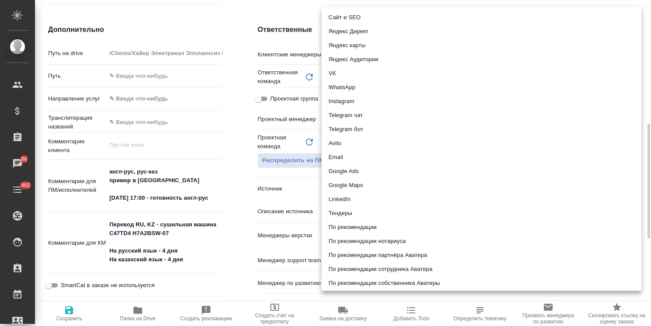
scroll to position [13, 0]
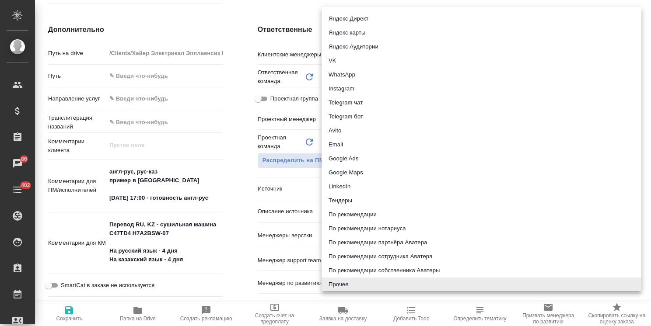
click at [343, 143] on li "Email" at bounding box center [481, 145] width 320 height 14
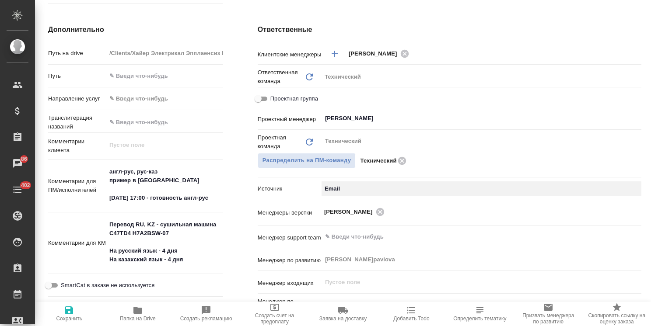
type textarea "x"
type input "emailAds"
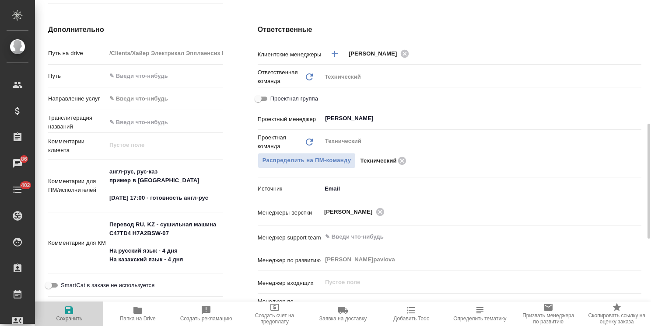
click at [66, 315] on icon "button" at bounding box center [69, 310] width 10 height 10
type textarea "x"
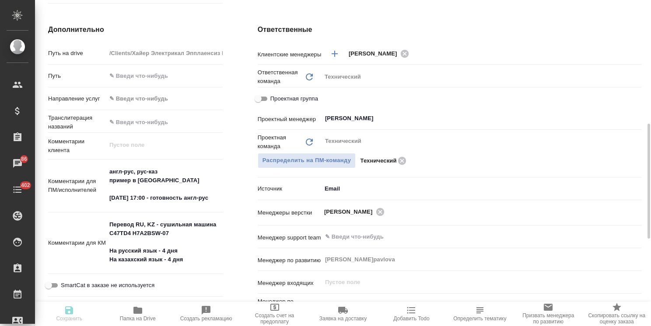
type textarea "x"
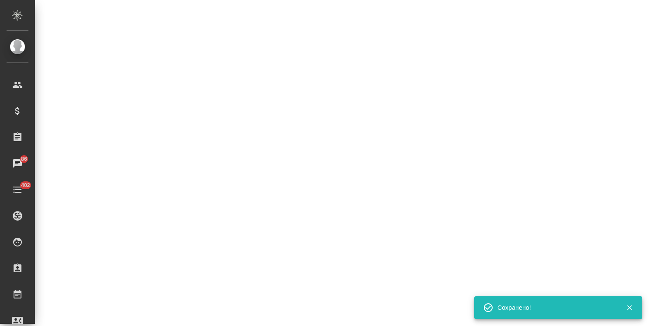
select select "RU"
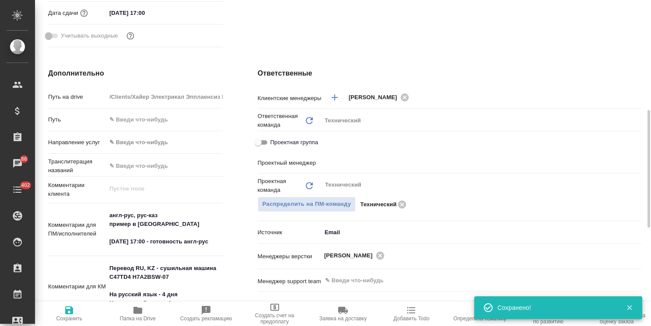
type textarea "x"
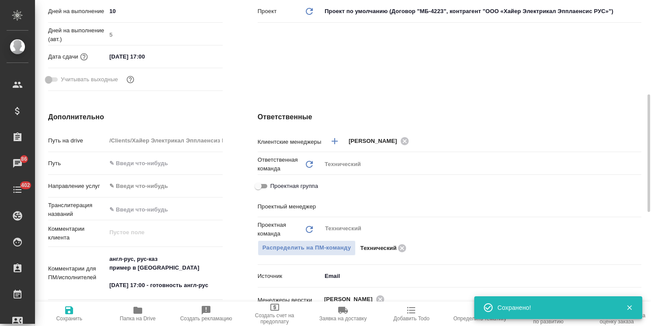
type input "[PERSON_NAME]"
type input "Павлова Антонина a.pavlova"
click at [83, 321] on span "Сохранить" at bounding box center [69, 313] width 58 height 17
type textarea "x"
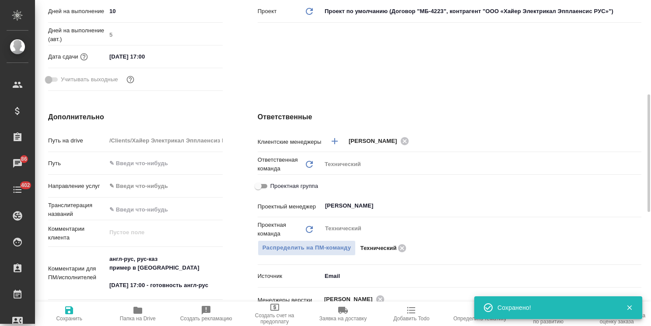
type textarea "x"
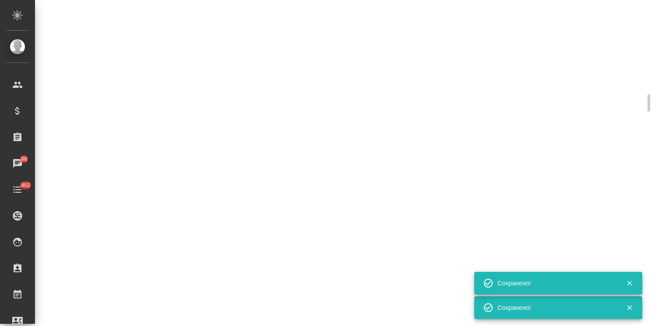
select select "RU"
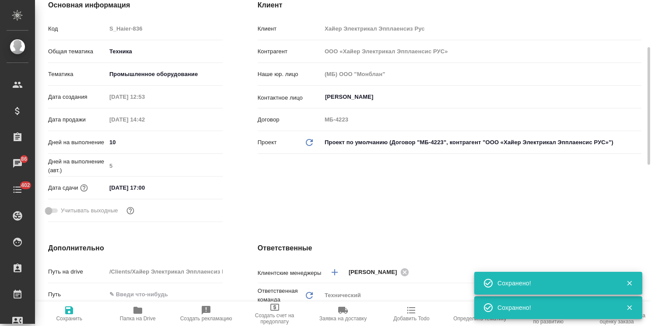
type textarea "x"
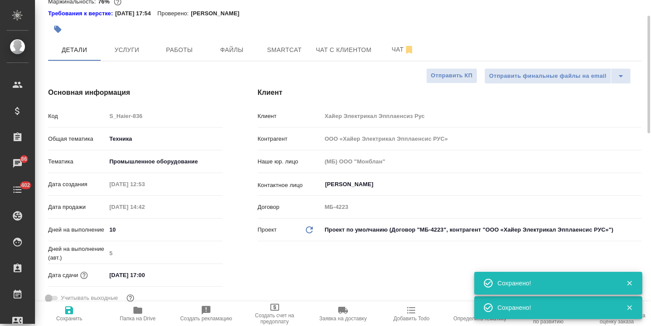
scroll to position [0, 0]
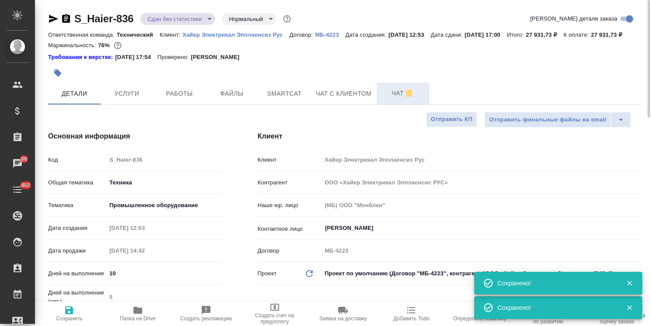
click at [387, 99] on span "Чат" at bounding box center [403, 93] width 42 height 11
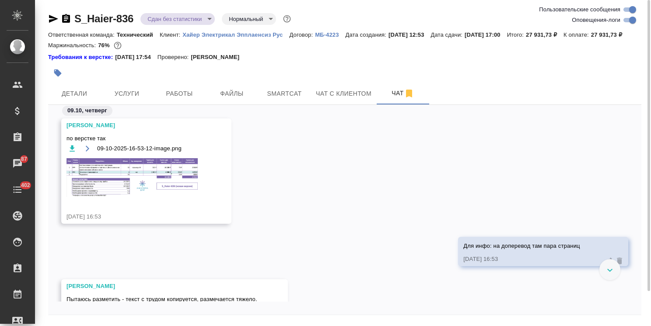
scroll to position [20318, 0]
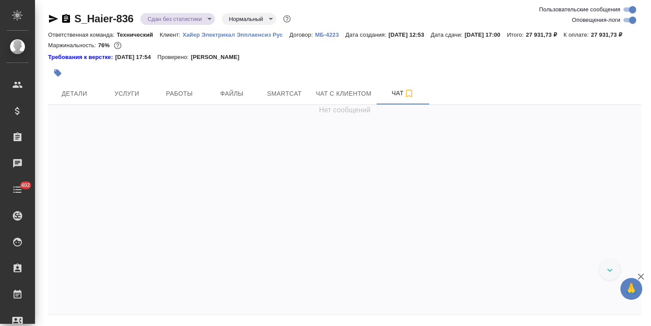
click at [638, 275] on icon "button" at bounding box center [640, 277] width 6 height 6
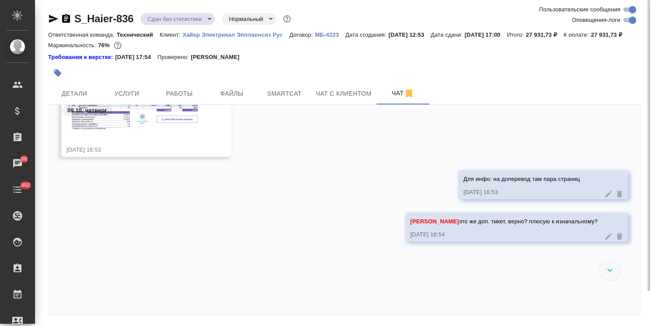
scroll to position [20221, 0]
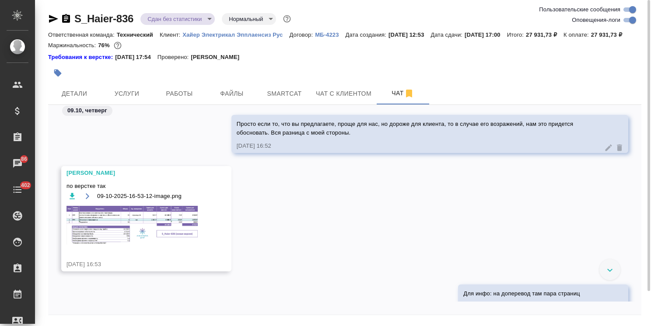
click at [162, 230] on img at bounding box center [131, 225] width 131 height 39
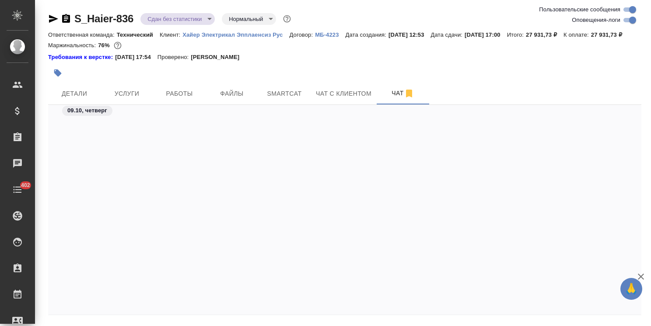
scroll to position [20642, 0]
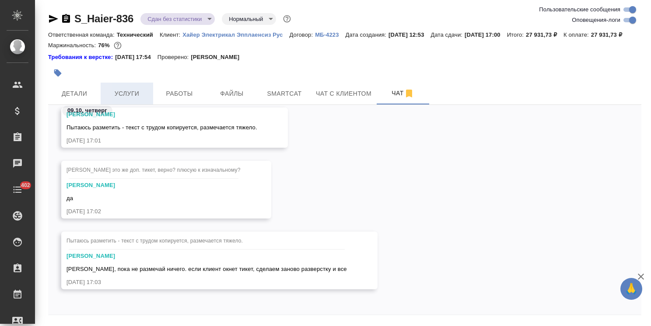
click at [122, 99] on span "Услуги" at bounding box center [127, 93] width 42 height 11
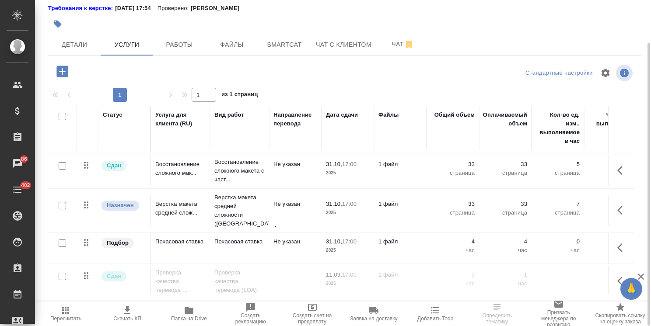
scroll to position [62, 0]
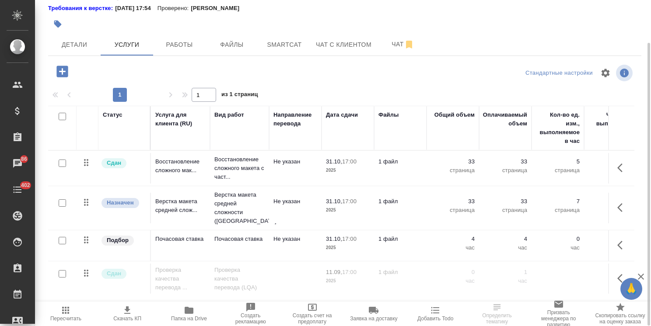
click at [395, 231] on td "1 файл" at bounding box center [400, 245] width 52 height 31
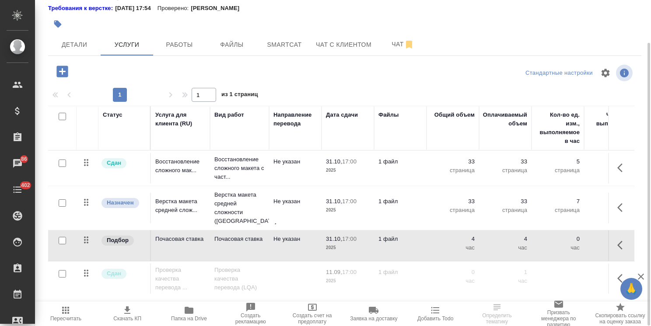
click at [395, 231] on td "1 файл" at bounding box center [400, 245] width 52 height 31
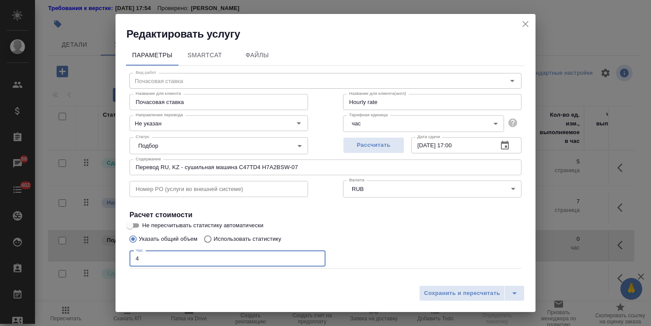
drag, startPoint x: 150, startPoint y: 256, endPoint x: 119, endPoint y: 249, distance: 31.9
click at [126, 251] on div "Вид работ Почасовая ставка Вид работ Название для клиента Почасовая ставка Назв…" at bounding box center [325, 193] width 399 height 255
type input "Hourly rate"
type input "8"
type input "Hourly rate"
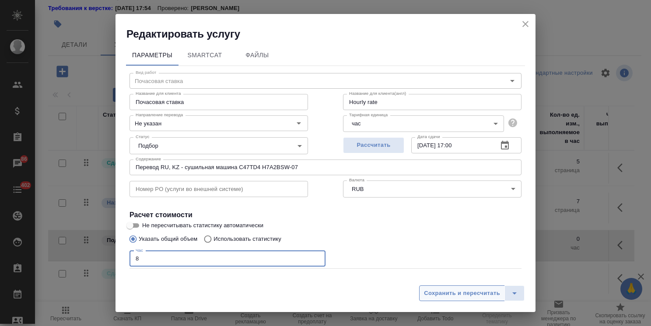
type input "8"
click at [427, 295] on span "Сохранить и пересчитать" at bounding box center [462, 294] width 76 height 10
type input "Hourly rate"
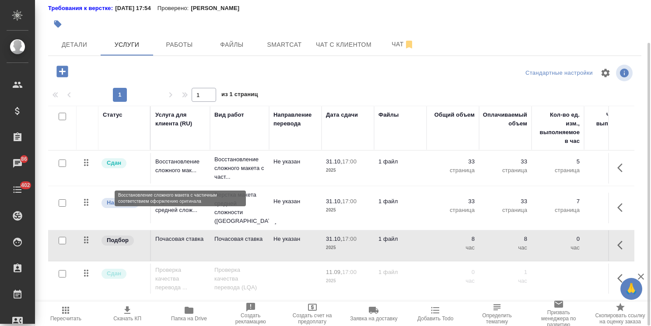
click at [172, 174] on p "Восстановление сложного мак..." at bounding box center [180, 165] width 50 height 17
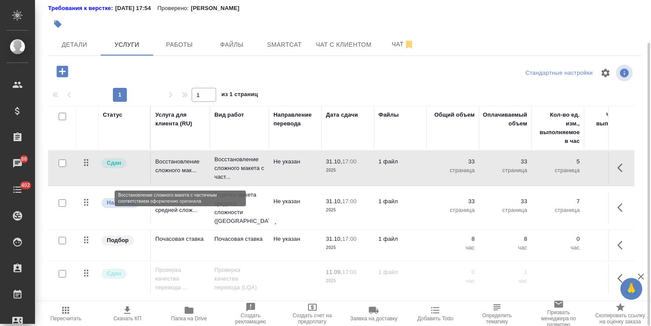
click at [172, 174] on p "Восстановление сложного мак..." at bounding box center [180, 165] width 50 height 17
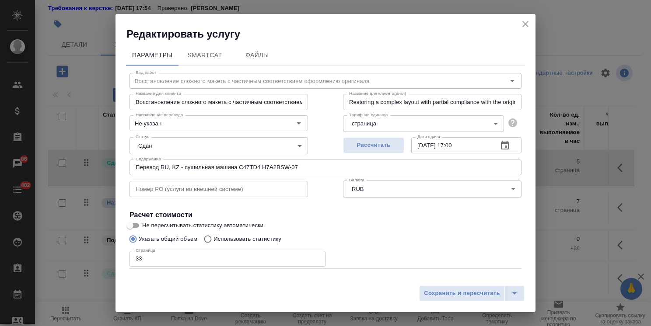
drag, startPoint x: 145, startPoint y: 262, endPoint x: 83, endPoint y: 265, distance: 62.1
click at [75, 265] on div "Редактировать услугу Параметры SmartCat Файлы Вид работ Восстановление сложного…" at bounding box center [325, 163] width 651 height 326
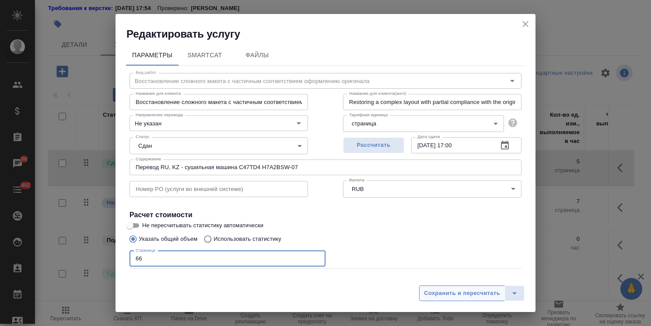
type input "66"
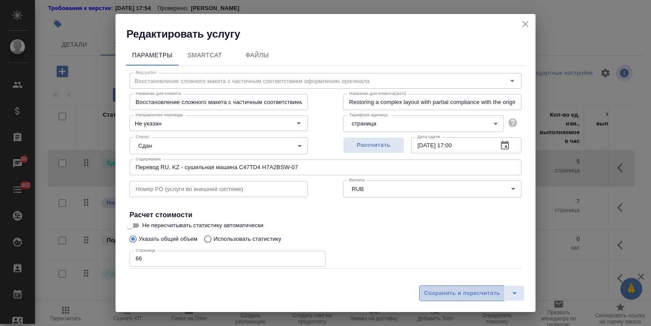
click at [459, 295] on span "Сохранить и пересчитать" at bounding box center [462, 294] width 76 height 10
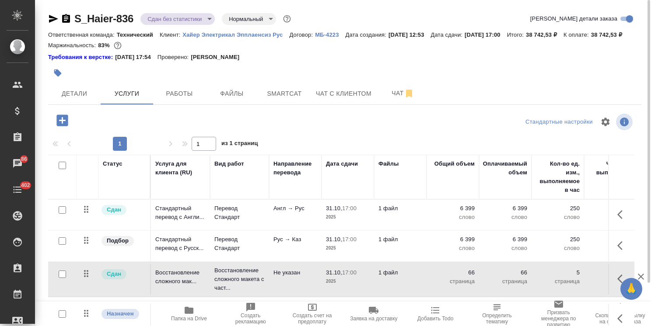
scroll to position [49, 0]
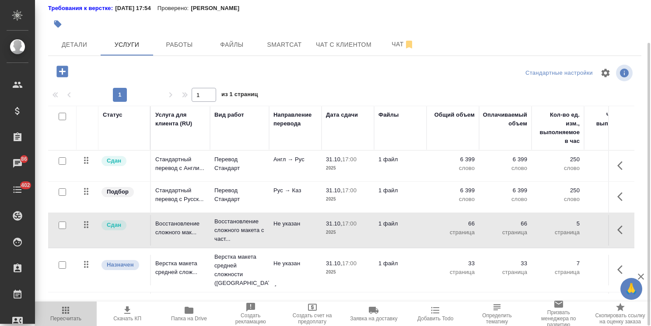
click at [70, 312] on icon "button" at bounding box center [65, 310] width 10 height 10
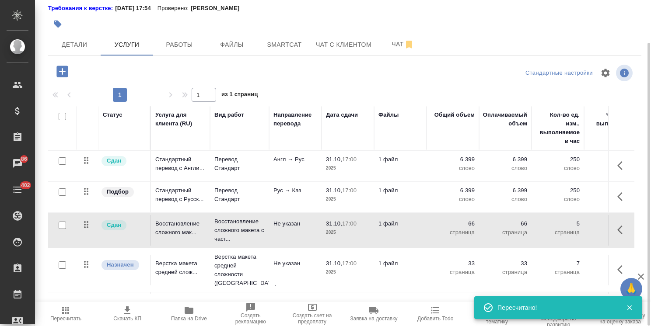
click at [126, 315] on icon "button" at bounding box center [127, 310] width 10 height 10
click at [383, 50] on span "Чат" at bounding box center [403, 44] width 42 height 11
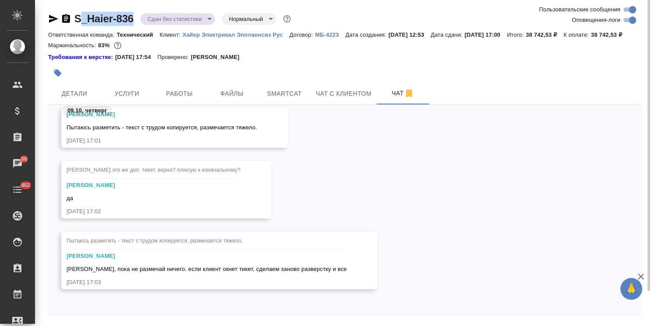
drag, startPoint x: 123, startPoint y: 10, endPoint x: 66, endPoint y: 8, distance: 56.9
click at [74, 13] on div "S_Haier-836 Сдан без статистики distributed Нормальный normal Ответственная ком…" at bounding box center [344, 177] width 602 height 355
click at [74, 99] on span "Детали" at bounding box center [74, 93] width 42 height 11
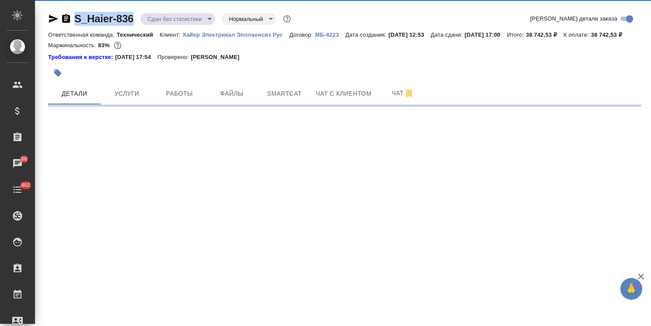
select select "RU"
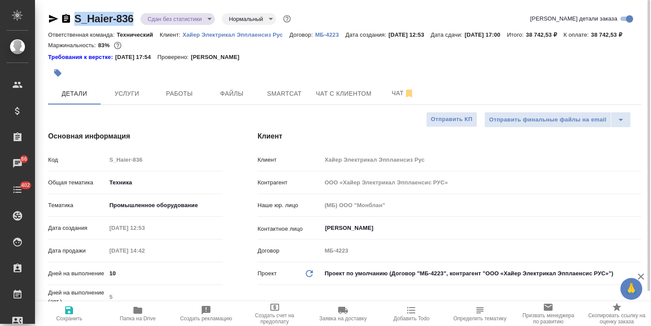
type textarea "x"
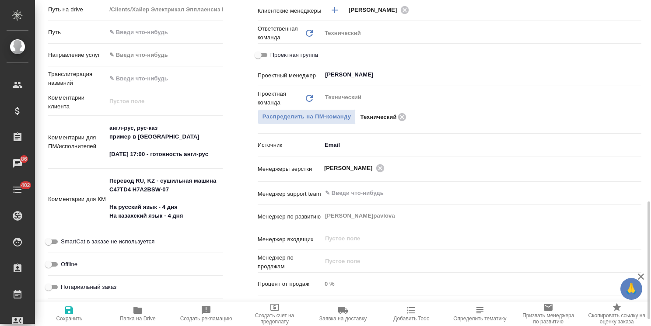
scroll to position [437, 0]
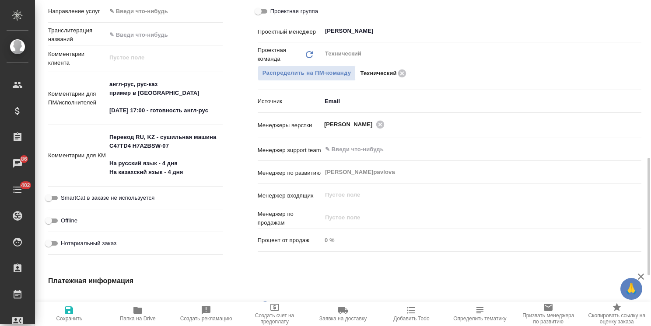
type textarea "x"
click at [164, 171] on textarea "Перевод RU, KZ - сушильная машина C47TD4 H7A2BSW-07 На русский язык - 4 дня На …" at bounding box center [164, 155] width 115 height 50
click at [168, 180] on textarea "Перевод RU, KZ - сушильная машина C47TD4 H7A2BSW-07 На русский язык - 4 дня На …" at bounding box center [164, 155] width 115 height 50
type textarea "Перевод RU, KZ - сушильная машина C47TD4 H7A2BSW-07 На русский язык - 4 дня На …"
type textarea "x"
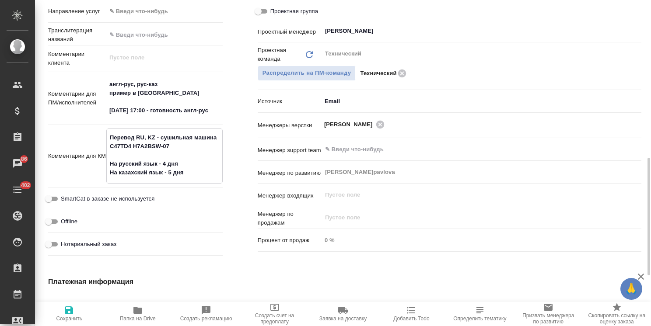
type textarea "x"
click at [184, 180] on textarea "Перевод RU, KZ - сушильная машина C47TD4 H7A2BSW-07 На русский язык - 4 дня На …" at bounding box center [164, 155] width 115 height 50
type textarea "Перевод RU, KZ - сушильная машина C47TD4 H7A2BSW-07 На русский язык - 4 дня На …"
type textarea "x"
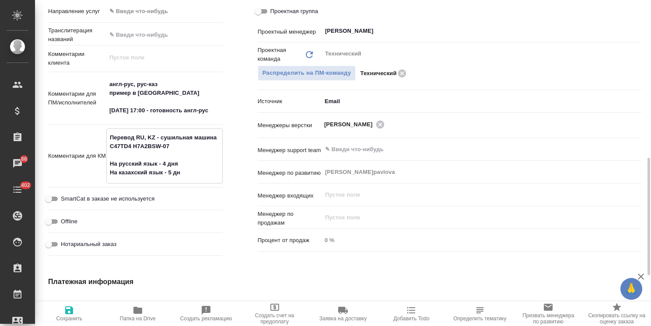
type textarea "x"
type textarea "Перевод RU, KZ - сушильная машина C47TD4 H7A2BSW-07 На русский язык - 4 дня На …"
type textarea "x"
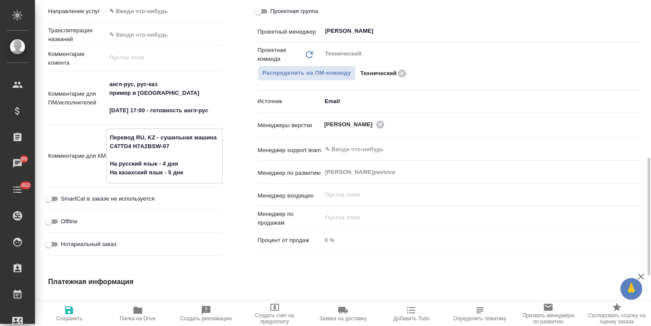
type textarea "x"
type textarea "Перевод RU, KZ - сушильная машина C47TD4 H7A2BSW-07 На русский язык - 4 дня На …"
type textarea "x"
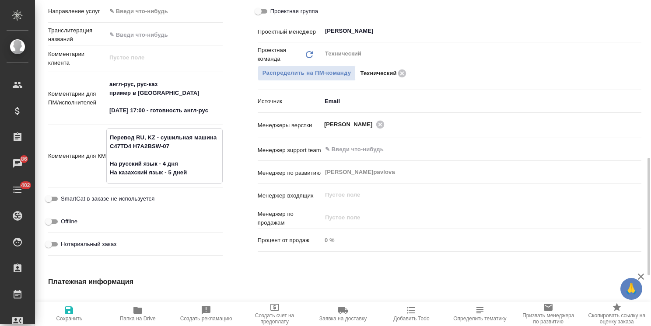
click at [167, 180] on textarea "Перевод RU, KZ - сушильная машина C47TD4 H7A2BSW-07 На русский язык - 4 дня На …" at bounding box center [164, 155] width 115 height 50
type textarea "Перевод RU, KZ - сушильная машина C47TD4 H7A2BSW-07 На русский язык - 4 дня На …"
type textarea "x"
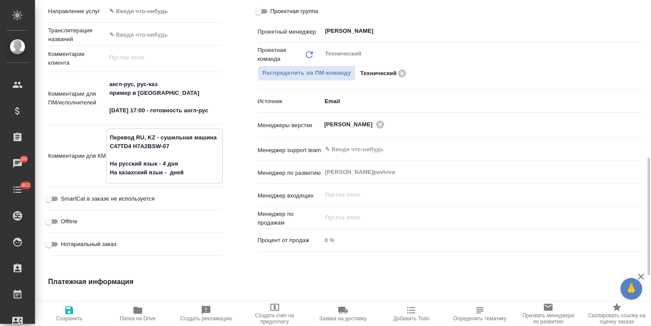
type textarea "x"
type textarea "Перевод RU, KZ - сушильная машина C47TD4 H7A2BSW-07 На русский язык - 4 дня На …"
type textarea "x"
click at [200, 180] on textarea "Перевод RU, KZ - сушильная машина C47TD4 H7A2BSW-07 На русский язык - 4 дня На …" at bounding box center [164, 155] width 115 height 50
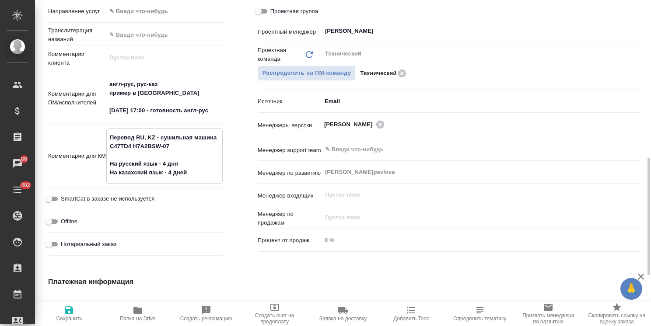
type textarea "Перевод RU, KZ - сушильная машина C47TD4 H7A2BSW-07 На русский язык - 4 дня На …"
type textarea "x"
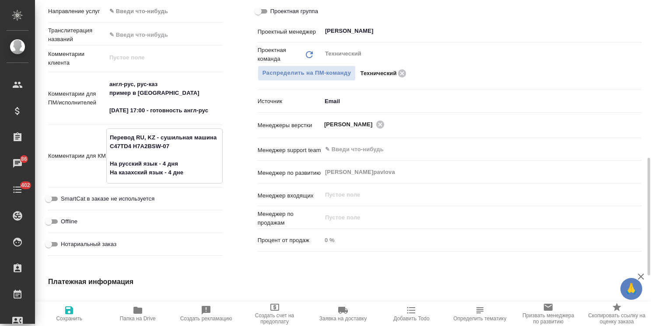
type textarea "x"
type textarea "Перевод RU, KZ - сушильная машина C47TD4 H7A2BSW-07 На русский язык - 4 дня На …"
type textarea "x"
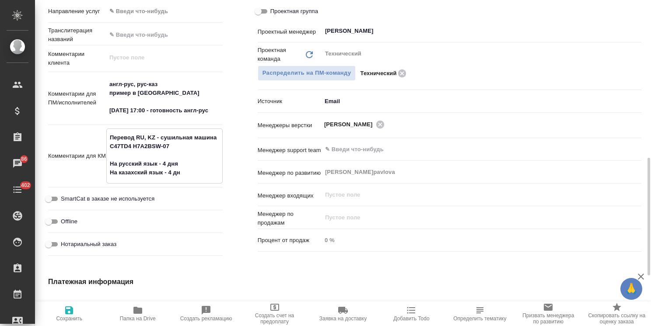
type textarea "Перевод RU, KZ - сушильная машина C47TD4 H7A2BSW-07 На русский язык - 4 дня На …"
type textarea "x"
type textarea "Перевод RU, KZ - сушильная машина C47TD4 H7A2BSW-07 На русский язык - 4 дня На …"
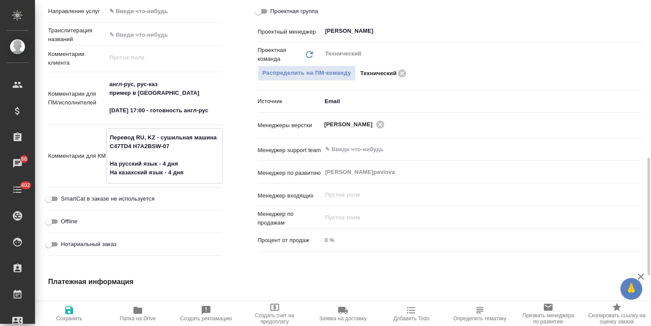
type textarea "x"
type textarea "Перевод RU, KZ - сушильная машина C47TD4 H7A2BSW-07 На русский язык - 4 дня На …"
type textarea "x"
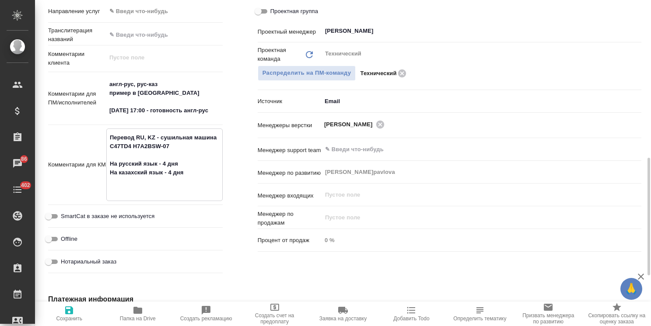
type textarea "Перевод RU, KZ - сушильная машина C47TD4 H7A2BSW-07 На русский язык - 4 дня На …"
type textarea "x"
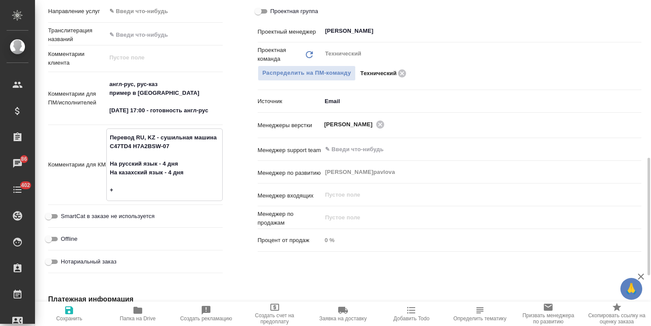
type textarea "x"
type textarea "Перевод RU, KZ - сушильная машина C47TD4 H7A2BSW-07 На русский язык - 4 дня На …"
type textarea "x"
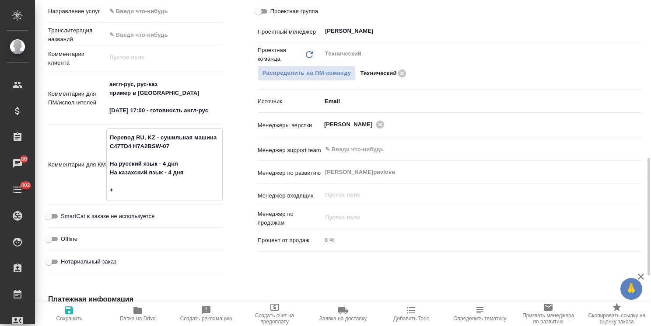
type textarea "Перевод RU, KZ - сушильная машина C47TD4 H7A2BSW-07 На русский язык - 4 дня На …"
type textarea "x"
type textarea "Перевод RU, KZ - сушильная машина C47TD4 H7A2BSW-07 На русский язык - 4 дня На …"
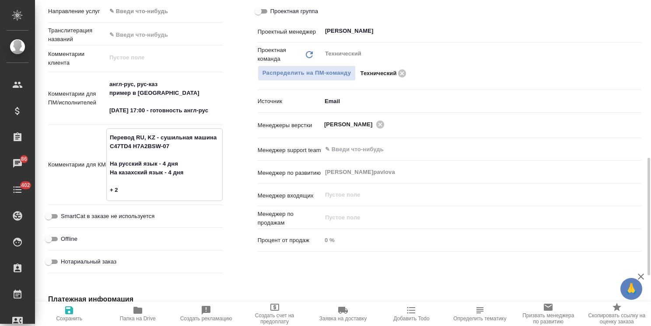
type textarea "x"
type textarea "Перевод RU, KZ - сушильная машина C47TD4 H7A2BSW-07 На русский язык - 4 дня На …"
type textarea "x"
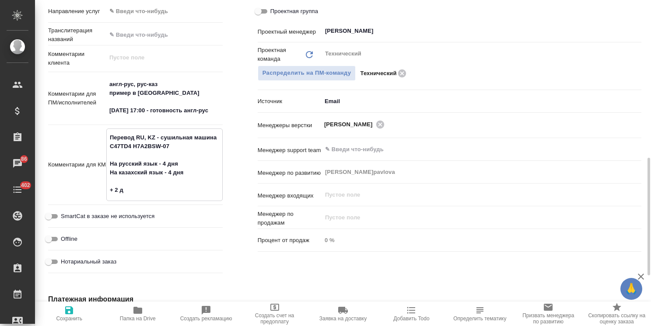
type textarea "x"
type textarea "Перевод RU, KZ - сушильная машина C47TD4 H7A2BSW-07 На русский язык - 4 дня На …"
type textarea "x"
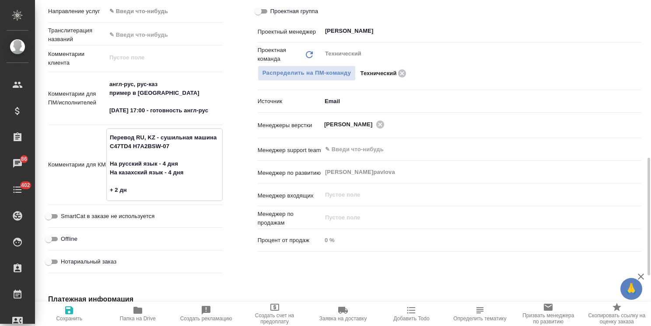
type textarea "x"
type textarea "Перевод RU, KZ - сушильная машина C47TD4 H7A2BSW-07 На русский язык - 4 дня На …"
type textarea "x"
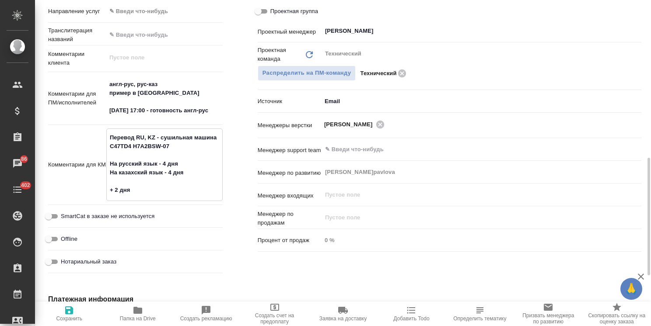
type textarea "Перевод RU, KZ - сушильная машина C47TD4 H7A2BSW-07 На русский язык - 4 дня На …"
type textarea "x"
type textarea "Перевод RU, KZ - сушильная машина C47TD4 H7A2BSW-07 На русский язык - 4 дня На …"
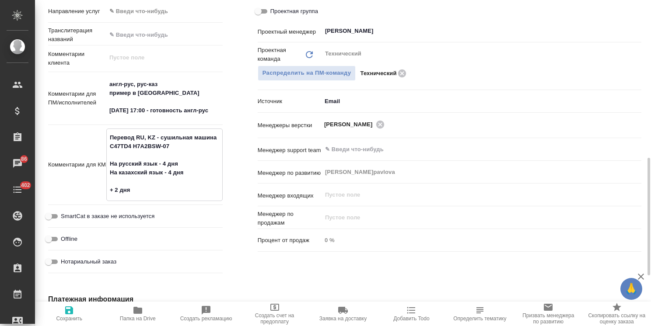
type textarea "x"
type textarea "Перевод RU, KZ - сушильная машина C47TD4 H7A2BSW-07 На русский язык - 4 дня На …"
type textarea "x"
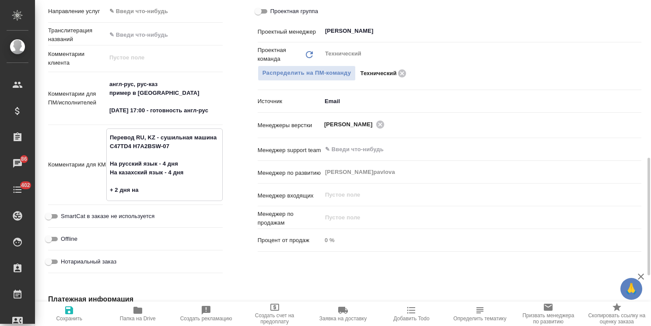
type textarea "x"
type textarea "Перевод RU, KZ - сушильная машина C47TD4 H7A2BSW-07 На русский язык - 4 дня На …"
type textarea "x"
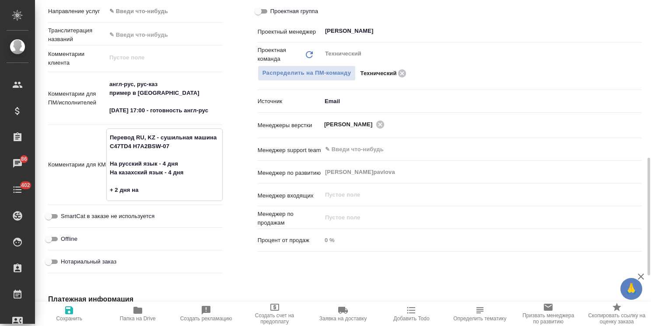
type textarea "x"
type textarea "Перевод RU, KZ - сушильная машина C47TD4 H7A2BSW-07 На русский язык - 4 дня На …"
type textarea "x"
type textarea "Перевод RU, KZ - сушильная машина C47TD4 H7A2BSW-07 На русский язык - 4 дня На …"
type textarea "x"
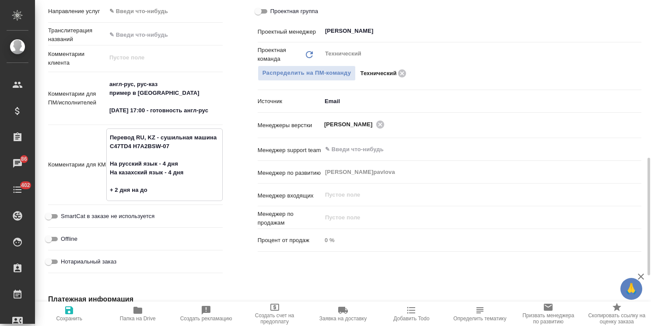
type textarea "x"
type textarea "Перевод RU, KZ - сушильная машина C47TD4 H7A2BSW-07 На русский язык - 4 дня На …"
type textarea "x"
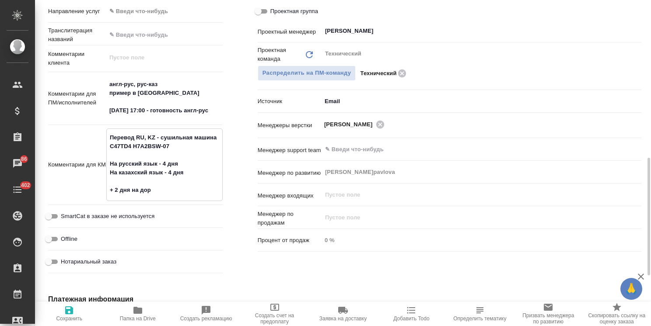
type textarea "x"
type textarea "Перевод RU, KZ - сушильная машина C47TD4 H7A2BSW-07 На русский язык - 4 дня На …"
type textarea "x"
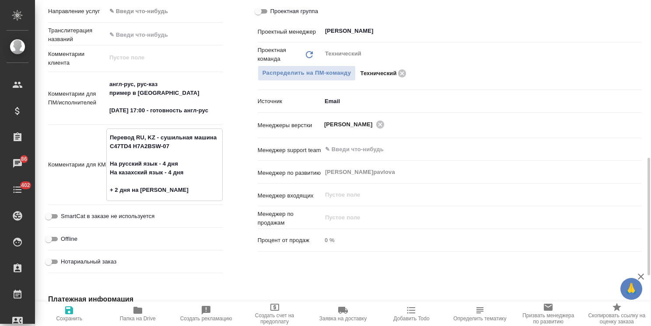
type textarea "Перевод RU, KZ - сушильная машина C47TD4 H7A2BSW-07 На русский язык - 4 дня На …"
type textarea "x"
type textarea "Перевод RU, KZ - сушильная машина C47TD4 H7A2BSW-07 На русский язык - 4 дня На …"
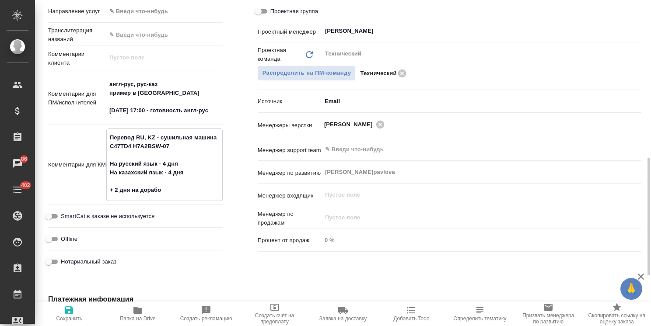
type textarea "x"
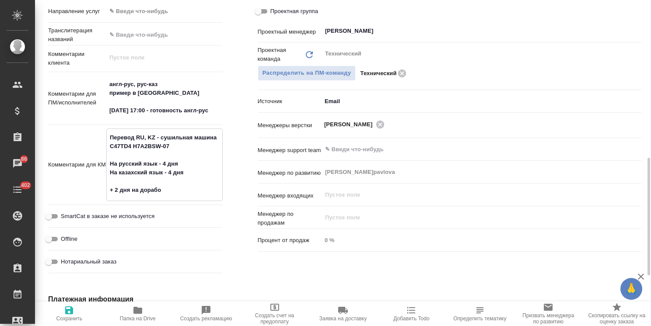
type textarea "Перевод RU, KZ - сушильная машина C47TD4 H7A2BSW-07 На русский язык - 4 дня На …"
type textarea "x"
type textarea "Перевод RU, KZ - сушильная машина C47TD4 H7A2BSW-07 На русский язык - 4 дня На …"
type textarea "x"
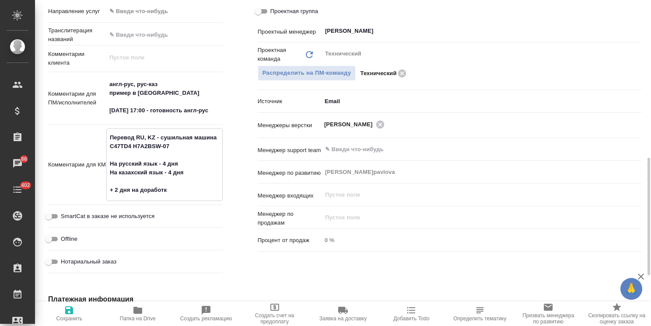
type textarea "x"
type textarea "Перевод RU, KZ - сушильная машина C47TD4 H7A2BSW-07 На русский язык - 4 дня На …"
type textarea "x"
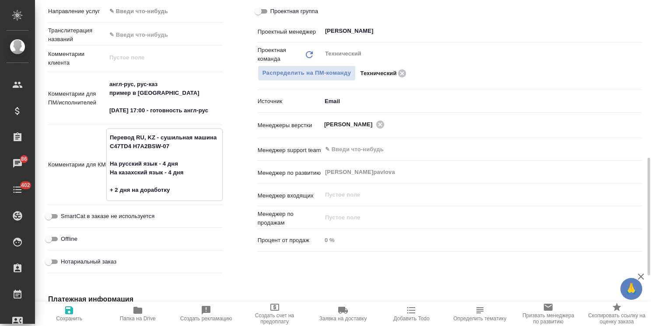
click at [183, 194] on textarea "Перевод RU, KZ - сушильная машина C47TD4 H7A2BSW-07 На русский язык - 4 дня На …" at bounding box center [164, 163] width 115 height 67
type textarea "x"
type textarea "Перевод RU, KZ - сушильная машина C47TD4 H7A2BSW-07 На русский язык - 4 дня На …"
type textarea "x"
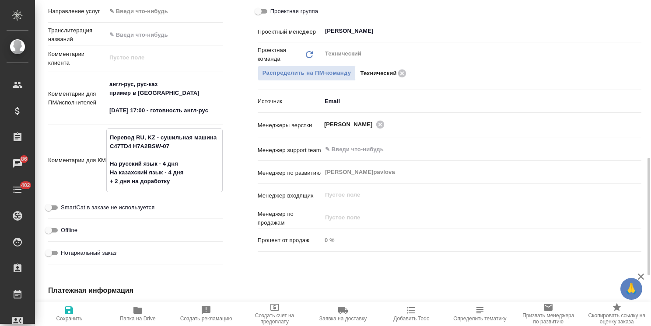
type textarea "Перевод RU, KZ - сушильная машина C47TD4 H7A2BSW-07 На русский язык - 4 дня На …"
type textarea "x"
click at [77, 314] on span "Сохранить" at bounding box center [69, 313] width 58 height 17
type textarea "x"
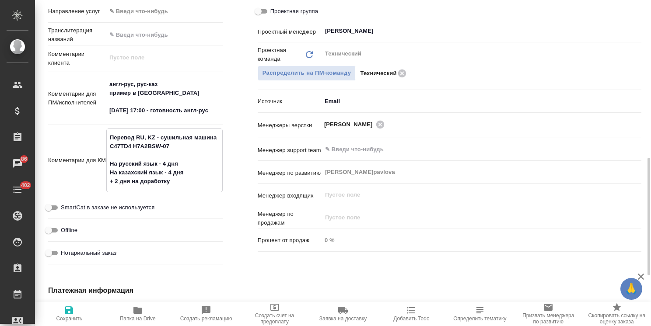
type textarea "x"
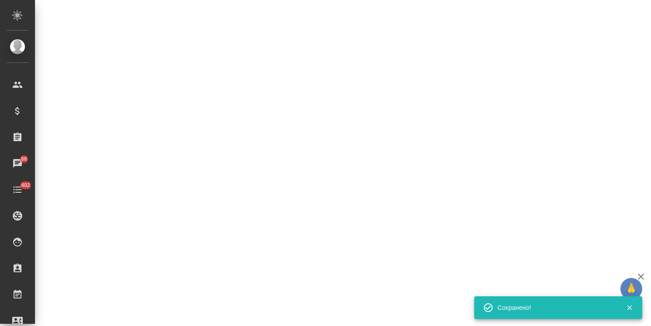
select select "RU"
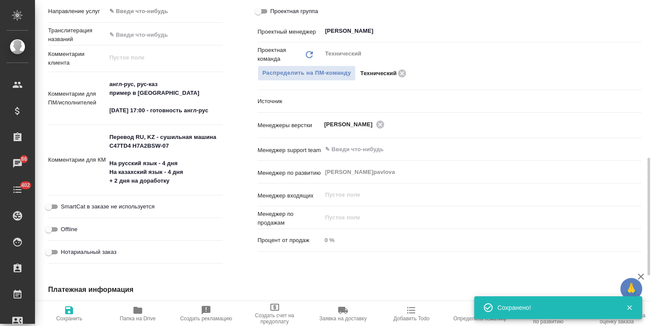
type textarea "x"
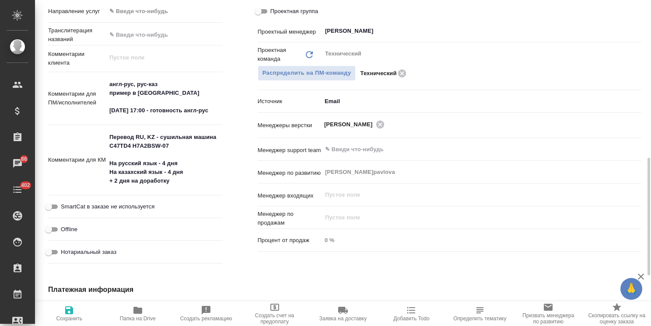
type textarea "x"
drag, startPoint x: 177, startPoint y: 193, endPoint x: 147, endPoint y: 195, distance: 30.2
click at [147, 189] on textarea "Перевод RU, KZ - сушильная машина C47TD4 H7A2BSW-07 На русский язык - 4 дня На …" at bounding box center [164, 159] width 115 height 59
type textarea "x"
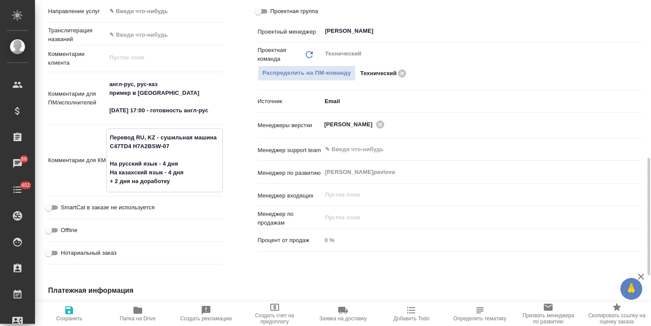
type textarea "Перевод RU, KZ - сушильная машина C47TD4 H7A2BSW-07 На русский язык - 4 дня На …"
type textarea "x"
type textarea "Перевод RU, KZ - сушильная машина C47TD4 H7A2BSW-07 На русский язык - 4 дня На …"
type textarea "x"
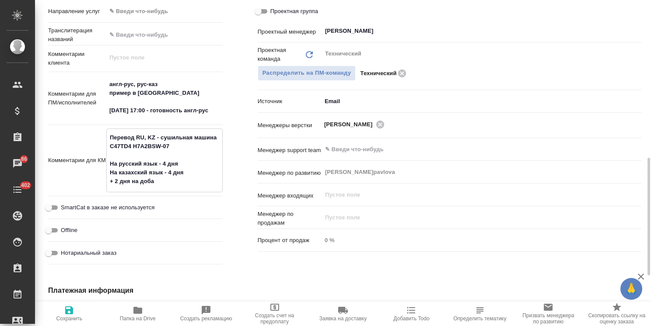
type textarea "x"
type textarea "Перевод RU, KZ - сушильная машина C47TD4 H7A2BSW-07 На русский язык - 4 дня На …"
type textarea "x"
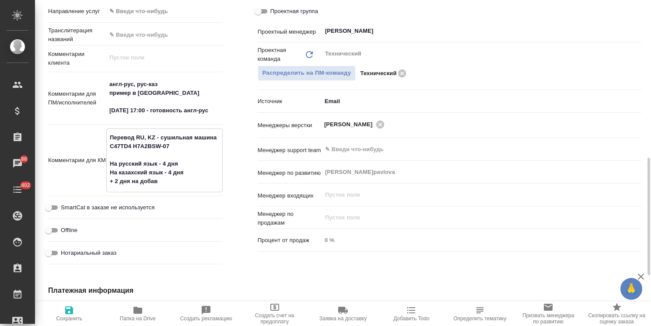
type textarea "x"
type textarea "Перевод RU, KZ - сушильная машина C47TD4 H7A2BSW-07 На русский язык - 4 дня На …"
type textarea "x"
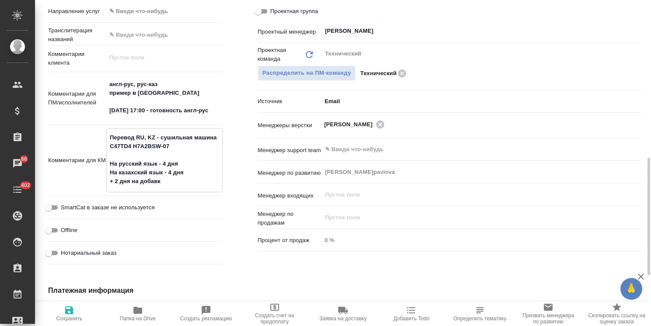
type textarea "x"
type textarea "Перевод RU, KZ - сушильная машина C47TD4 H7A2BSW-07 На русский язык - 4 дня На …"
type textarea "x"
type textarea "Перевод RU, KZ - сушильная машина C47TD4 H7A2BSW-07 На русский язык - 4 дня На …"
type textarea "x"
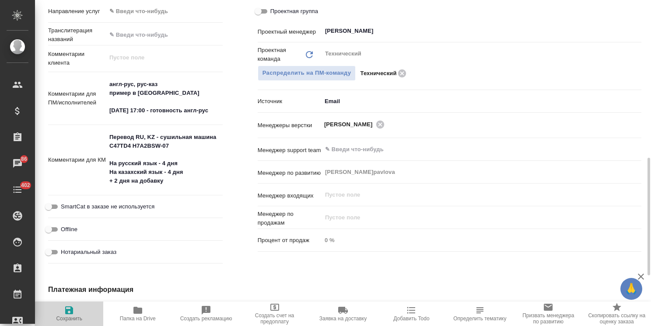
click at [86, 312] on span "Сохранить" at bounding box center [69, 313] width 58 height 17
type textarea "x"
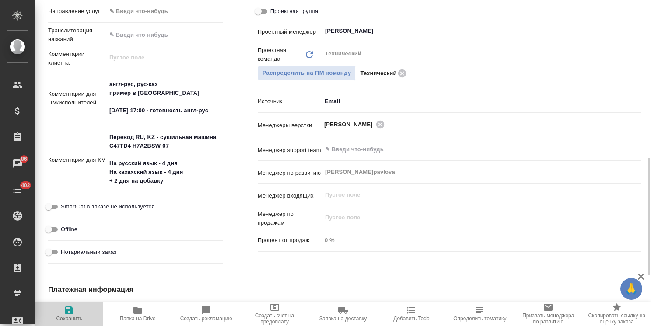
type textarea "x"
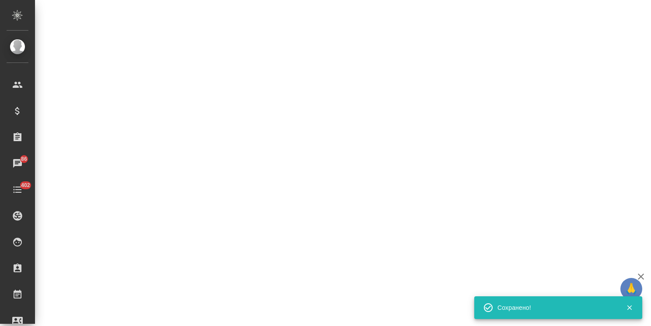
select select "RU"
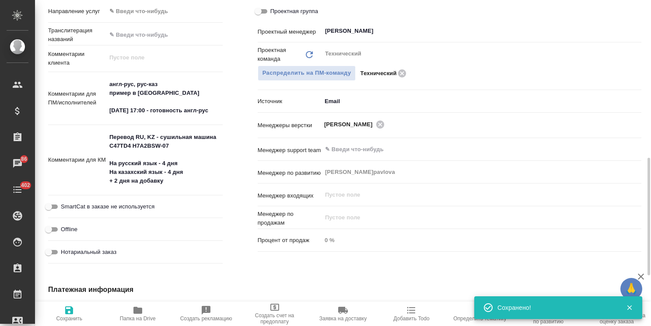
type textarea "x"
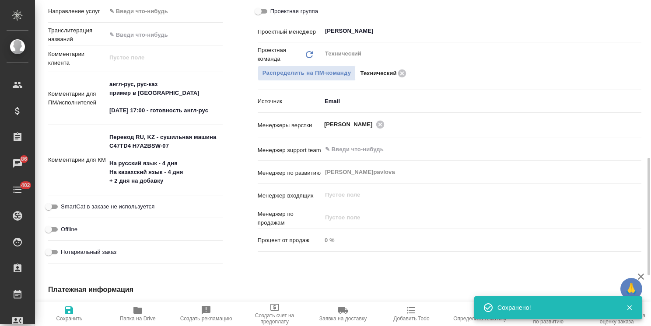
type textarea "x"
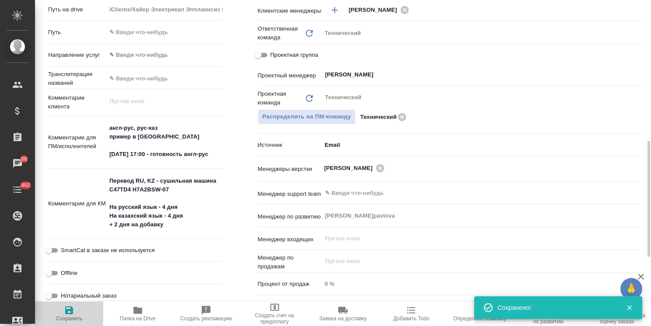
click at [76, 313] on span "Сохранить" at bounding box center [69, 313] width 58 height 17
type textarea "x"
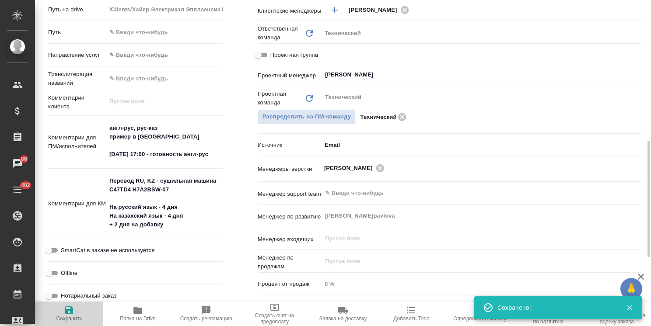
type textarea "x"
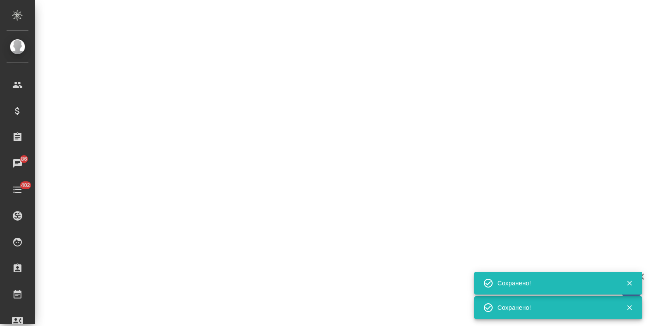
select select "RU"
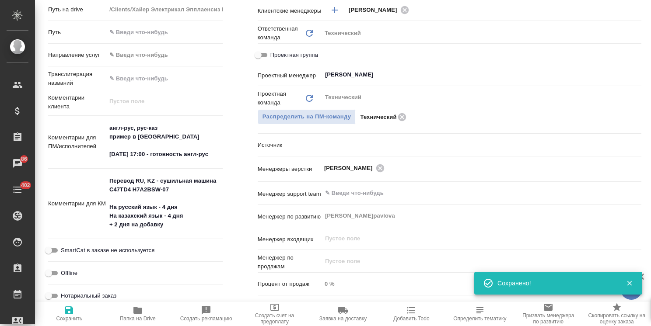
type textarea "x"
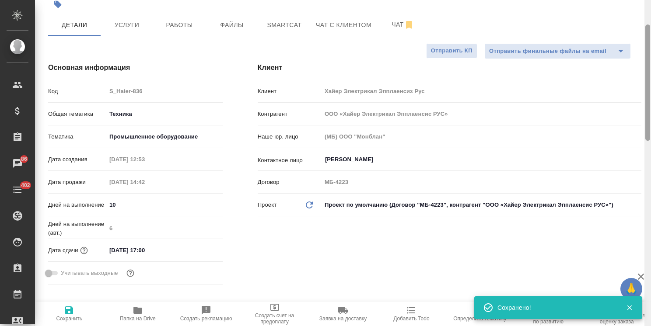
scroll to position [0, 0]
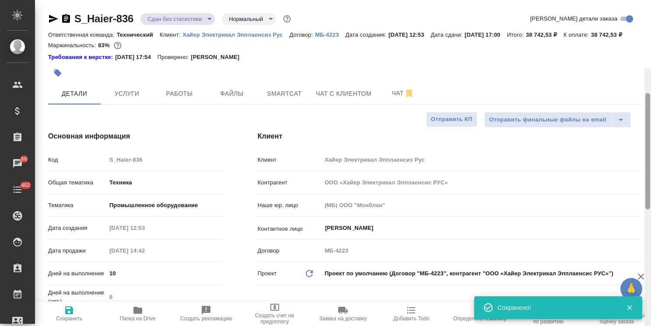
drag, startPoint x: 647, startPoint y: 214, endPoint x: 644, endPoint y: 18, distance: 195.5
click at [644, 69] on div at bounding box center [647, 232] width 7 height 326
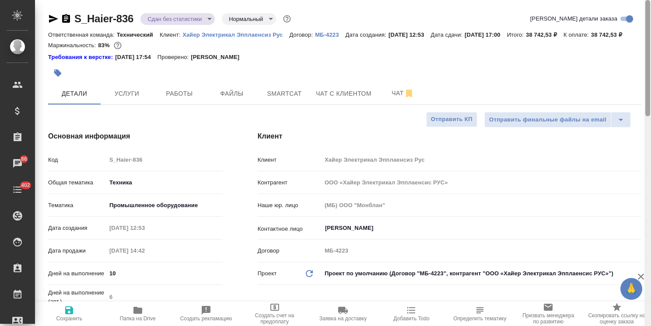
drag, startPoint x: 647, startPoint y: 124, endPoint x: 619, endPoint y: 5, distance: 122.2
click at [650, 11] on html "🙏 .cls-1 fill:#fff; AWATERA Usmanova Olga Клиенты Спецификации Заказы 86 Чаты 4…" at bounding box center [325, 163] width 651 height 326
drag, startPoint x: 190, startPoint y: 42, endPoint x: 154, endPoint y: 49, distance: 36.4
click at [154, 40] on div "Ответственная команда: Технический Клиент: Хайер Электрикал Эпплаенсиз Рус Дого…" at bounding box center [344, 34] width 593 height 10
copy p "38 742,53 ₽"
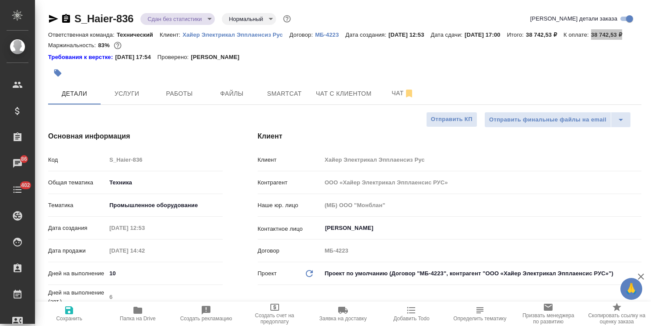
type textarea "x"
click at [383, 99] on span "Чат" at bounding box center [403, 93] width 42 height 11
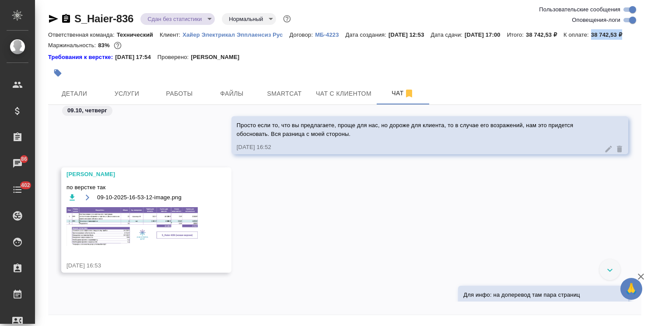
scroll to position [20217, 0]
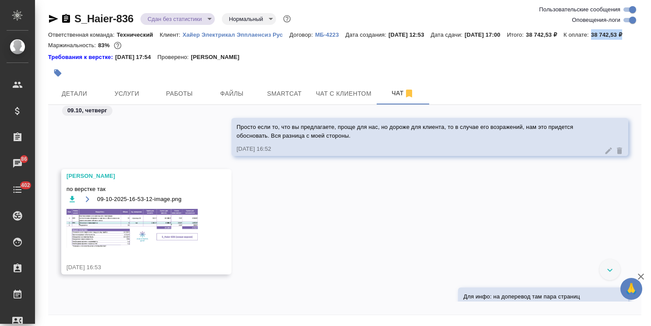
click at [114, 240] on img at bounding box center [131, 228] width 131 height 39
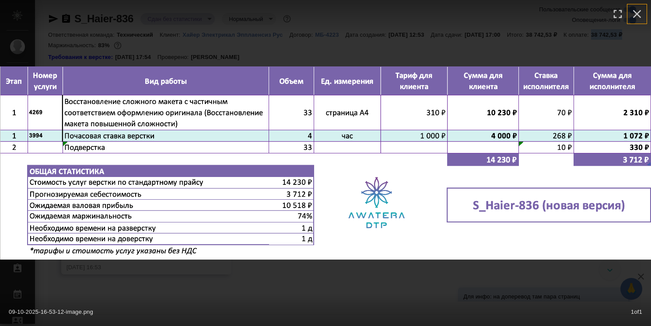
drag, startPoint x: 638, startPoint y: 13, endPoint x: 538, endPoint y: 21, distance: 100.9
click at [638, 13] on icon "button" at bounding box center [637, 14] width 14 height 14
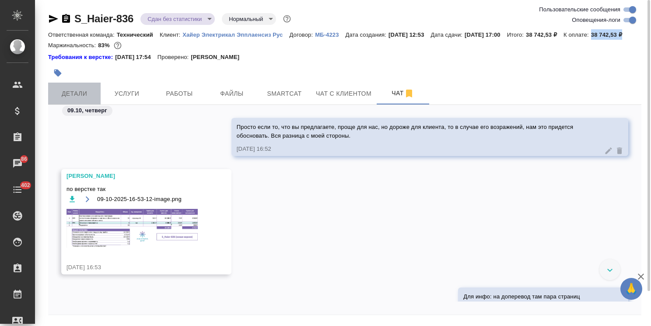
click at [68, 104] on button "Детали" at bounding box center [74, 94] width 52 height 22
click at [77, 99] on span "Детали" at bounding box center [74, 93] width 42 height 11
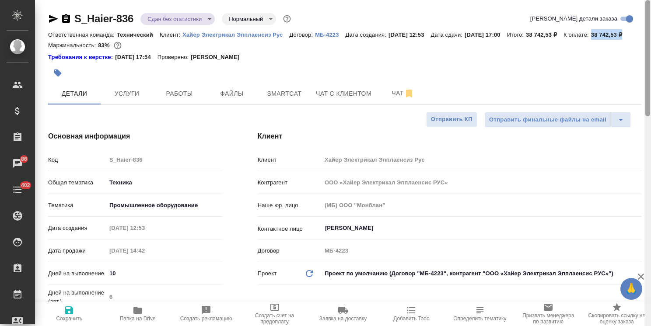
drag, startPoint x: 649, startPoint y: 119, endPoint x: 584, endPoint y: 21, distance: 118.0
click at [611, 34] on div "S_Haier-836 Сдан без статистики distributed Нормальный normal Кратко детали зак…" at bounding box center [343, 163] width 616 height 326
click at [323, 51] on div "Маржинальность: 83%" at bounding box center [344, 45] width 593 height 11
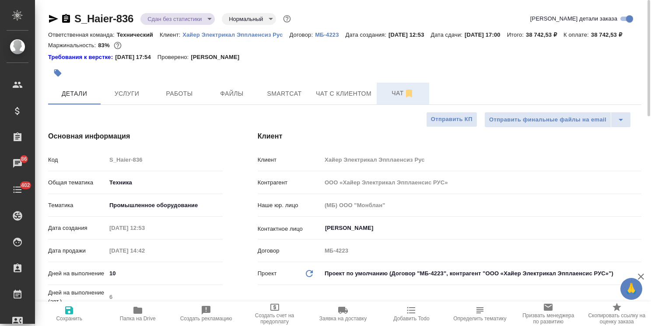
click at [391, 99] on span "Чат" at bounding box center [403, 93] width 42 height 11
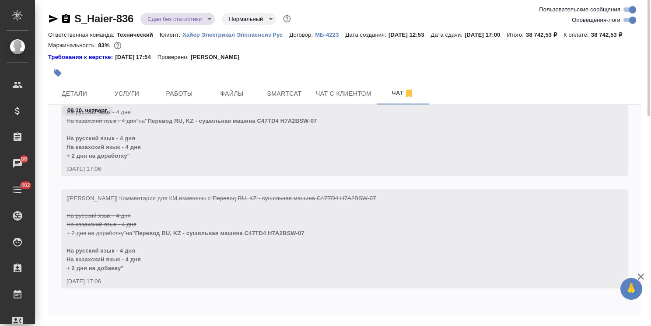
scroll to position [38, 0]
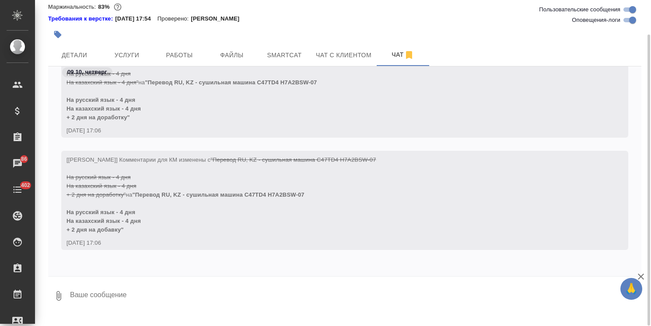
click at [121, 309] on textarea at bounding box center [355, 296] width 572 height 30
paste textarea "Делаем Best regards, Maksim Mitrofanov"
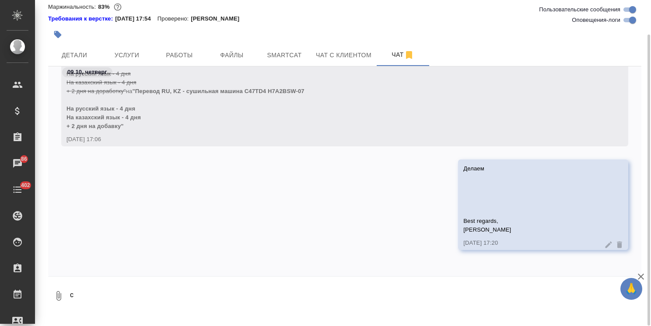
scroll to position [21088, 0]
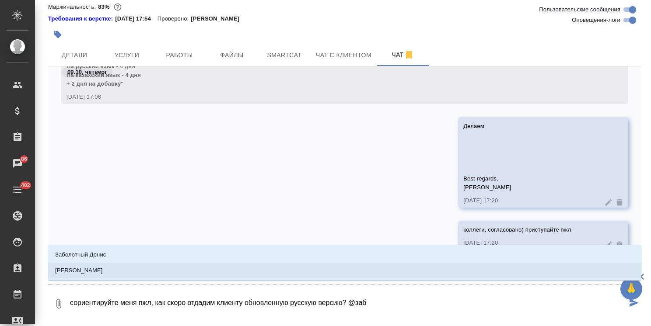
click at [94, 272] on p "[PERSON_NAME]" at bounding box center [79, 270] width 48 height 9
click at [106, 265] on li "[PERSON_NAME]" at bounding box center [344, 271] width 593 height 16
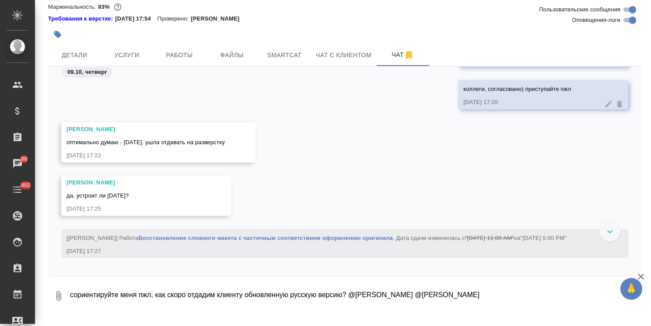
scroll to position [21214, 0]
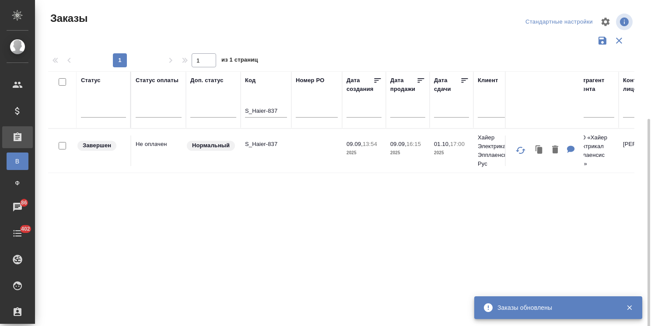
scroll to position [65, 0]
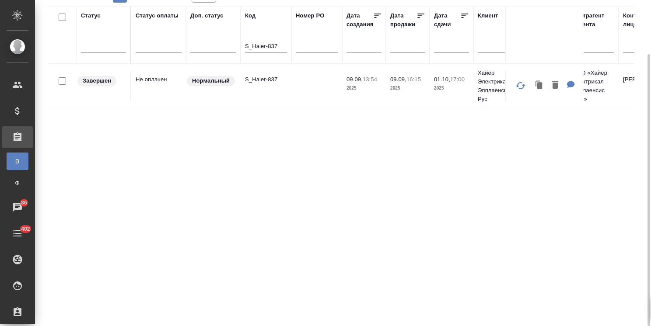
drag, startPoint x: 275, startPoint y: 44, endPoint x: 238, endPoint y: 46, distance: 37.2
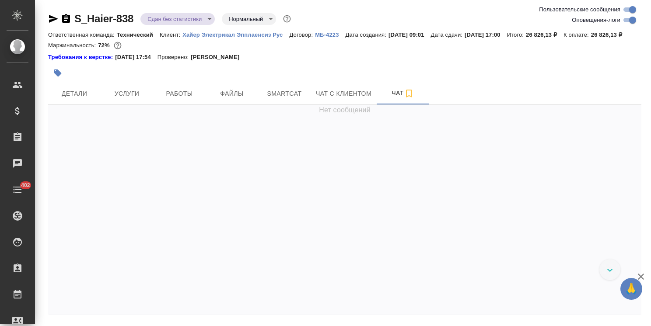
click at [644, 275] on icon "button" at bounding box center [640, 276] width 10 height 10
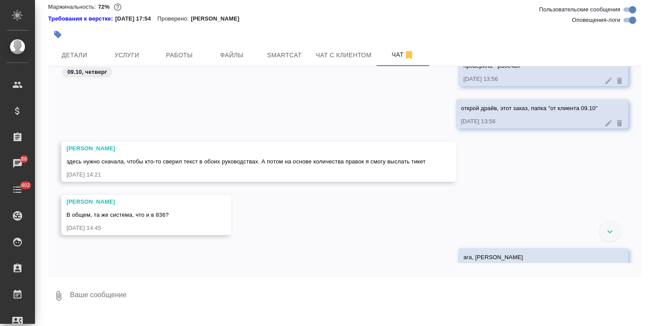
scroll to position [13512, 0]
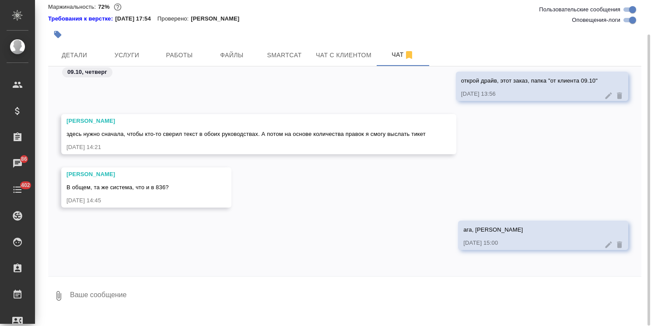
click at [122, 304] on textarea at bounding box center [355, 296] width 572 height 30
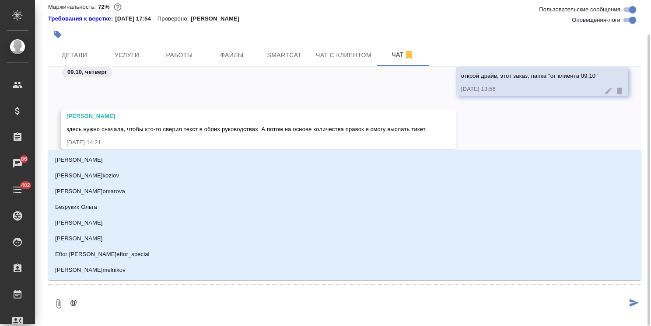
type textarea "@а"
type input "а"
type textarea "@ар"
type input "ар"
type textarea "@арс"
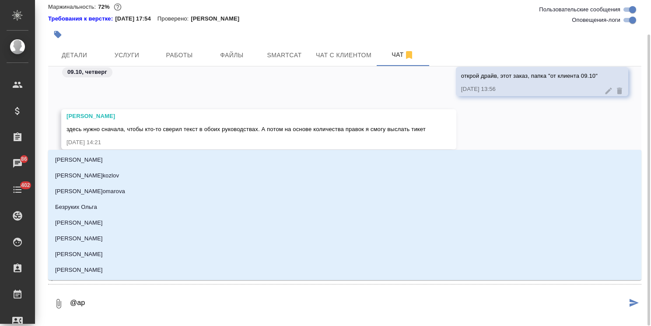
type input "арс"
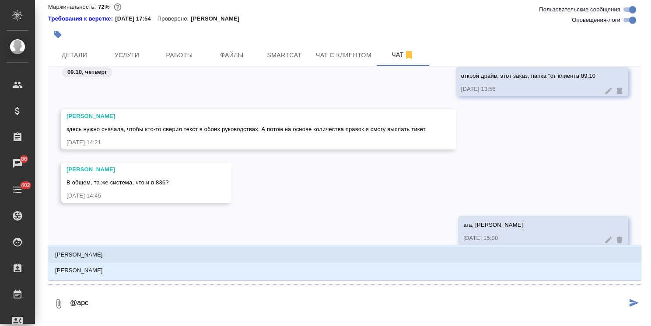
click at [108, 258] on li "Арсеньева Вера" at bounding box center [344, 255] width 593 height 16
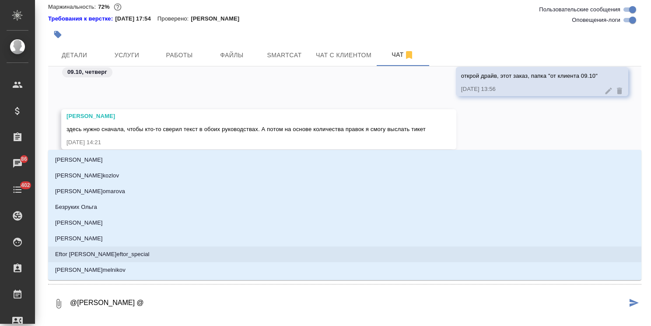
type textarea "@Арсеньева Вера @р"
type input "р"
type textarea "@Арсеньева Вера @ру"
type input "ру"
type textarea "@Арсеньева Вера @рум"
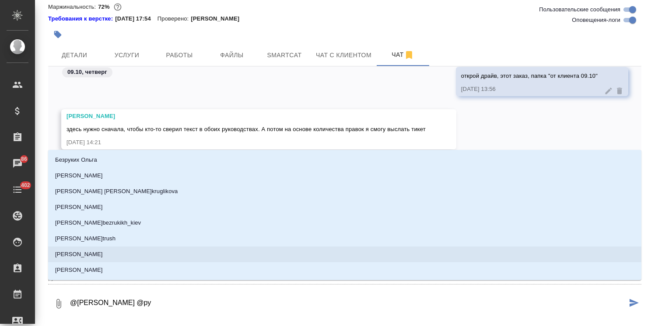
type input "рум"
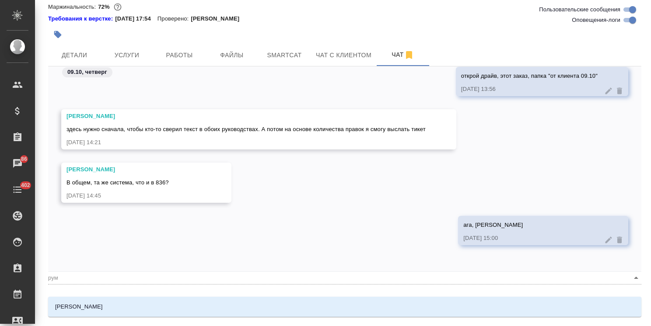
type textarea "@Арсеньева Вера @румя"
type input "румя"
click at [104, 304] on li "Румянцева Дарья" at bounding box center [344, 307] width 593 height 16
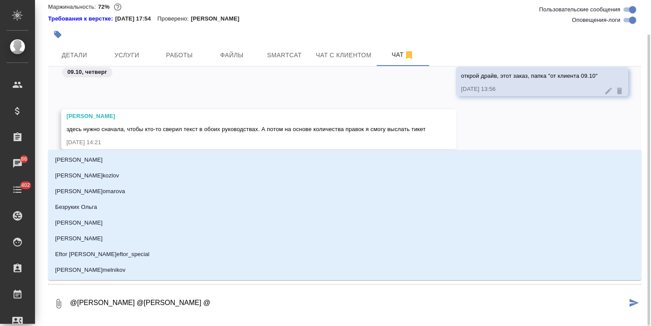
type textarea "@Арсеньева Вера @Румянцева Дарья @,"
type input ","
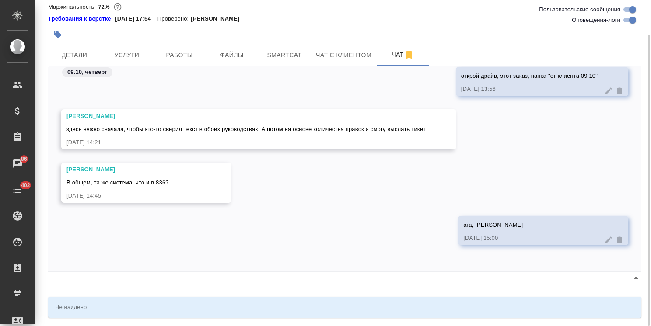
type textarea "@Арсеньева Вера @Румянцева Дарья @,t"
type input ",t"
type textarea "@Арсеньева Вера @Румянцева Дарья @,tk"
type input ",tk"
type textarea "@Арсеньева Вера @Румянцева Дарья @,tkz"
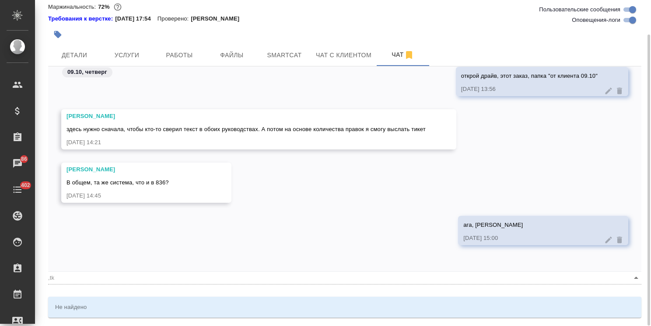
type input ",tkz"
type textarea "@Арсеньева Вера @Румянцева Дарья @,tk"
type input ",tk"
type textarea "@Арсеньева Вера @Румянцева Дарья @,t"
type input ",t"
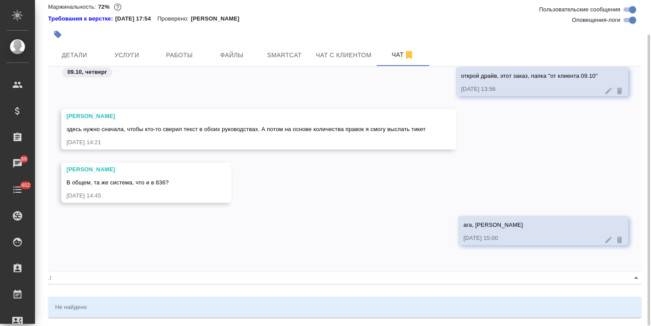
type textarea "@Арсеньева Вера @Румянцева Дарья @,"
type input ","
type textarea "@Арсеньева Вера @Румянцева Дарья @,б"
type input ",б"
type textarea "@Арсеньева Вера @Румянцева Дарья @,бе"
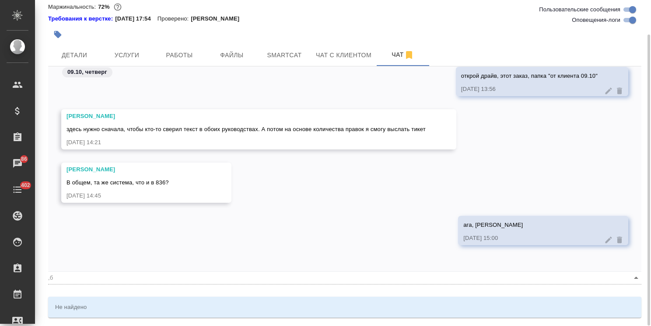
type input ",бе"
type textarea "@Арсеньева Вера @Румянцева Дарья @,бел"
type input ",бел"
type textarea "@Арсеньева Вера @Румянцева Дарья @,беля"
type input ",беля"
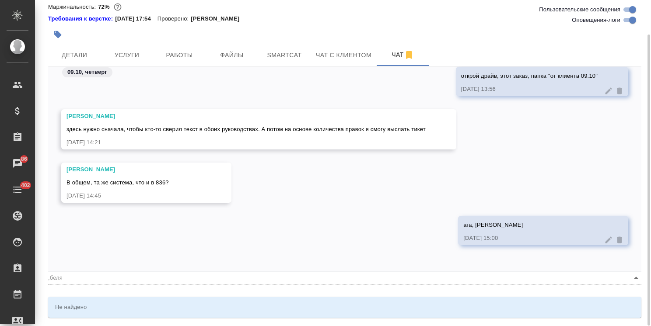
type textarea "@Арсеньева Вера @Румянцева Дарья @,бел"
type input ",бел"
type textarea "@Арсеньева Вера @Румянцева Дарья @,бе"
type input ",бе"
type textarea "@Арсеньева Вера @Румянцева Дарья @,б"
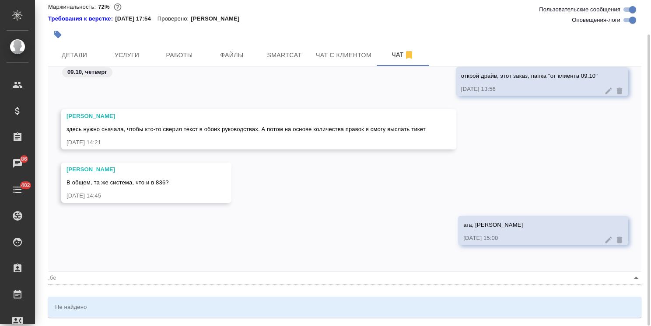
type input ",б"
type textarea "@Арсеньева Вера @Румянцева Дарья @,"
type input ","
type textarea "@Арсеньева Вера @Румянцева Дарья @"
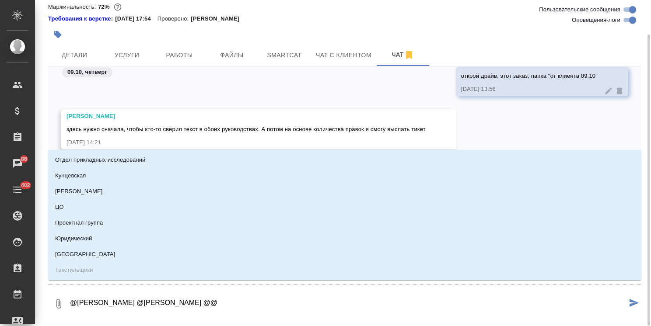
type textarea "@Арсеньева Вера @Румянцева Дарья @@б"
type input "б"
type textarea "@Арсеньева Вера @Румянцева Дарья @@бе"
type input "бе"
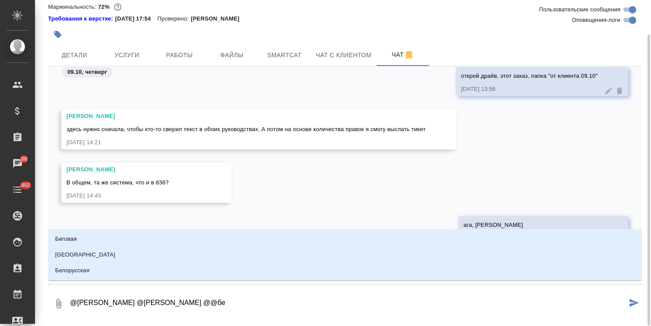
type textarea "@Арсеньева Вера @Румянцева Дарья @@бел"
type input "бел"
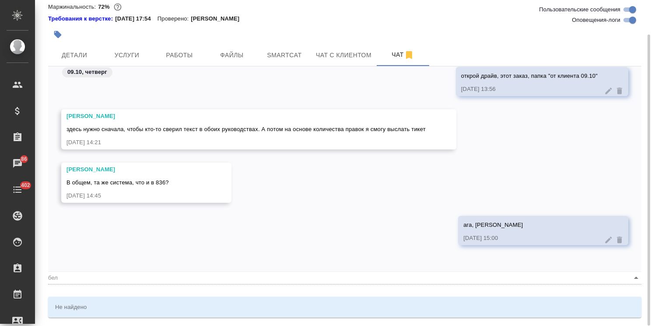
type textarea "@Арсеньева Вера @Румянцева Дарья @@беля"
type input "беля"
type textarea "@Арсеньева Вера @Румянцева Дарья @@бел"
type input "бел"
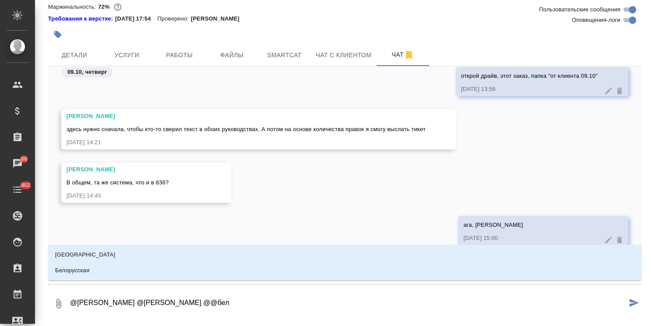
type textarea "@Арсеньева Вера @Румянцева Дарья @@бе"
type input "бе"
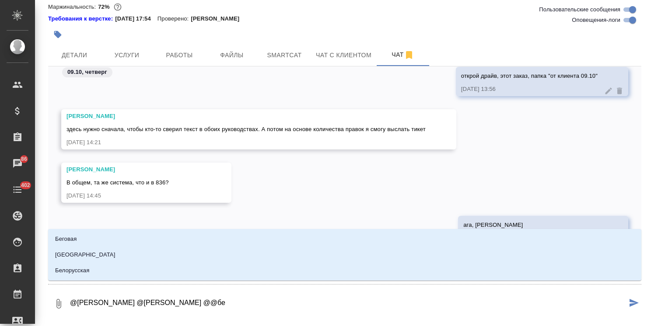
type textarea "@Арсеньева Вера @Румянцева Дарья @@б"
type input "б"
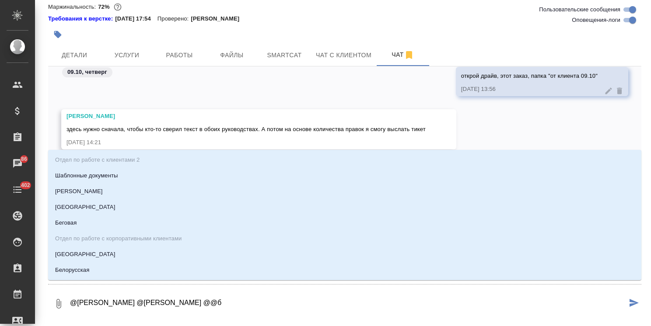
type textarea "@Арсеньева Вера @Румянцева Дарья @@"
type textarea "@Арсеньева Вера @Румянцева Дарья @б"
type input "б"
type textarea "@Арсеньева Вера @Румянцева Дарья @бе"
type input "бе"
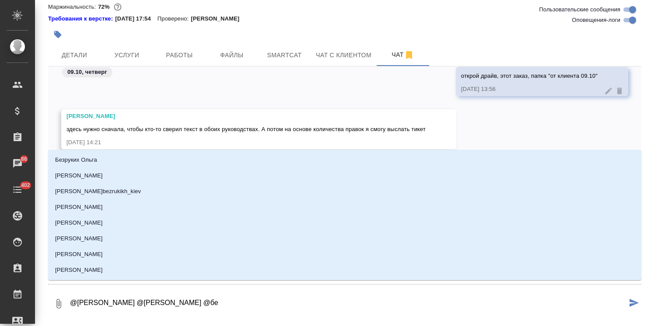
type textarea "@Арсеньева Вера @Румянцева Дарья @бел"
type input "бел"
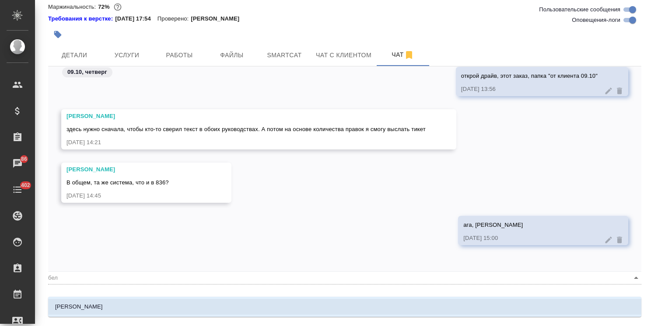
type textarea "@Арсеньева Вера @Румянцева Дарья @беля"
type input "беля"
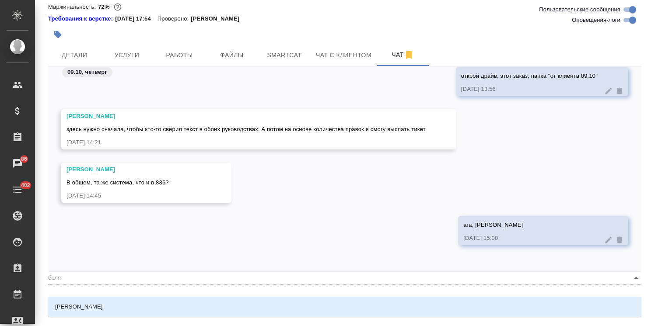
click at [108, 303] on li "Белякова Юлия" at bounding box center [344, 307] width 593 height 16
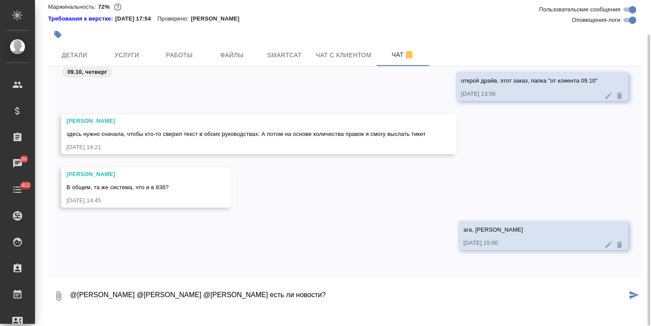
type textarea "@Арсеньева Вера @Румянцева Дарья @Белякова Юлия есть ли новости?"
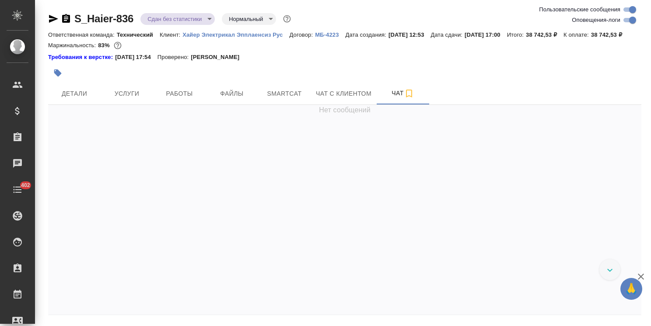
click at [640, 277] on icon "button" at bounding box center [640, 277] width 6 height 6
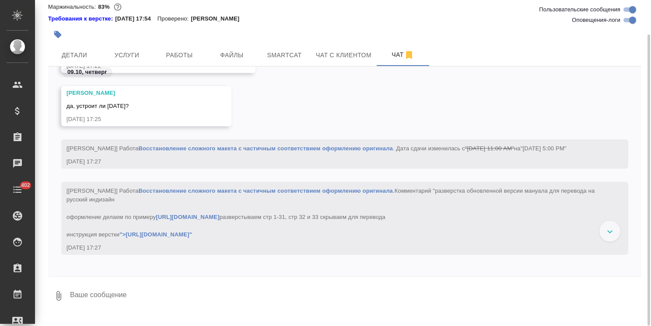
scroll to position [21295, 0]
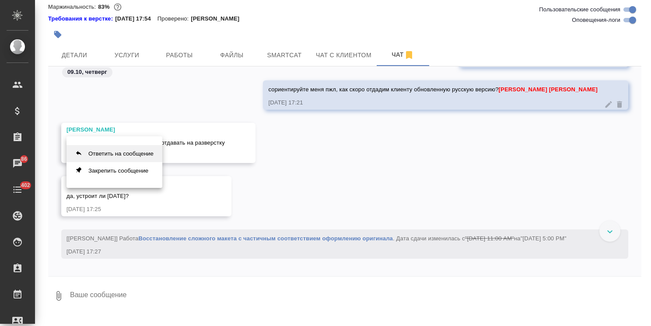
click at [108, 158] on button "Ответить на сообщение" at bounding box center [114, 153] width 96 height 17
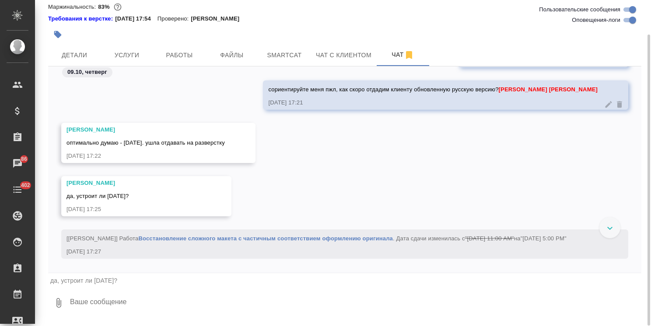
click at [118, 312] on textarea at bounding box center [355, 303] width 572 height 30
type textarea "в тикете 2 дня, давайте тогда утро [DATE]?"
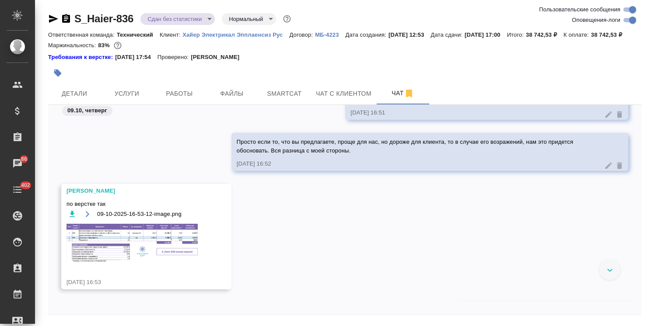
scroll to position [20147, 0]
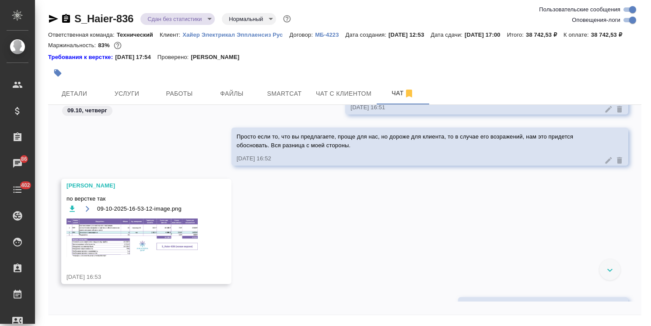
click at [154, 232] on img at bounding box center [131, 238] width 131 height 39
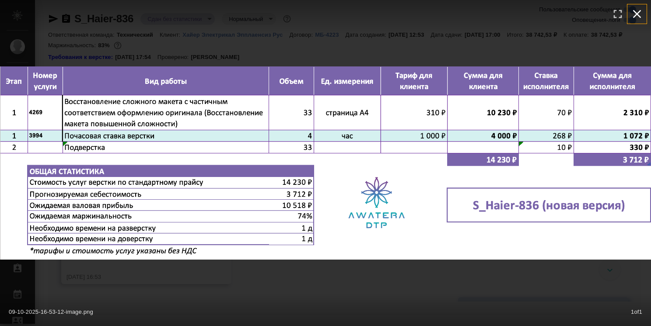
click at [634, 13] on icon "button" at bounding box center [637, 14] width 14 height 14
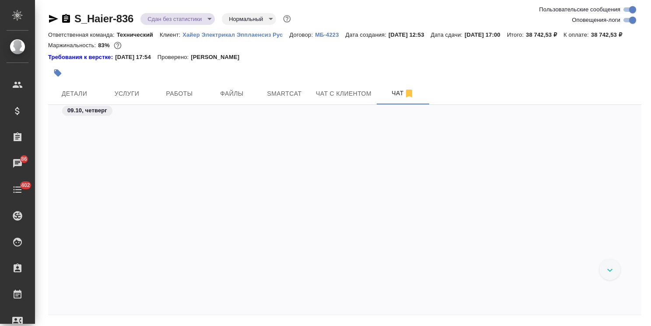
scroll to position [21283, 0]
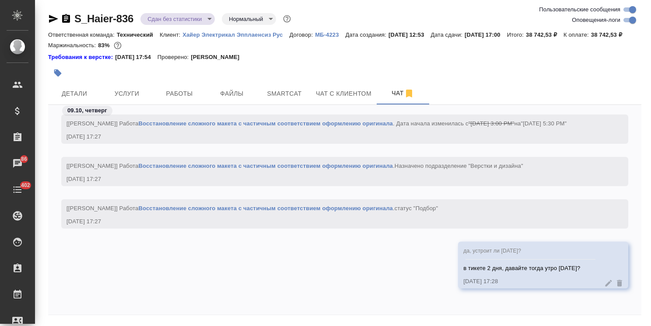
click at [345, 263] on div "да, устроит ли [DATE]? в тикете 2 дня, давайте тогда утро [DATE]? [DATE] 17:28" at bounding box center [344, 272] width 593 height 60
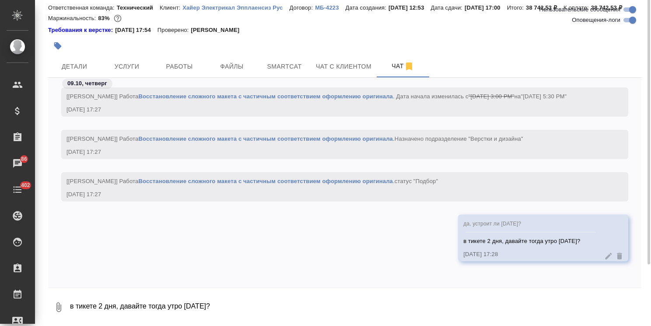
scroll to position [38, 0]
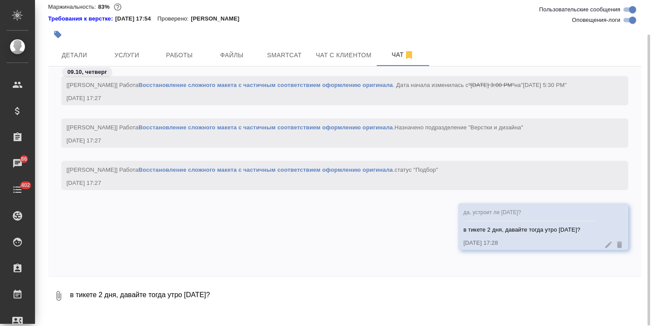
click at [135, 298] on textarea "в тикете 2 дня, давайте тогда утро [DATE]?" at bounding box center [355, 296] width 572 height 30
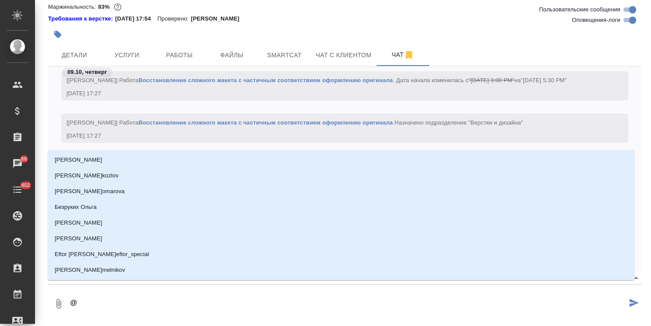
type textarea "@з"
type input "з"
type textarea "@за"
type input "за"
type textarea "@заб"
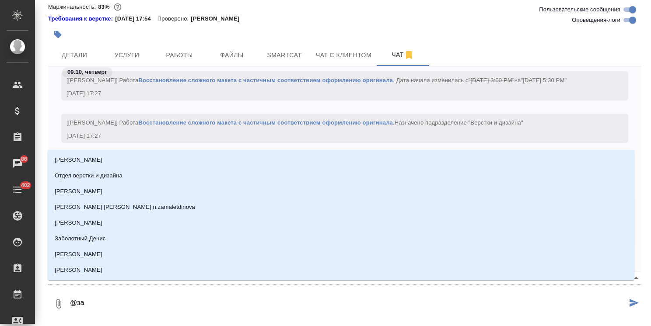
type input "заб"
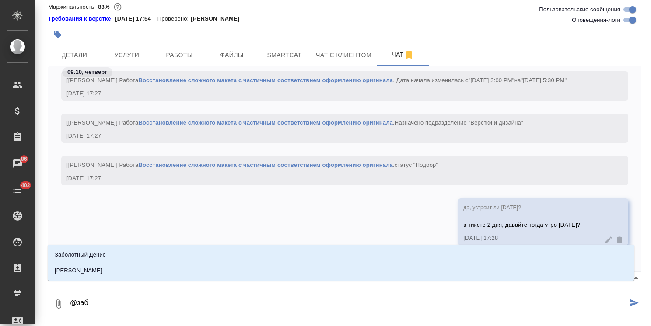
click at [133, 278] on ul "[PERSON_NAME] [PERSON_NAME]" at bounding box center [341, 269] width 586 height 31
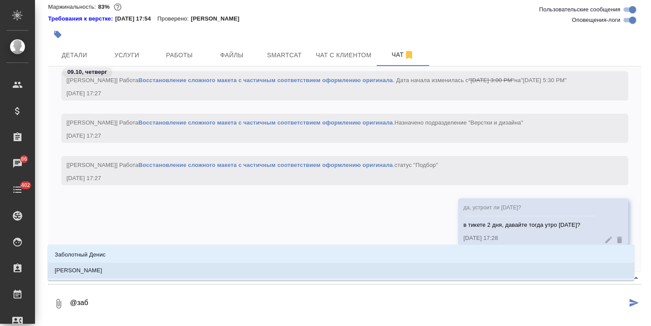
click at [140, 272] on li "[PERSON_NAME]" at bounding box center [341, 271] width 586 height 16
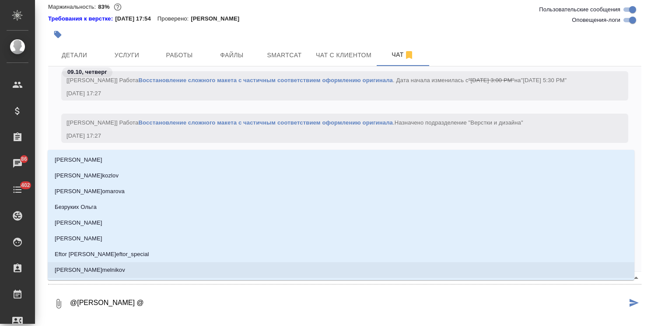
type textarea "@[PERSON_NAME] @с"
type input "с"
type textarea "@[PERSON_NAME] @се"
type input "се"
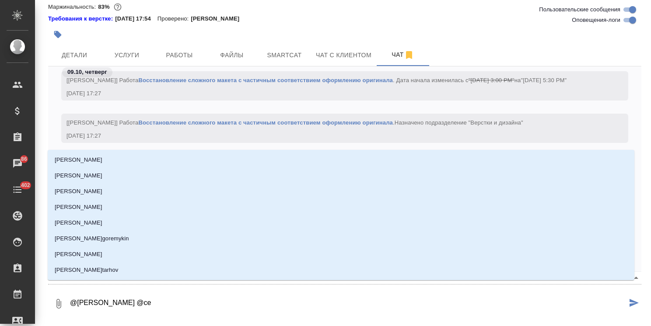
type textarea "@[PERSON_NAME] @сер"
type input "сер"
type textarea "@[PERSON_NAME] @серг"
type input "серг"
type textarea "@[PERSON_NAME] @[PERSON_NAME]"
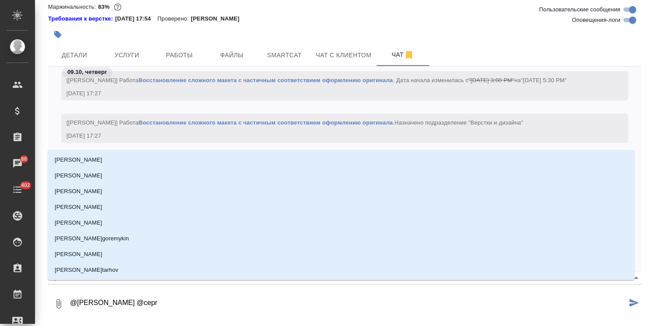
type input "[PERSON_NAME]"
type textarea "@[PERSON_NAME] @сергее"
type input "сергее"
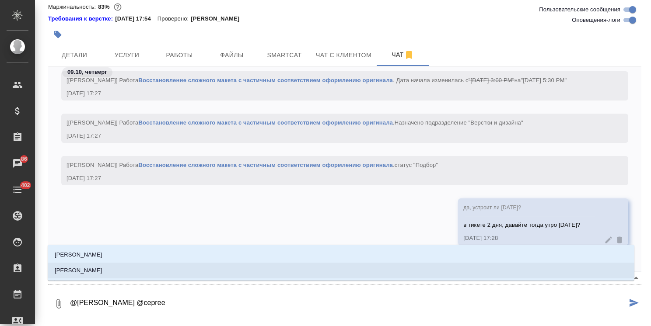
click at [112, 268] on li "[PERSON_NAME]" at bounding box center [341, 271] width 586 height 16
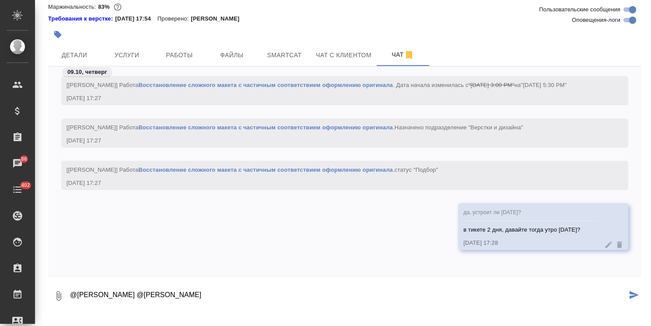
type textarea "@[PERSON_NAME] @[PERSON_NAME]"
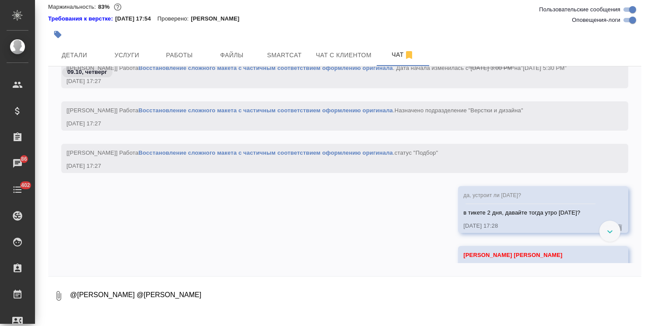
scroll to position [21326, 0]
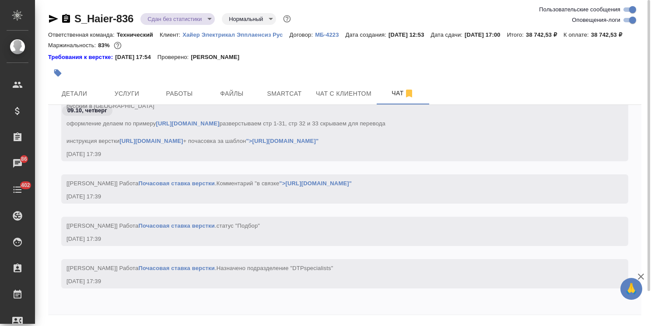
scroll to position [22767, 0]
click at [638, 276] on icon "button" at bounding box center [640, 276] width 10 height 10
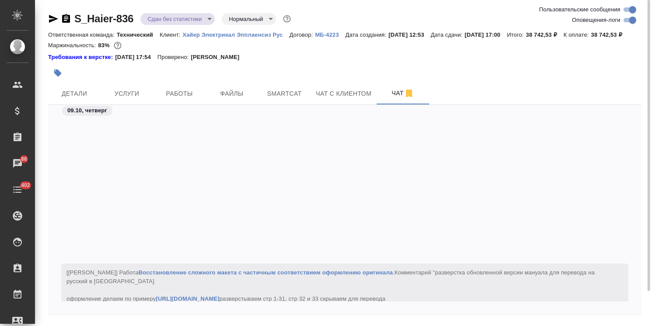
scroll to position [22645, 0]
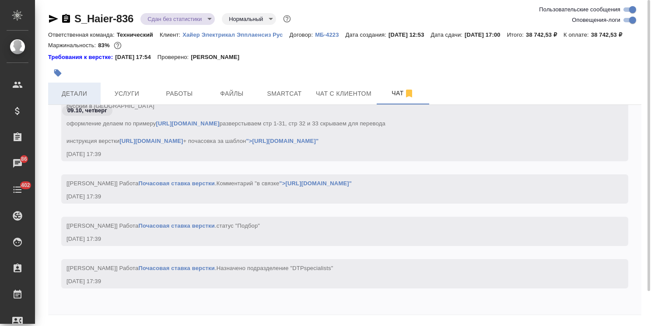
click at [80, 99] on span "Детали" at bounding box center [74, 93] width 42 height 11
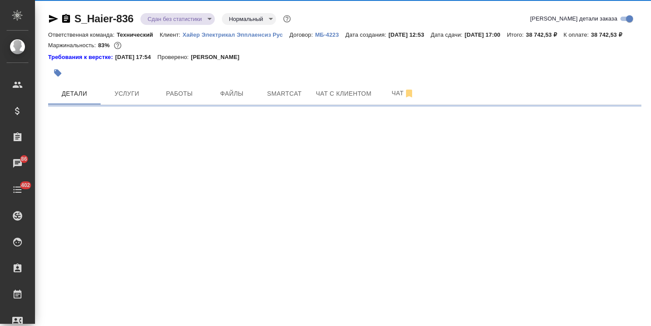
select select "RU"
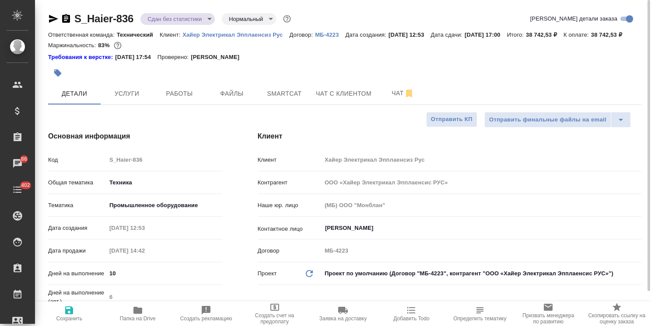
type textarea "x"
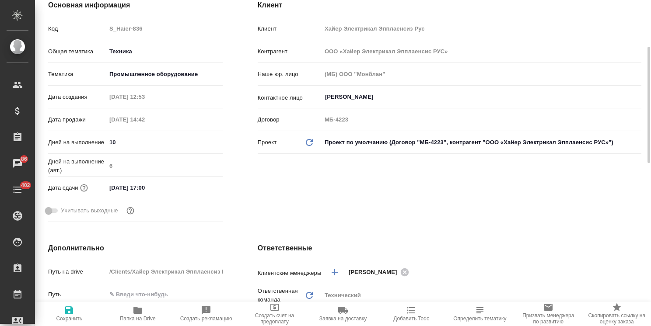
click at [156, 194] on input "[DATE] 17:00" at bounding box center [144, 187] width 77 height 13
click at [196, 192] on icon "button" at bounding box center [197, 187] width 10 height 10
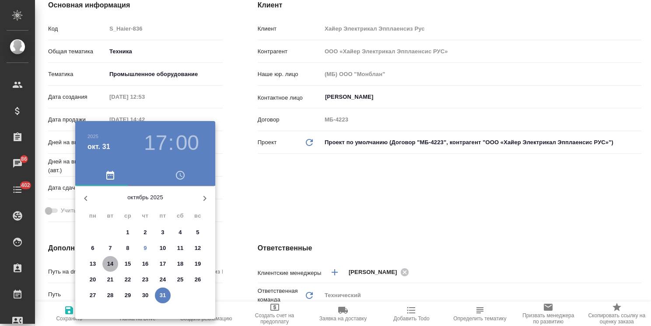
click at [108, 265] on p "14" at bounding box center [110, 264] width 7 height 9
type input "[DATE] 17:00"
type textarea "x"
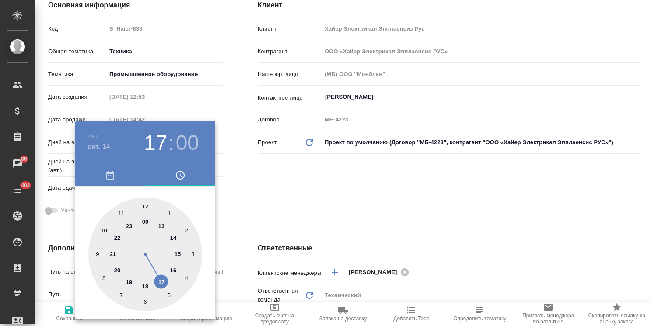
click at [261, 224] on div at bounding box center [325, 163] width 651 height 326
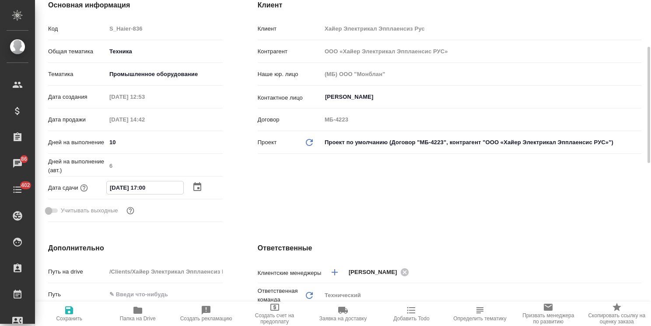
click at [143, 194] on input "[DATE] 17:00" at bounding box center [145, 187] width 77 height 13
type input "[DATE] 16:00"
type textarea "x"
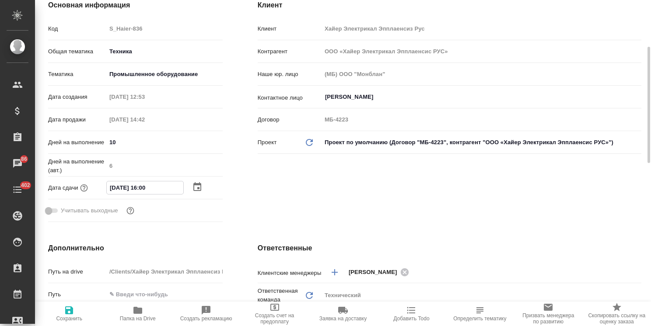
type input "[DATE] 16:00"
click at [75, 306] on span "Сохранить" at bounding box center [69, 313] width 58 height 17
type textarea "x"
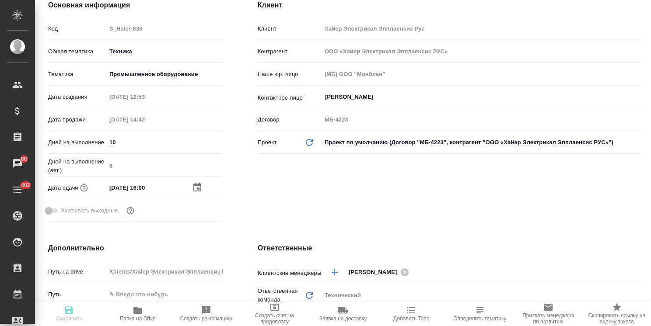
type textarea "x"
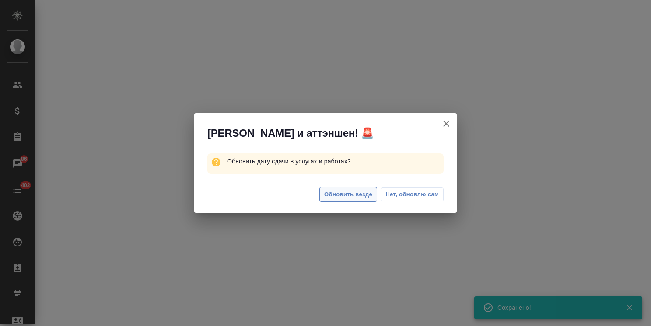
select select "RU"
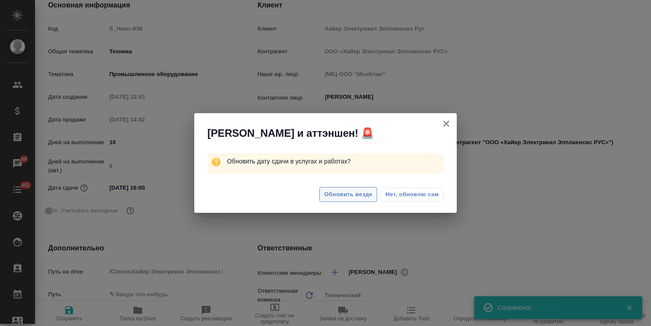
type textarea "x"
click at [345, 195] on span "Обновить везде" at bounding box center [348, 195] width 48 height 10
type textarea "x"
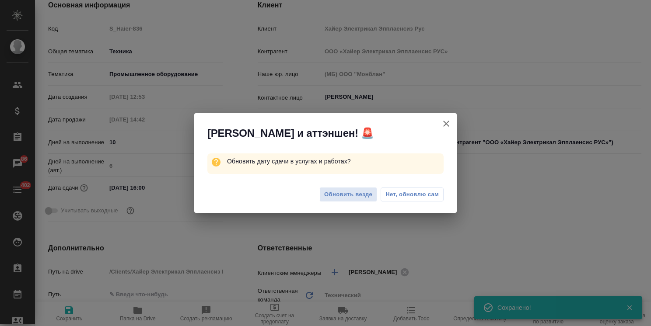
type textarea "x"
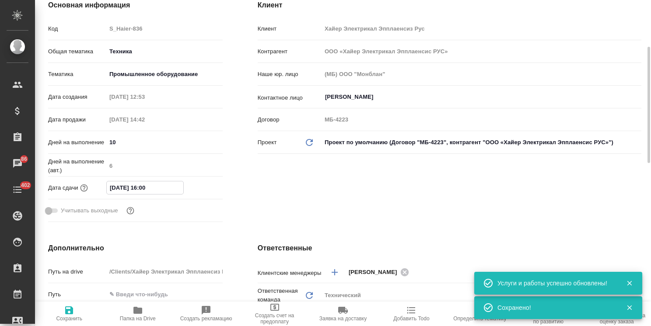
drag, startPoint x: 172, startPoint y: 198, endPoint x: 87, endPoint y: 198, distance: 85.3
click at [84, 195] on div "Дата сдачи [DATE] 16:00" at bounding box center [135, 187] width 174 height 15
click at [68, 311] on icon "button" at bounding box center [69, 310] width 8 height 8
type textarea "x"
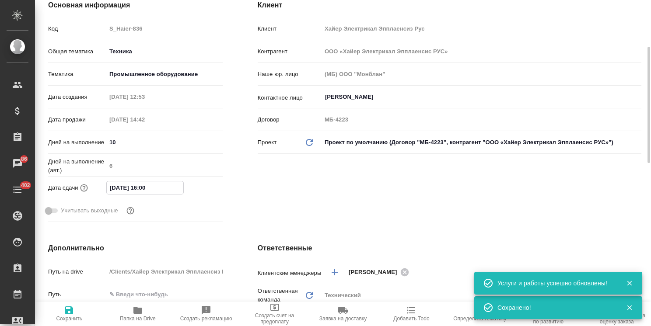
type textarea "x"
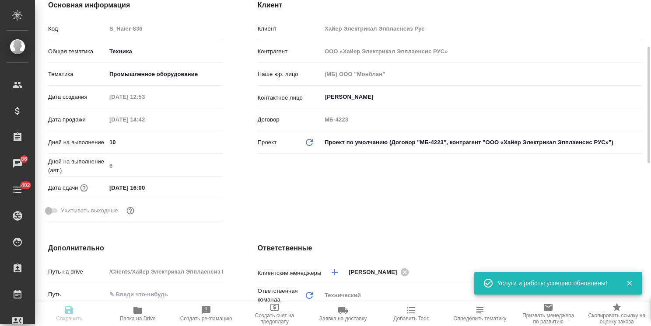
type textarea "x"
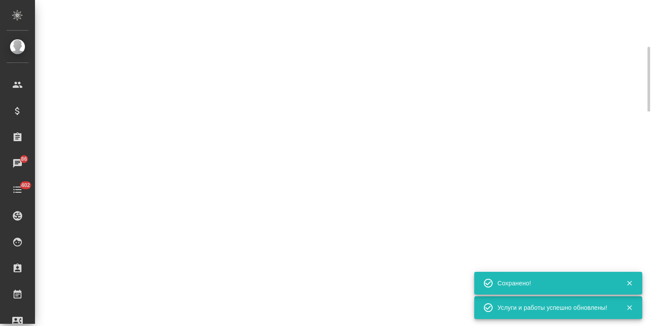
select select "RU"
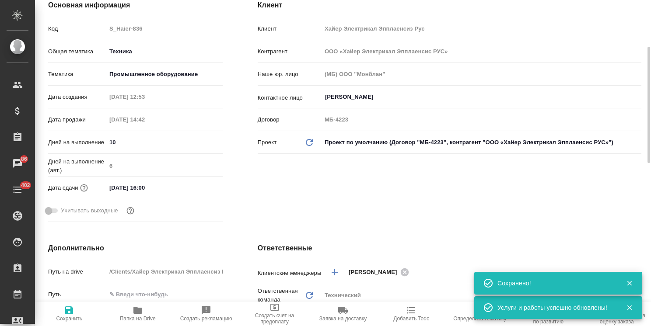
type textarea "x"
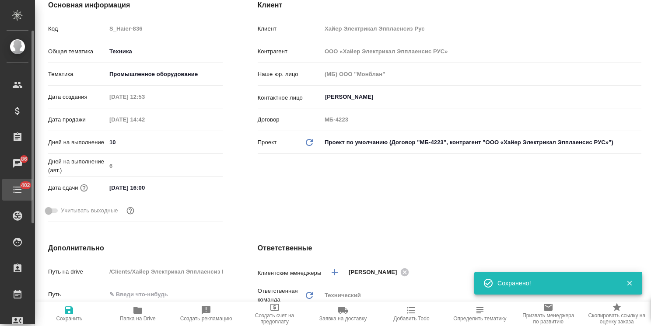
drag, startPoint x: 164, startPoint y: 199, endPoint x: 42, endPoint y: 187, distance: 123.0
click at [1, 186] on div ".cls-1 fill:#fff; AWATERA Usmanova Olga Клиенты Спецификации Заказы 86 Чаты 402…" at bounding box center [325, 163] width 651 height 326
type textarea "x"
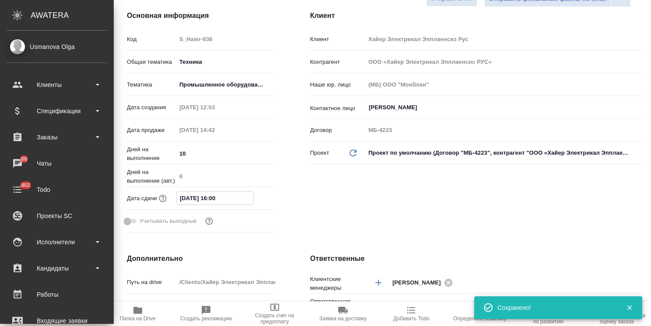
type textarea "x"
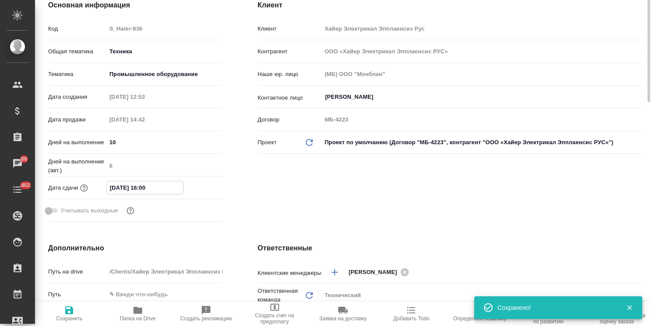
scroll to position [0, 0]
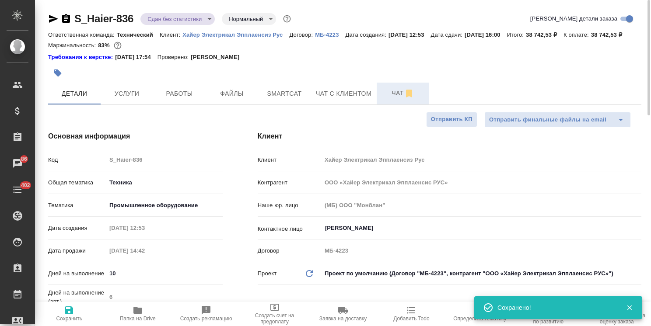
click at [388, 104] on button "Чат" at bounding box center [402, 94] width 52 height 22
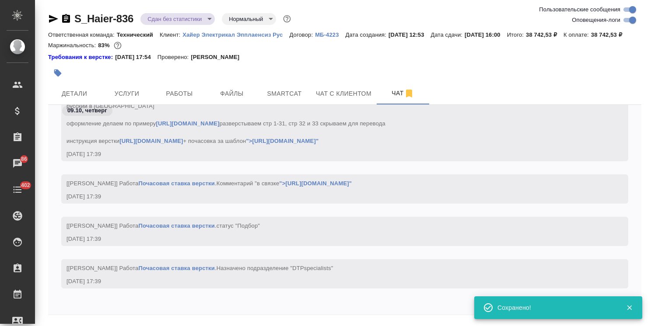
scroll to position [38, 0]
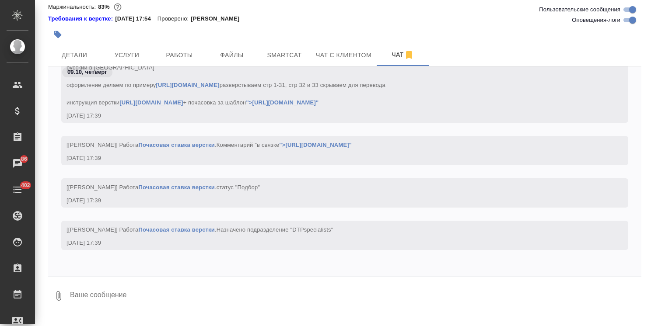
click at [158, 281] on div at bounding box center [344, 279] width 593 height 4
click at [146, 299] on textarea at bounding box center [355, 296] width 572 height 30
click at [131, 296] on textarea at bounding box center [355, 296] width 572 height 30
paste textarea "14.10.2025 16:00"
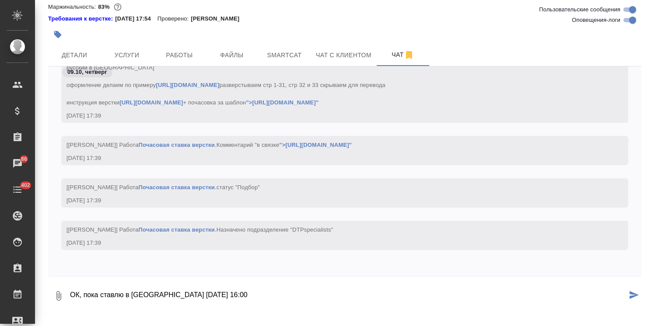
type textarea "ОК, пока ставлю в Тере 14.10.2025 16:00"
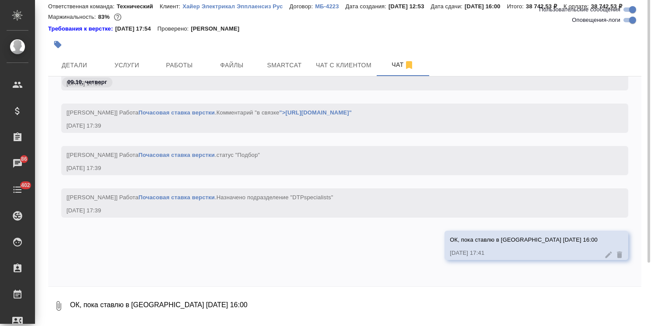
scroll to position [0, 0]
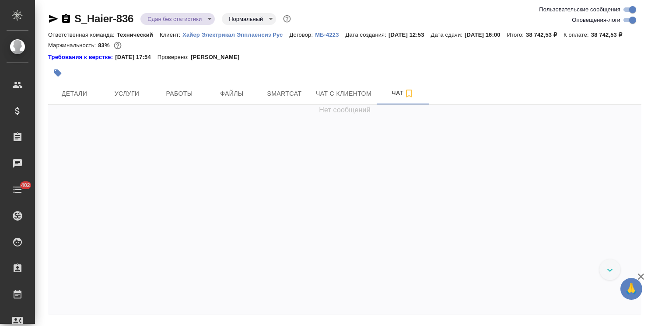
click at [194, 18] on body "🙏 .cls-1 fill:#fff; AWATERA [PERSON_NAME] Спецификации Заказы Чаты 402 Todo Про…" at bounding box center [325, 163] width 651 height 326
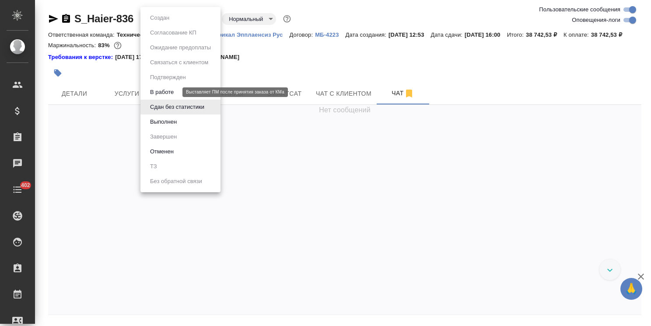
click at [175, 96] on button "В работе" at bounding box center [161, 92] width 29 height 10
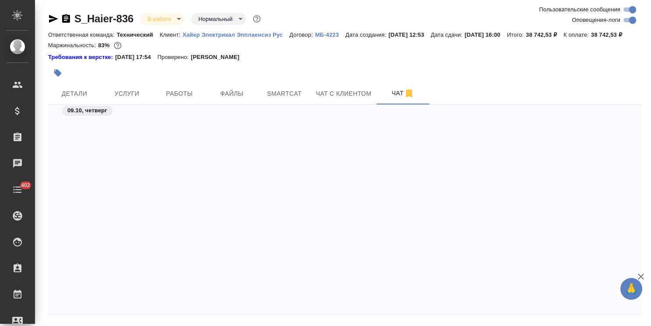
scroll to position [23458, 0]
click at [644, 276] on icon "button" at bounding box center [640, 276] width 10 height 10
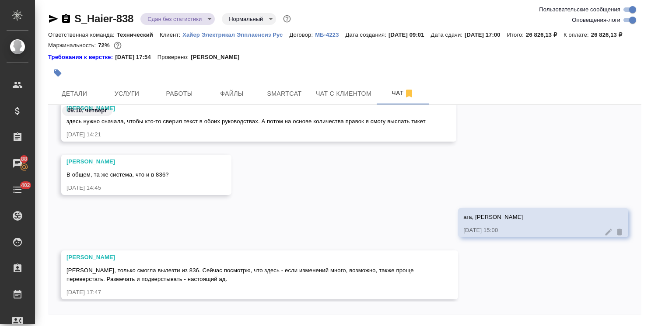
scroll to position [13885, 0]
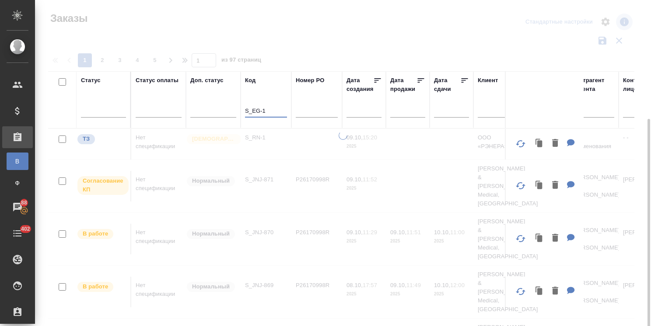
scroll to position [65, 0]
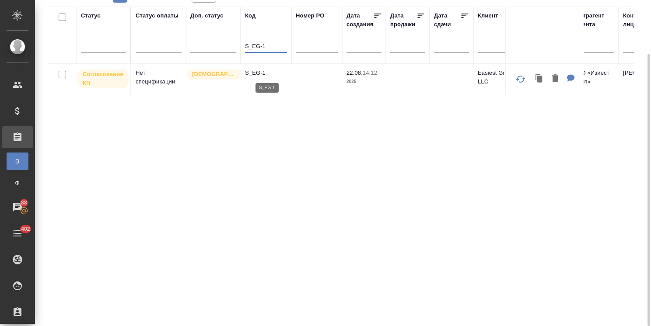
type input "S_EG-1"
click at [260, 72] on p "S_EG-1" at bounding box center [266, 73] width 42 height 9
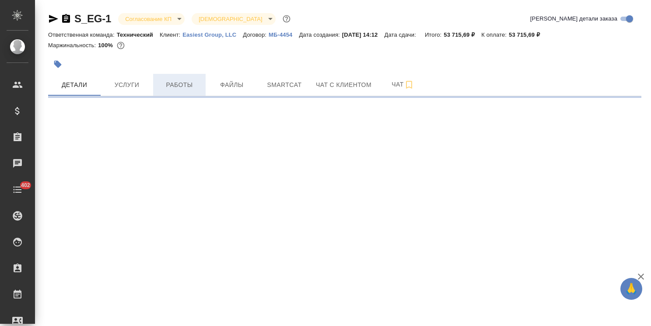
select select "RU"
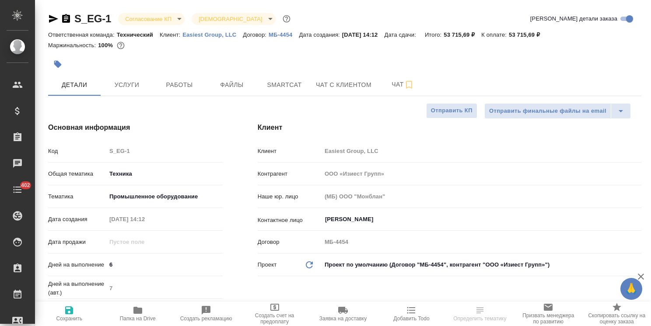
type textarea "x"
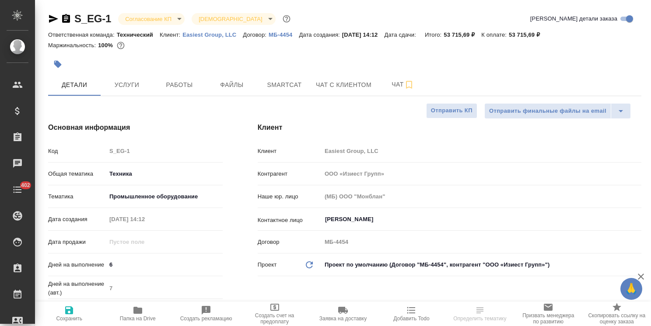
type textarea "x"
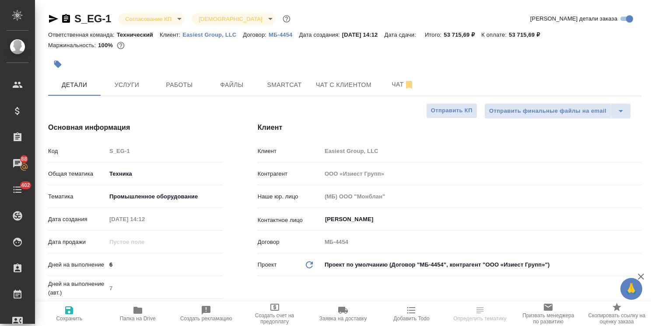
type textarea "x"
click at [143, 94] on button "Услуги" at bounding box center [127, 85] width 52 height 22
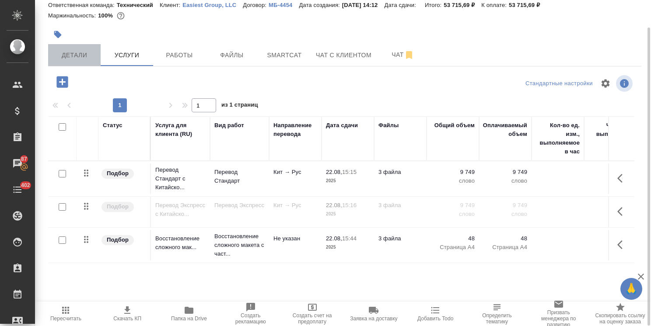
click at [79, 62] on button "Детали" at bounding box center [74, 55] width 52 height 22
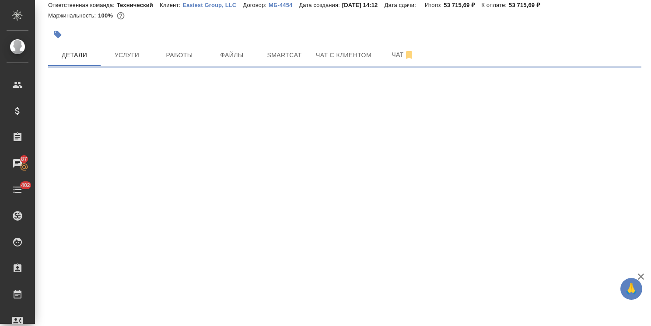
select select "RU"
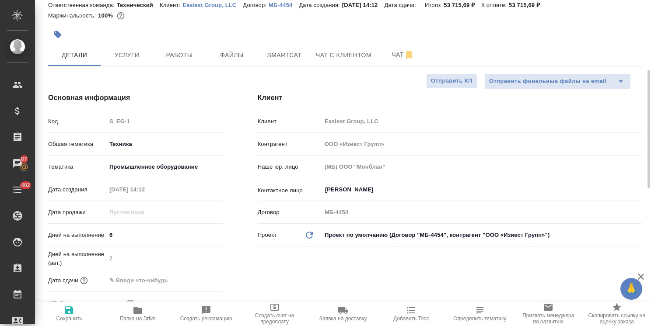
type textarea "x"
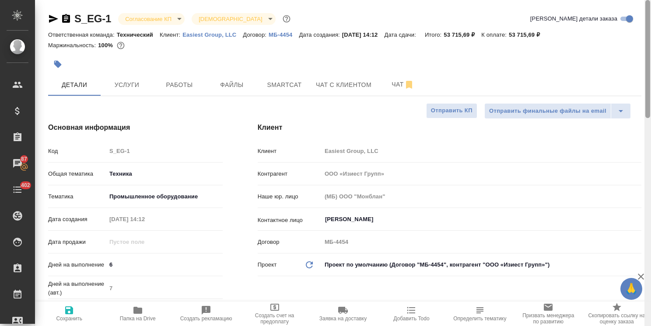
drag, startPoint x: 647, startPoint y: 163, endPoint x: 360, endPoint y: 70, distance: 301.4
click at [638, 33] on div "S_EG-1 Согласование КП kpNegotiation Святая троица holyTrinity Кратко детали за…" at bounding box center [343, 163] width 616 height 326
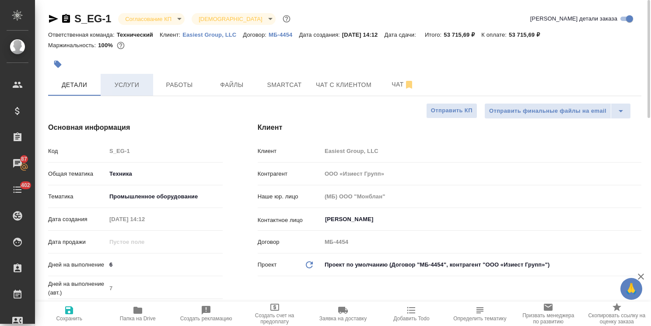
click at [126, 87] on span "Услуги" at bounding box center [127, 85] width 42 height 11
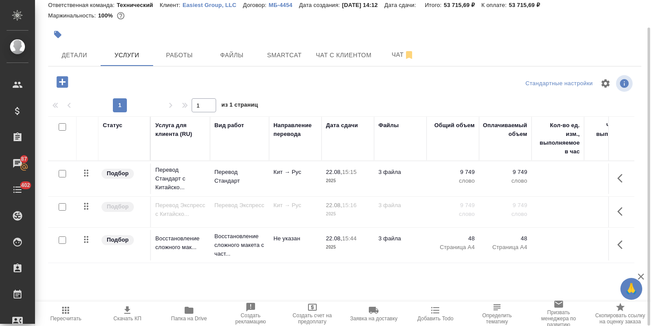
click at [63, 204] on input "checkbox" at bounding box center [62, 206] width 7 height 7
checkbox input "true"
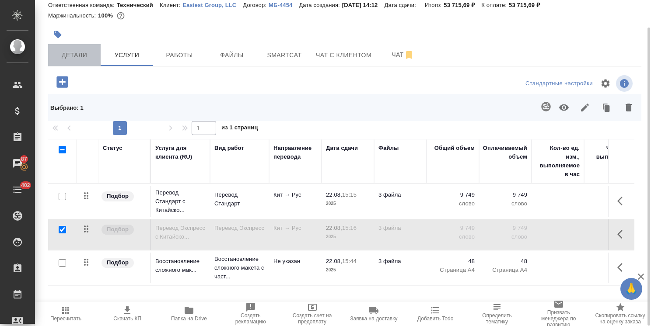
click at [78, 57] on span "Детали" at bounding box center [74, 55] width 42 height 11
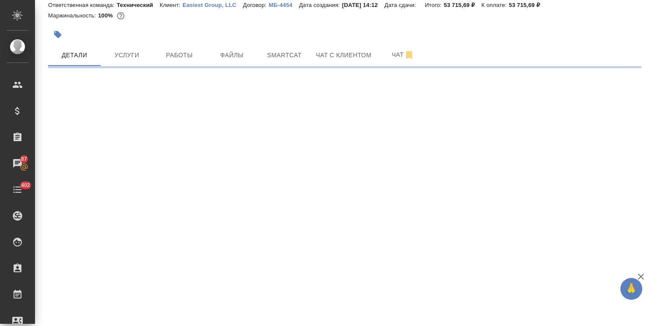
select select "RU"
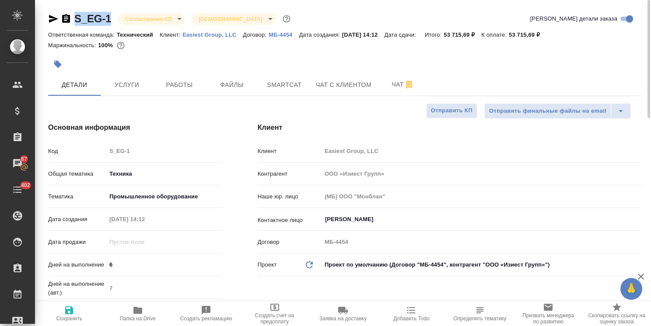
click at [34, 10] on div ".cls-1 fill:#fff; AWATERA [PERSON_NAME] Спецификации Заказы 87 Чаты 402 Todo Пр…" at bounding box center [325, 163] width 651 height 326
type textarea "x"
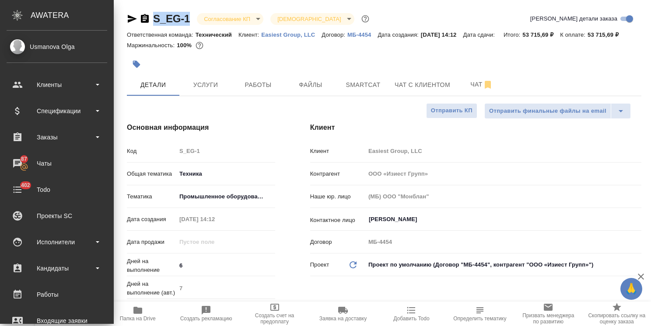
copy link "S_EG-1"
type textarea "x"
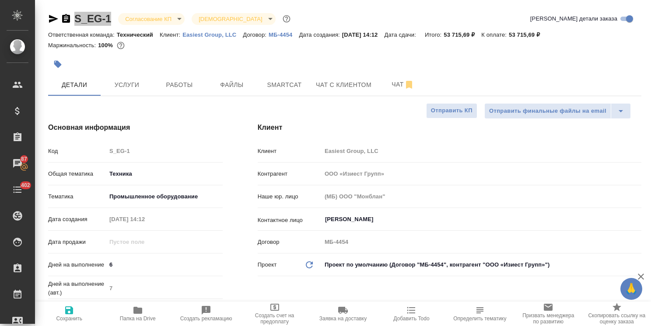
type textarea "x"
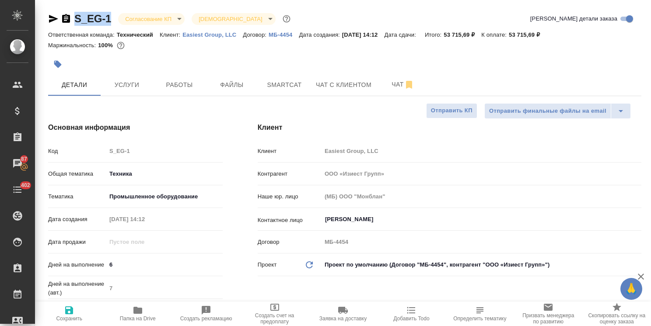
type textarea "x"
click at [128, 83] on span "Услуги" at bounding box center [127, 85] width 42 height 11
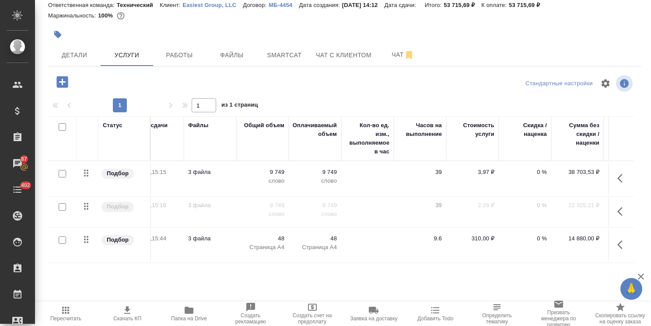
scroll to position [0, 244]
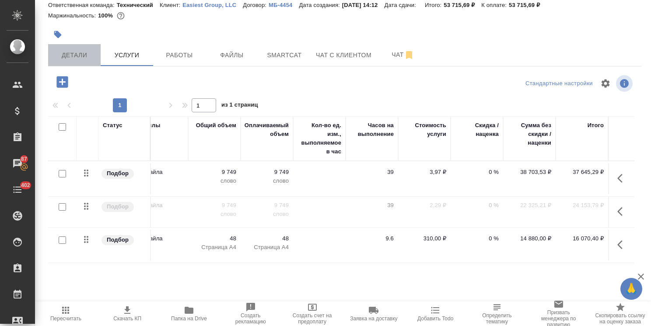
click at [77, 53] on span "Детали" at bounding box center [74, 55] width 42 height 11
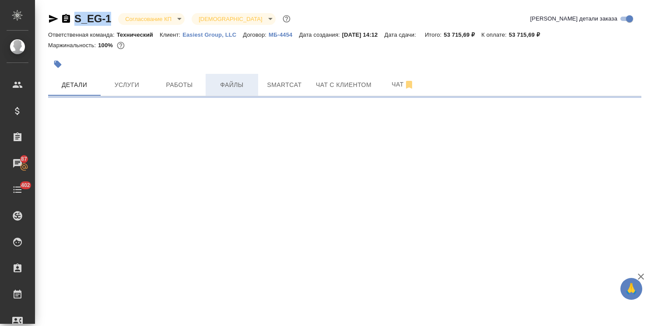
select select "RU"
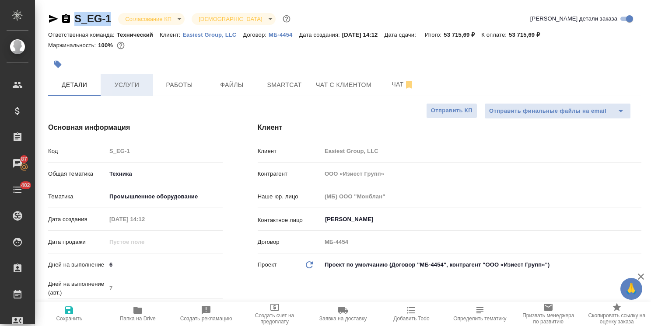
click at [115, 90] on span "Услуги" at bounding box center [127, 85] width 42 height 11
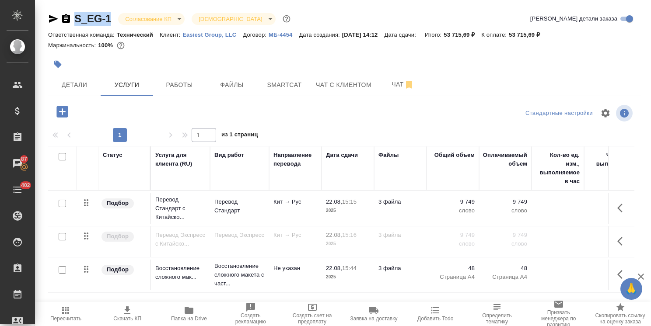
click at [62, 235] on input "checkbox" at bounding box center [62, 236] width 7 height 7
checkbox input "true"
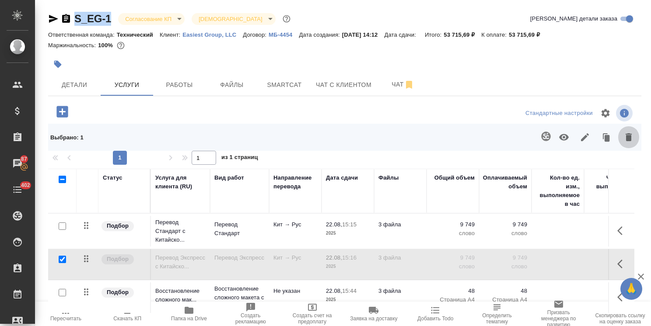
click at [625, 137] on icon "button" at bounding box center [628, 137] width 6 height 8
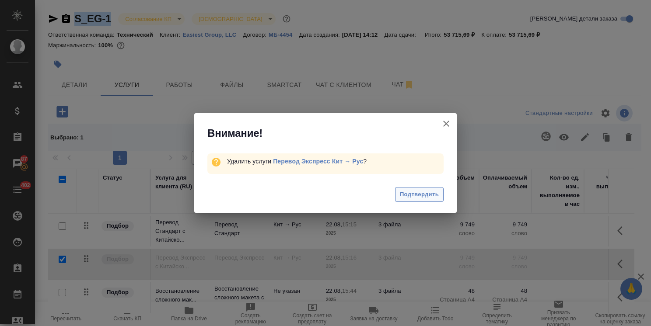
click at [407, 198] on span "Подтвердить" at bounding box center [419, 195] width 39 height 10
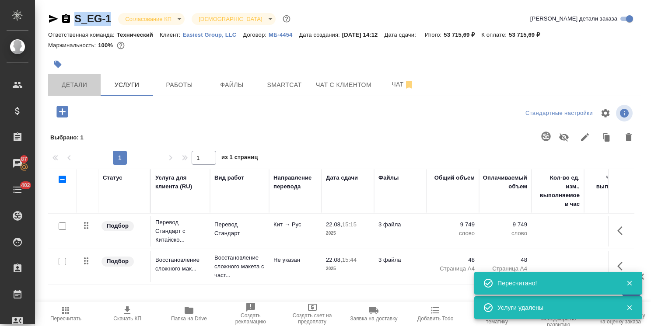
click at [76, 85] on span "Детали" at bounding box center [74, 85] width 42 height 11
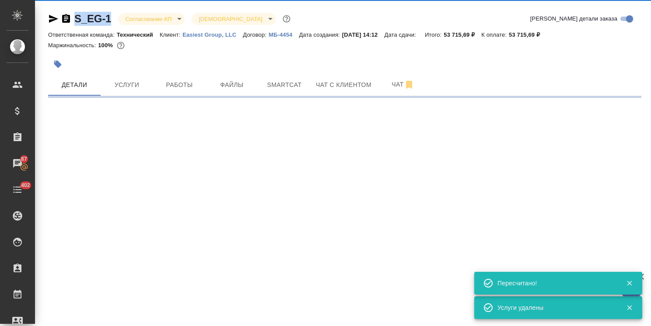
select select "RU"
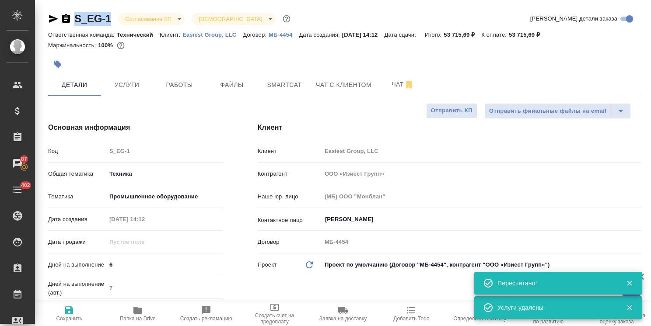
type textarea "x"
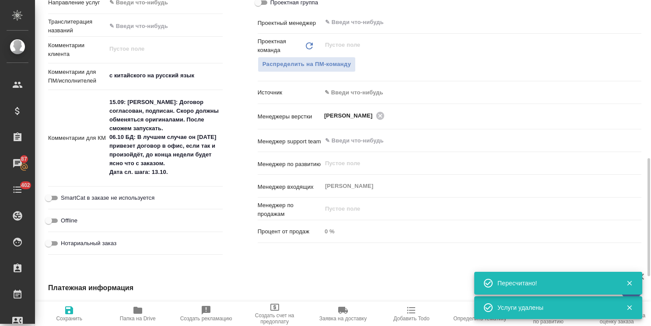
scroll to position [525, 0]
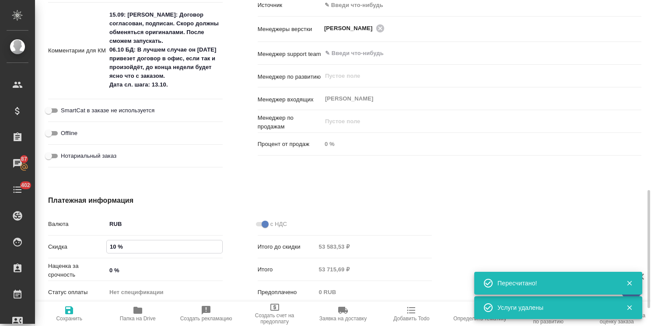
drag, startPoint x: 114, startPoint y: 246, endPoint x: 103, endPoint y: 246, distance: 10.9
click at [103, 246] on div "Скидка 10 %" at bounding box center [135, 246] width 174 height 15
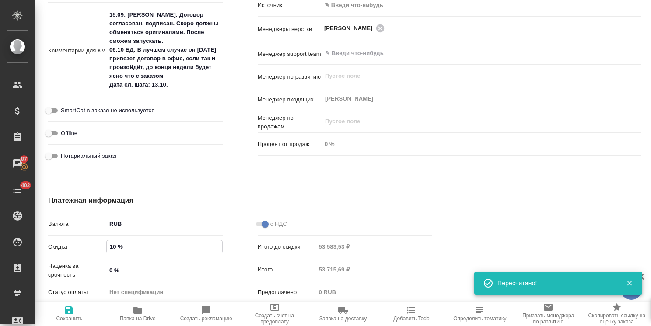
drag, startPoint x: 114, startPoint y: 247, endPoint x: 100, endPoint y: 247, distance: 14.4
click at [100, 247] on div "Скидка 10 %" at bounding box center [135, 246] width 174 height 15
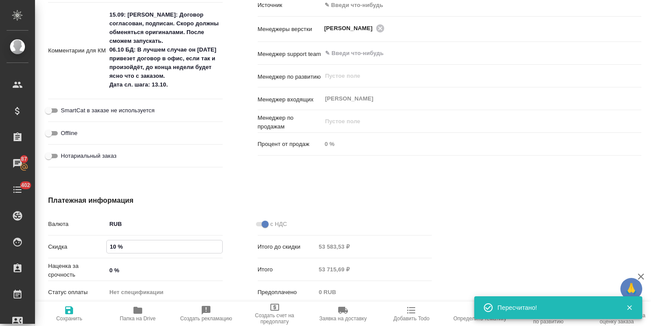
type textarea "x"
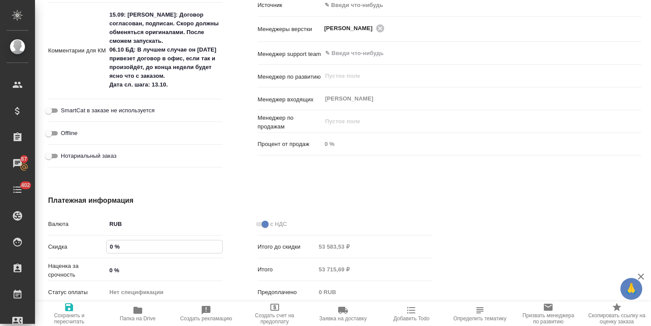
type input "0 %"
click at [59, 313] on span "Сохранить и пересчитать" at bounding box center [69, 319] width 58 height 12
type textarea "x"
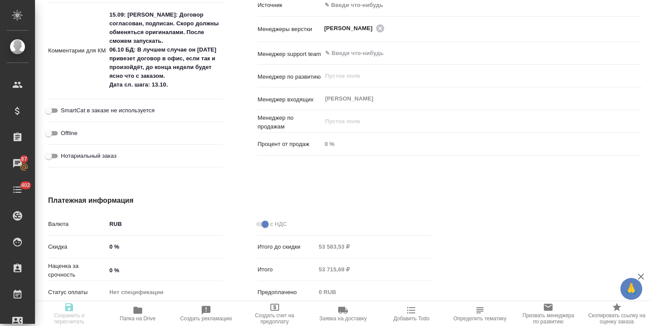
type textarea "x"
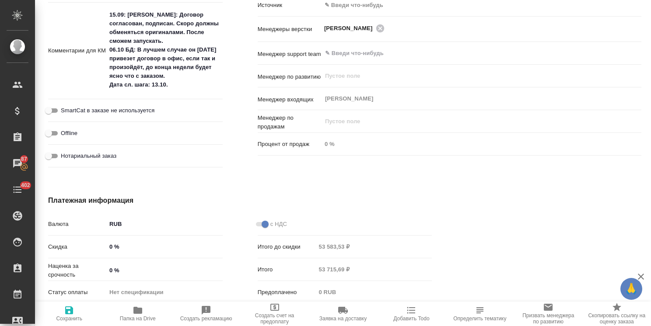
type textarea "x"
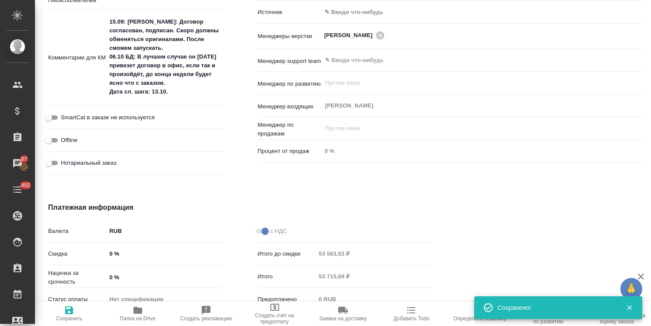
select select "RU"
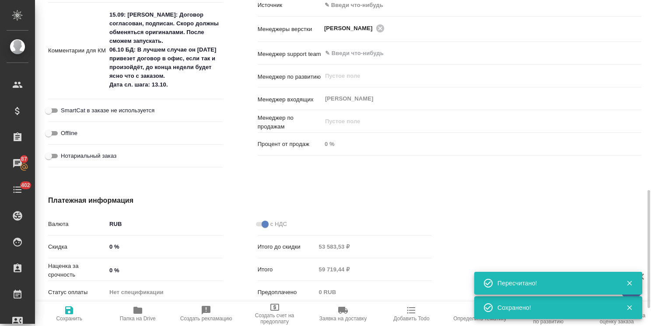
type textarea "x"
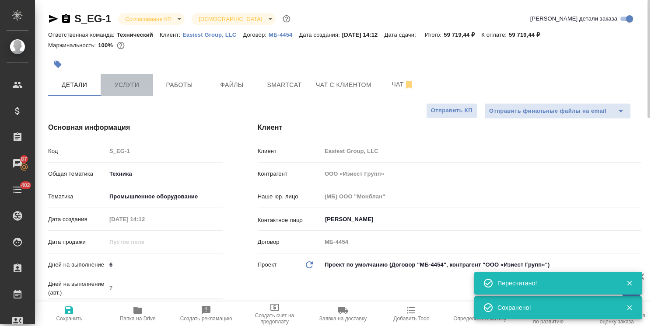
click at [118, 87] on span "Услуги" at bounding box center [127, 85] width 42 height 11
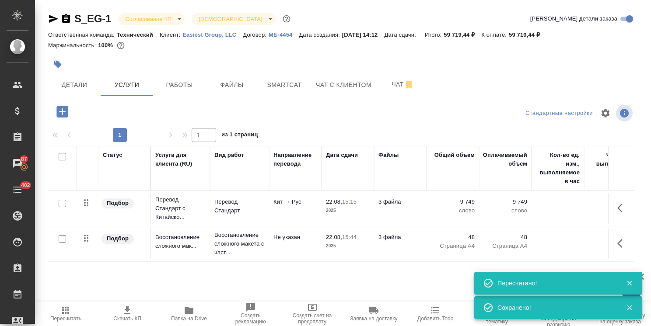
scroll to position [30, 0]
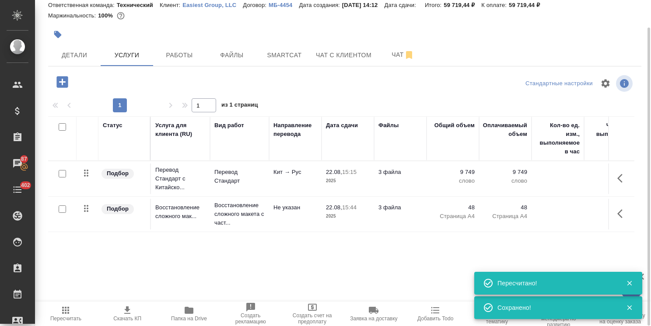
click at [302, 181] on td "Кит → Рус" at bounding box center [295, 179] width 52 height 31
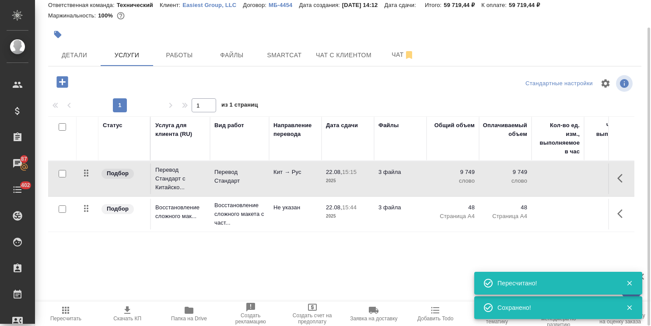
click at [302, 181] on td "Кит → Рус" at bounding box center [295, 179] width 52 height 31
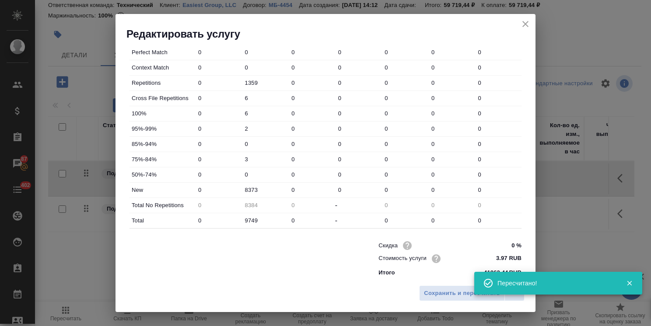
scroll to position [268, 0]
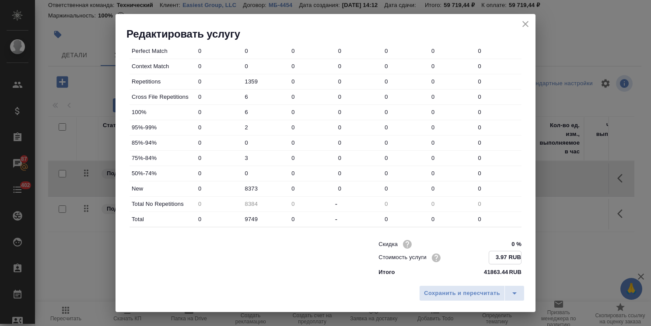
drag, startPoint x: 501, startPoint y: 254, endPoint x: 495, endPoint y: 256, distance: 5.8
click at [495, 256] on input "3.97 RUB" at bounding box center [505, 257] width 32 height 13
drag, startPoint x: 500, startPoint y: 257, endPoint x: 494, endPoint y: 259, distance: 6.7
click at [494, 259] on input "3.97 RUB" at bounding box center [505, 257] width 32 height 13
type input "3.6 RUB"
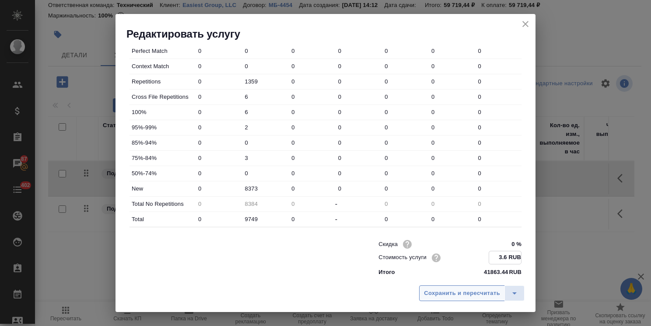
click at [466, 294] on span "Сохранить и пересчитать" at bounding box center [462, 294] width 76 height 10
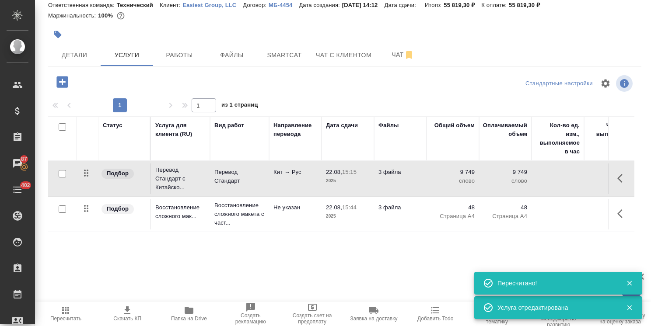
click at [63, 311] on icon "button" at bounding box center [65, 310] width 7 height 7
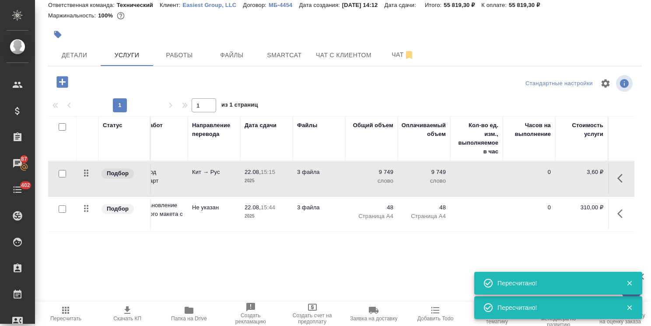
scroll to position [0, 0]
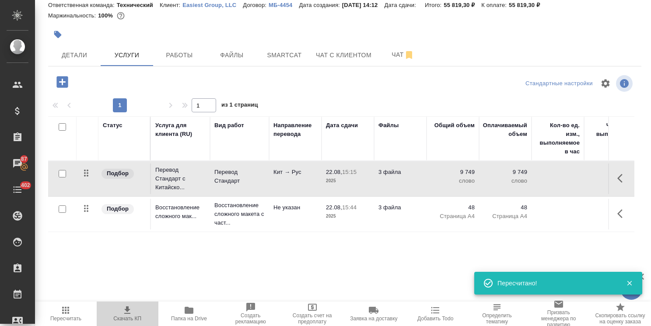
click at [129, 315] on icon "button" at bounding box center [127, 310] width 10 height 10
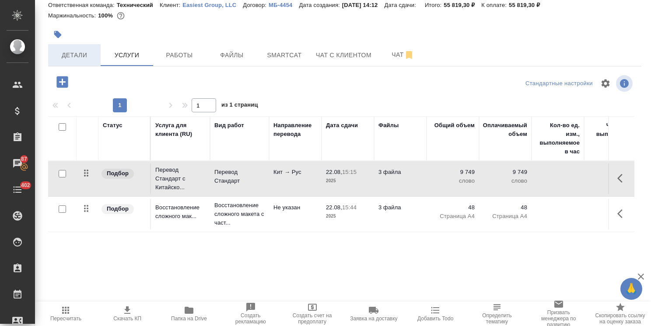
click at [80, 55] on span "Детали" at bounding box center [74, 55] width 42 height 11
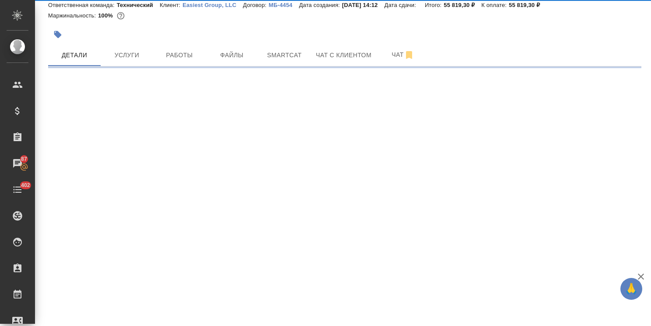
select select "RU"
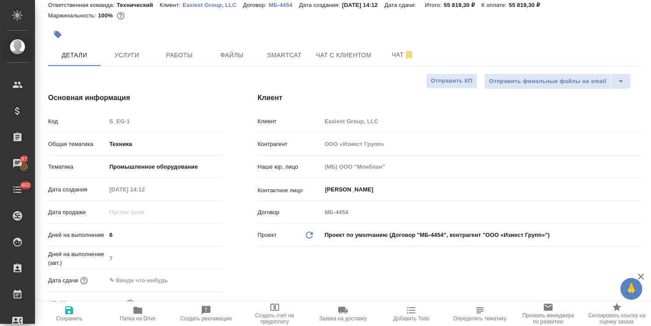
type textarea "x"
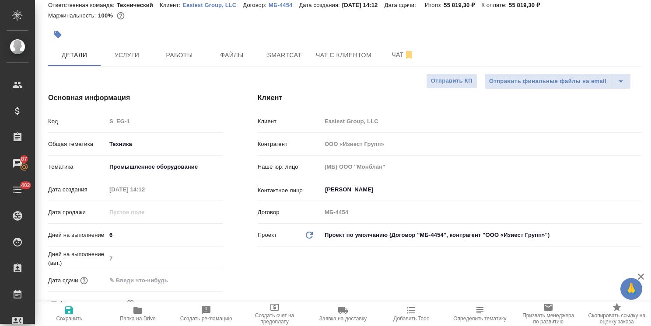
type textarea "x"
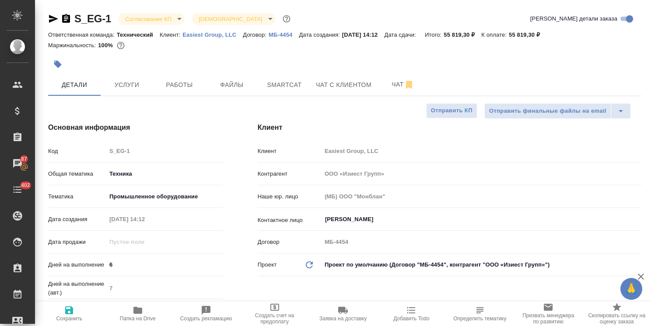
type textarea "x"
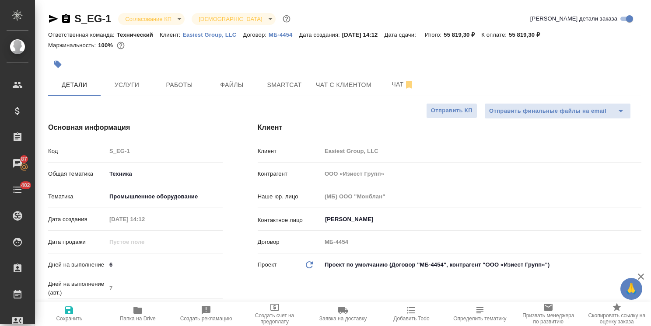
type textarea "x"
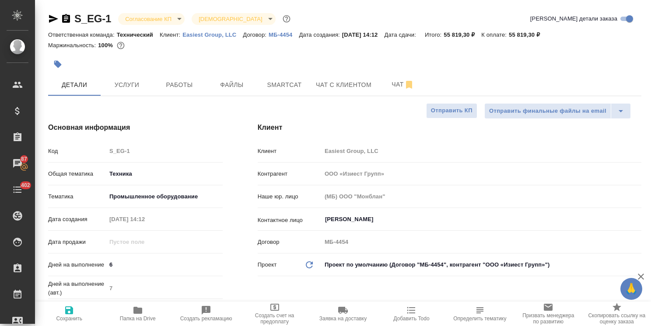
type textarea "x"
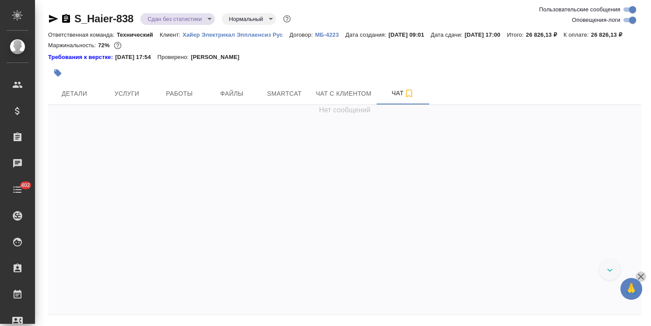
click at [640, 276] on icon "button" at bounding box center [640, 277] width 6 height 6
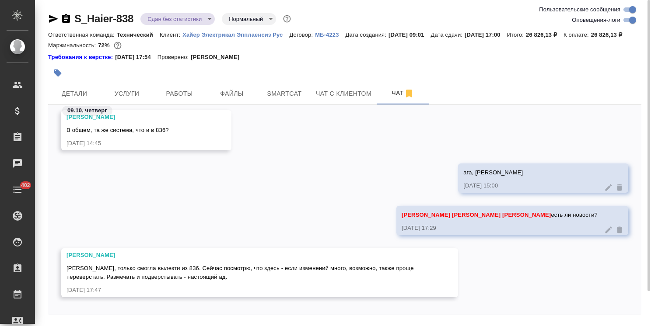
scroll to position [13927, 0]
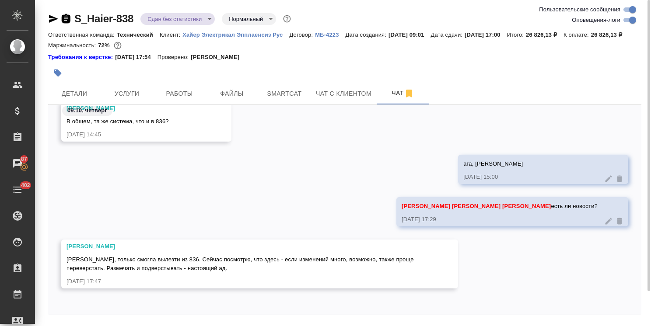
click at [69, 18] on icon "button" at bounding box center [66, 18] width 8 height 9
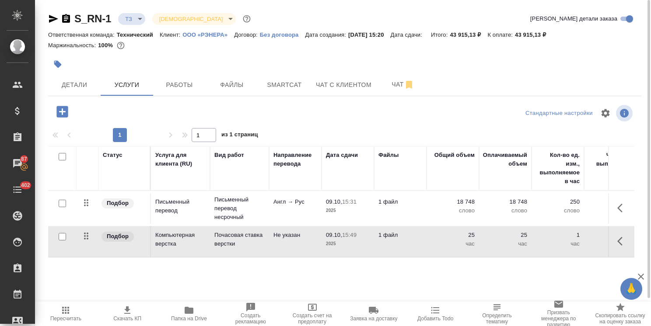
click at [67, 20] on icon "button" at bounding box center [66, 18] width 8 height 9
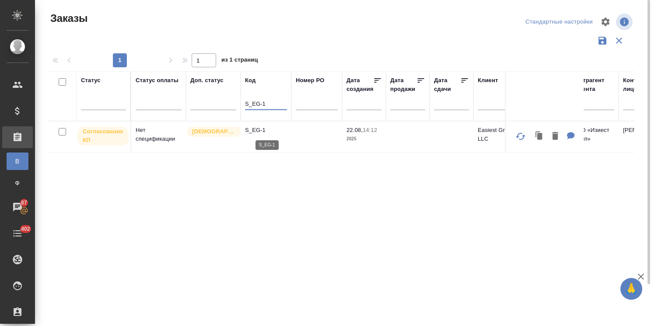
click at [261, 130] on p "S_EG-1" at bounding box center [266, 130] width 42 height 9
drag, startPoint x: 259, startPoint y: 106, endPoint x: 219, endPoint y: 113, distance: 40.5
paste input "JNJ-87"
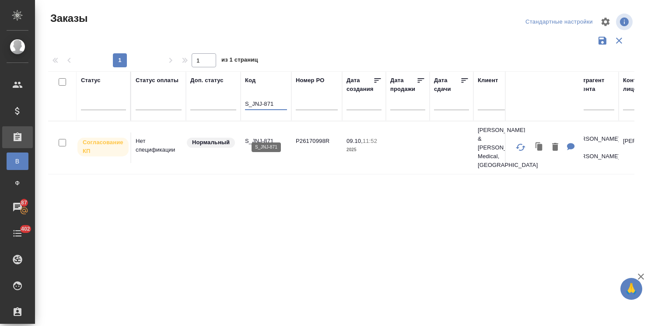
type input "S_JNJ-871"
click at [254, 137] on p "S_JNJ-871" at bounding box center [266, 141] width 42 height 9
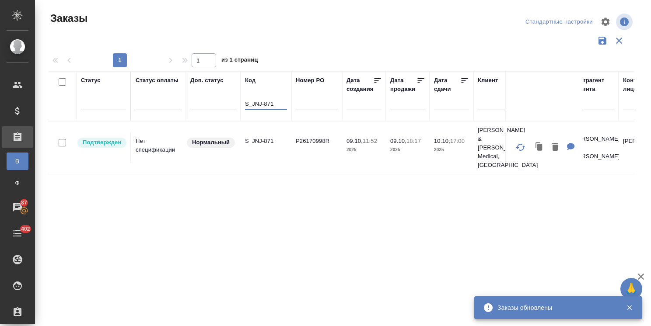
drag, startPoint x: 278, startPoint y: 105, endPoint x: 243, endPoint y: 107, distance: 35.0
click at [243, 107] on th "Код S_JNJ-871" at bounding box center [265, 96] width 51 height 50
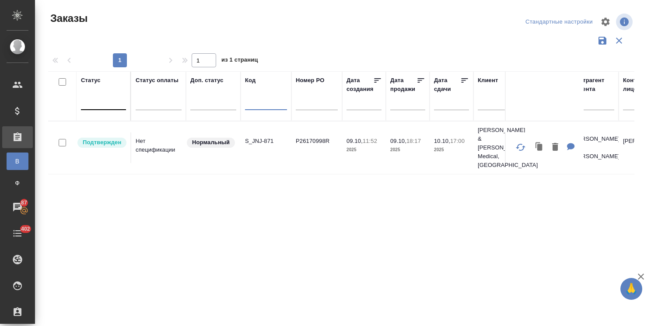
click at [100, 105] on div at bounding box center [103, 101] width 45 height 13
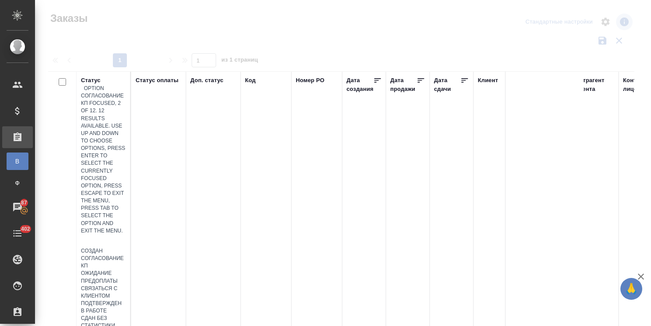
click at [126, 255] on div "Согласование КП" at bounding box center [103, 262] width 45 height 15
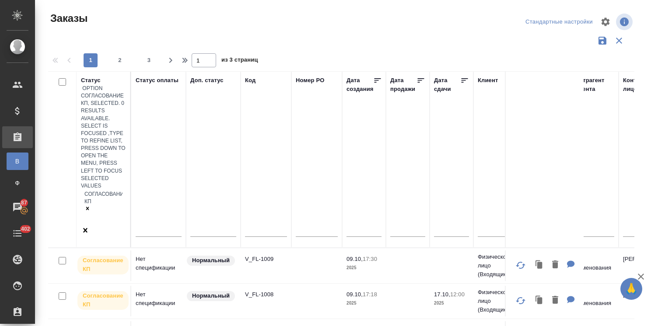
click at [644, 277] on icon "button" at bounding box center [640, 276] width 10 height 10
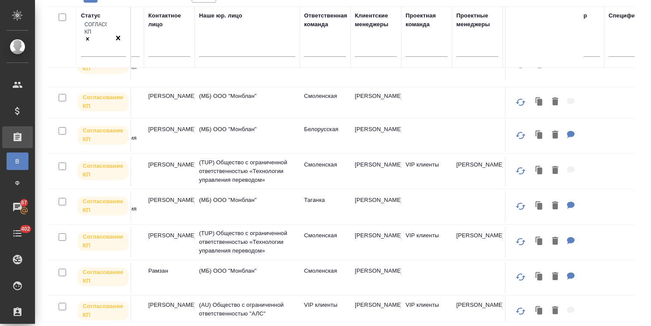
scroll to position [131, 503]
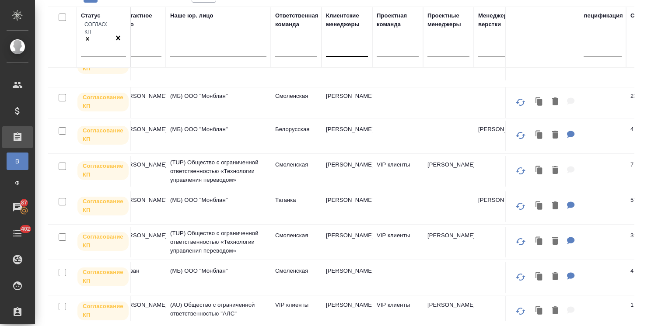
click at [343, 42] on div at bounding box center [347, 48] width 42 height 13
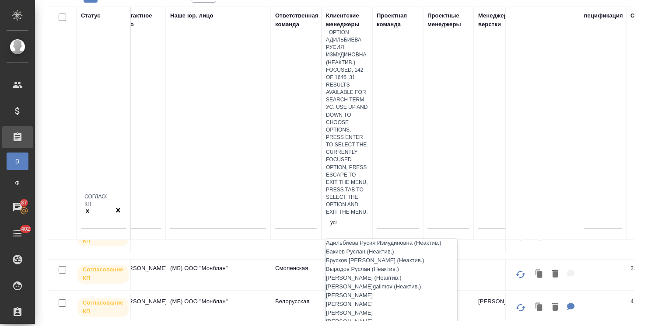
type input "усма"
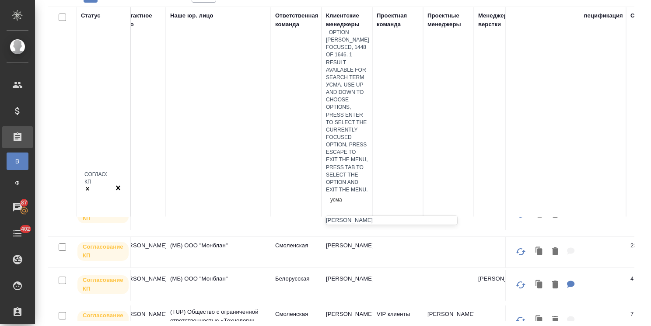
click at [354, 216] on div "[PERSON_NAME]" at bounding box center [391, 220] width 131 height 9
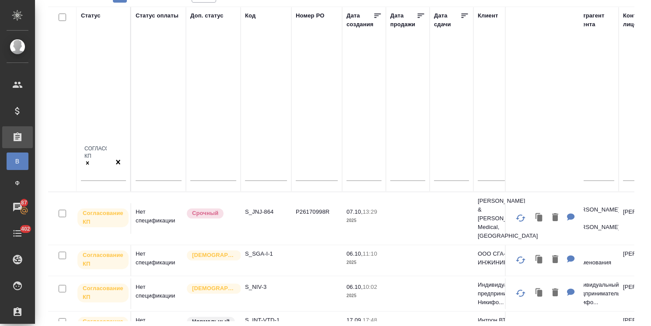
scroll to position [21, 0]
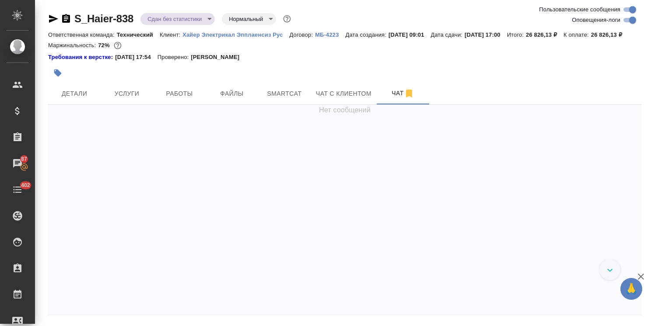
scroll to position [13969, 0]
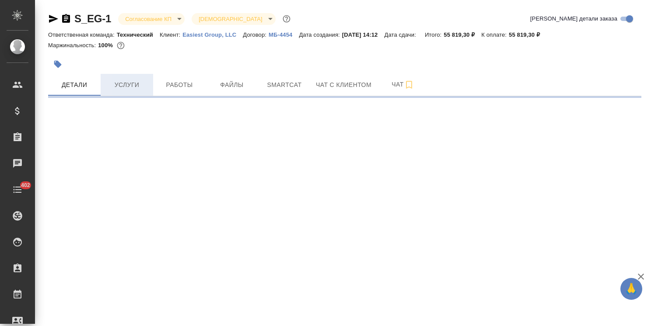
select select "RU"
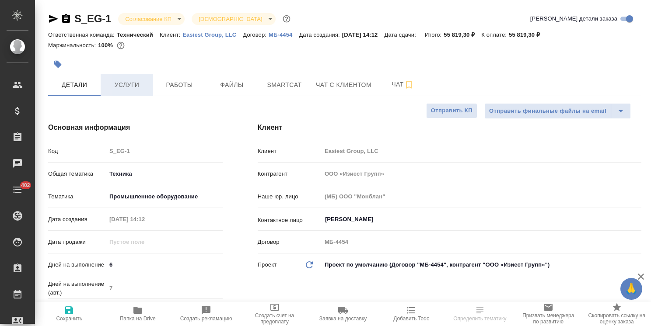
type textarea "x"
click at [140, 87] on span "Услуги" at bounding box center [127, 85] width 42 height 11
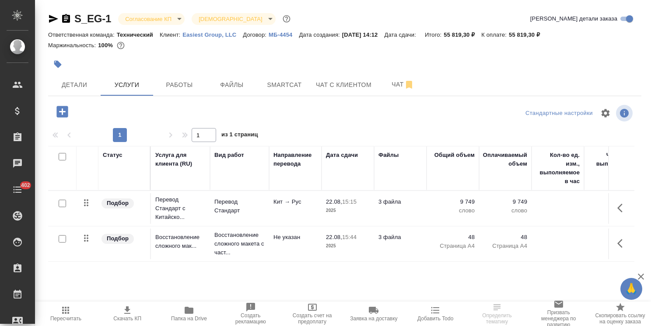
scroll to position [30, 0]
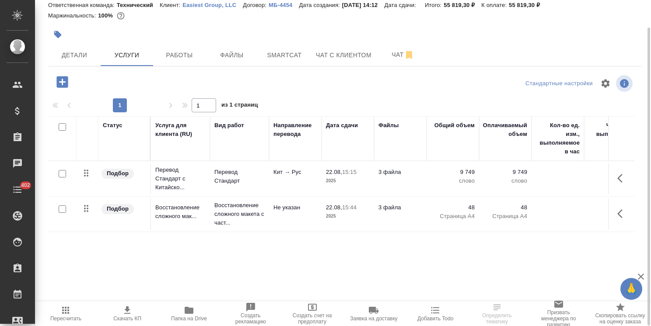
click at [275, 217] on td "Не указан" at bounding box center [295, 214] width 52 height 31
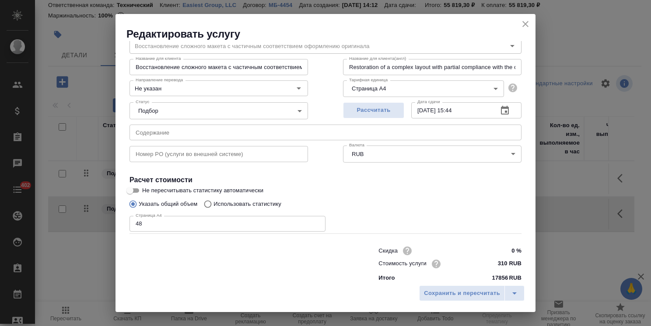
scroll to position [42, 0]
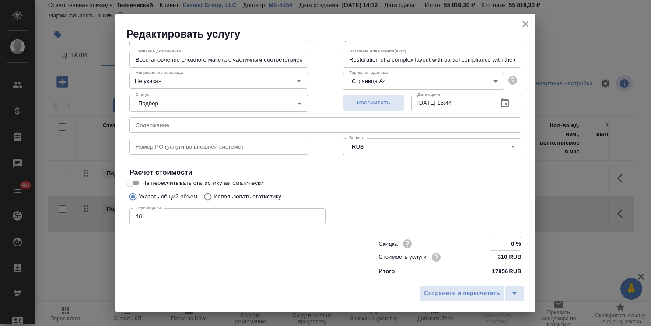
click at [504, 243] on input "0 %" at bounding box center [505, 243] width 32 height 13
type input "10 %"
click at [449, 292] on span "Сохранить и пересчитать" at bounding box center [462, 294] width 76 height 10
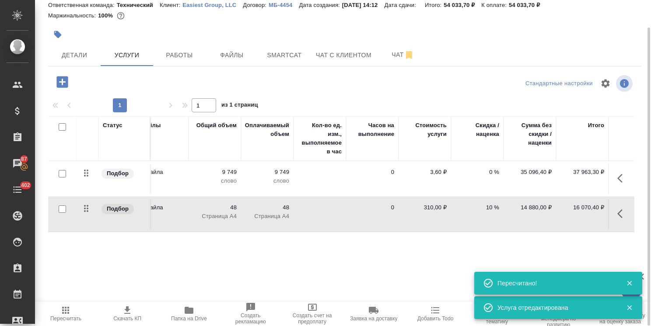
scroll to position [0, 0]
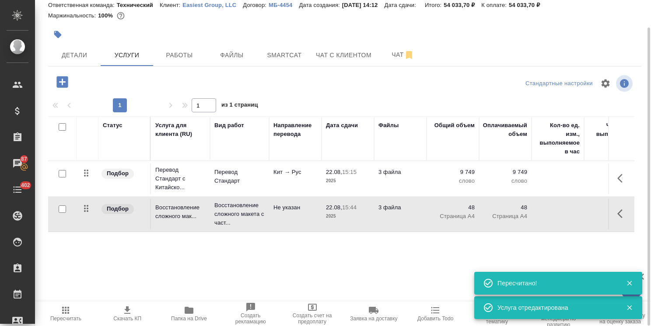
click at [40, 312] on span "Пересчитать" at bounding box center [65, 313] width 51 height 17
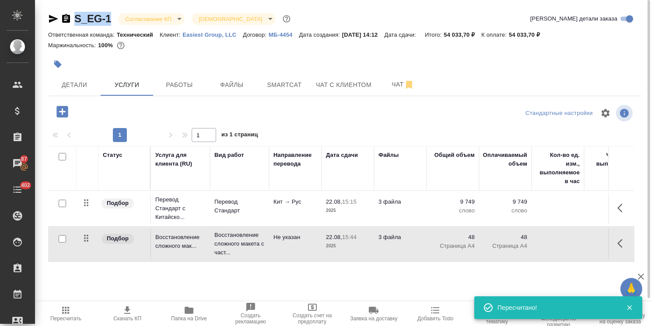
drag, startPoint x: 117, startPoint y: 10, endPoint x: 47, endPoint y: 6, distance: 70.1
click at [47, 6] on div "S_EG-1 Согласование КП kpNegotiation Святая троица holyTrinity Кратко детали за…" at bounding box center [344, 178] width 602 height 356
copy link "S_EG-1"
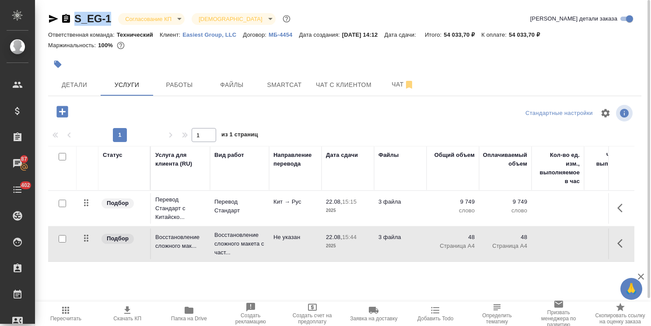
click at [80, 305] on span "Пересчитать" at bounding box center [65, 313] width 51 height 17
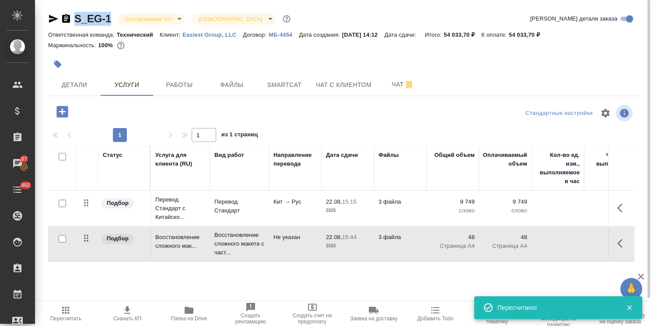
click at [123, 314] on icon "button" at bounding box center [127, 310] width 10 height 10
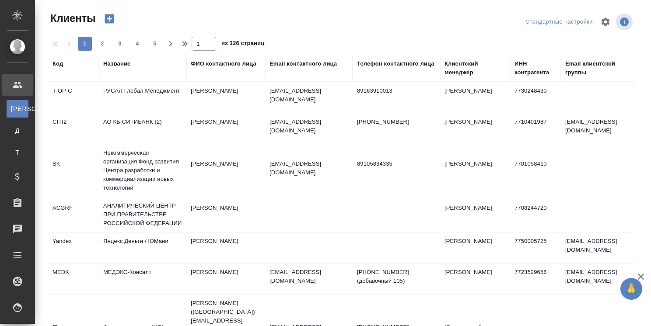
select select "RU"
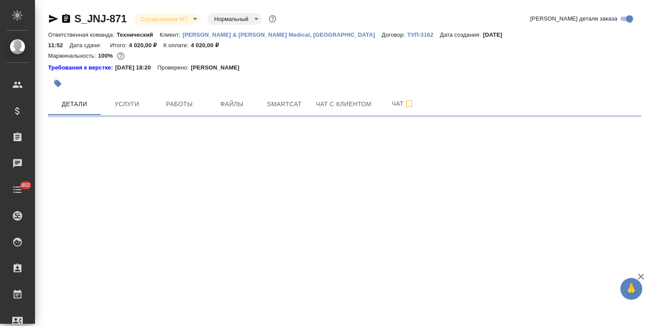
select select "RU"
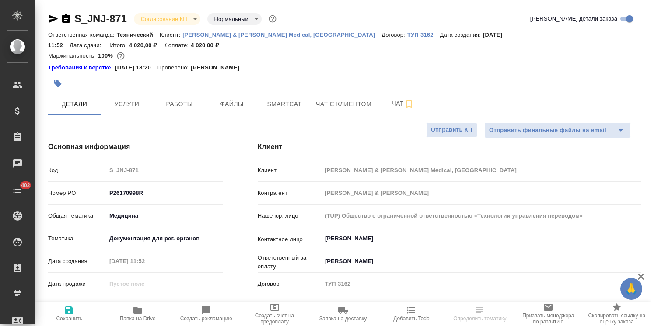
type textarea "x"
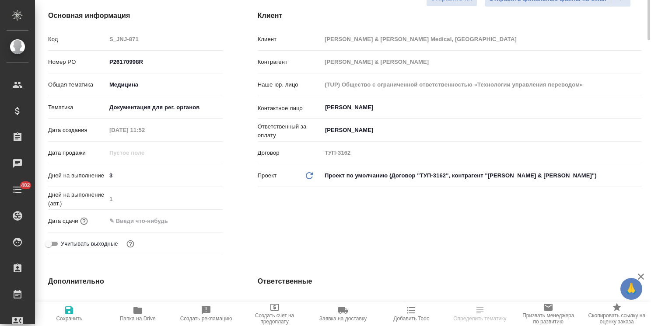
type textarea "x"
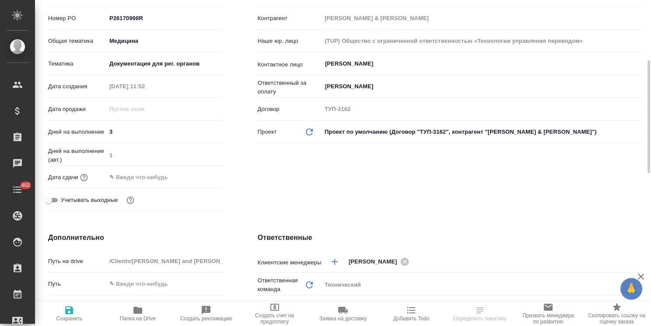
type textarea "x"
click at [164, 171] on input "text" at bounding box center [145, 177] width 77 height 13
click at [192, 171] on icon "button" at bounding box center [197, 176] width 10 height 10
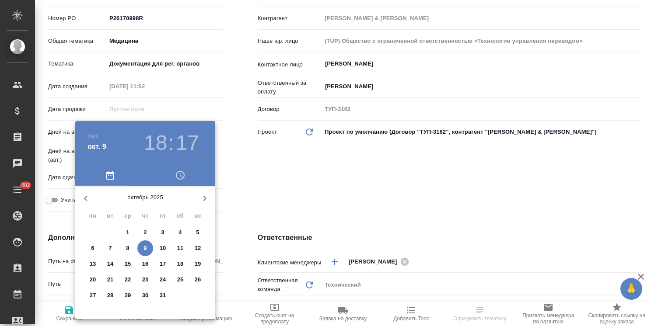
click at [160, 250] on p "10" at bounding box center [163, 248] width 7 height 9
type input "[DATE] 18:17"
type textarea "x"
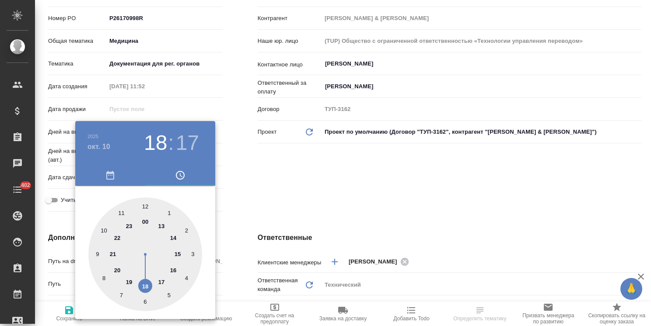
click at [293, 209] on div at bounding box center [325, 163] width 651 height 326
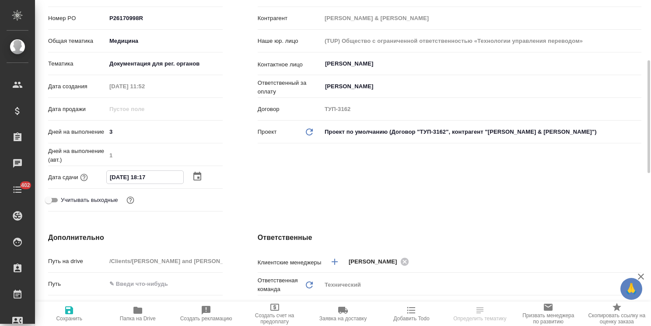
click at [144, 171] on input "10.10.2025 18:17" at bounding box center [145, 177] width 77 height 13
type input "10.10.2025 17:17"
type textarea "x"
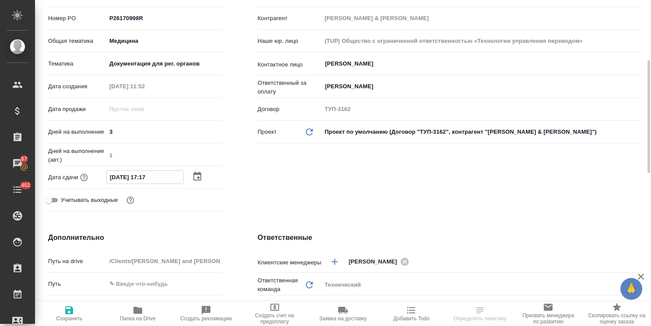
drag, startPoint x: 157, startPoint y: 166, endPoint x: 150, endPoint y: 169, distance: 8.4
click at [150, 171] on input "10.10.2025 17:17" at bounding box center [145, 177] width 77 height 13
type input "10.10.2025 17:0_"
type textarea "x"
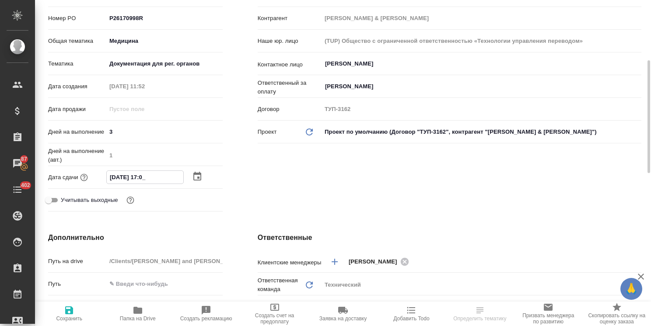
type textarea "x"
type input "10.10.2025 17:00"
type textarea "x"
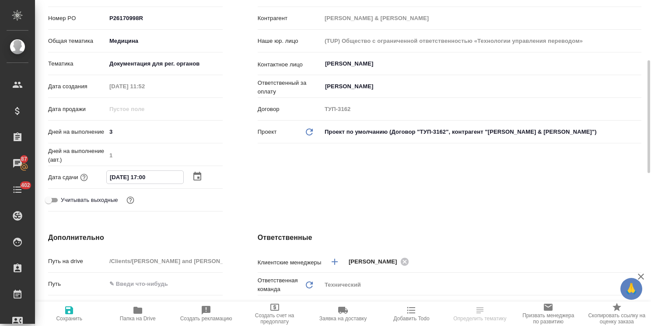
type input "10.10.2025 17:00"
click at [73, 307] on icon "button" at bounding box center [69, 310] width 10 height 10
type textarea "x"
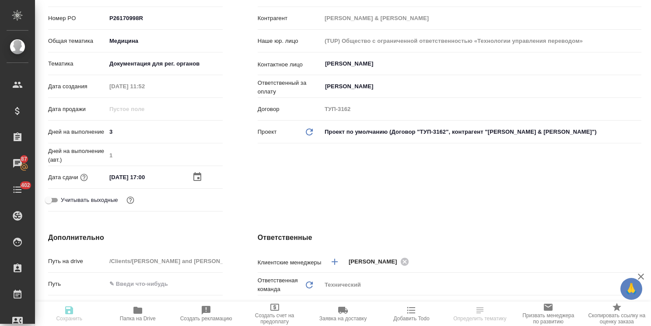
type textarea "x"
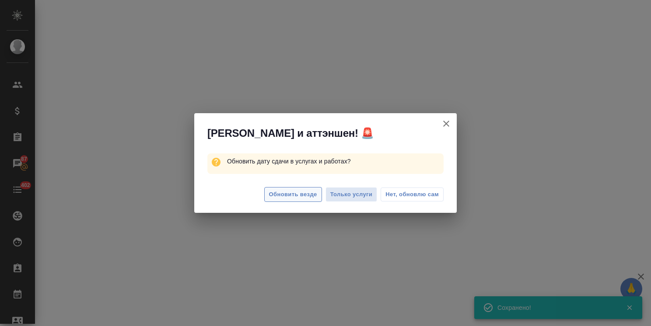
click at [295, 195] on span "Обновить везде" at bounding box center [293, 195] width 48 height 10
select select "RU"
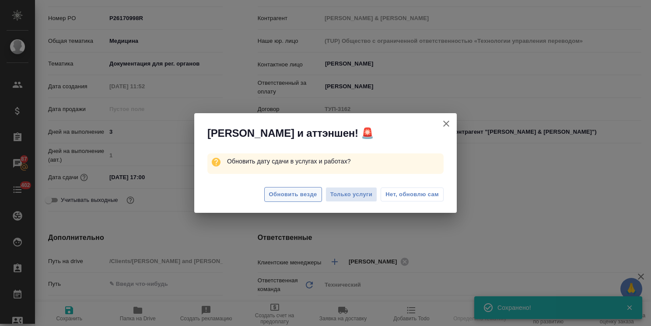
type textarea "x"
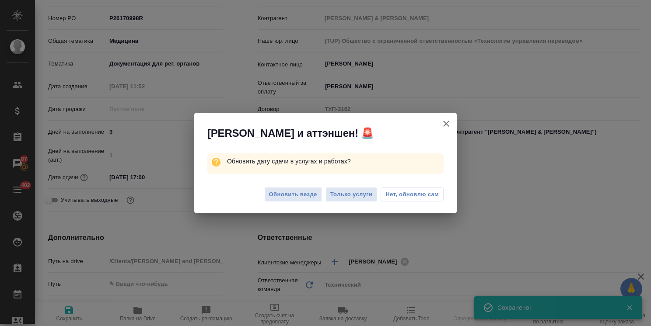
type textarea "x"
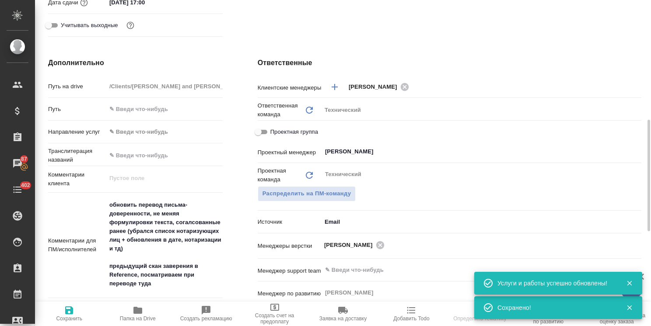
scroll to position [393, 0]
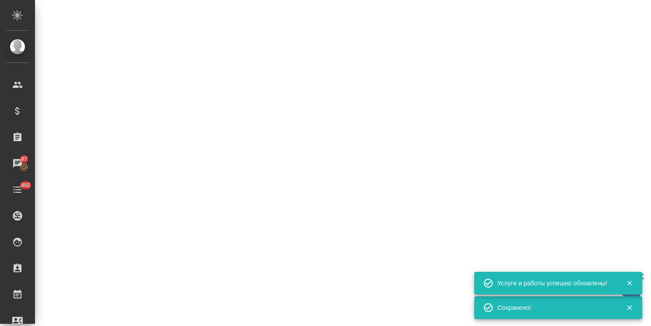
select select "RU"
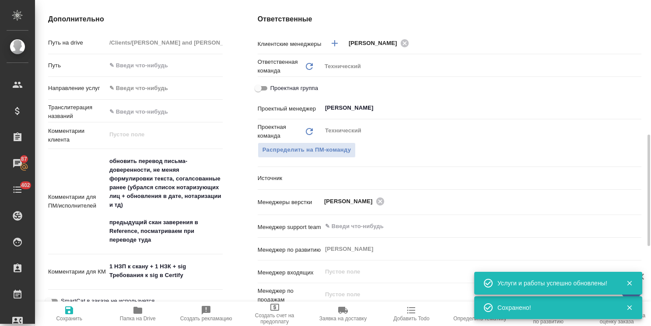
type textarea "x"
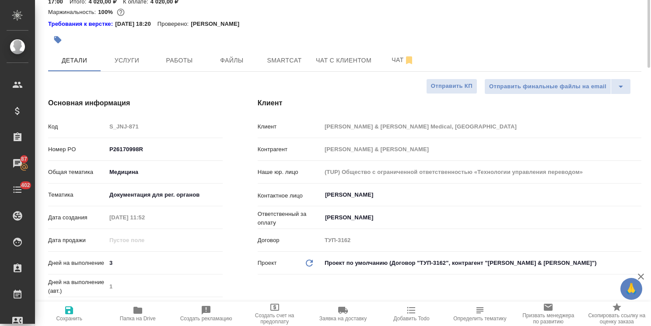
scroll to position [0, 0]
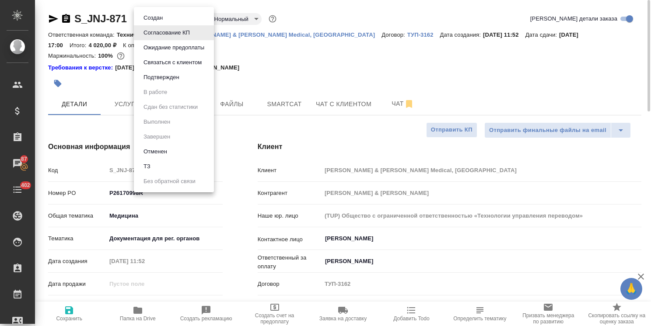
click at [183, 20] on body "🙏 .cls-1 fill:#fff; AWATERA Usmanova Olga Клиенты Спецификации Заказы 87 Чаты 4…" at bounding box center [325, 163] width 651 height 326
click at [171, 78] on button "Подтвержден" at bounding box center [161, 78] width 41 height 10
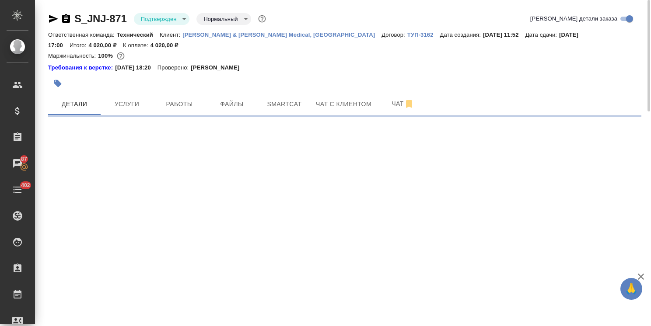
select select "RU"
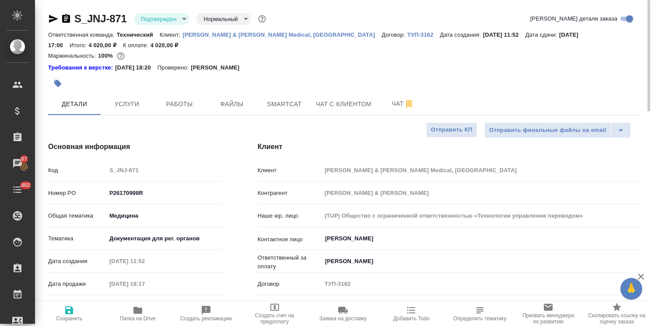
type textarea "x"
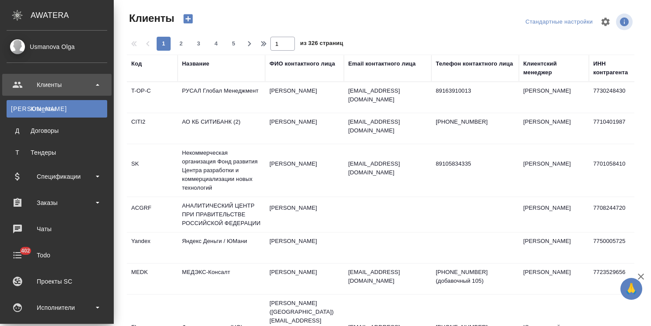
select select "RU"
click at [49, 228] on div "Чаты" at bounding box center [57, 229] width 101 height 13
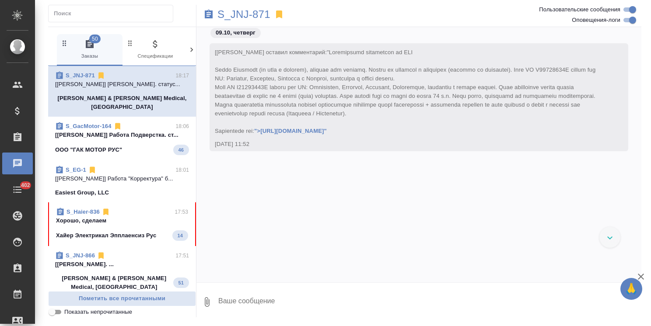
scroll to position [1966, 0]
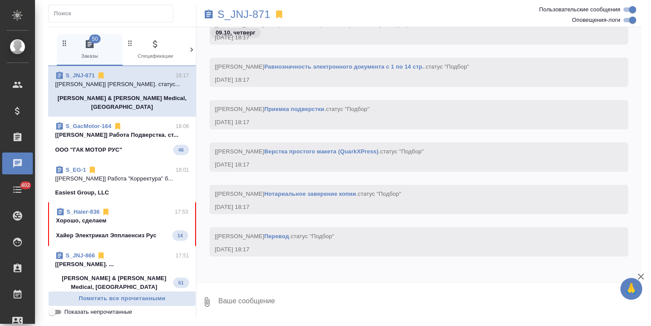
click at [118, 208] on div "S_Haier-836 17:53" at bounding box center [122, 212] width 132 height 9
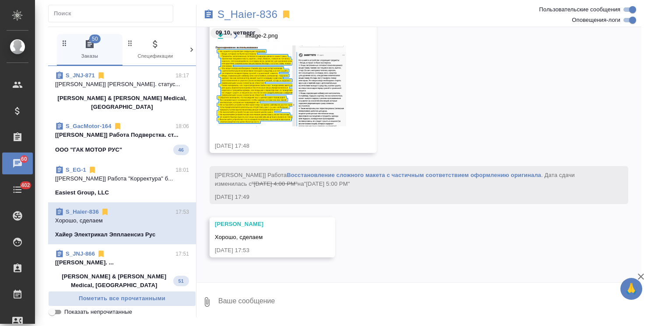
scroll to position [29452, 0]
